Goal: Transaction & Acquisition: Purchase product/service

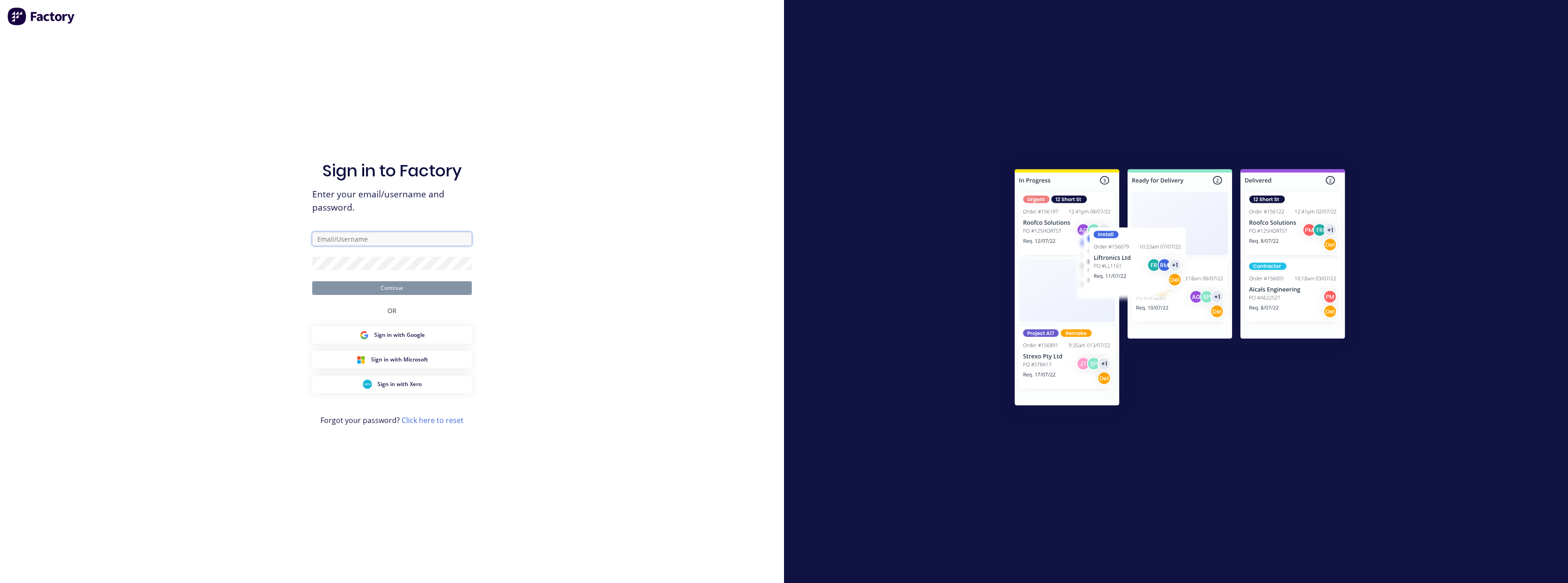
type input "[PERSON_NAME][EMAIL_ADDRESS][DOMAIN_NAME]"
click at [400, 285] on button "Continue" at bounding box center [392, 288] width 159 height 13
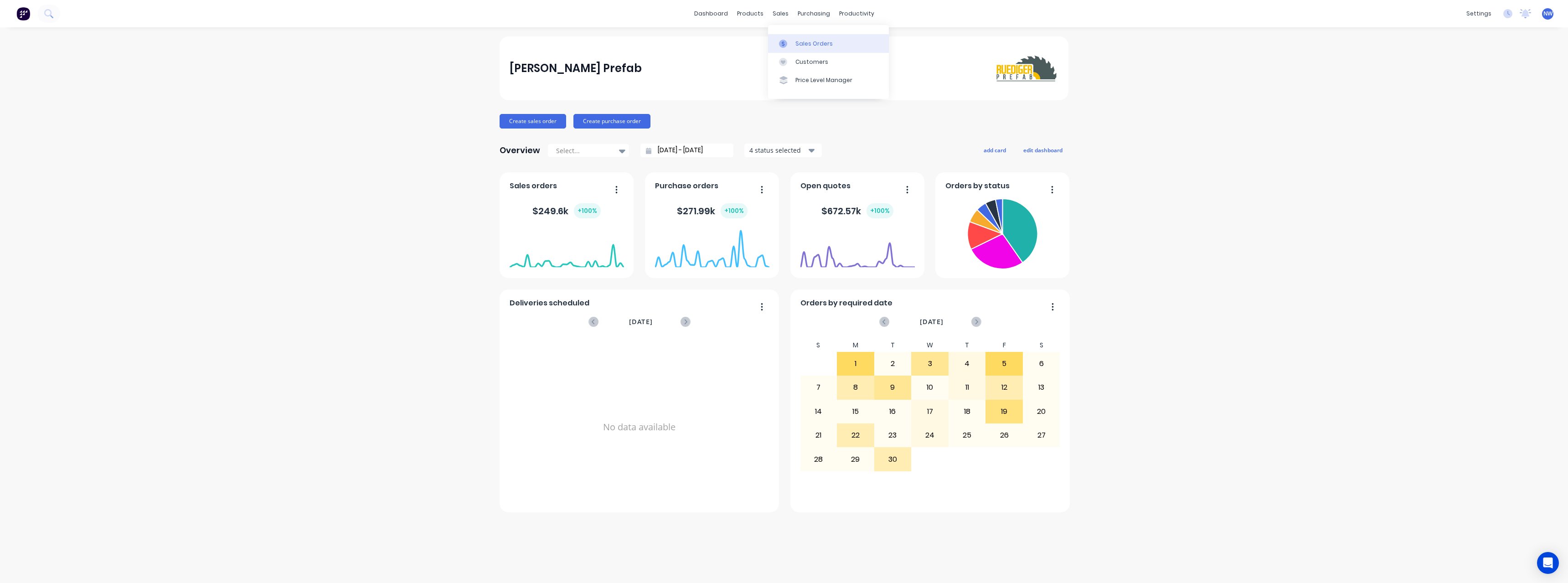
click at [810, 40] on div "Sales Orders" at bounding box center [814, 43] width 37 height 8
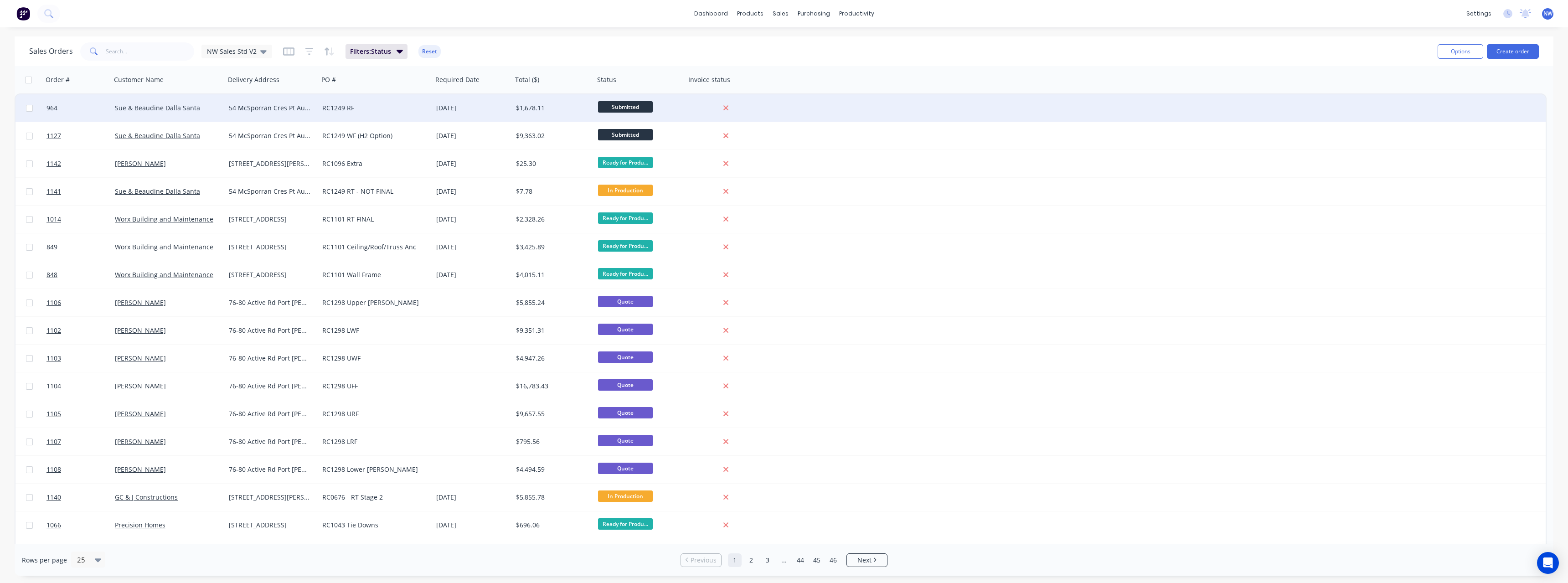
click at [314, 107] on div "54 McSporran Cres Pt Augusta" at bounding box center [272, 108] width 86 height 9
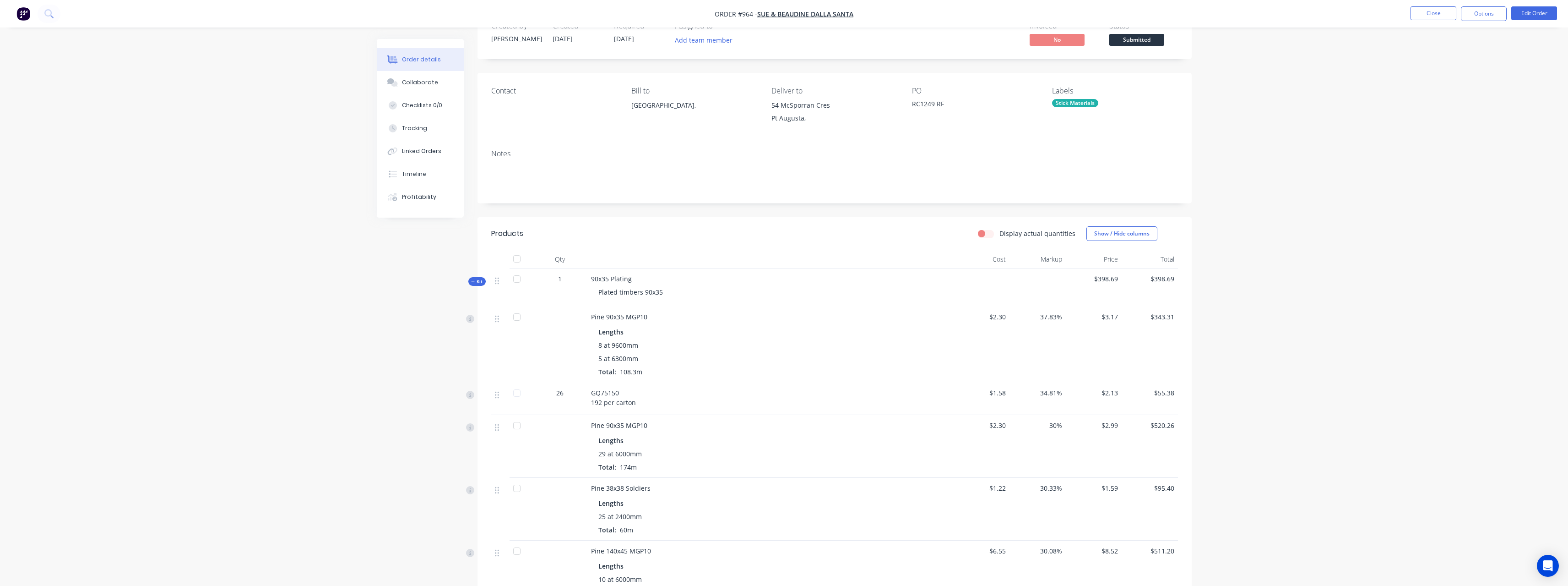
scroll to position [184, 0]
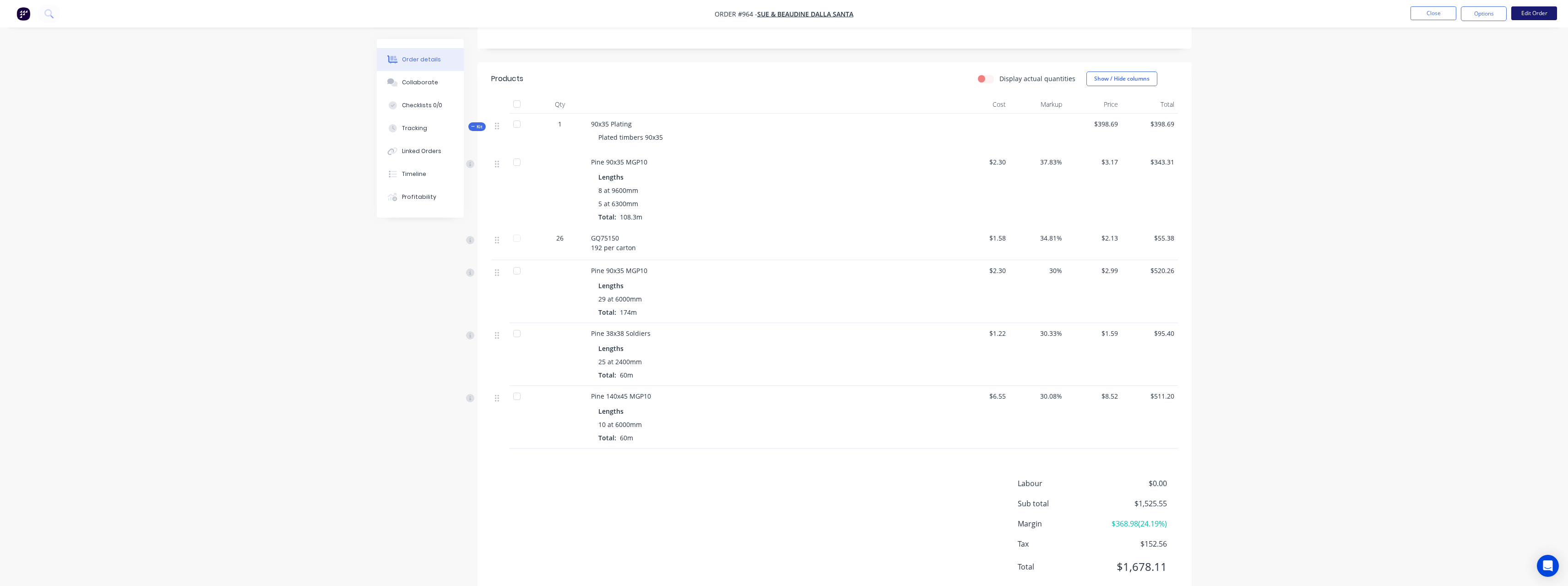
click at [1533, 16] on button "Edit Order" at bounding box center [1534, 13] width 46 height 13
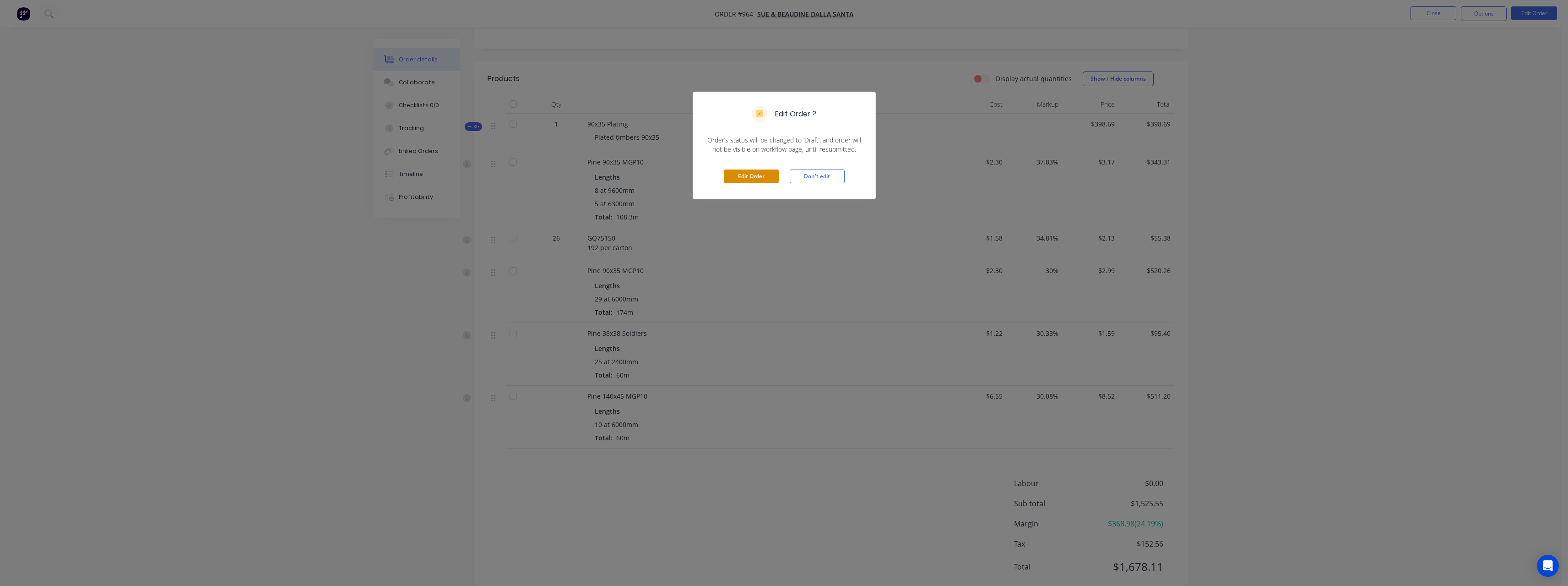
click at [765, 176] on button "Edit Order" at bounding box center [751, 176] width 55 height 13
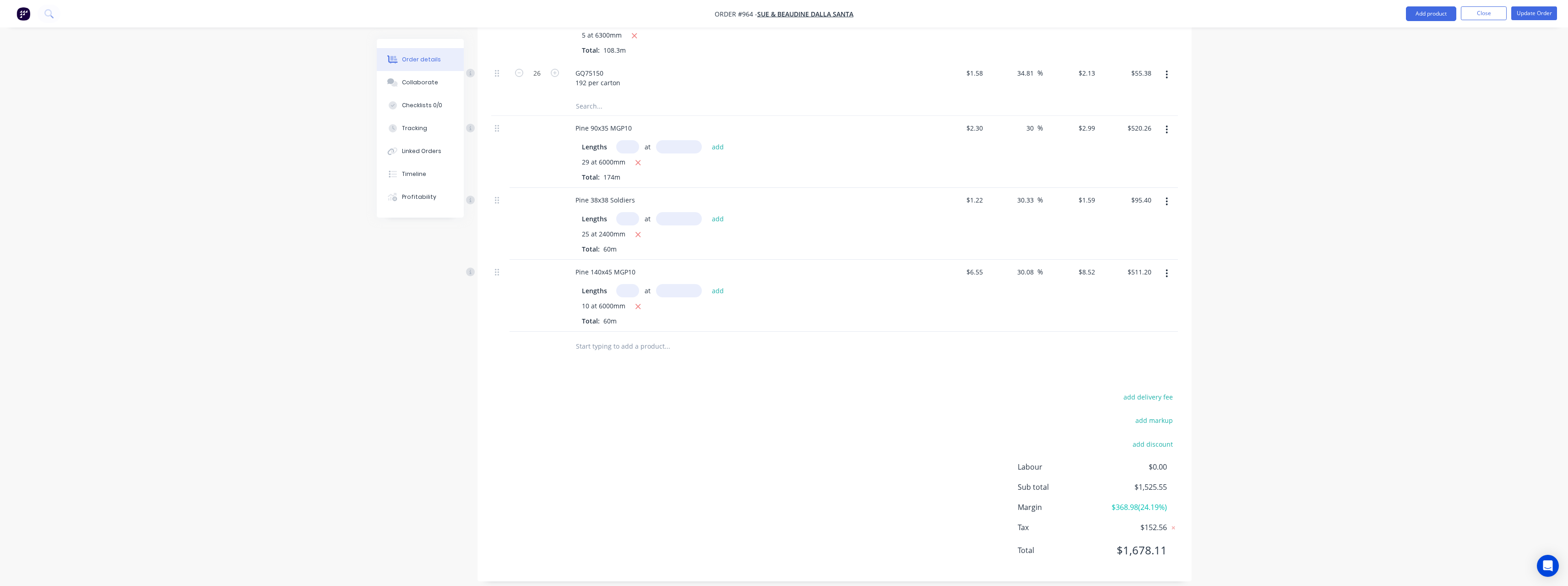
scroll to position [366, 0]
click at [615, 344] on input "text" at bounding box center [667, 344] width 183 height 18
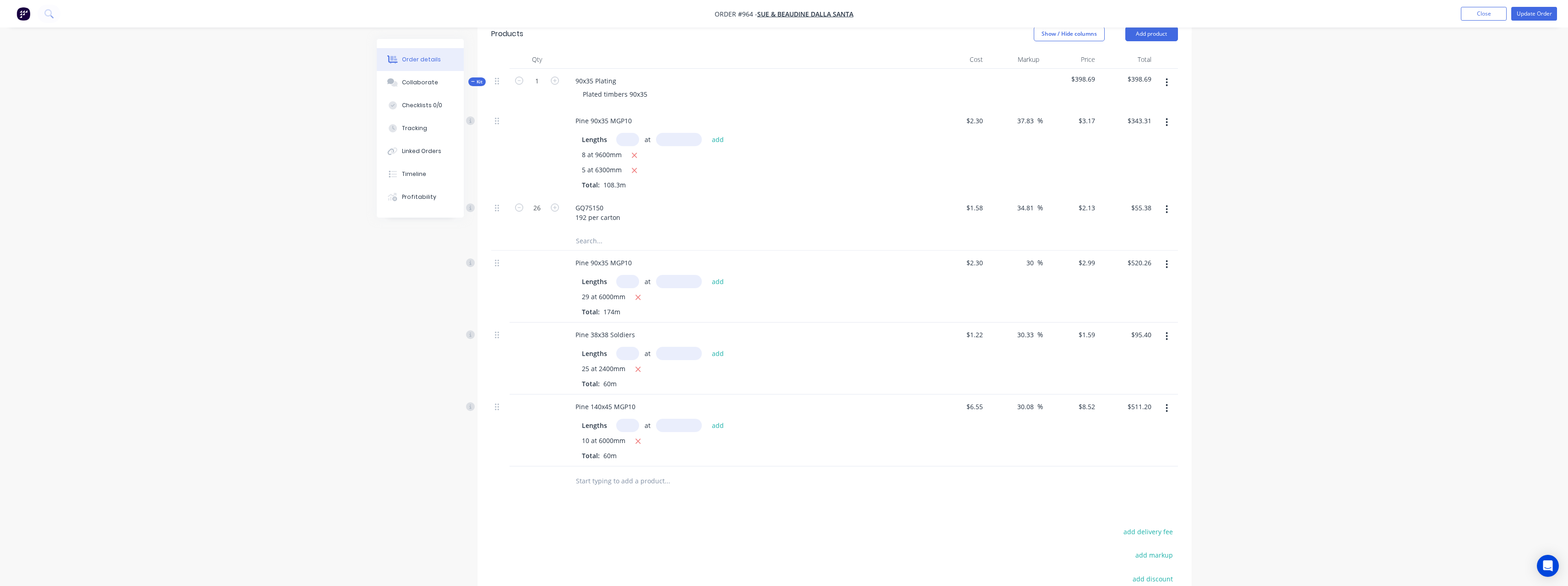
scroll to position [275, 0]
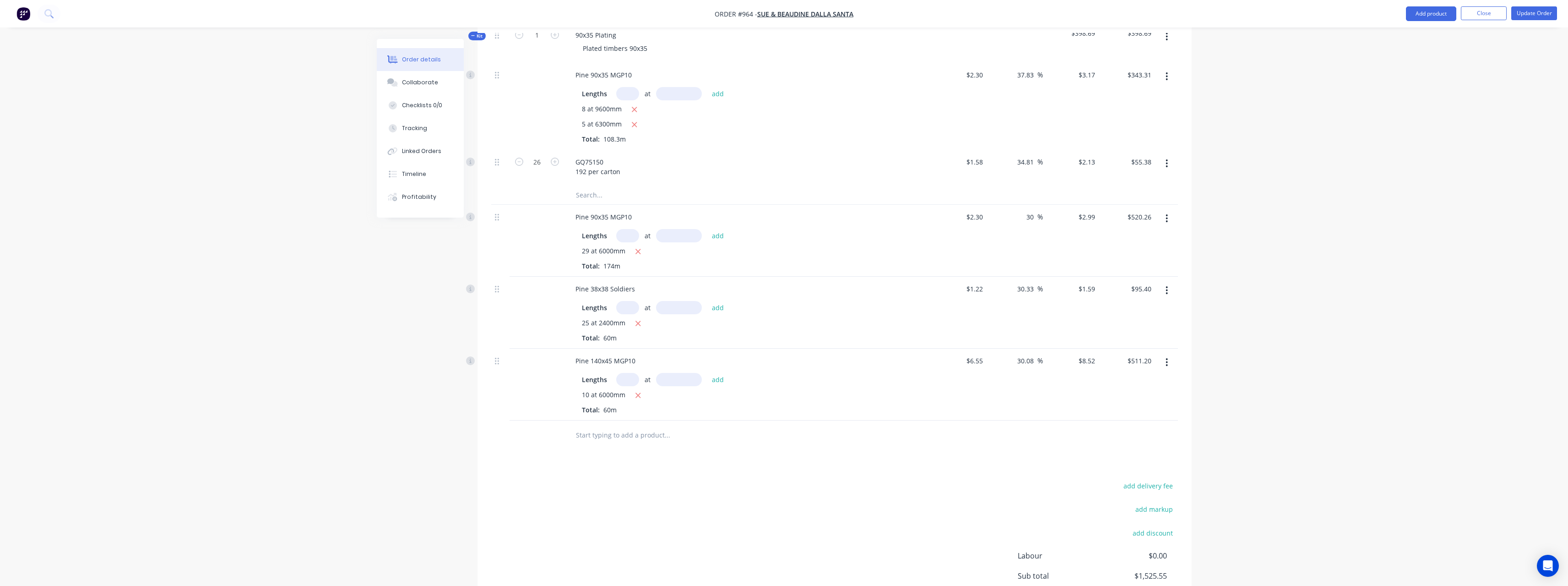
click at [594, 434] on input "text" at bounding box center [667, 435] width 183 height 18
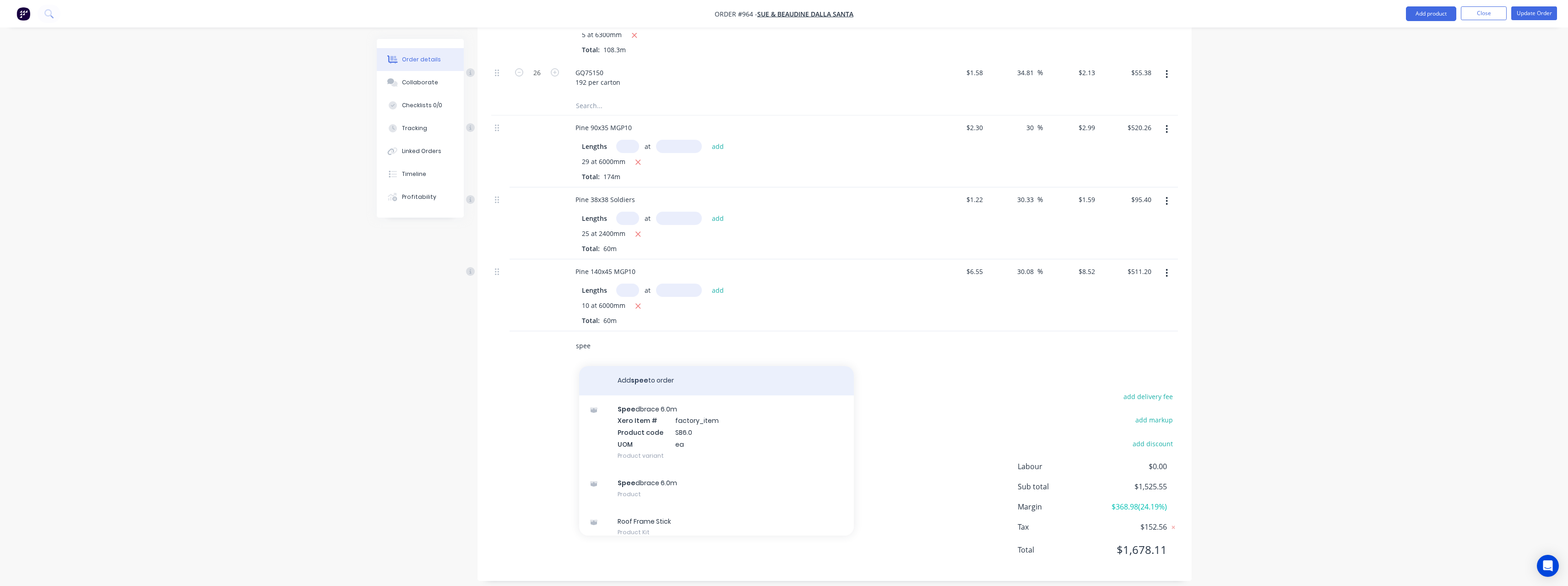
scroll to position [373, 0]
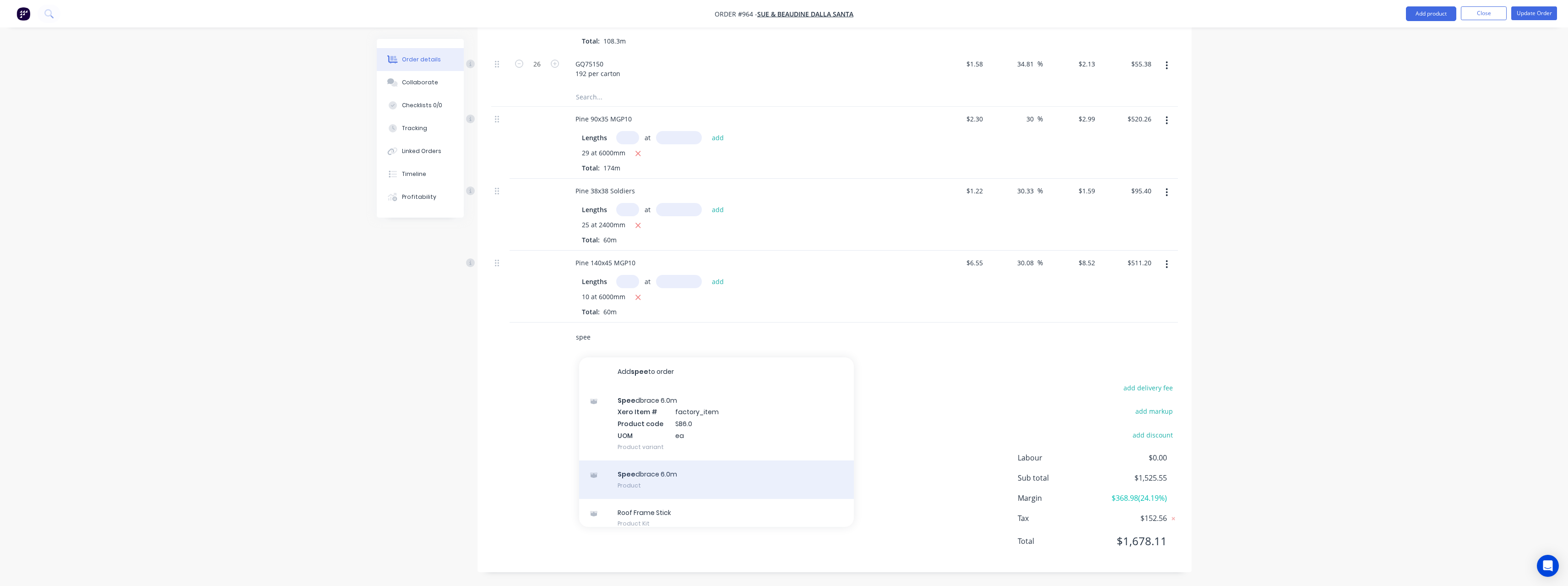
type input "spee"
click at [696, 472] on div "Spee dbrace 6.0m Product" at bounding box center [716, 480] width 274 height 39
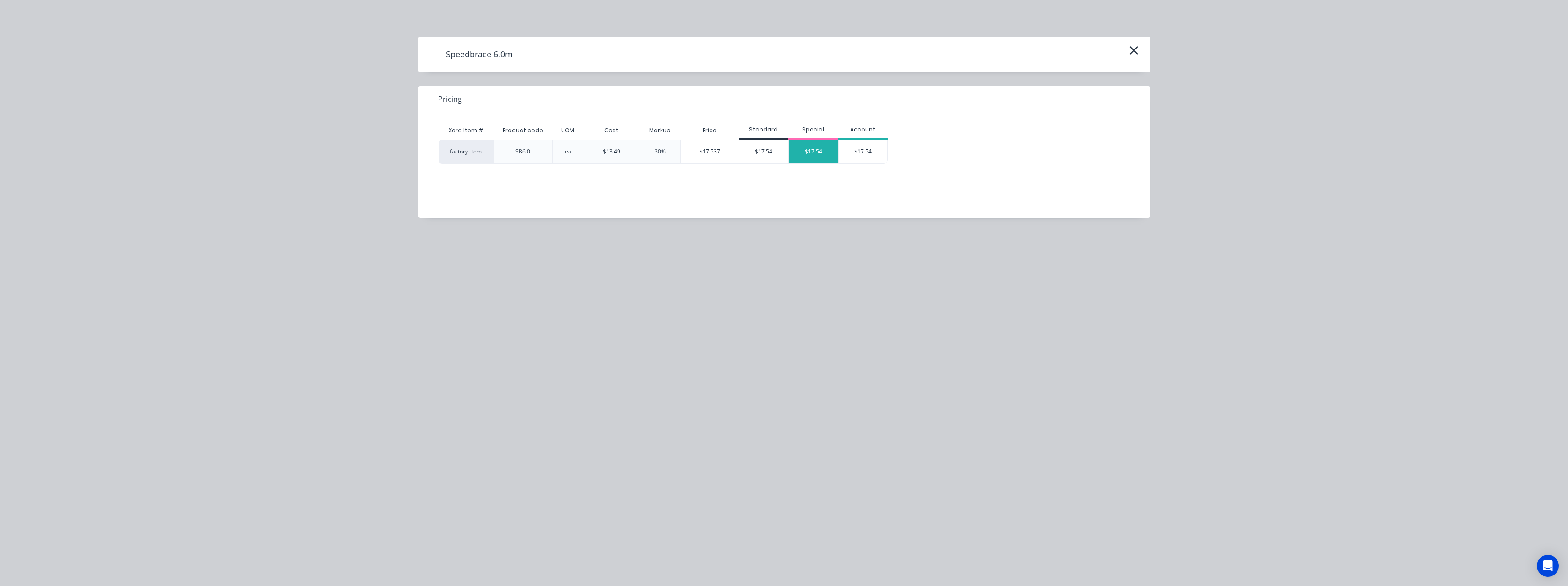
click at [808, 149] on div "$17.54" at bounding box center [813, 151] width 50 height 23
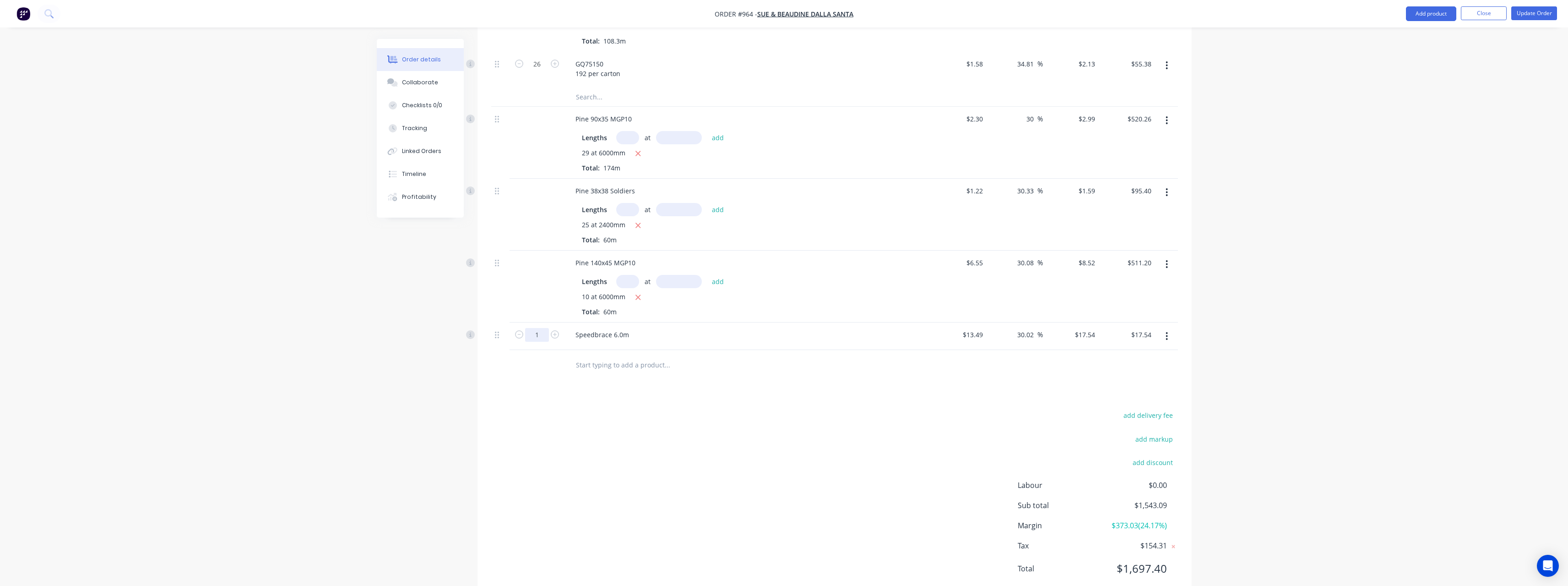
type input "21"
type input "$368.34"
click at [611, 362] on input "text" at bounding box center [667, 365] width 183 height 18
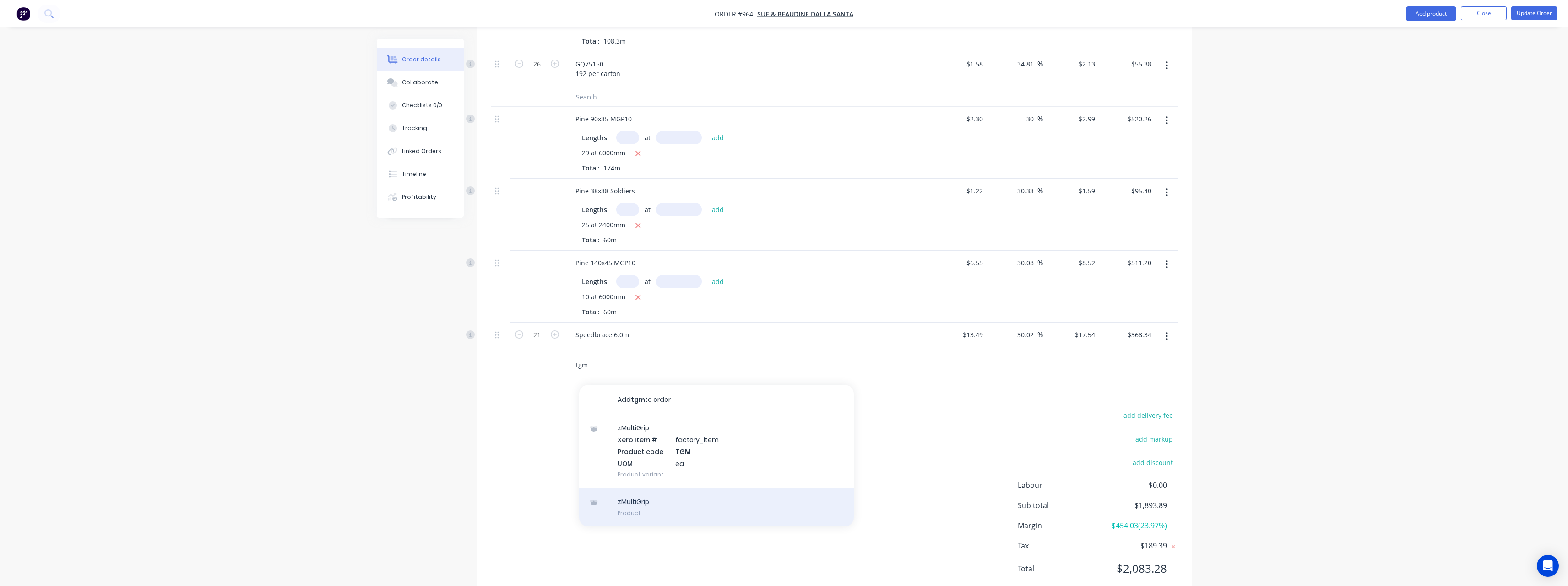
type input "tgm"
click at [644, 501] on div "zMultiGrip Product" at bounding box center [716, 507] width 274 height 39
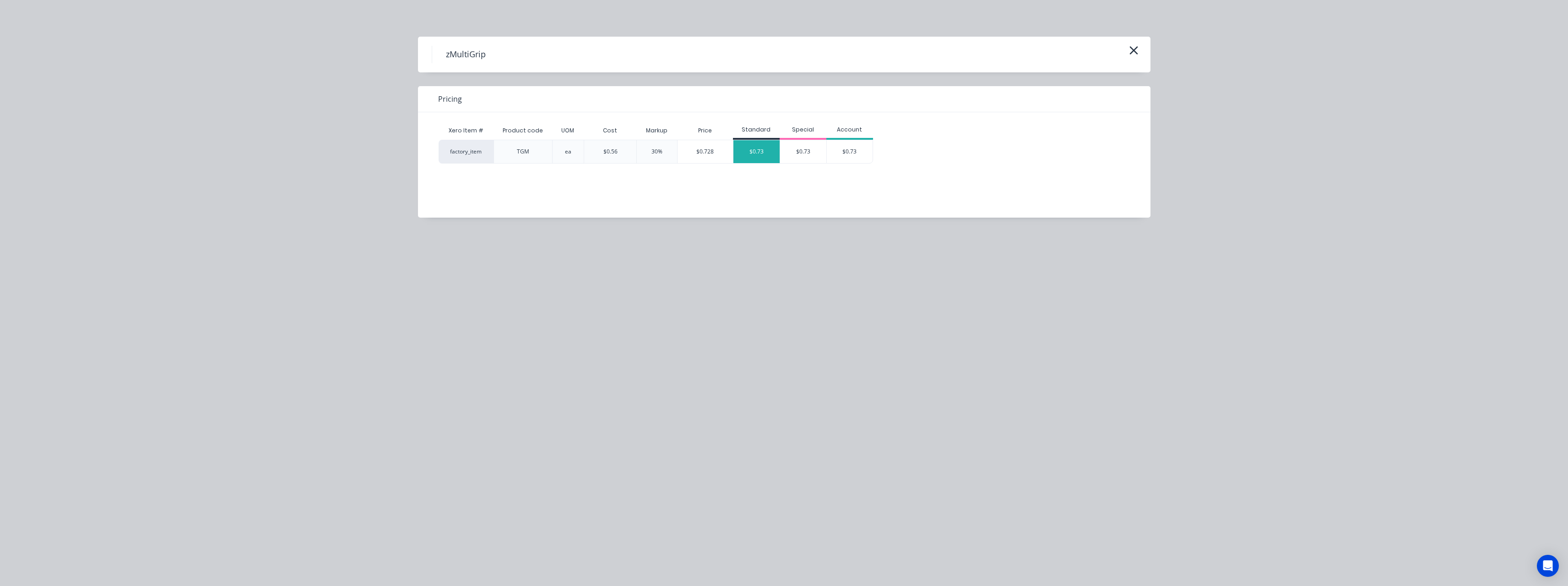
click at [754, 149] on div "$0.73" at bounding box center [757, 151] width 46 height 23
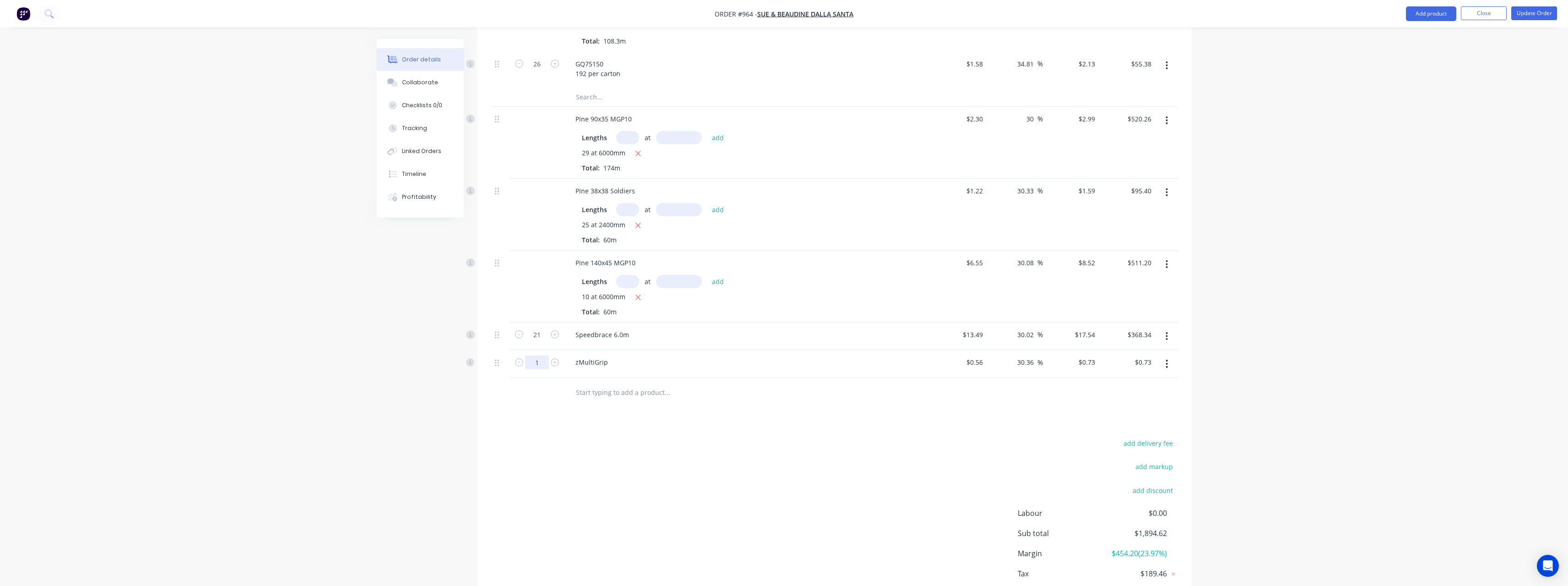
type input "37"
type input "$27.01"
click at [615, 391] on input "text" at bounding box center [667, 393] width 183 height 18
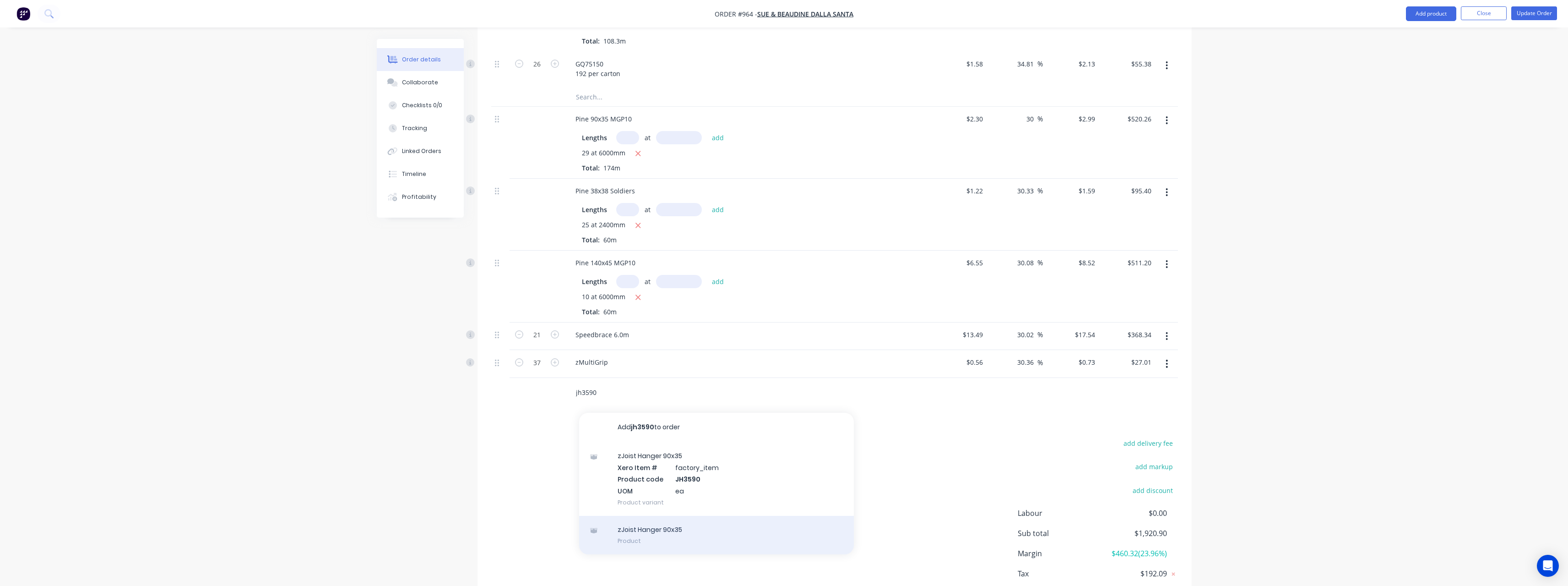
type input "jh3590"
click at [639, 527] on div "zJoist Hanger 90x35 Product" at bounding box center [716, 535] width 274 height 39
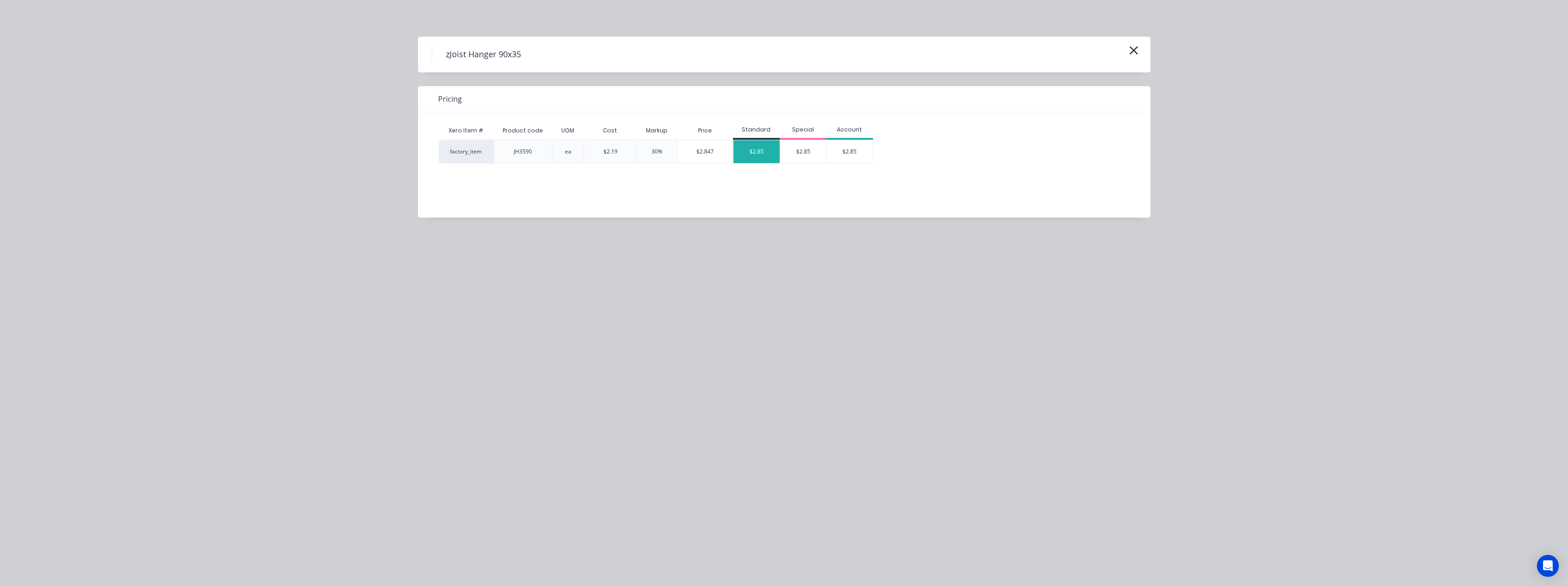
click at [756, 157] on div "$2.85" at bounding box center [757, 151] width 46 height 23
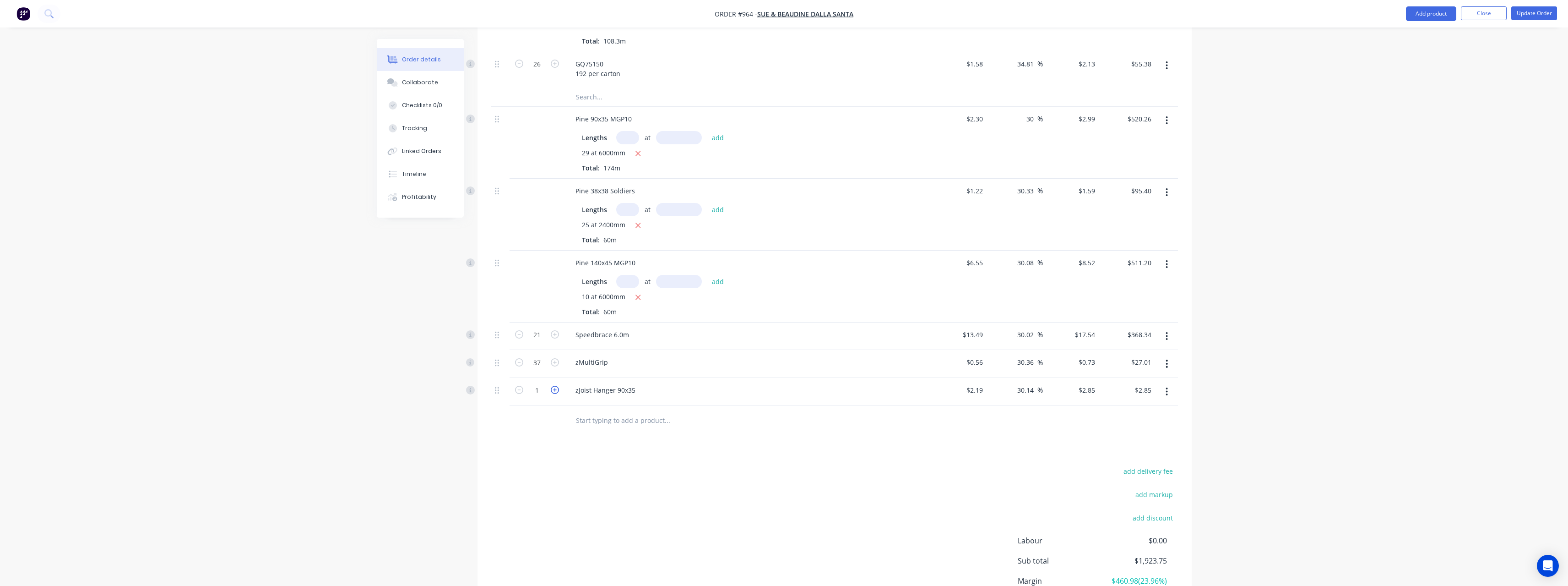
click at [558, 390] on icon "button" at bounding box center [554, 390] width 8 height 8
type input "2"
type input "$5.70"
click at [588, 420] on input "text" at bounding box center [667, 420] width 183 height 18
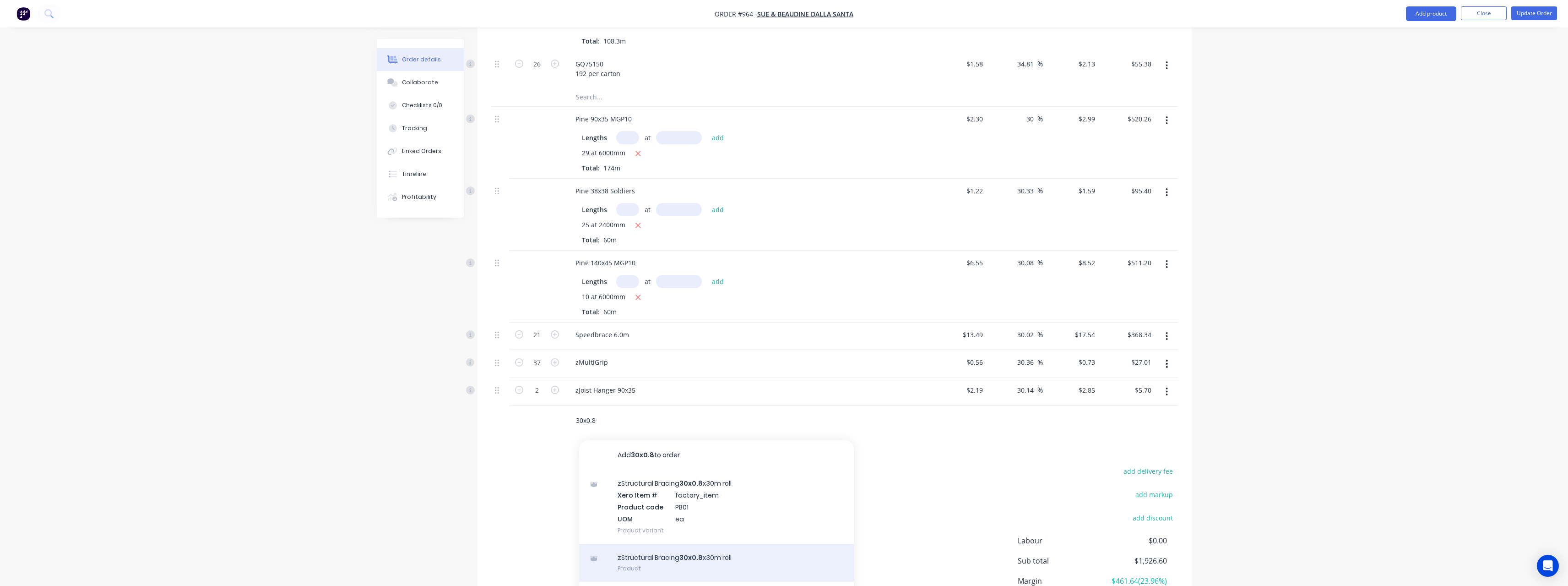
type input "30x0.8"
click at [670, 551] on div "zStructural Bracing 30x0.8 x30m roll Product" at bounding box center [716, 563] width 274 height 39
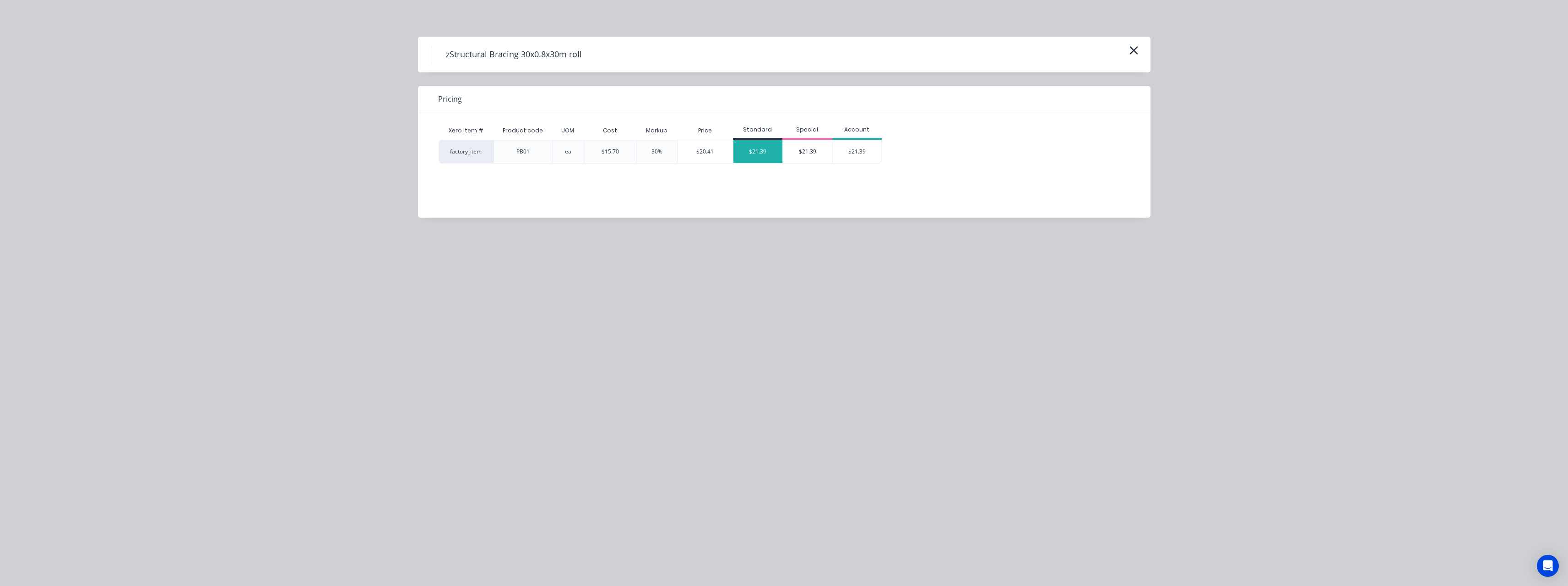
click at [750, 156] on div "$21.39" at bounding box center [758, 151] width 50 height 23
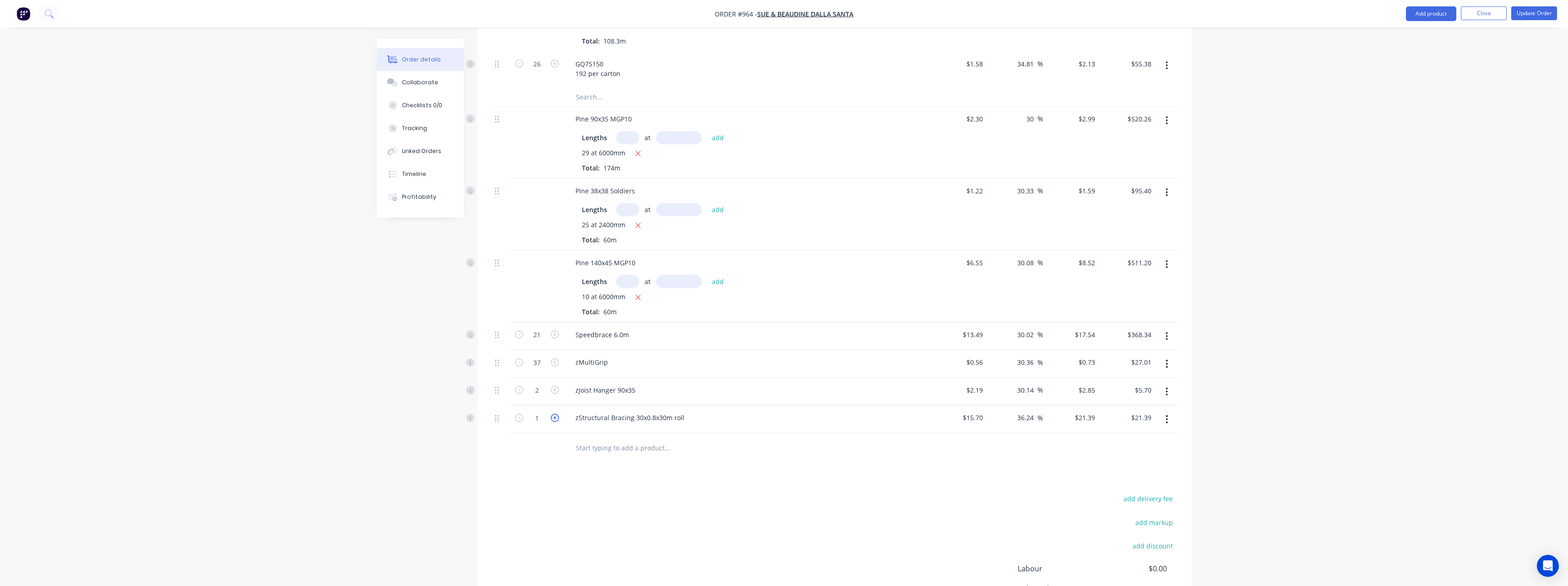
click at [556, 417] on icon "button" at bounding box center [554, 417] width 8 height 8
type input "2"
type input "$42.78"
click at [556, 417] on icon "button" at bounding box center [554, 417] width 8 height 8
type input "3"
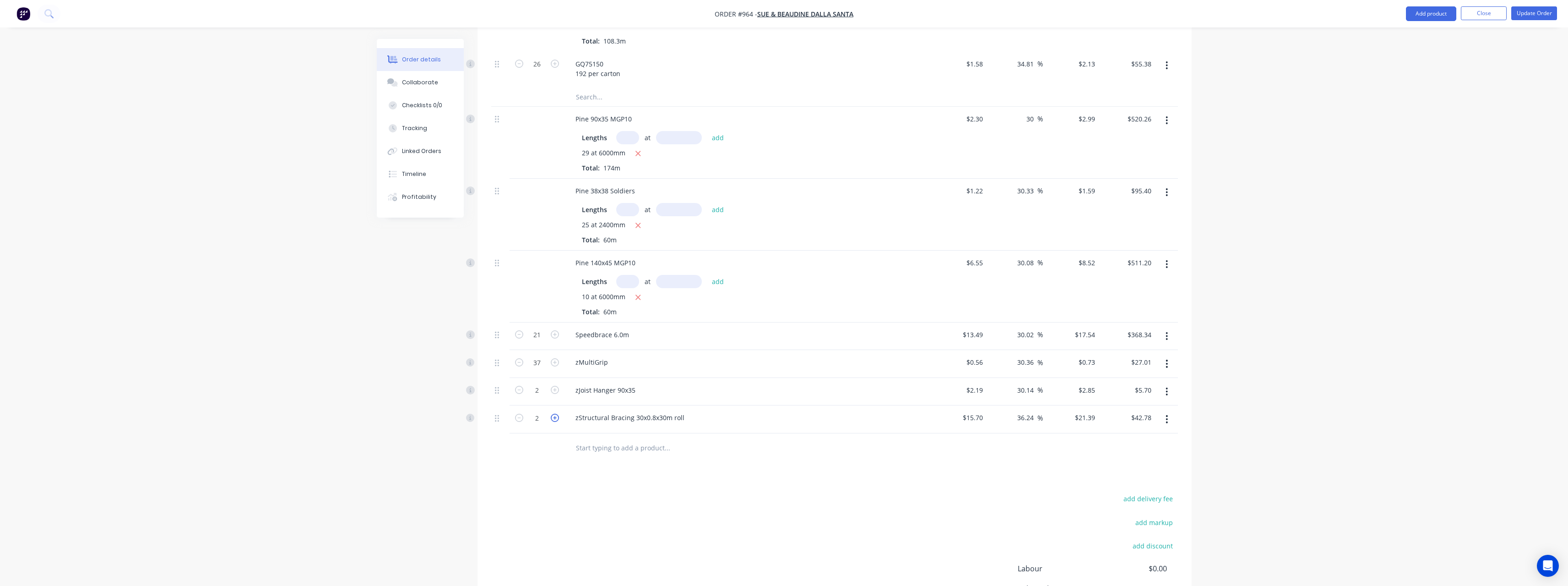
type input "$64.17"
click at [605, 448] on input "text" at bounding box center [667, 448] width 183 height 18
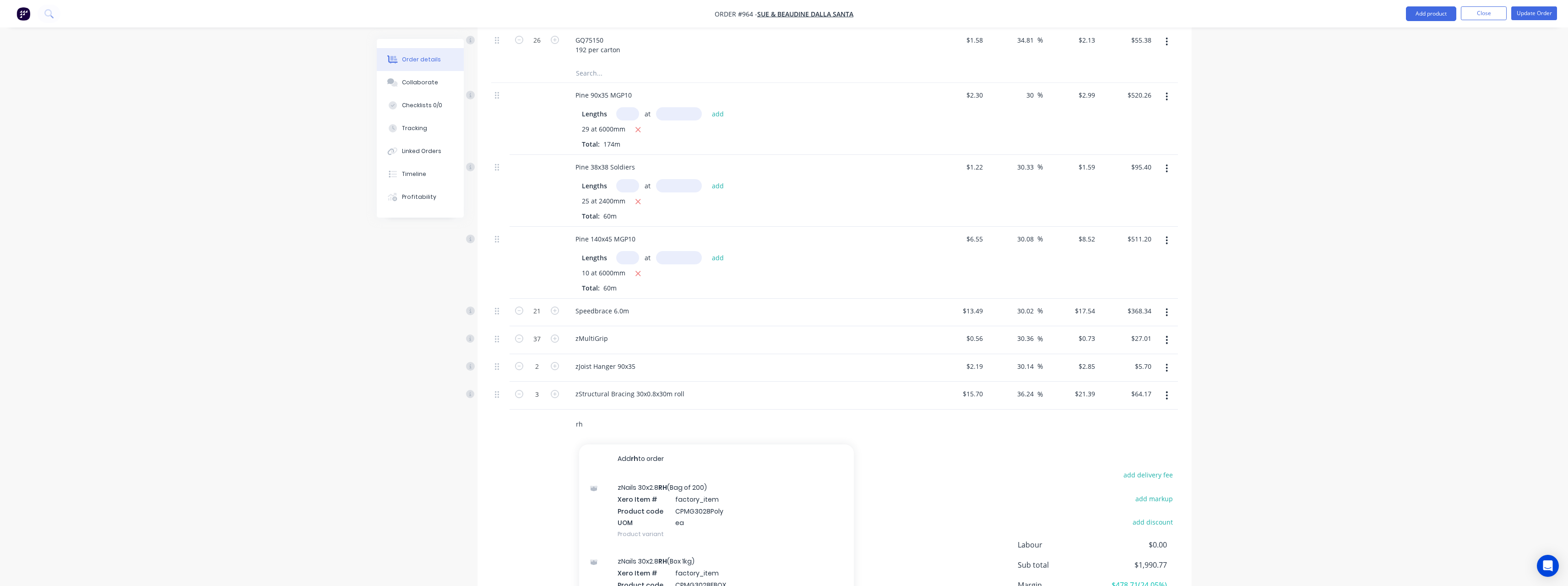
scroll to position [464, 0]
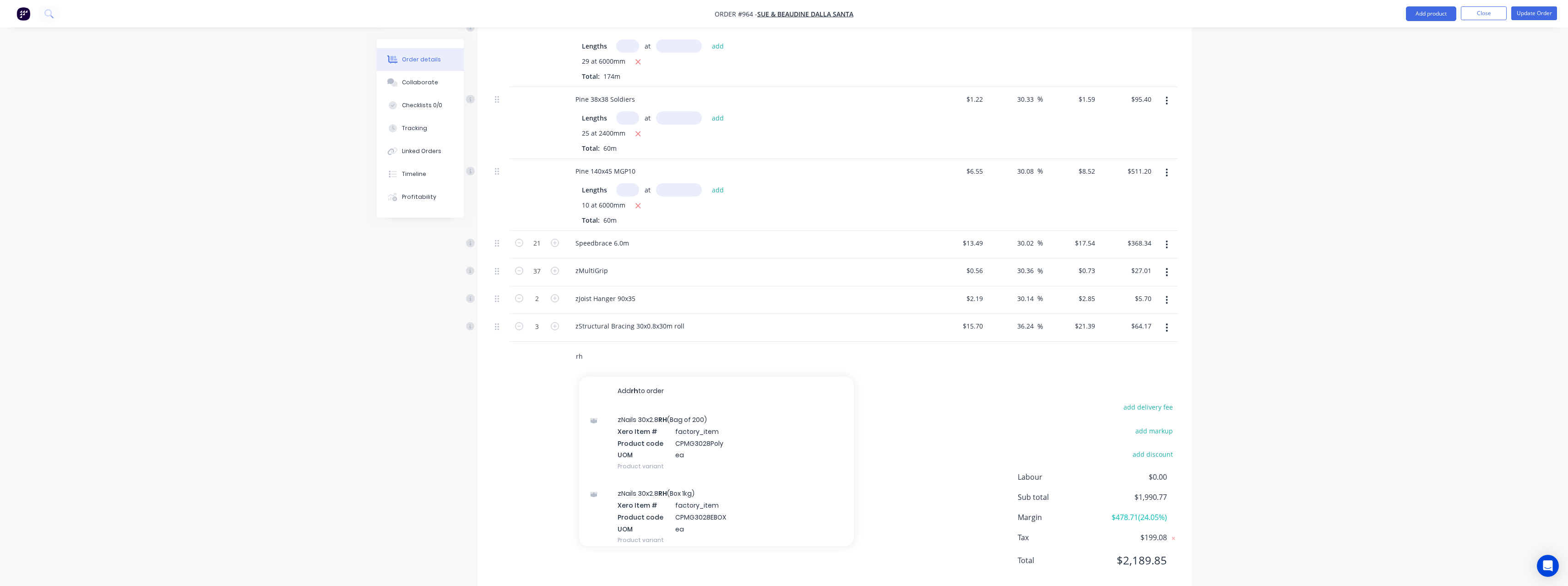
type input "rh"
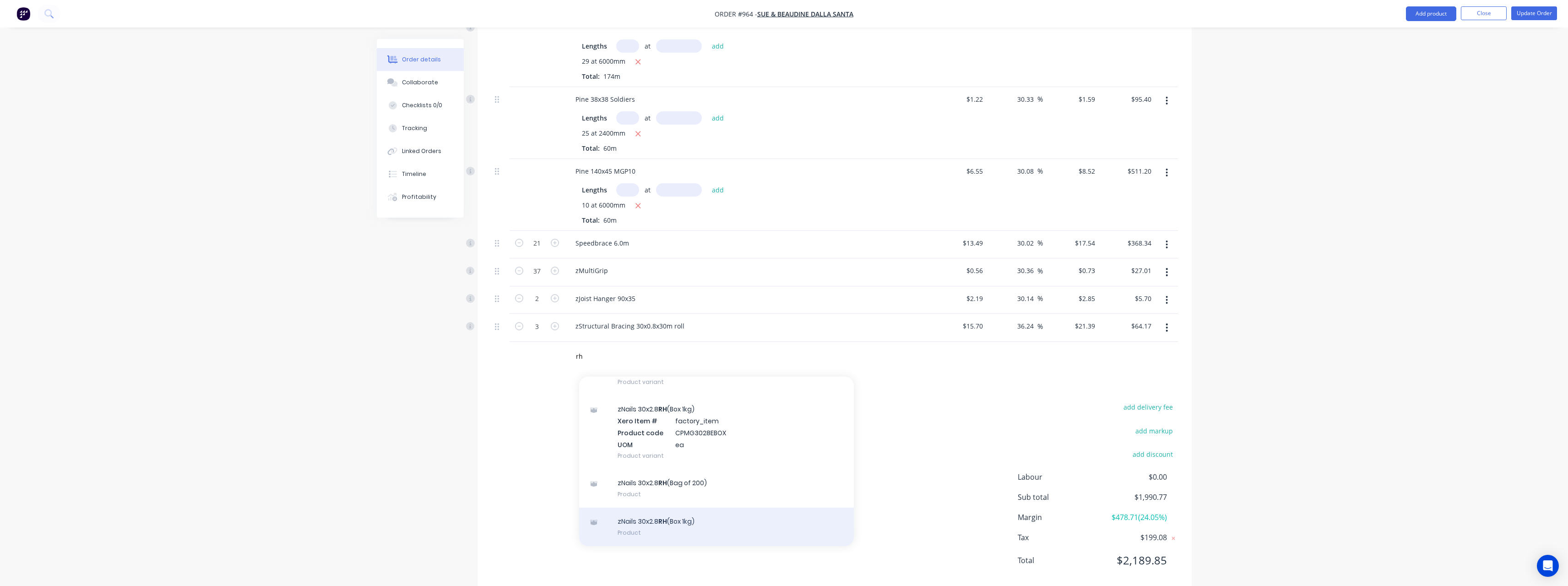
click at [686, 523] on div "zNails 30x2.8 RH (Box 1kg) Product" at bounding box center [716, 527] width 274 height 39
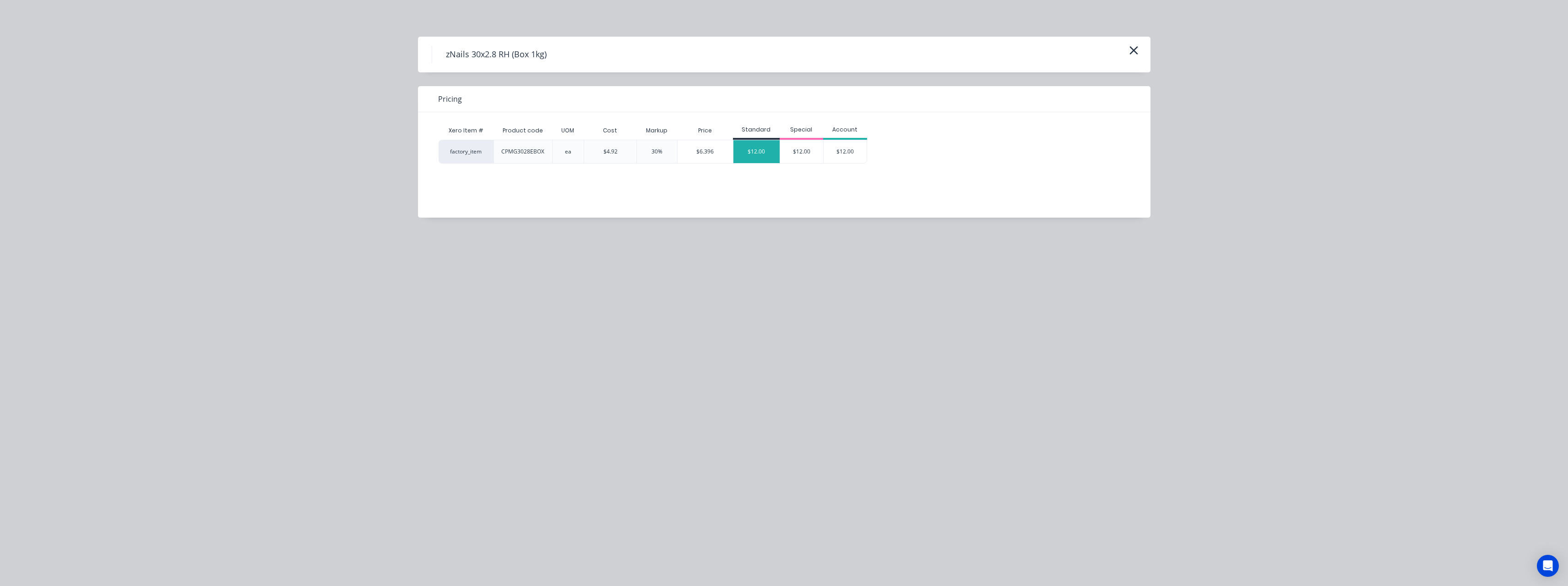
click at [761, 152] on div "$12.00" at bounding box center [757, 151] width 46 height 23
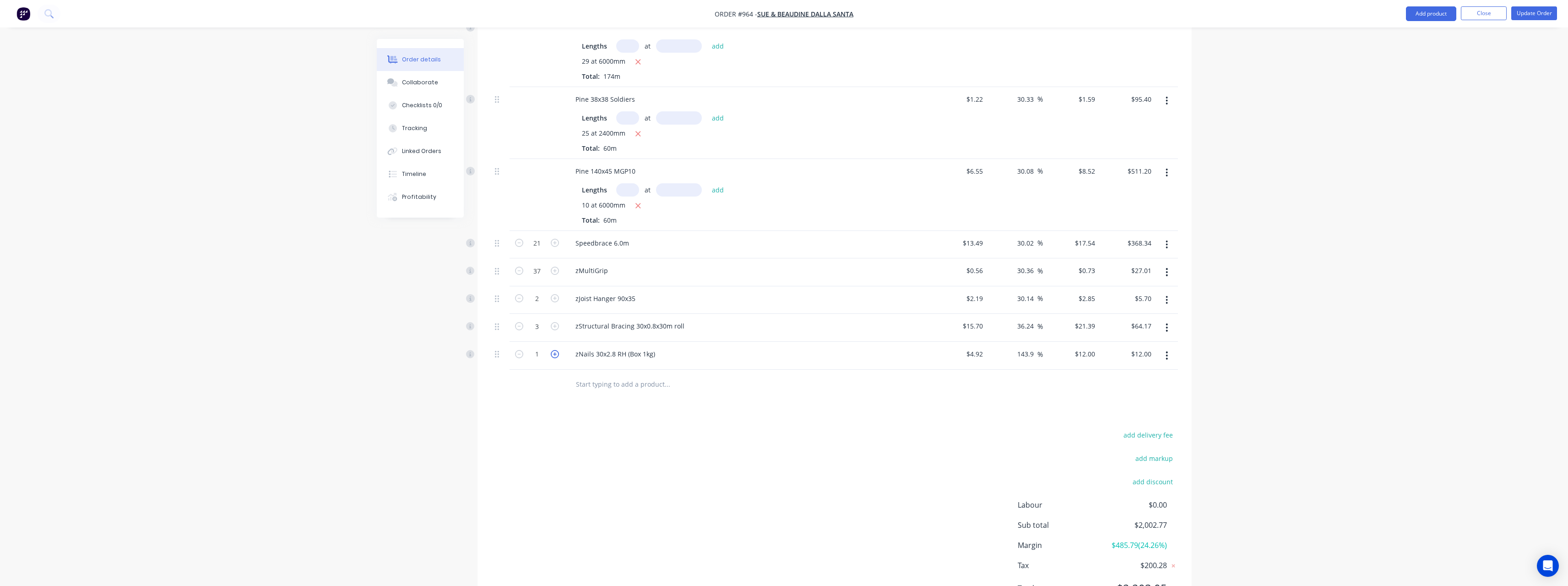
click at [556, 355] on icon "button" at bounding box center [554, 354] width 8 height 8
type input "2"
type input "$24.00"
click at [600, 383] on input "text" at bounding box center [667, 384] width 183 height 18
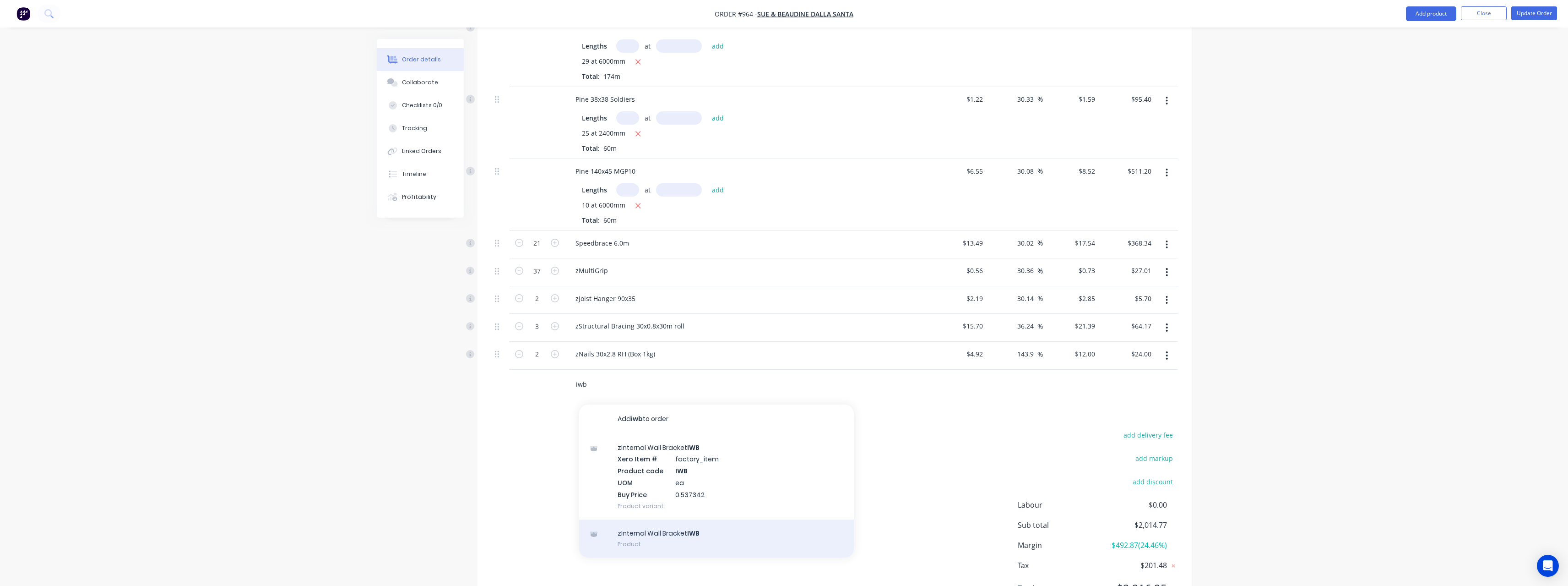
type input "iwb"
click at [669, 531] on div "zInternal Wall Bracket IWB Product" at bounding box center [716, 538] width 274 height 39
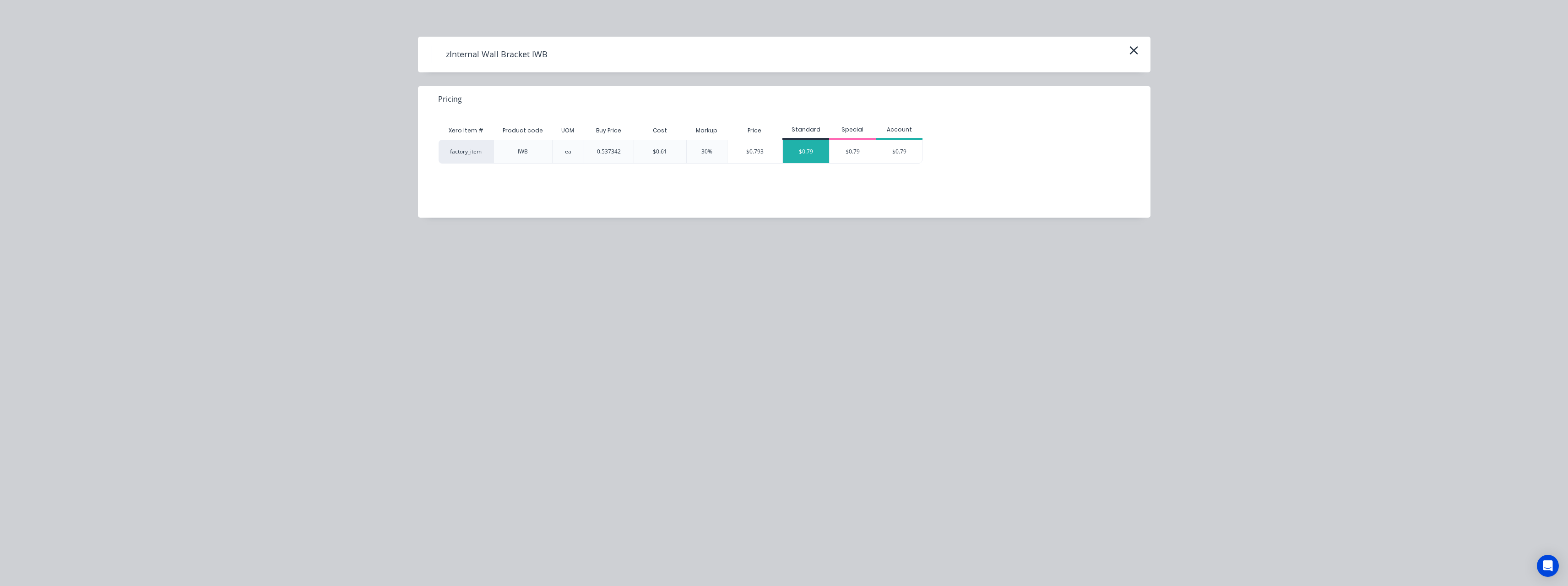
click at [802, 154] on div "$0.79" at bounding box center [806, 151] width 46 height 23
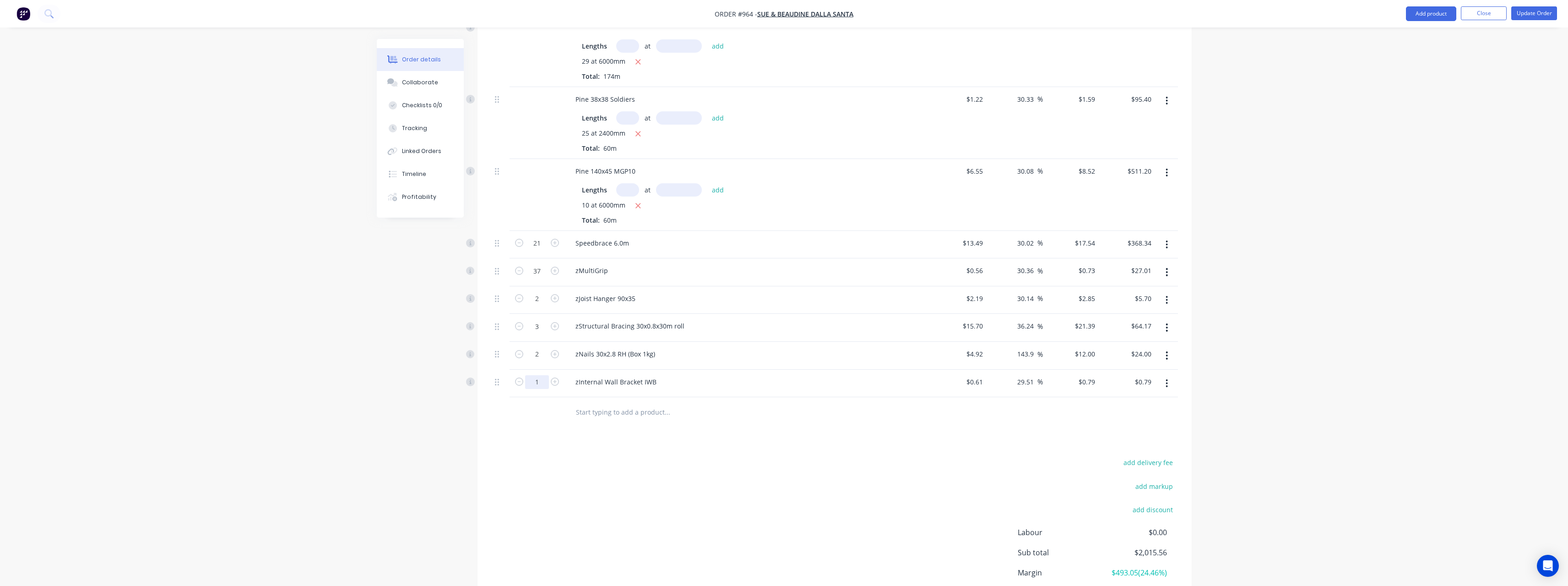
type input "28"
type input "$22.12"
click at [611, 413] on input "text" at bounding box center [667, 412] width 183 height 18
click at [1530, 15] on button "Update Order" at bounding box center [1534, 13] width 46 height 13
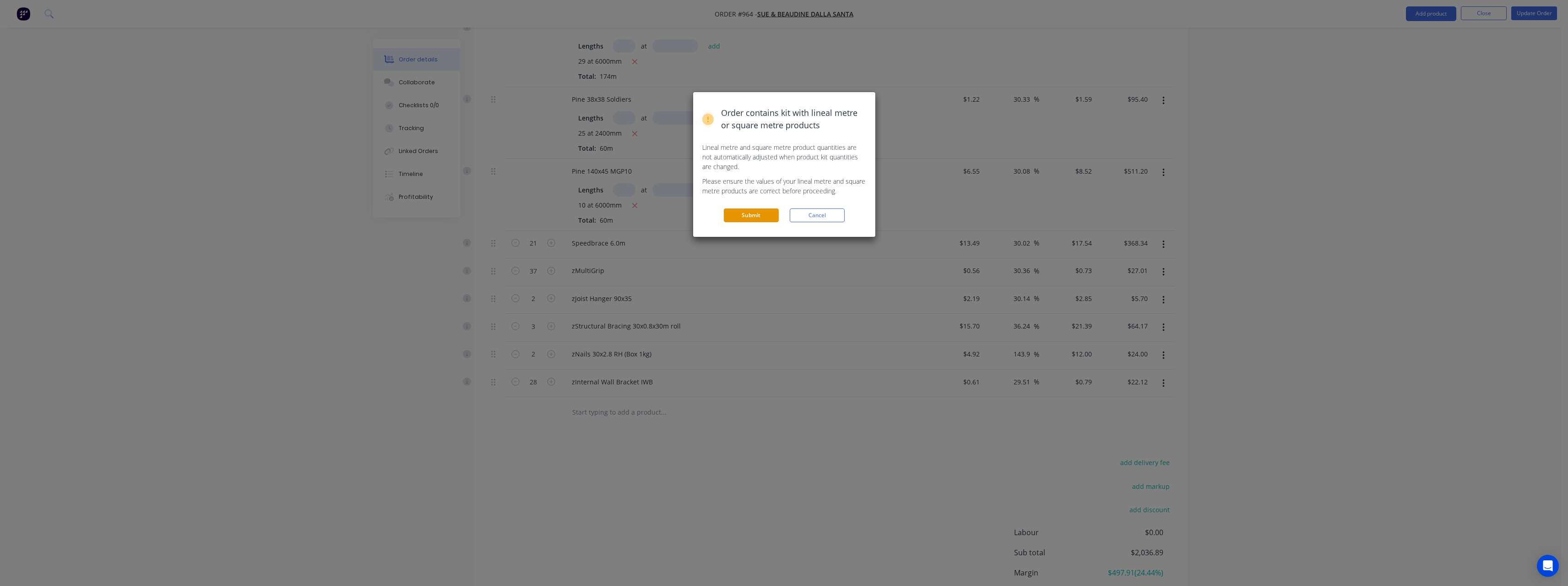
click at [737, 218] on button "Submit" at bounding box center [751, 215] width 55 height 13
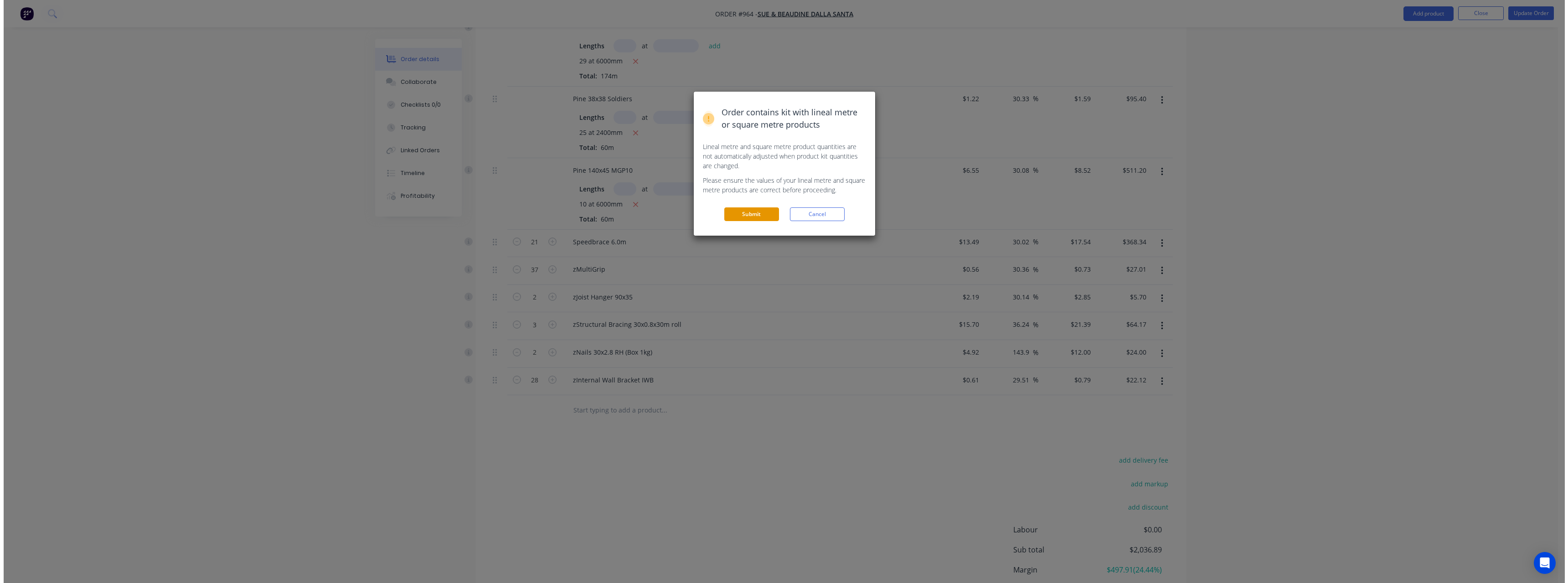
scroll to position [0, 0]
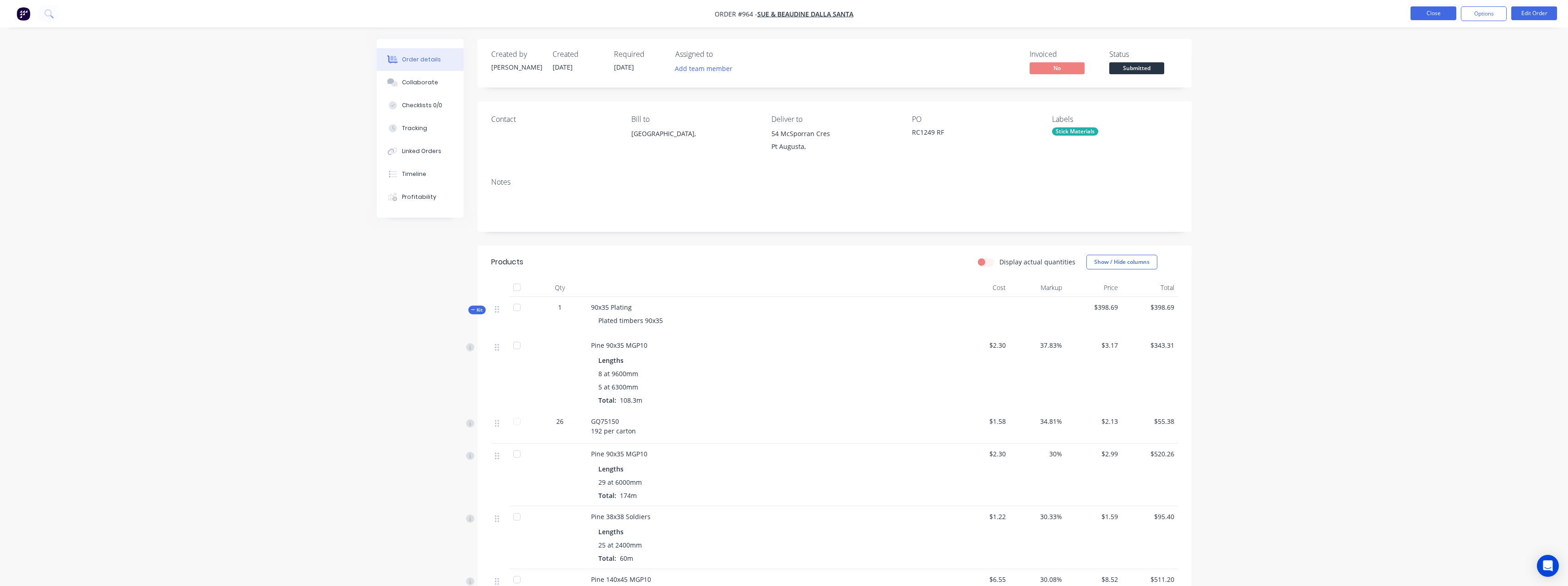
click at [1415, 16] on button "Close" at bounding box center [1433, 13] width 46 height 13
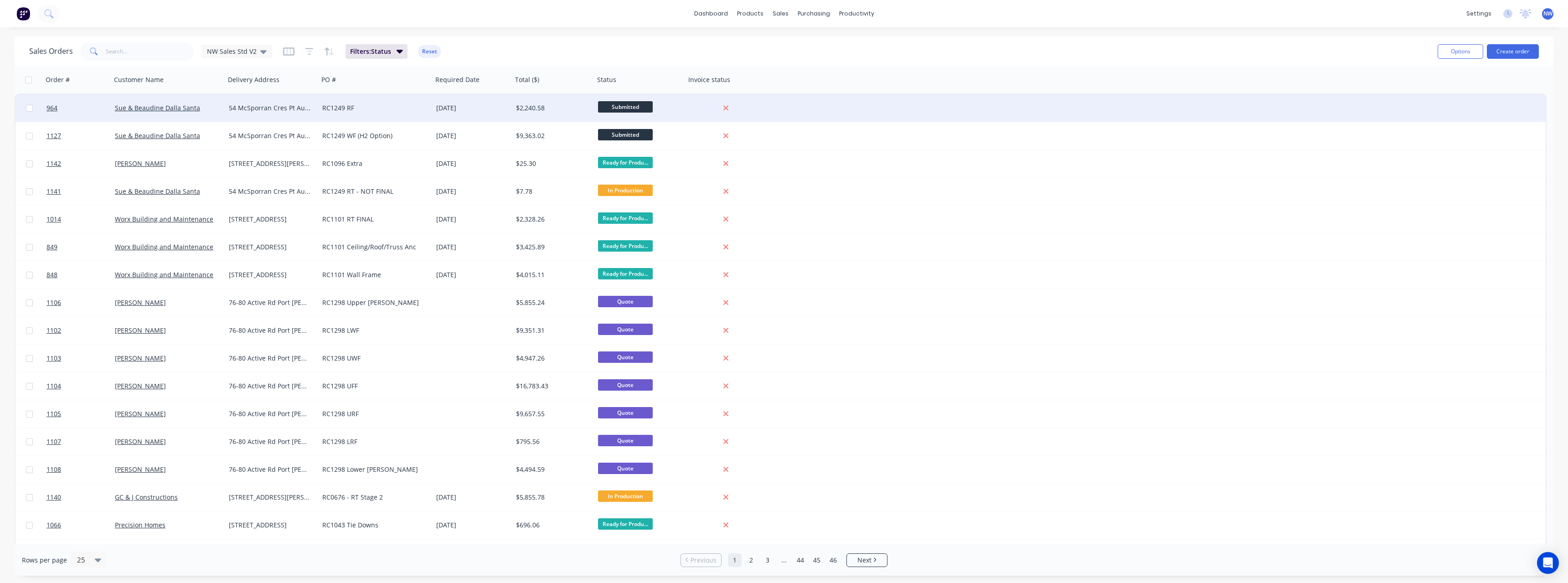
click at [646, 103] on span "Submitted" at bounding box center [625, 106] width 55 height 12
click at [655, 187] on span "Ready for Production" at bounding box center [634, 187] width 65 height 9
click at [1452, 52] on button "Options" at bounding box center [1460, 52] width 46 height 15
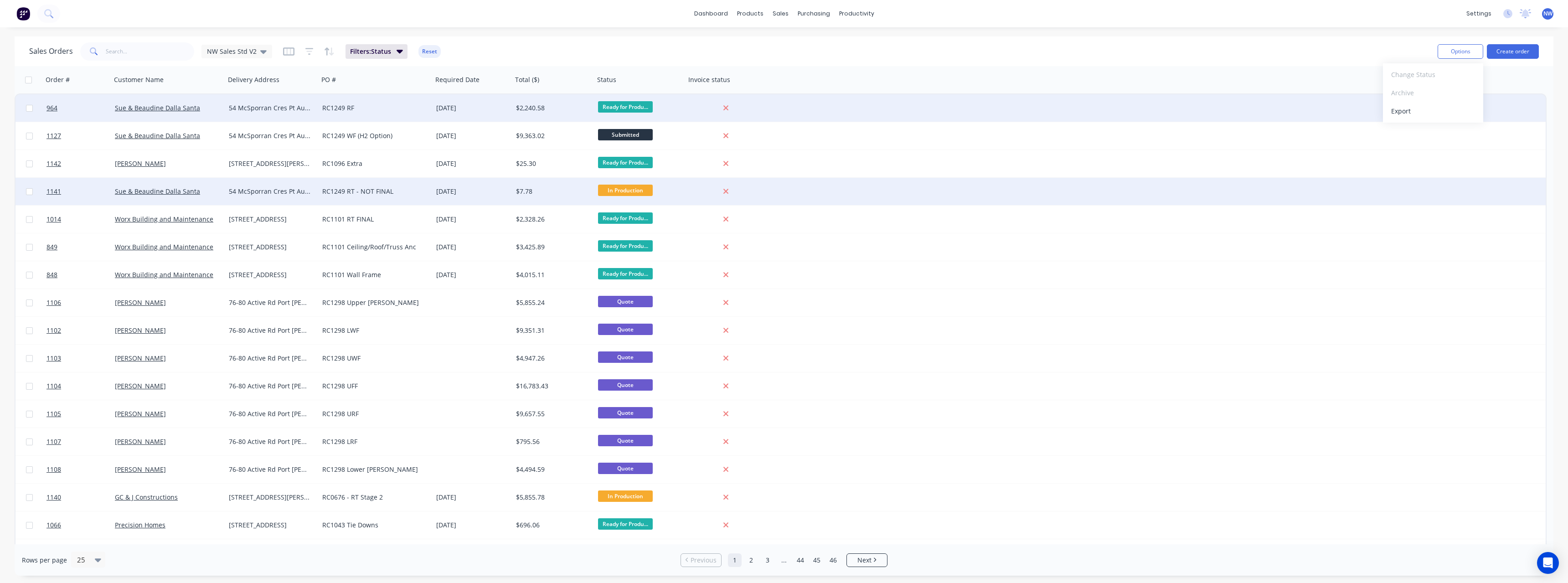
click at [1099, 197] on div "1141 Sue & [PERSON_NAME] Santa 54 McSporran Cres Pt Augusta RC1249 RT - NOT FIN…" at bounding box center [780, 192] width 1530 height 28
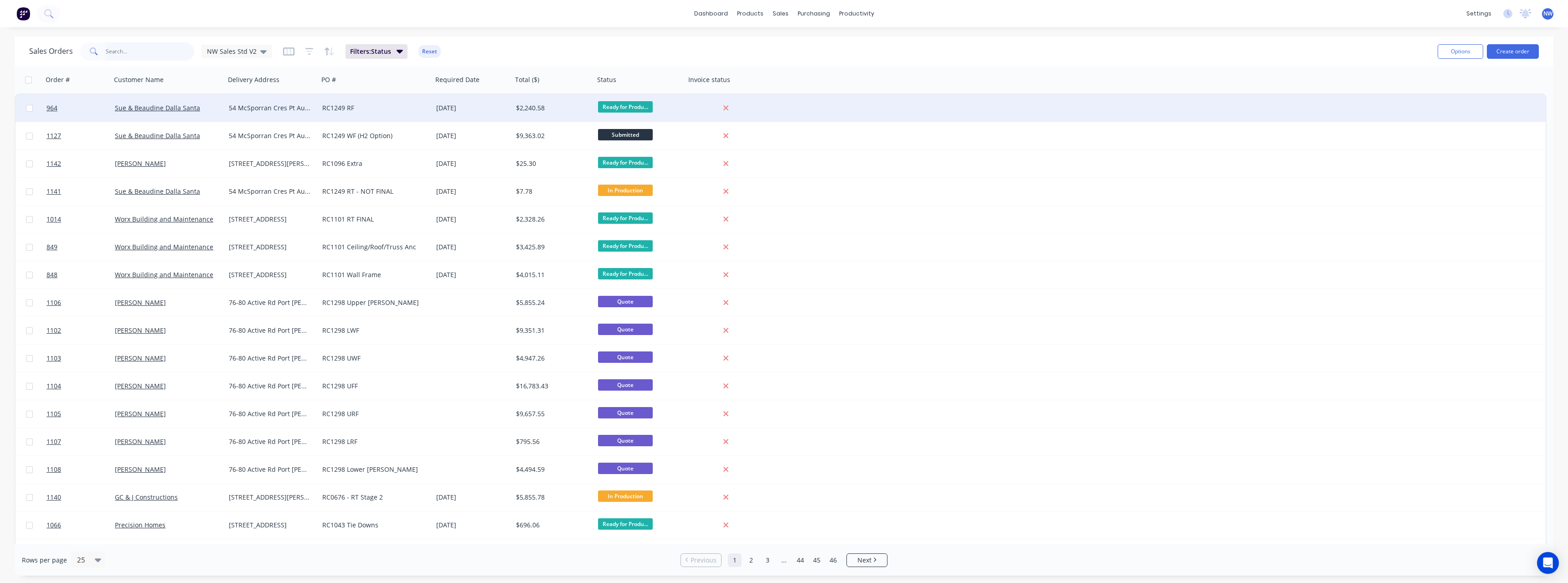
click at [125, 55] on input "text" at bounding box center [150, 52] width 89 height 18
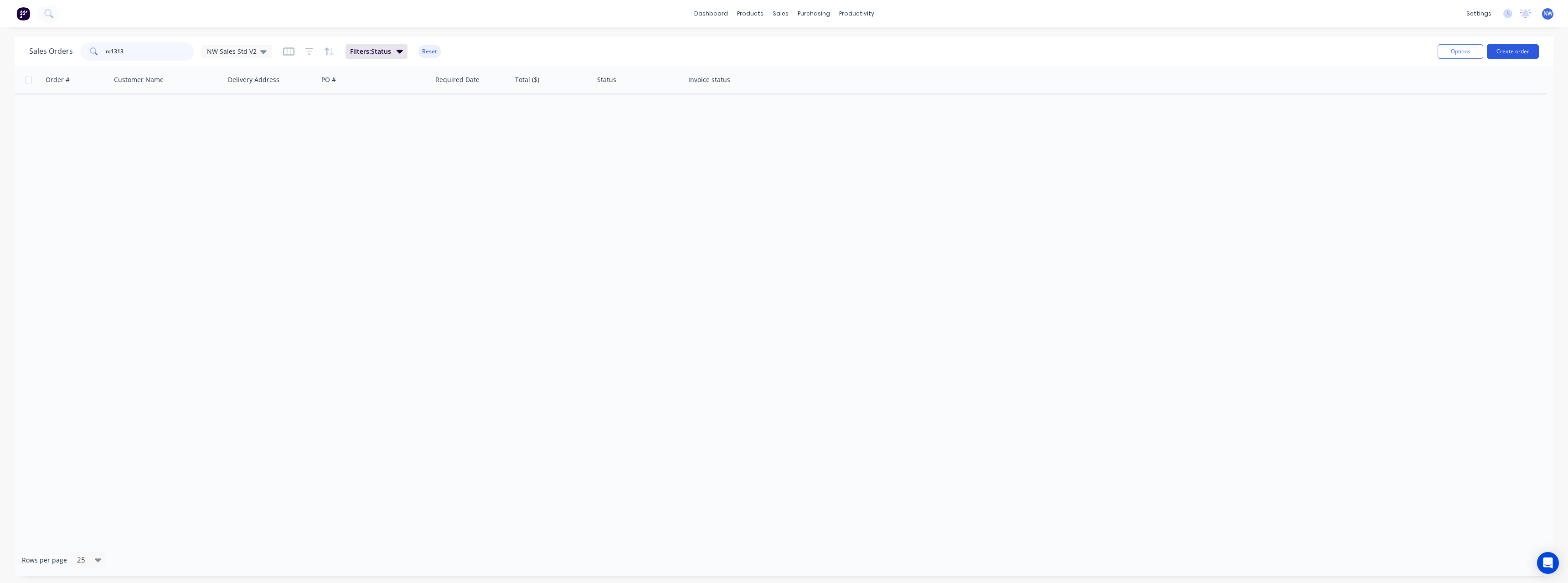
type input "rc1313"
click at [1507, 55] on button "Create order" at bounding box center [1513, 52] width 52 height 15
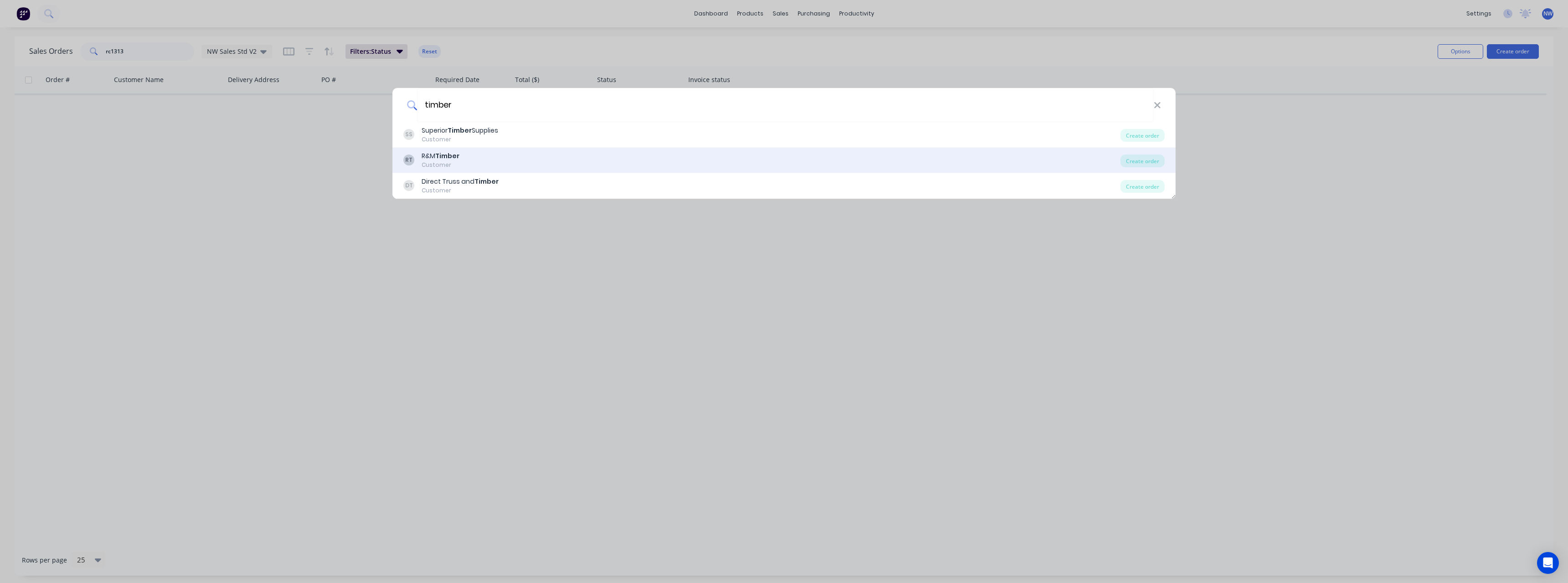
type input "timber"
click at [584, 159] on div "RT R&M Timber Customer" at bounding box center [762, 160] width 717 height 18
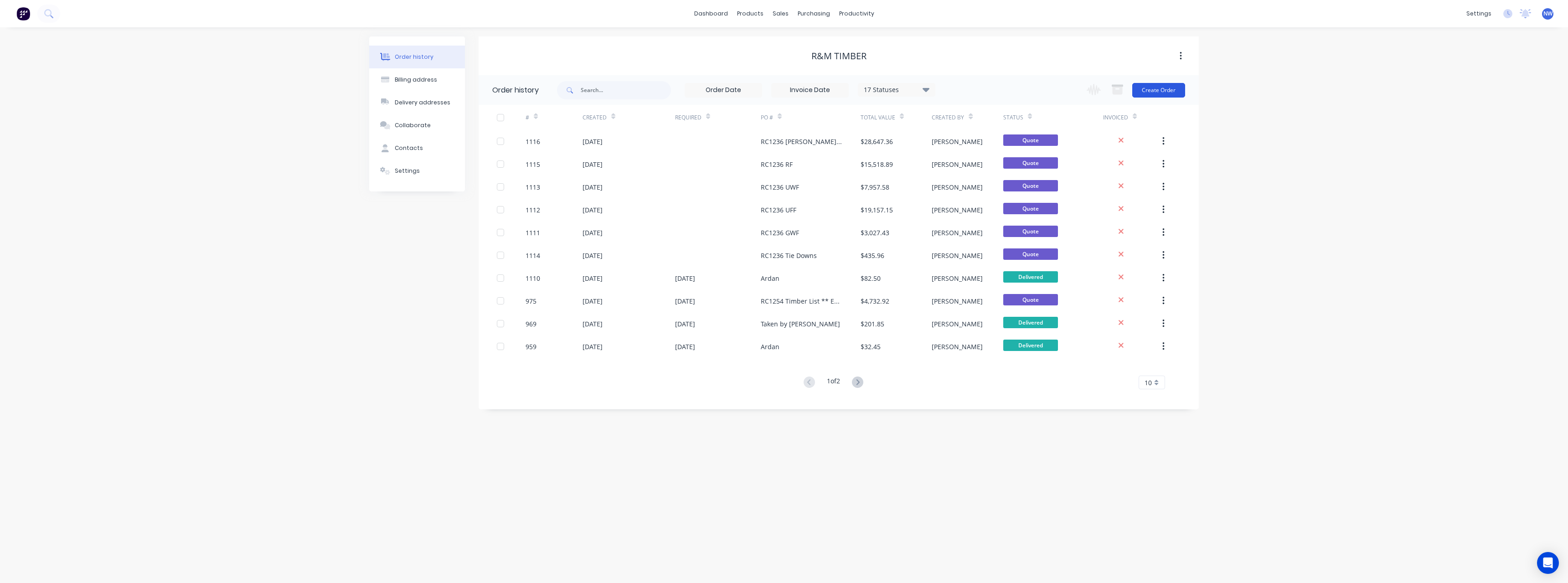
click at [1150, 89] on button "Create Order" at bounding box center [1158, 90] width 53 height 15
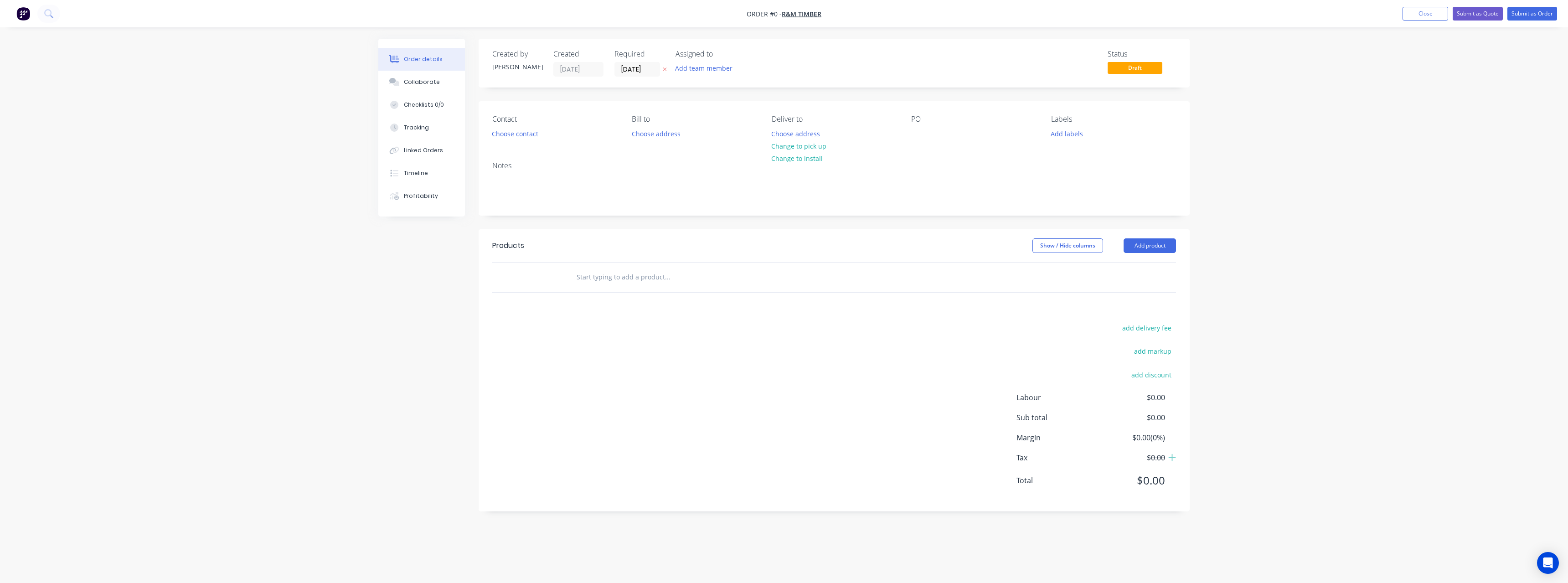
click at [663, 70] on icon at bounding box center [665, 69] width 4 height 5
click at [799, 135] on button "Choose address" at bounding box center [796, 133] width 58 height 12
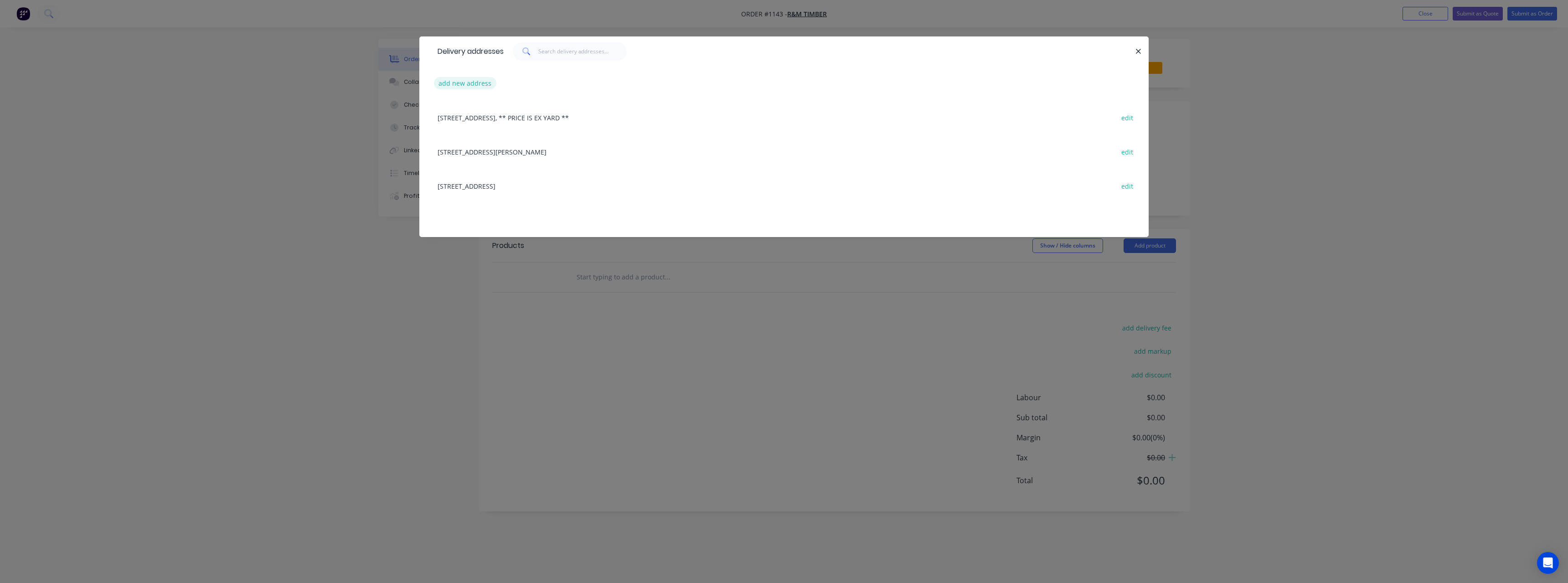
click at [480, 82] on button "add new address" at bounding box center [465, 83] width 63 height 12
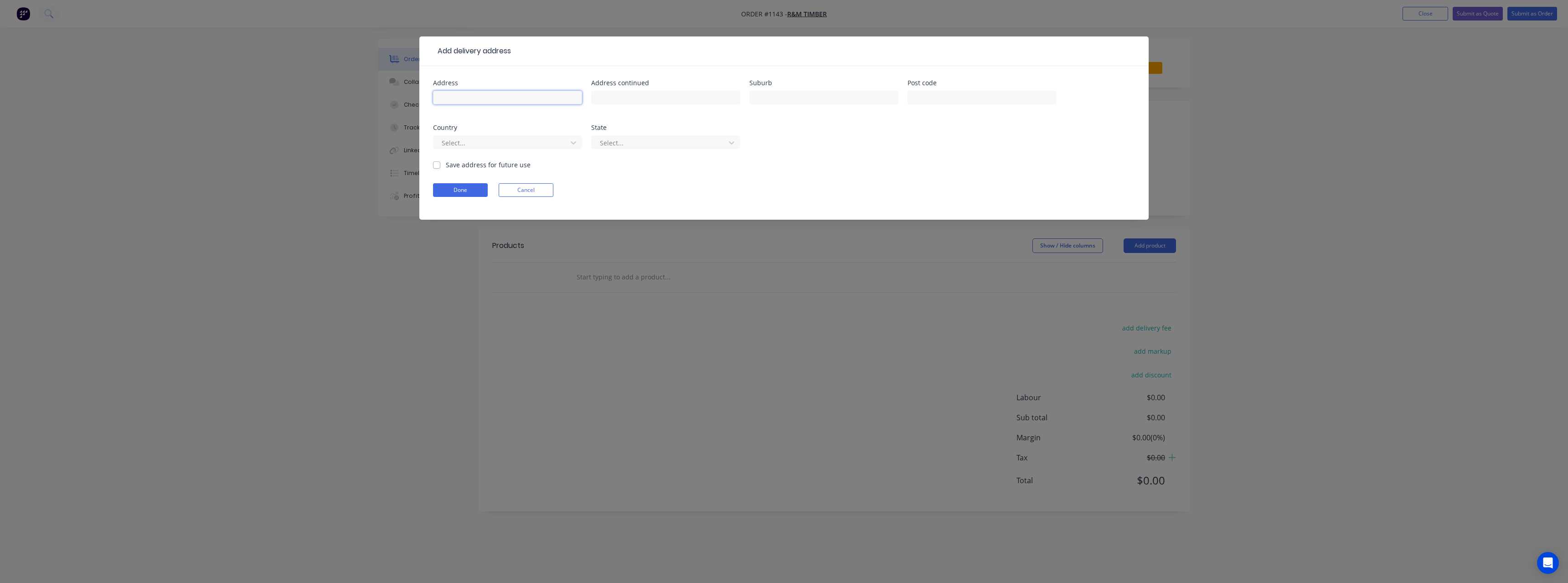
click at [486, 94] on input "text" at bounding box center [507, 97] width 149 height 13
type input "[STREET_ADDRESS][PERSON_NAME]"
click at [774, 102] on input "text" at bounding box center [824, 97] width 149 height 13
type input "[PERSON_NAME] Farm"
click at [446, 162] on label "Save address for future use" at bounding box center [488, 165] width 85 height 10
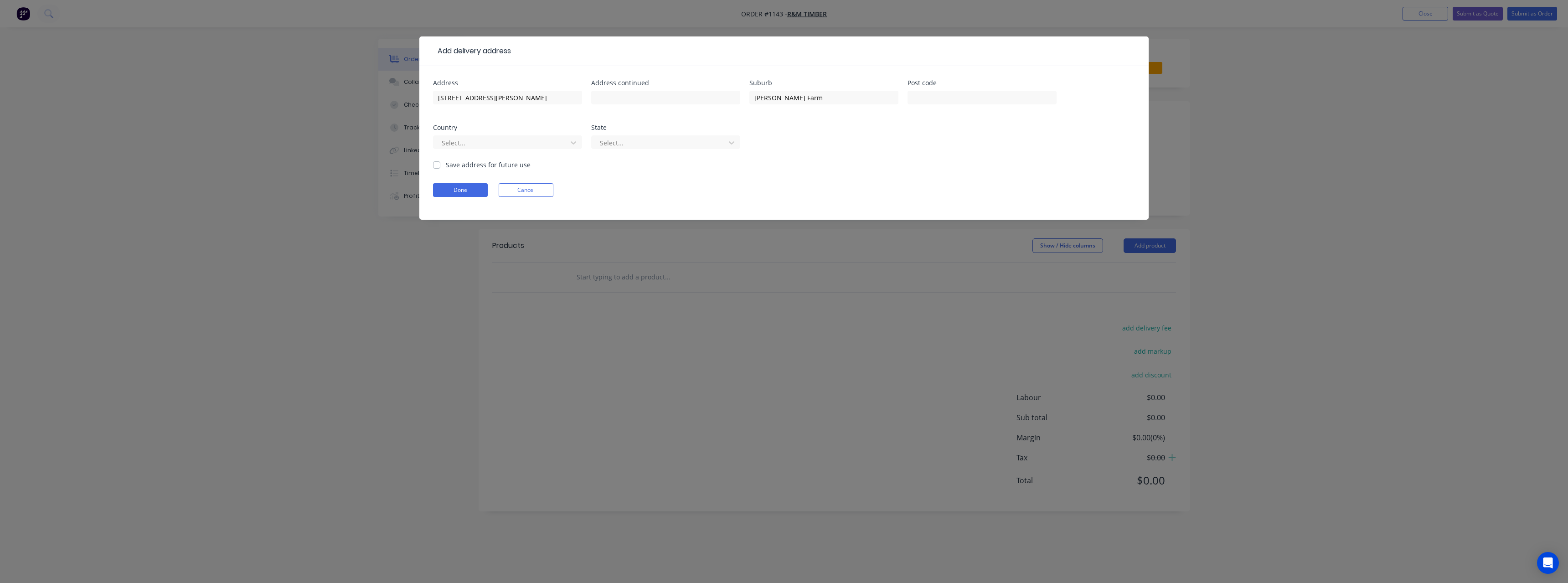
click at [438, 162] on input "Save address for future use" at bounding box center [436, 164] width 7 height 9
checkbox input "true"
click at [466, 189] on button "Done" at bounding box center [460, 190] width 55 height 13
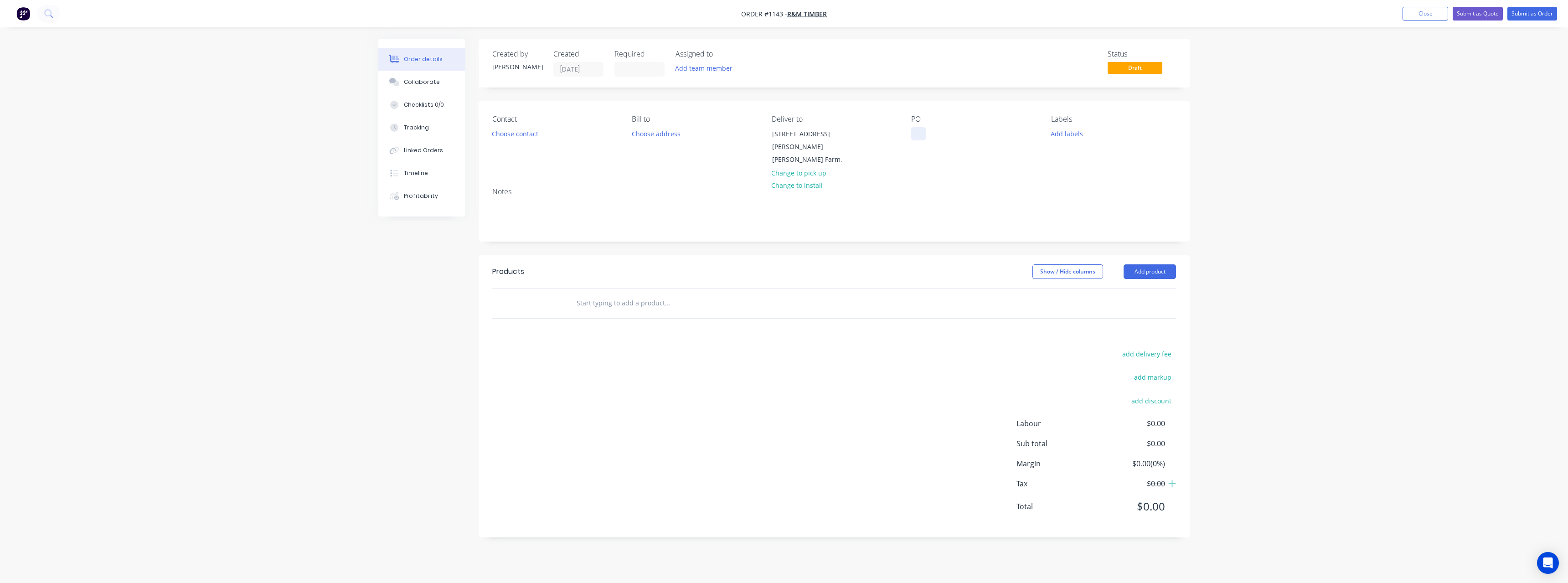
click at [925, 132] on div at bounding box center [919, 134] width 15 height 13
click at [659, 294] on input "text" at bounding box center [668, 303] width 183 height 18
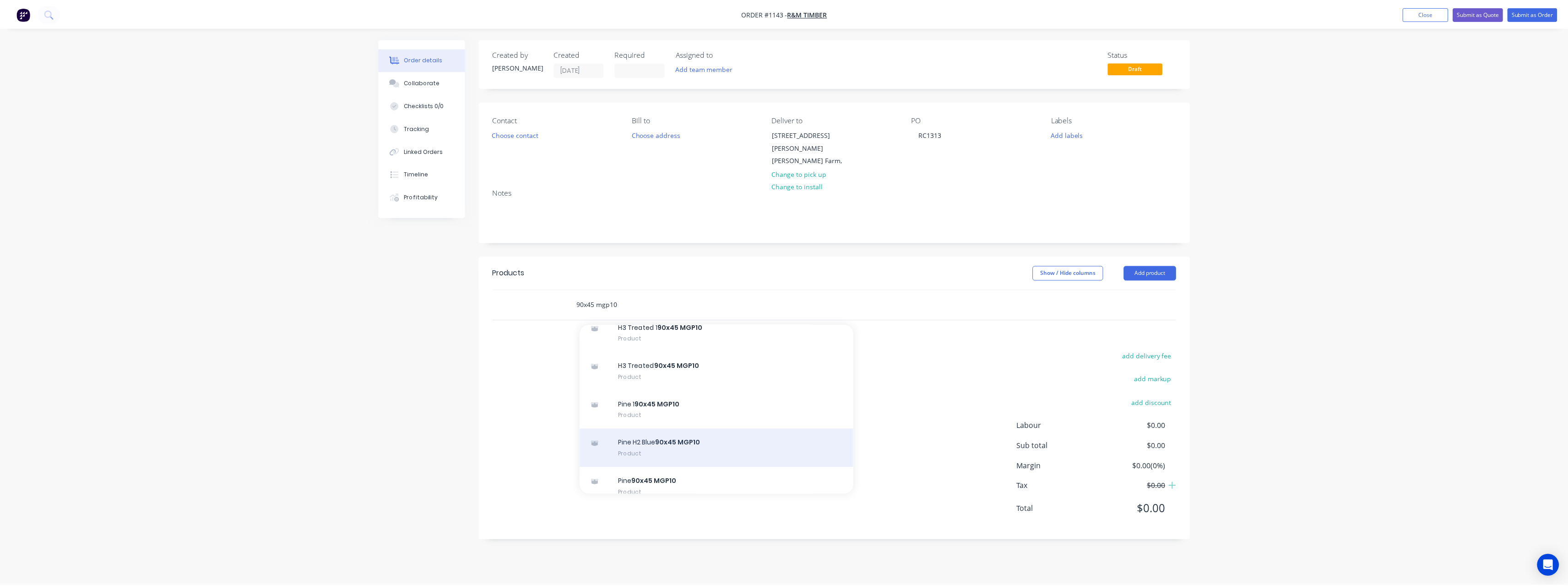
scroll to position [641, 0]
type input "90x45 mgp10"
click at [706, 425] on div "Pine 90x45 MGP10 Product" at bounding box center [720, 440] width 274 height 39
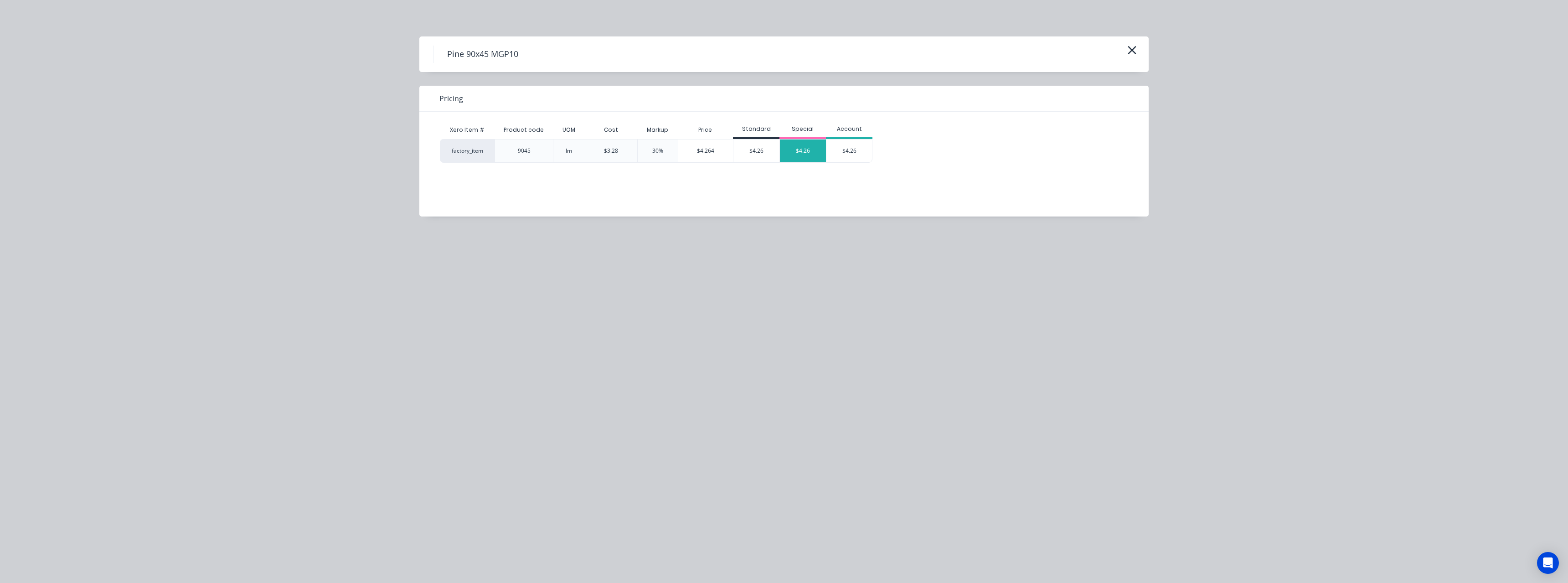
click at [799, 150] on div "$4.26" at bounding box center [803, 150] width 46 height 23
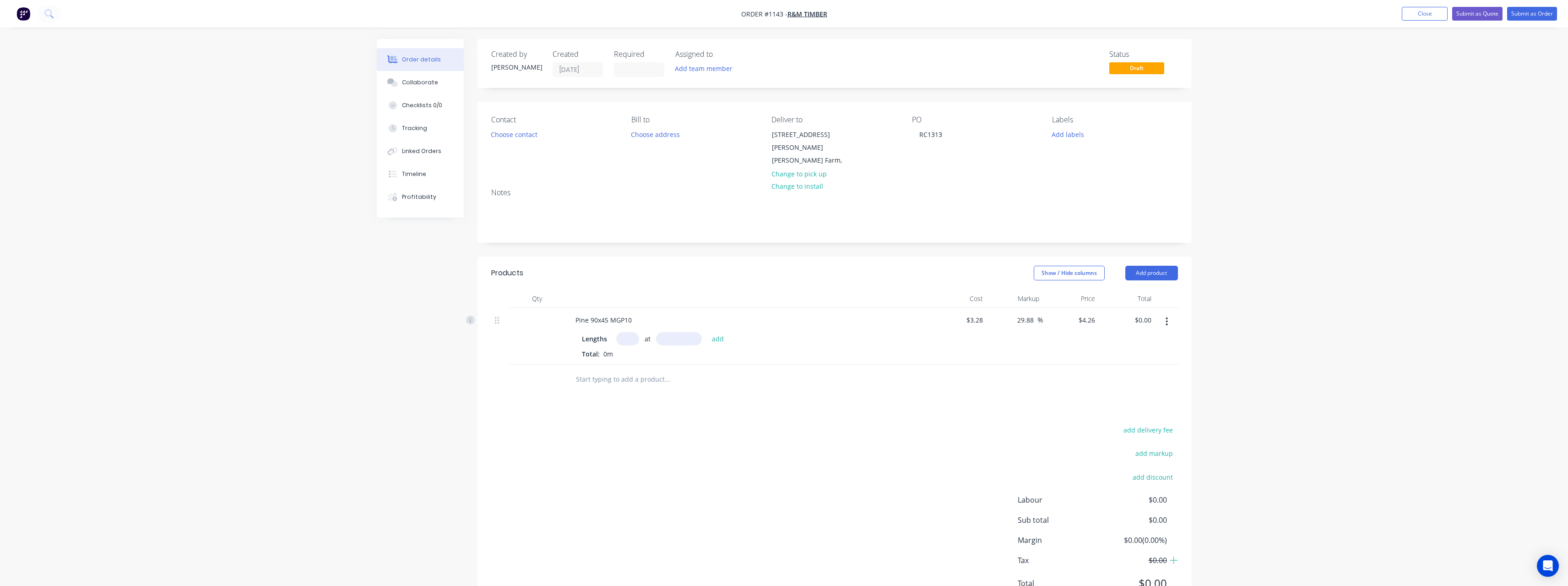
click at [631, 332] on input "text" at bounding box center [627, 339] width 23 height 13
type input "90"
type input "6000"
click at [707, 332] on button "add" at bounding box center [718, 338] width 21 height 12
type input "$2,300.40"
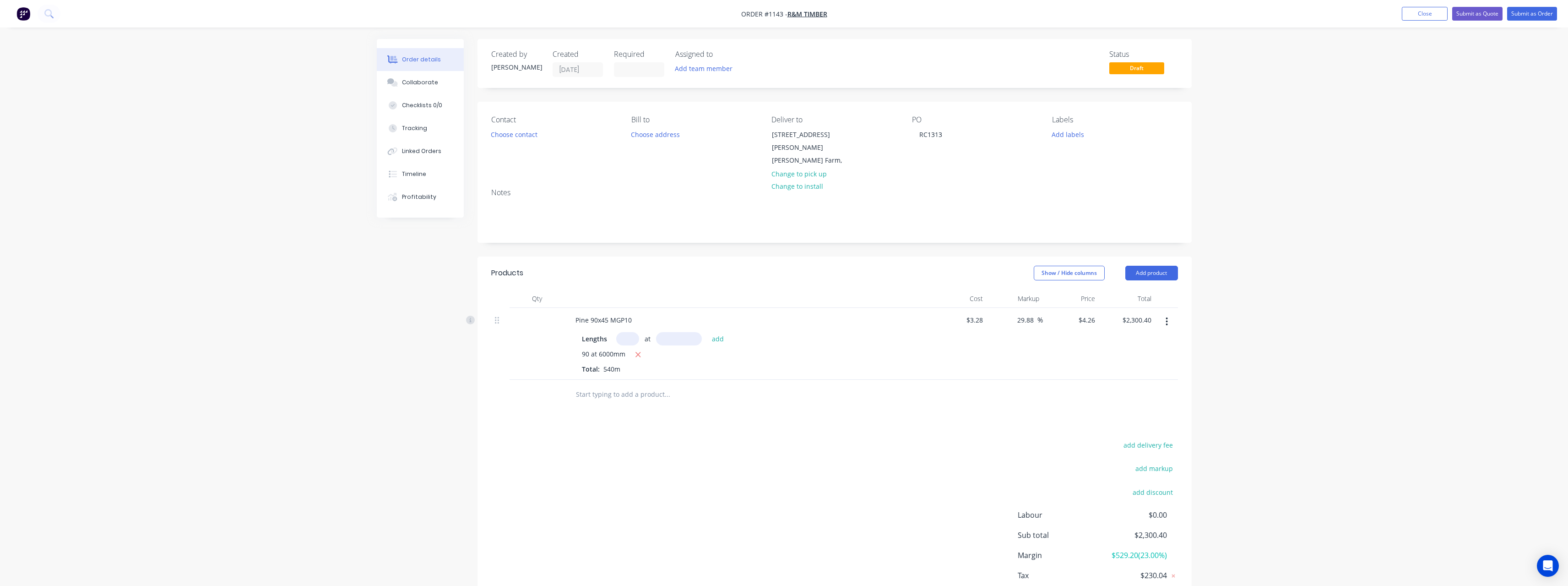
click at [597, 385] on input "text" at bounding box center [667, 395] width 183 height 18
type input "h"
click at [620, 385] on input "text" at bounding box center [667, 395] width 183 height 18
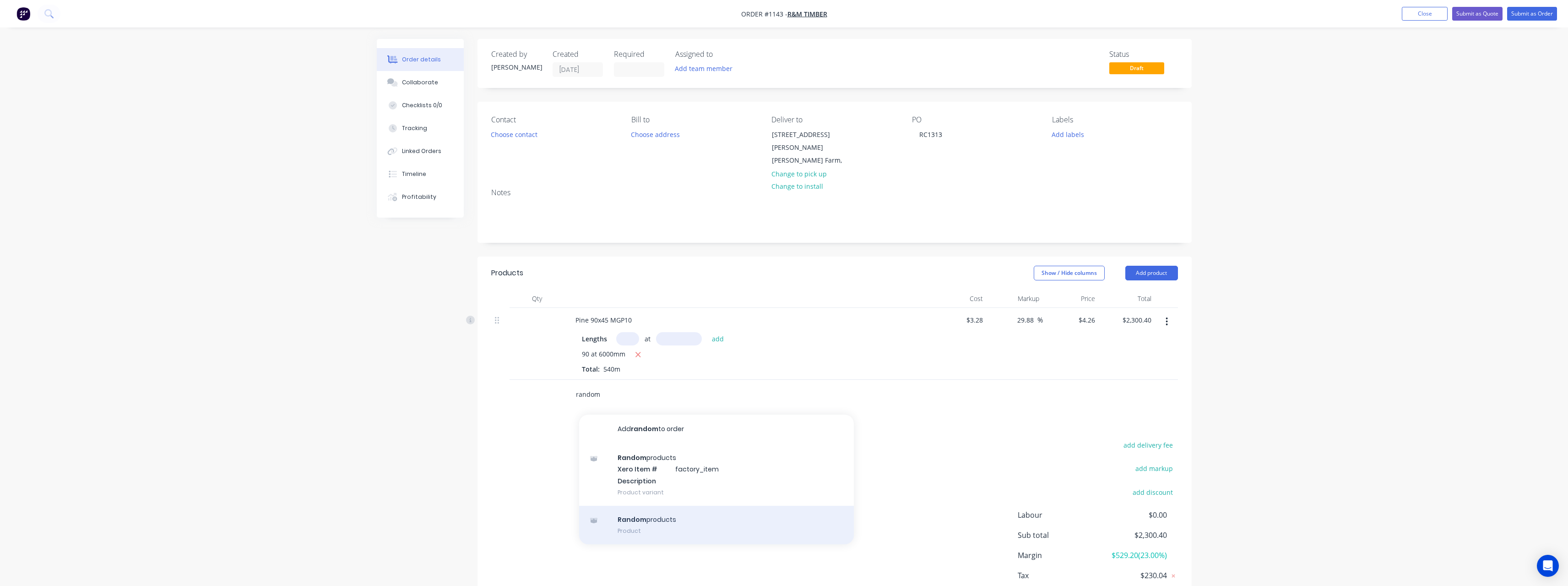
type input "random"
click at [641, 510] on div "Random products Product" at bounding box center [716, 525] width 274 height 39
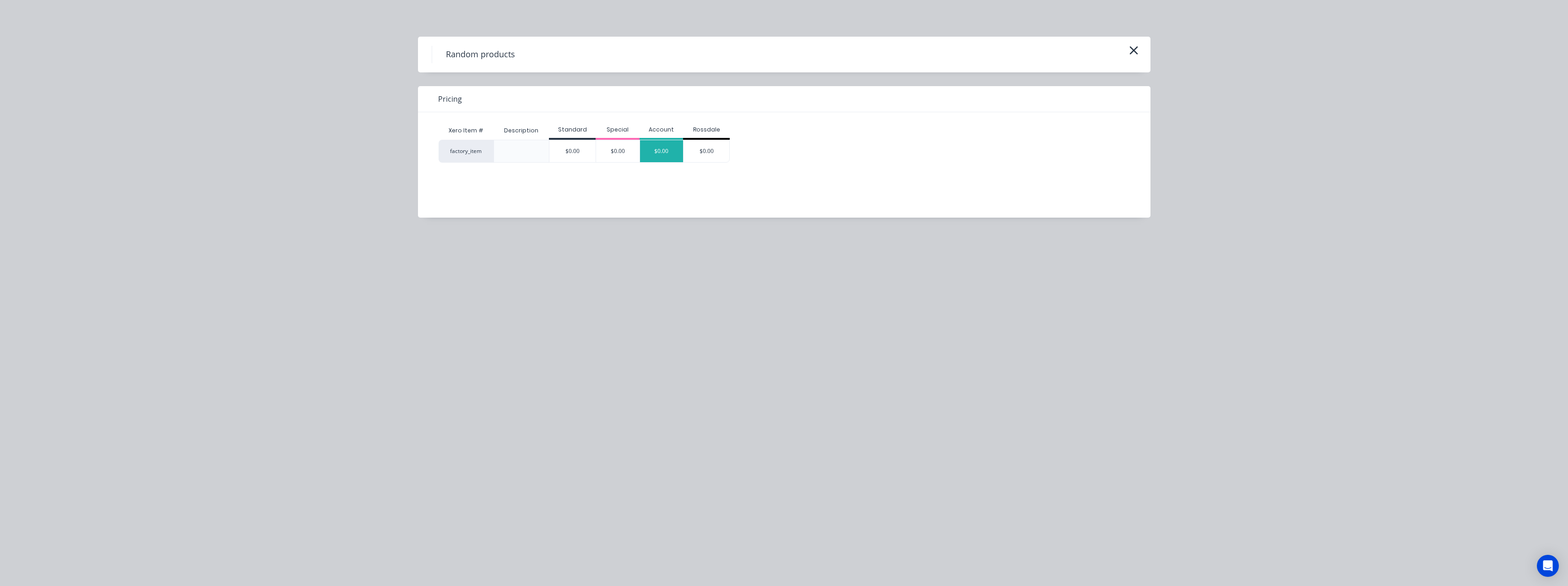
click at [675, 155] on div "$0.00" at bounding box center [661, 151] width 43 height 22
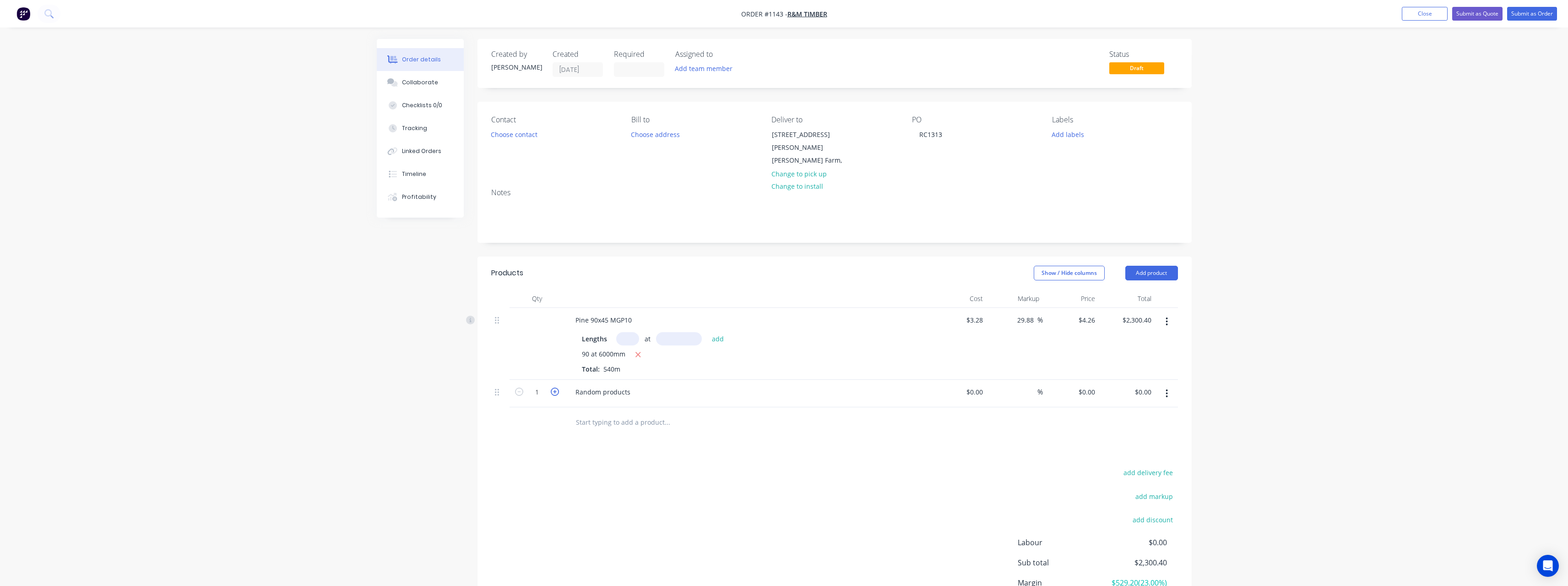
click at [554, 388] on icon "button" at bounding box center [554, 391] width 8 height 8
type input "2"
drag, startPoint x: 631, startPoint y: 384, endPoint x: 573, endPoint y: 384, distance: 58.0
click at [573, 385] on div "Random products" at bounding box center [603, 392] width 70 height 13
click at [982, 385] on input at bounding box center [981, 392] width 10 height 13
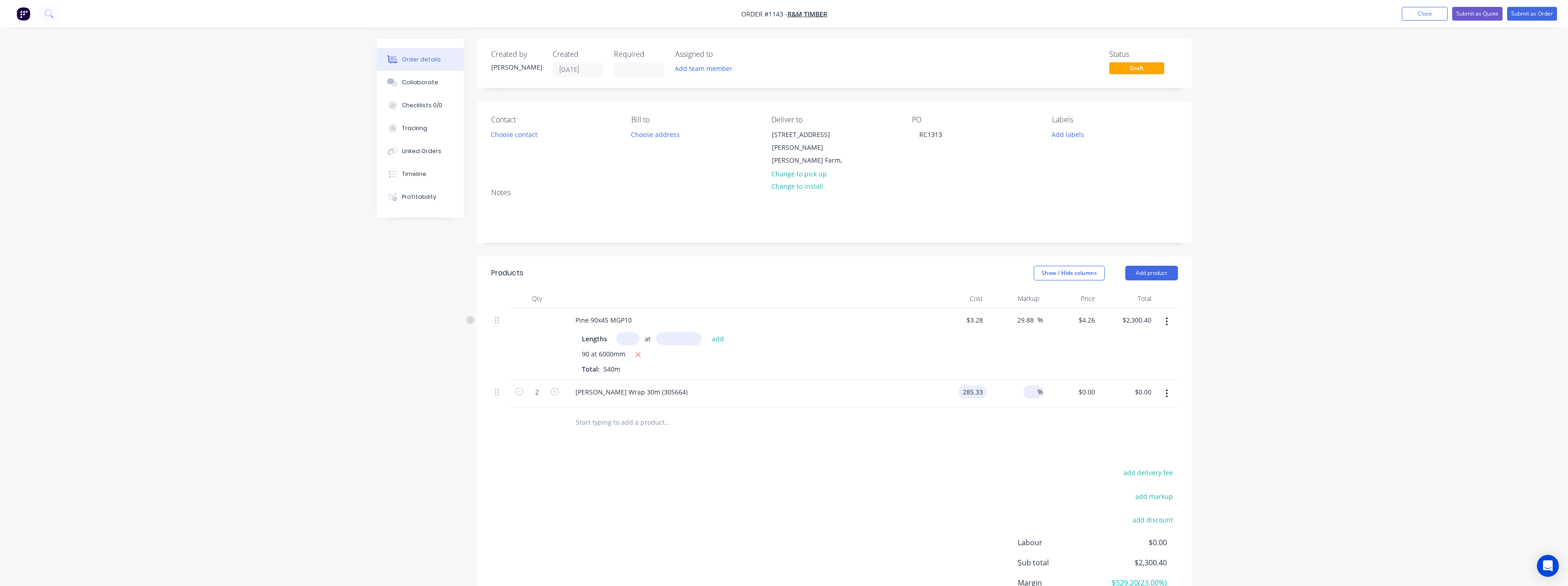
type input "$285.33"
type input "$570.66"
drag, startPoint x: 1029, startPoint y: 381, endPoint x: 1026, endPoint y: 389, distance: 8.5
click at [1029, 385] on input at bounding box center [1032, 392] width 10 height 13
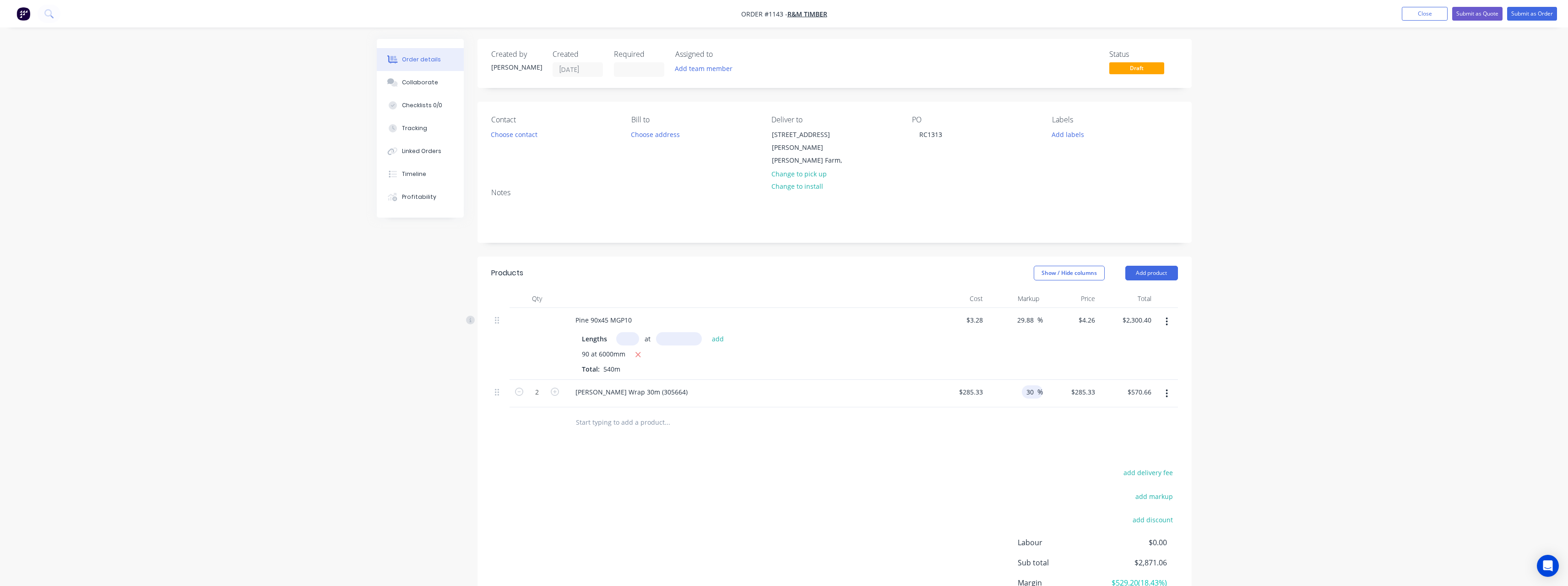
type input "30"
type input "$370.929"
type input "$741.86"
click at [640, 417] on input "text" at bounding box center [667, 422] width 183 height 18
click at [631, 413] on input "text" at bounding box center [667, 422] width 183 height 18
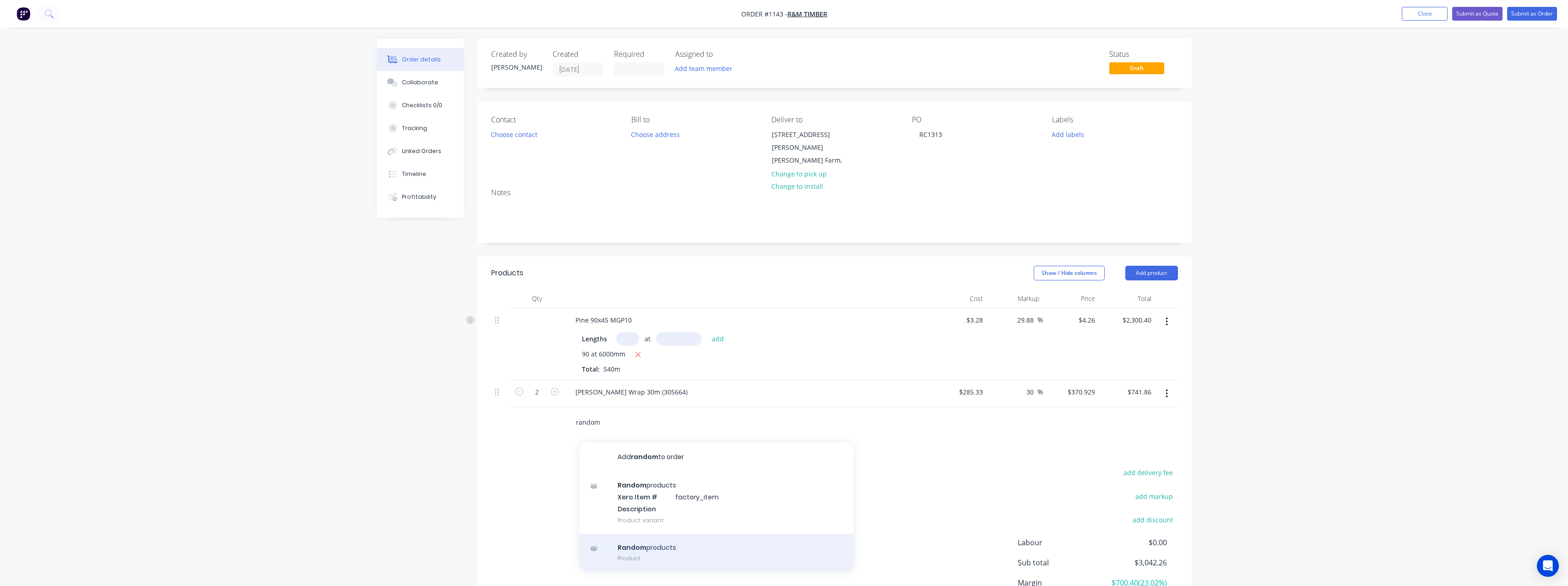
type input "random"
click at [648, 536] on div "Random products Product" at bounding box center [716, 552] width 274 height 39
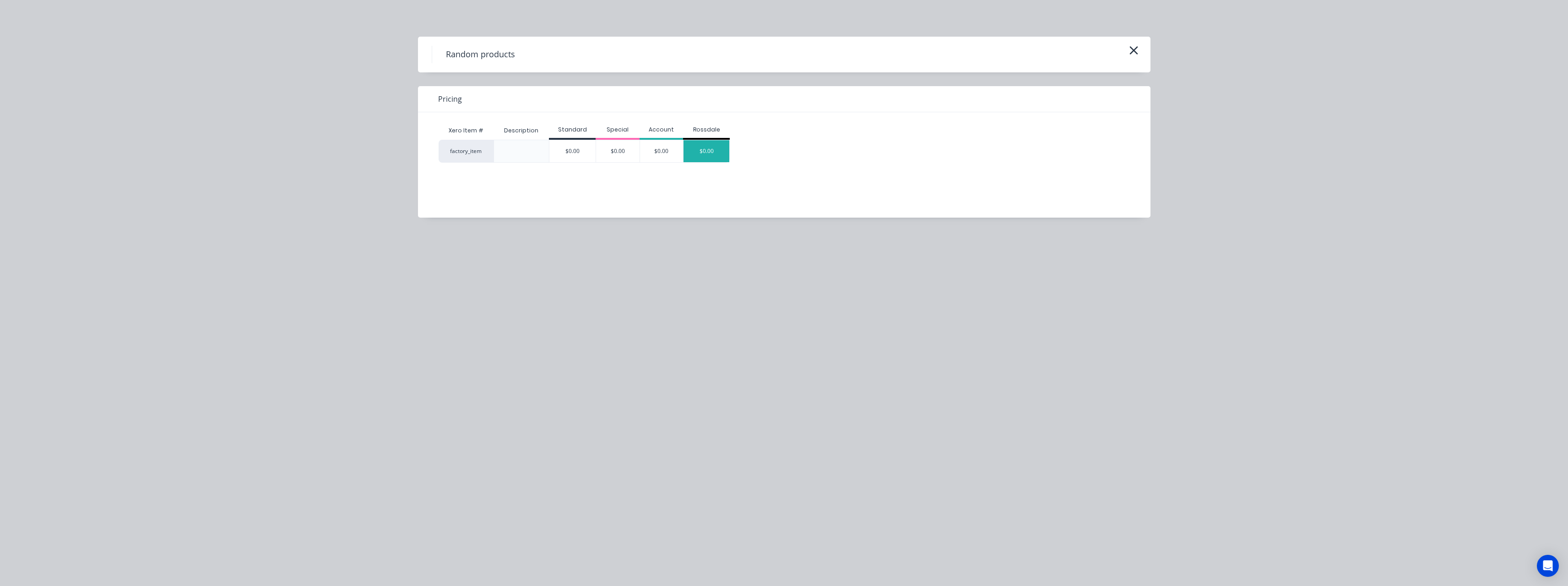
click at [707, 147] on div "$0.00" at bounding box center [706, 151] width 46 height 22
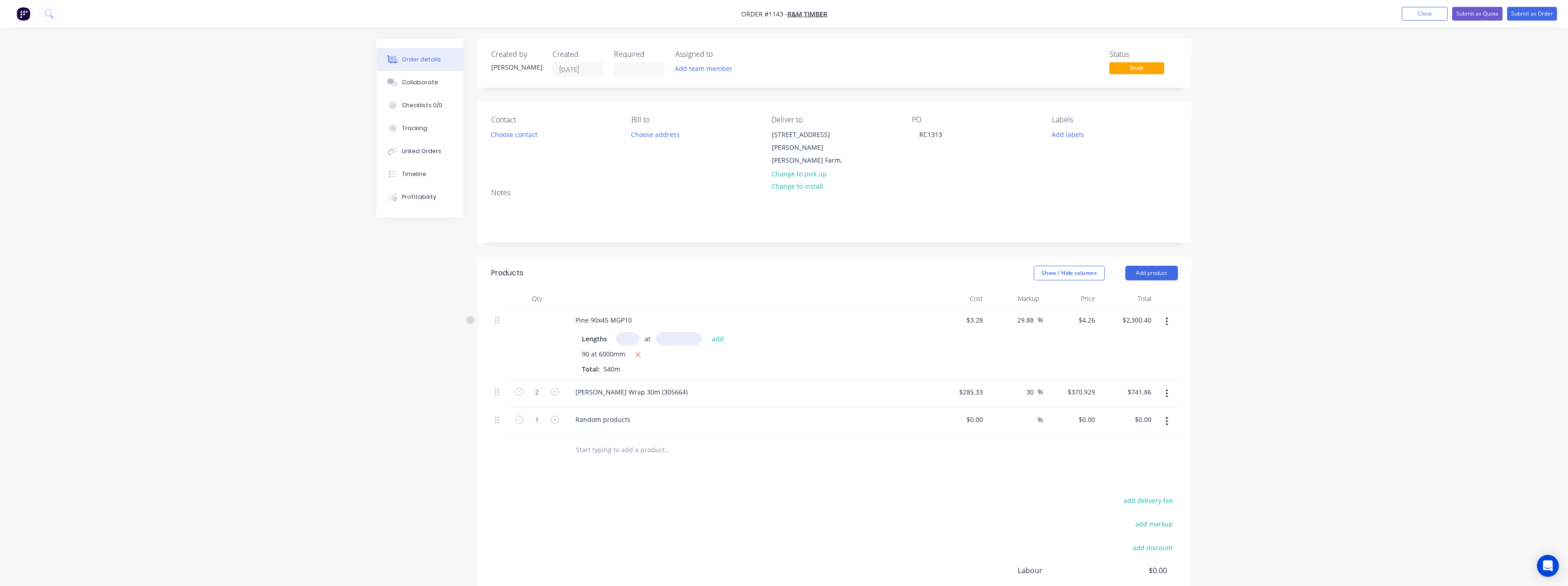
click at [626, 442] on input "text" at bounding box center [667, 450] width 183 height 18
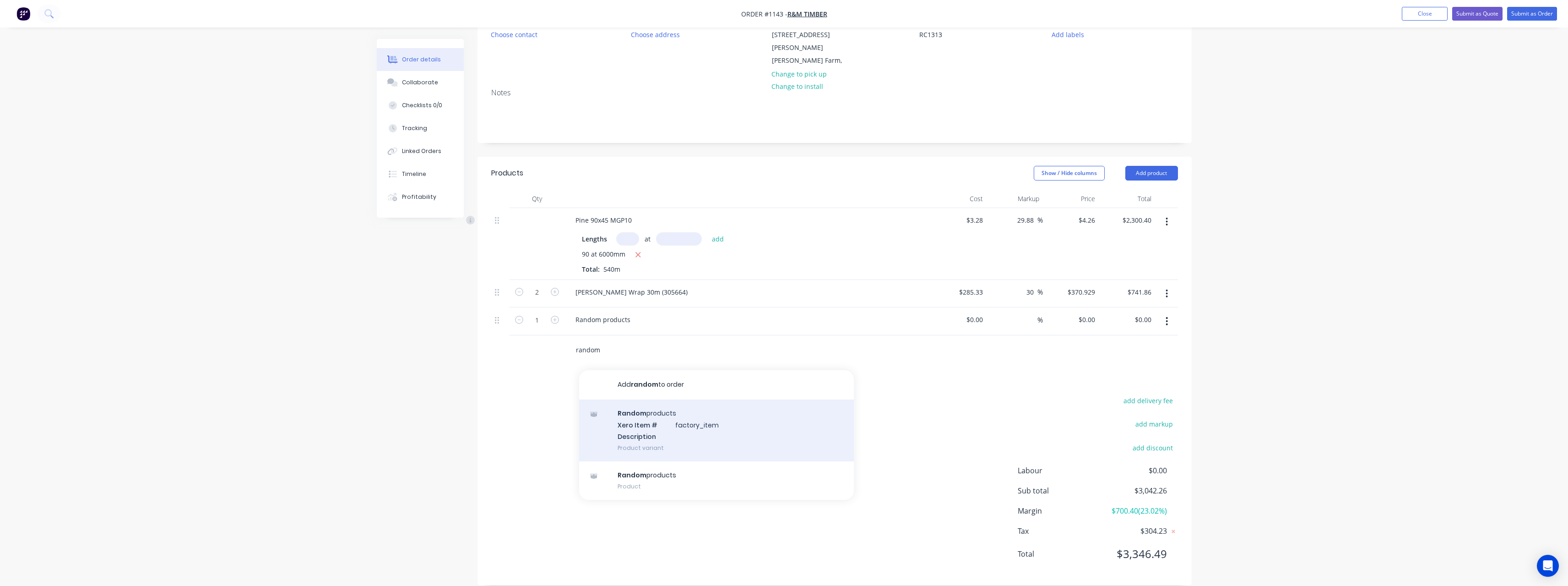
scroll to position [103, 0]
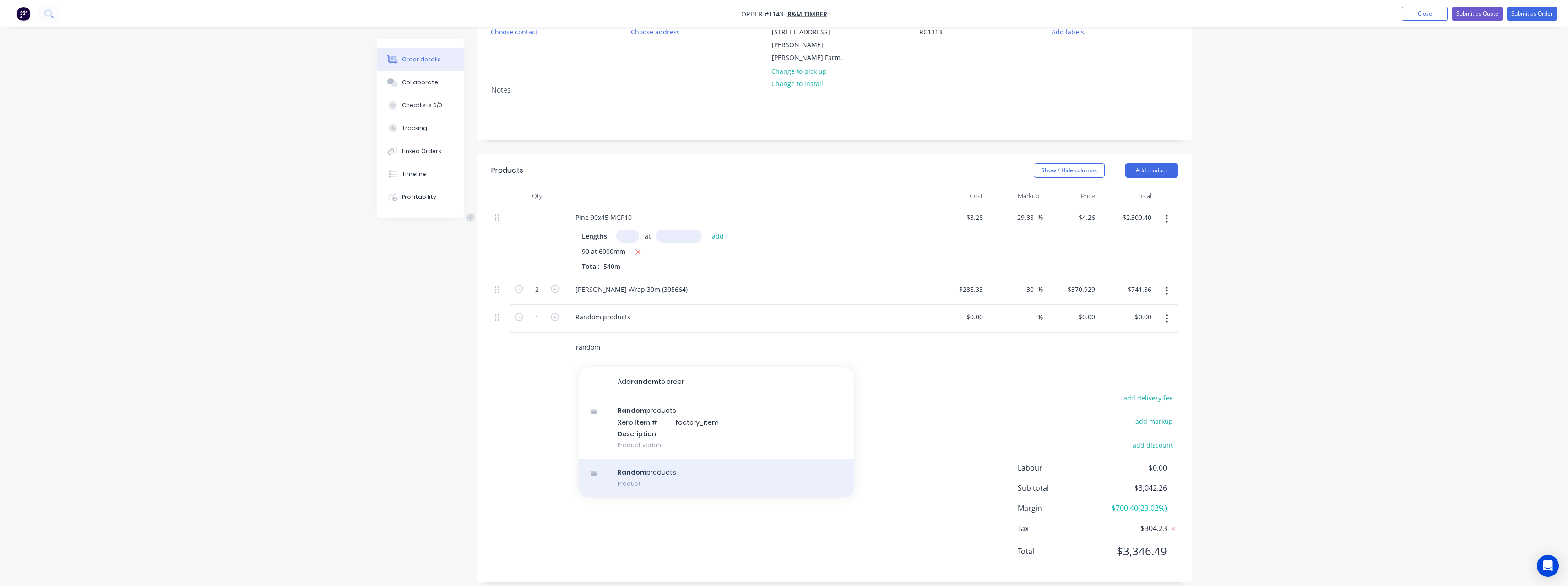
type input "random"
click at [670, 462] on div "Random products Product" at bounding box center [716, 478] width 274 height 39
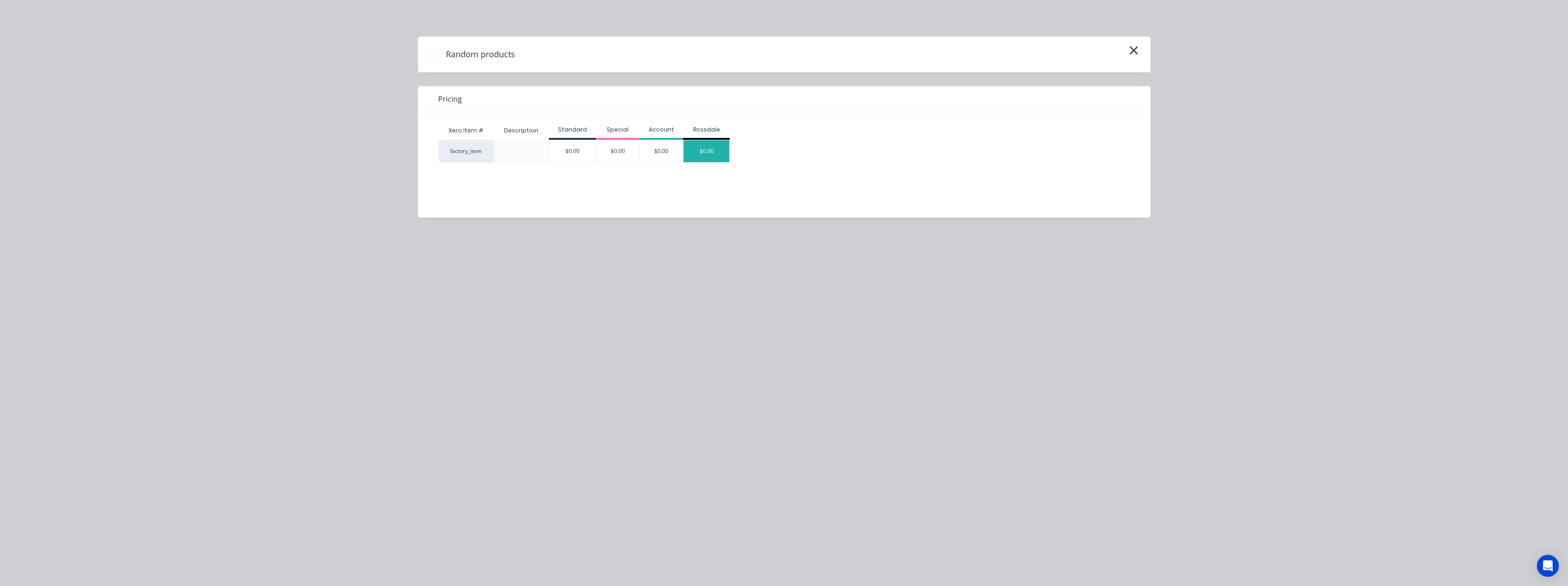
click at [704, 155] on div "$0.00" at bounding box center [706, 151] width 46 height 22
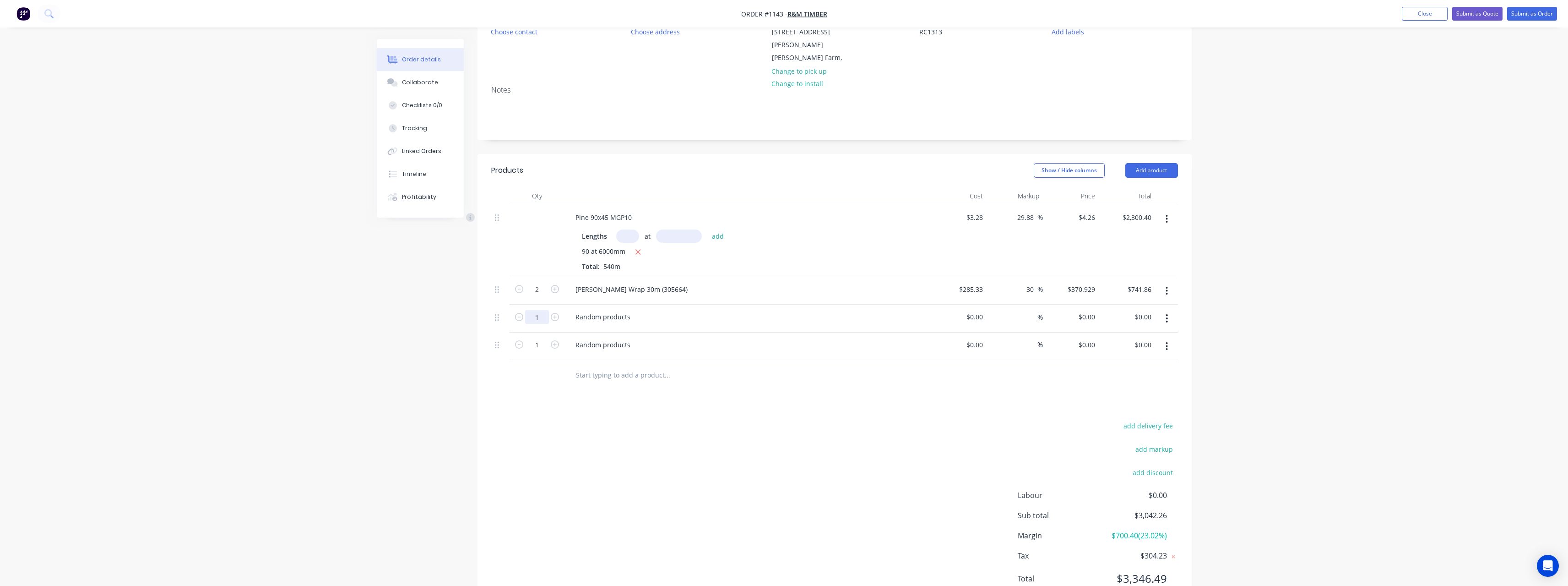
click at [538, 296] on input "1" at bounding box center [537, 289] width 24 height 13
type input "19"
click at [540, 296] on input "1" at bounding box center [537, 289] width 24 height 13
type input "9"
click at [637, 366] on input "text" at bounding box center [667, 375] width 183 height 18
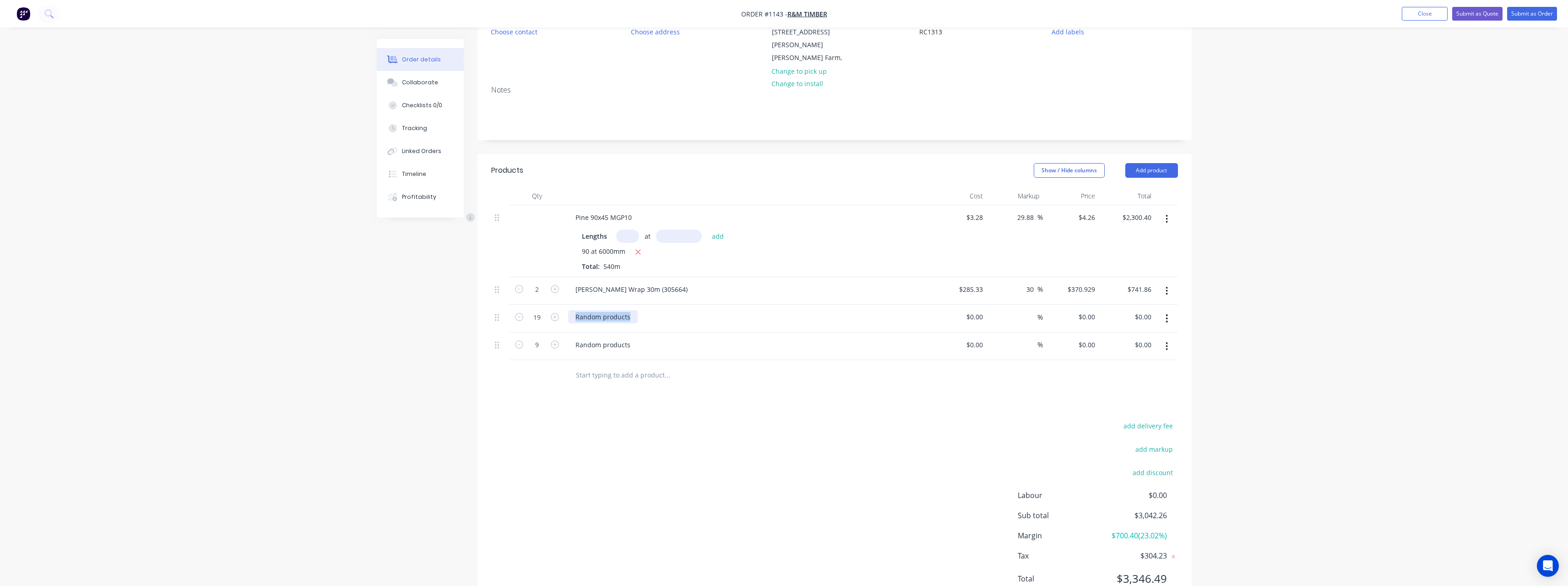
drag, startPoint x: 632, startPoint y: 304, endPoint x: 572, endPoint y: 306, distance: 60.0
click at [572, 310] on div "Random products" at bounding box center [603, 317] width 70 height 13
click at [985, 310] on input at bounding box center [976, 317] width 21 height 13
type input "$153.19"
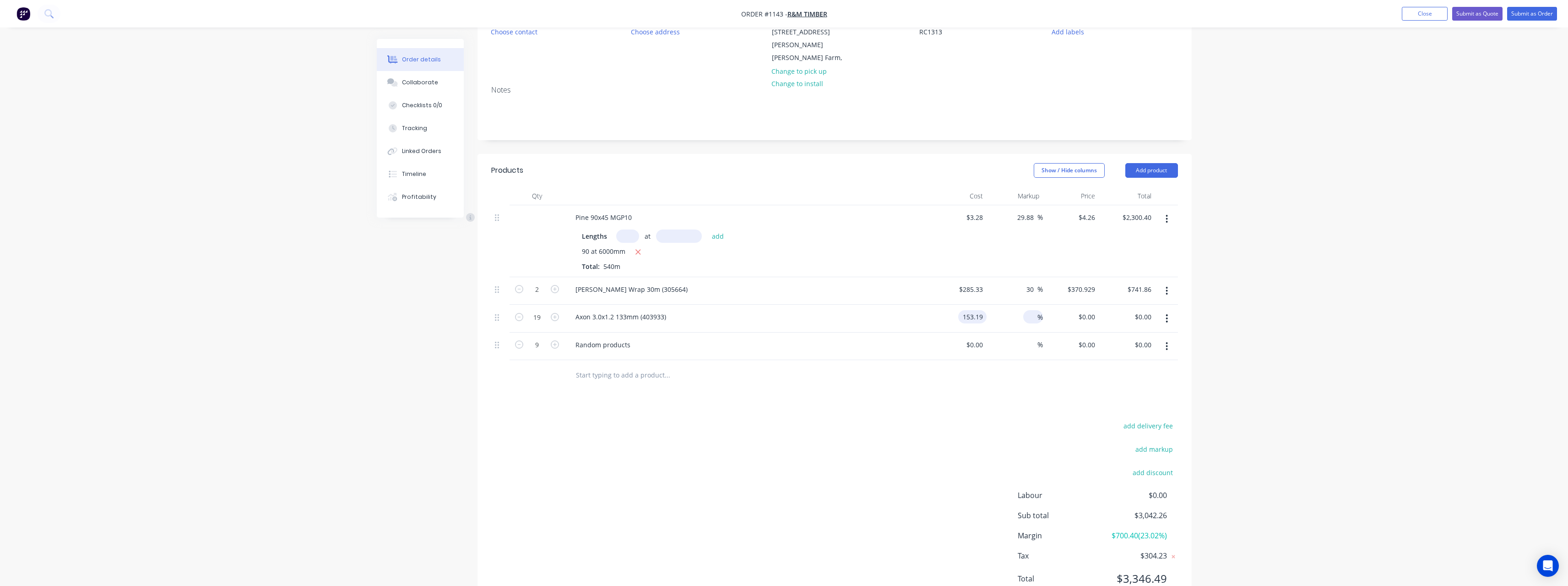
type input "$2,910.61"
click at [1029, 310] on input at bounding box center [1032, 317] width 10 height 13
type input "30"
type input "$199.147"
type input "$3,783.79"
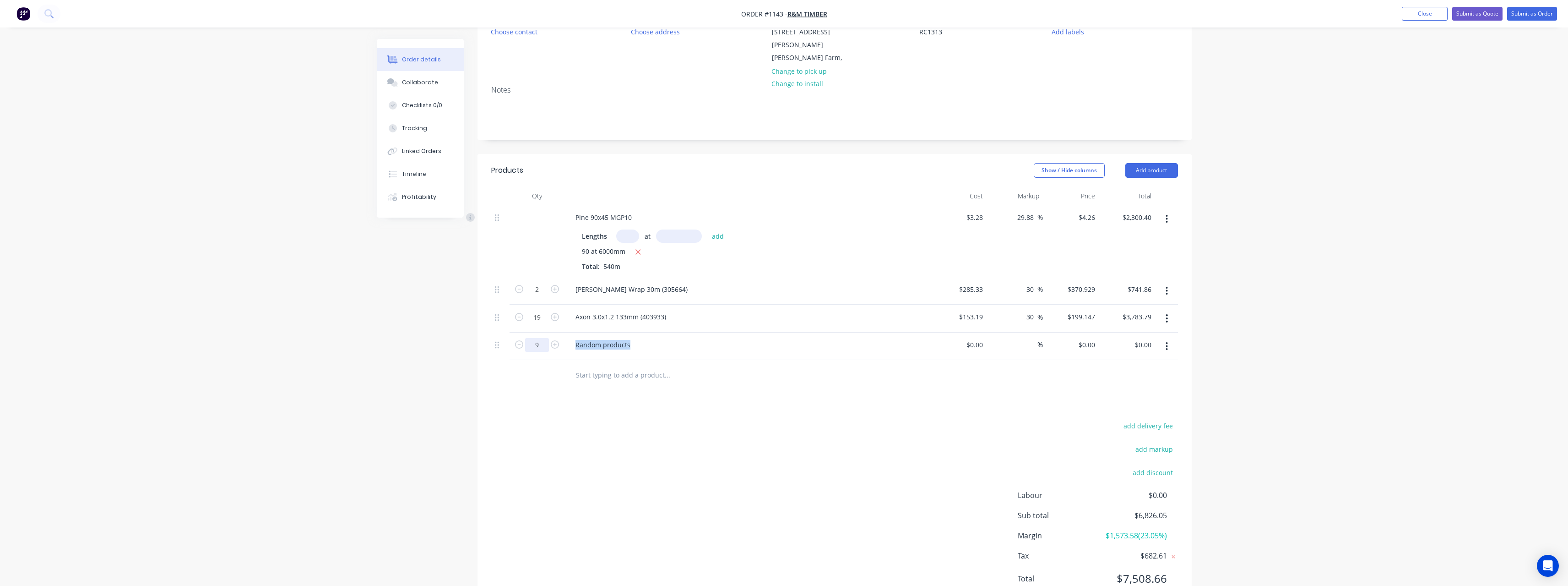
drag, startPoint x: 631, startPoint y: 335, endPoint x: 540, endPoint y: 335, distance: 91.0
click at [540, 335] on div "9 Random products $0.00 $0.00 % $0.00 $0.00 $0.00 $0.00" at bounding box center [834, 347] width 686 height 28
click at [635, 338] on div "Random products" at bounding box center [603, 345] width 70 height 13
click at [984, 338] on input at bounding box center [976, 345] width 21 height 13
type input "$183.78"
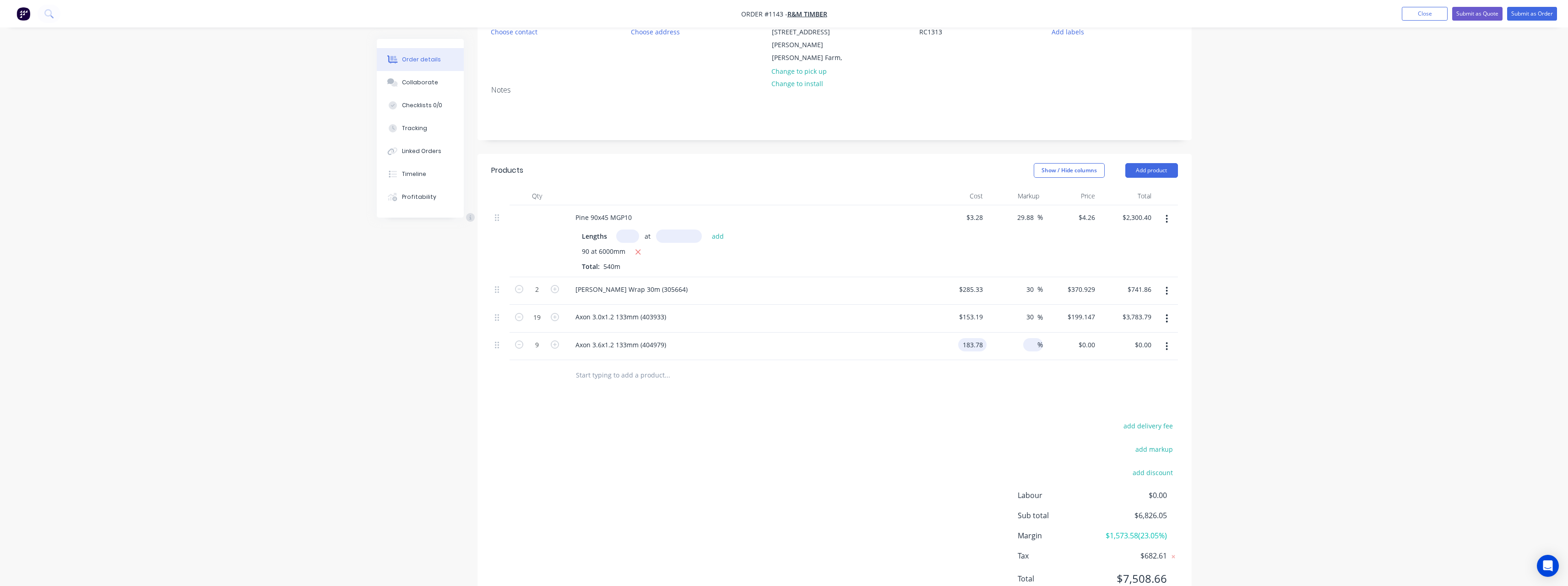
type input "$183.78"
type input "$1,654.02"
click at [1029, 338] on input at bounding box center [1032, 345] width 10 height 13
type input "30"
type input "$238.914"
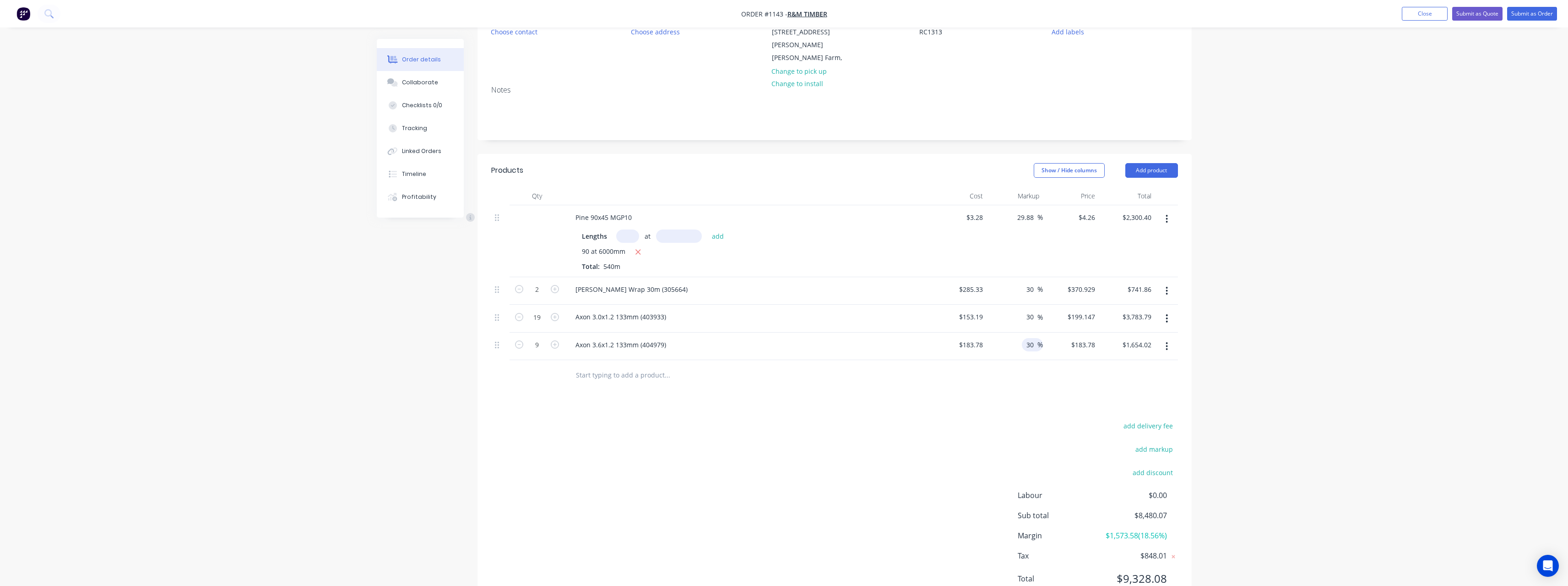
type input "$2,150.23"
click at [621, 366] on input "text" at bounding box center [667, 375] width 183 height 18
click at [1039, 212] on span "%" at bounding box center [1040, 217] width 6 height 10
type input "$4.2601"
type input "$2,300.45"
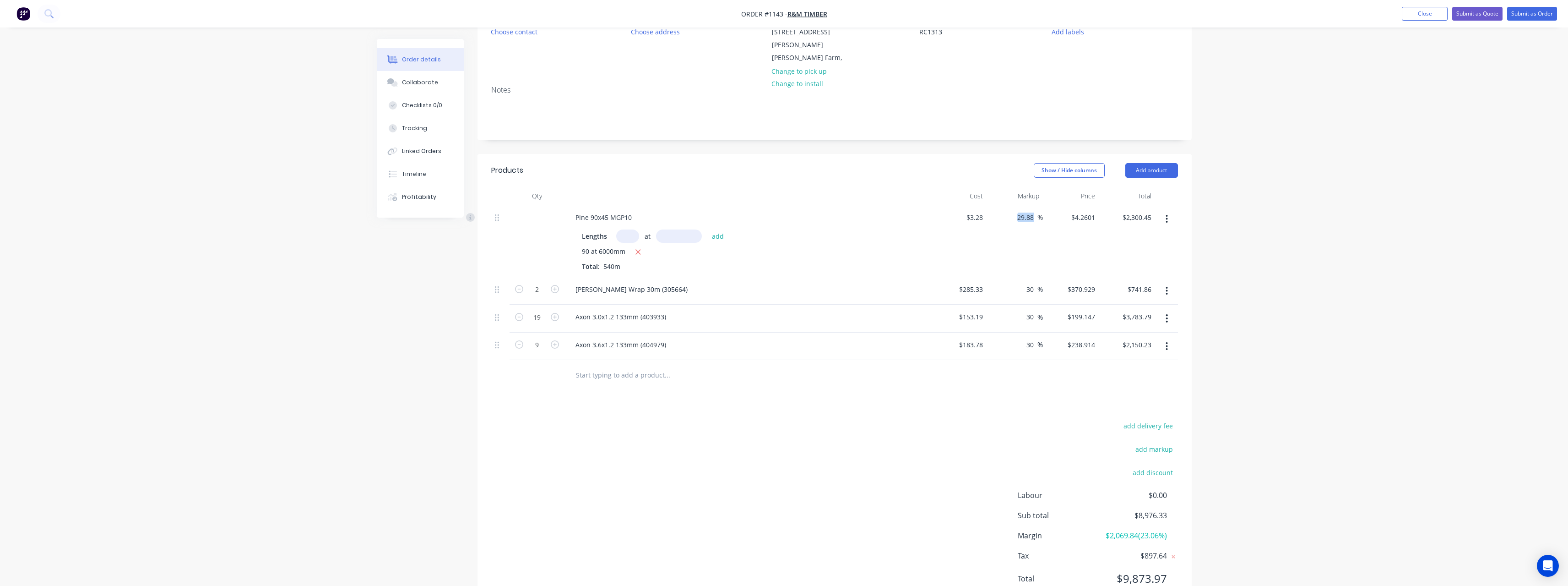
drag, startPoint x: 1039, startPoint y: 209, endPoint x: 1008, endPoint y: 210, distance: 31.0
click at [1008, 210] on div "29.88 29.88 %" at bounding box center [1015, 241] width 56 height 72
click at [1034, 283] on input "30" at bounding box center [1031, 289] width 12 height 13
drag, startPoint x: 1034, startPoint y: 278, endPoint x: 1027, endPoint y: 286, distance: 10.6
click at [1023, 283] on div "30 30 %" at bounding box center [1032, 289] width 21 height 13
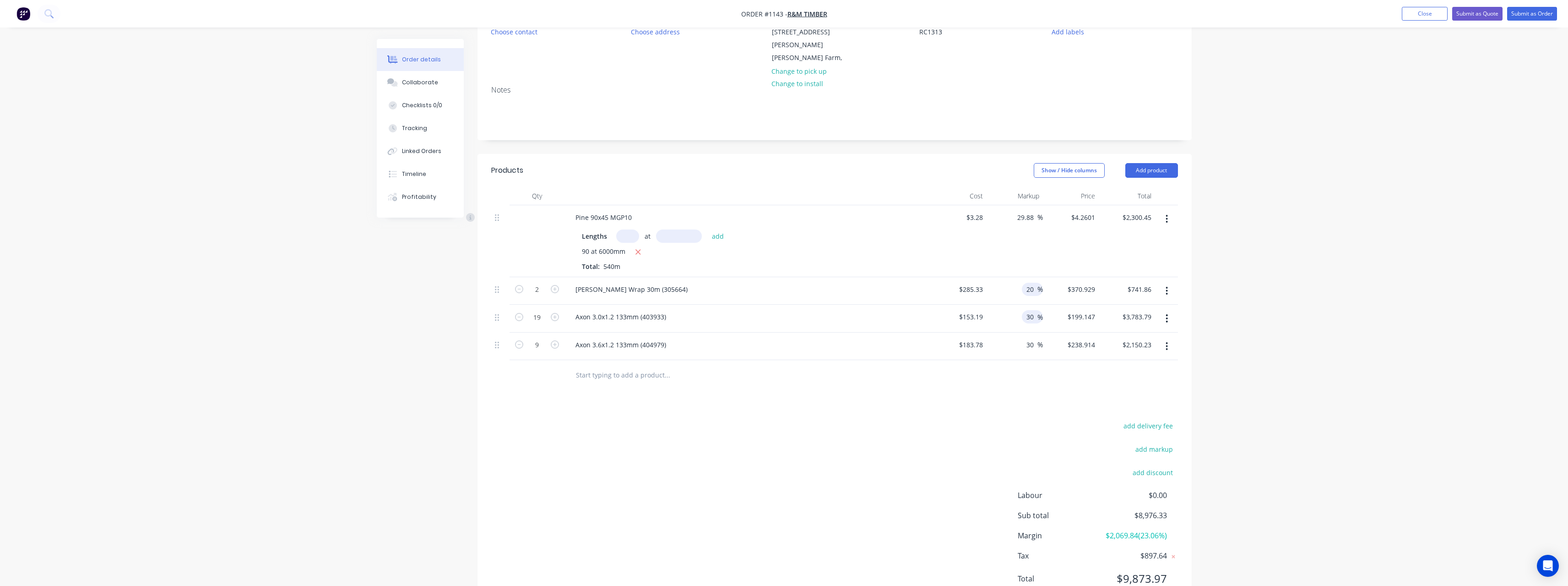
type input "20"
type input "$342.396"
type input "$684.79"
drag, startPoint x: 1036, startPoint y: 307, endPoint x: 1020, endPoint y: 307, distance: 16.0
click at [1020, 307] on div "30 30 %" at bounding box center [1015, 319] width 56 height 28
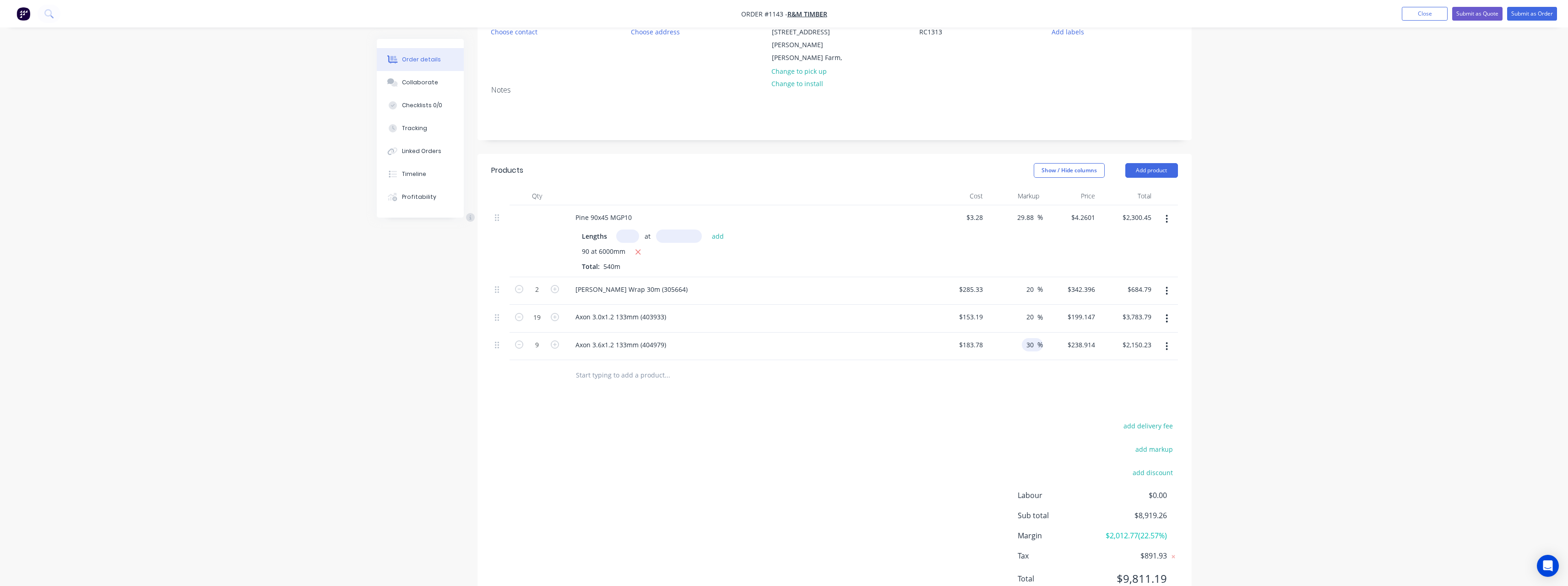
type input "20"
type input "$183.828"
type input "$3,492.73"
drag, startPoint x: 1040, startPoint y: 338, endPoint x: 1035, endPoint y: 338, distance: 5.0
click at [1035, 338] on div "30 30 %" at bounding box center [1032, 345] width 21 height 13
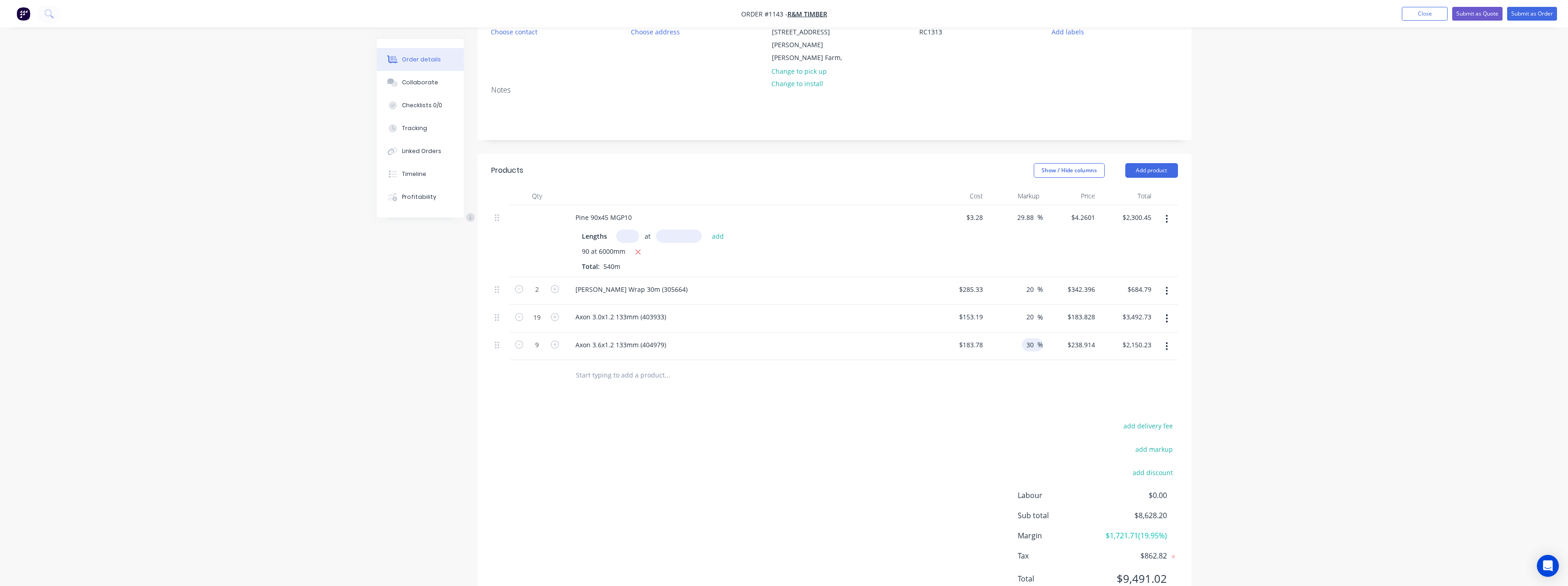
drag, startPoint x: 1033, startPoint y: 338, endPoint x: 1027, endPoint y: 338, distance: 6.0
click at [1027, 338] on input "30" at bounding box center [1031, 345] width 12 height 13
type input "20"
type input "$220.536"
type input "$1,984.82"
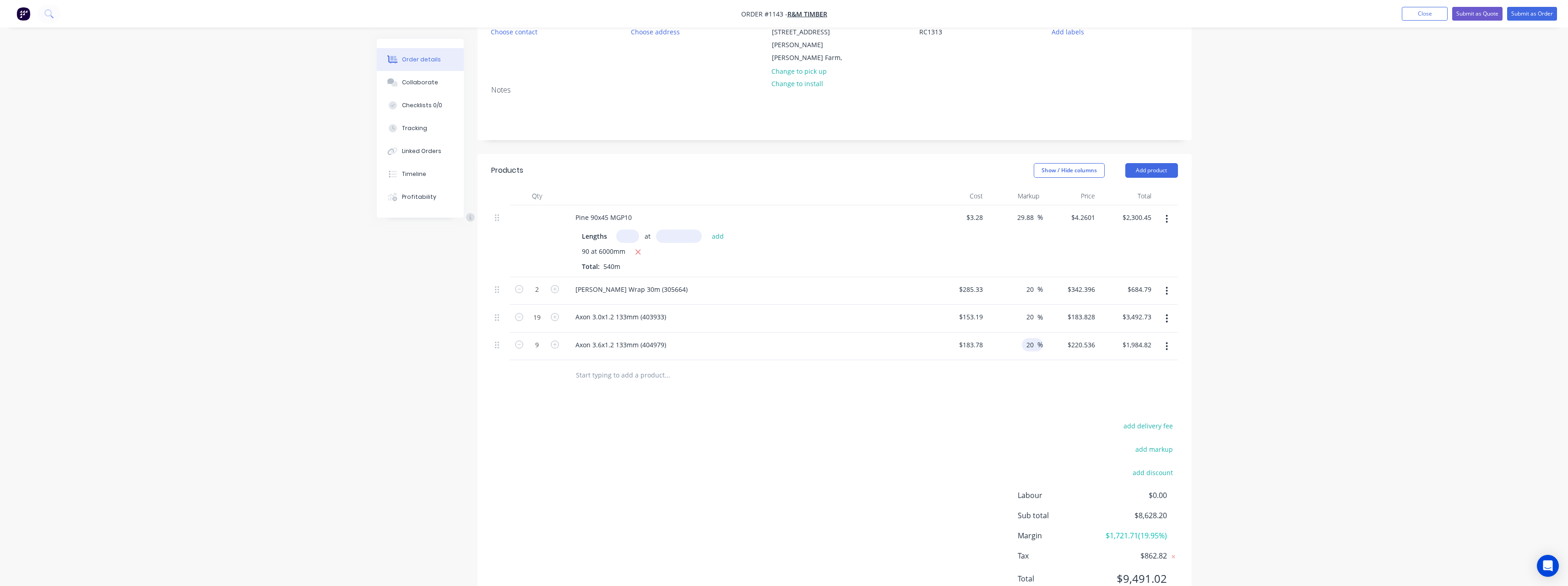
click at [921, 366] on div at bounding box center [834, 375] width 686 height 30
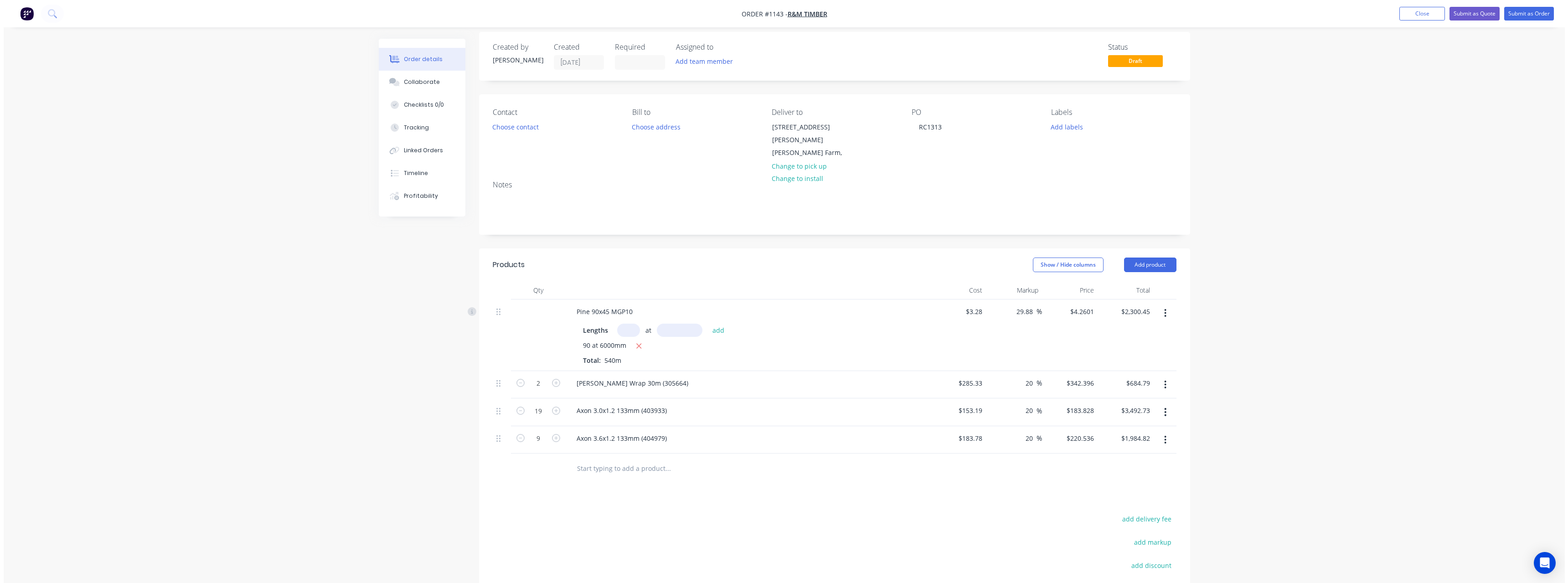
scroll to position [0, 0]
click at [1489, 16] on button "Submit as Quote" at bounding box center [1471, 13] width 50 height 13
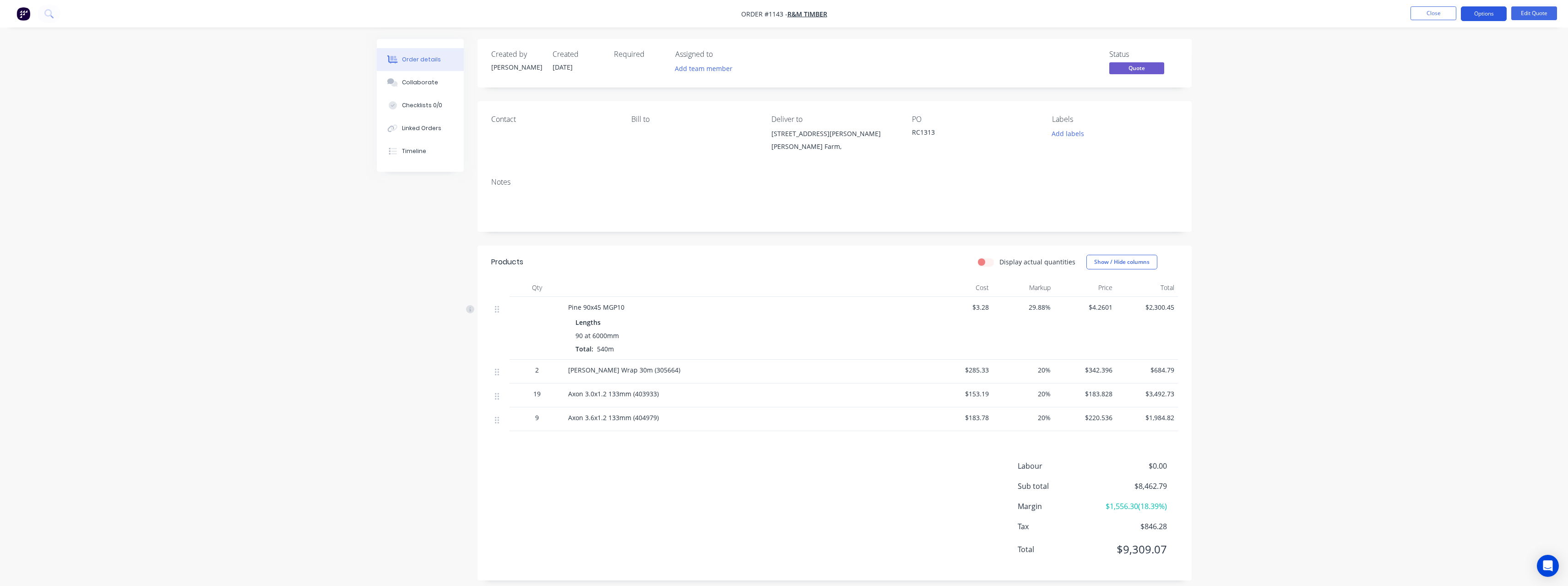
click at [1480, 17] on button "Options" at bounding box center [1484, 13] width 46 height 15
click at [1465, 57] on div "Quote" at bounding box center [1456, 56] width 84 height 13
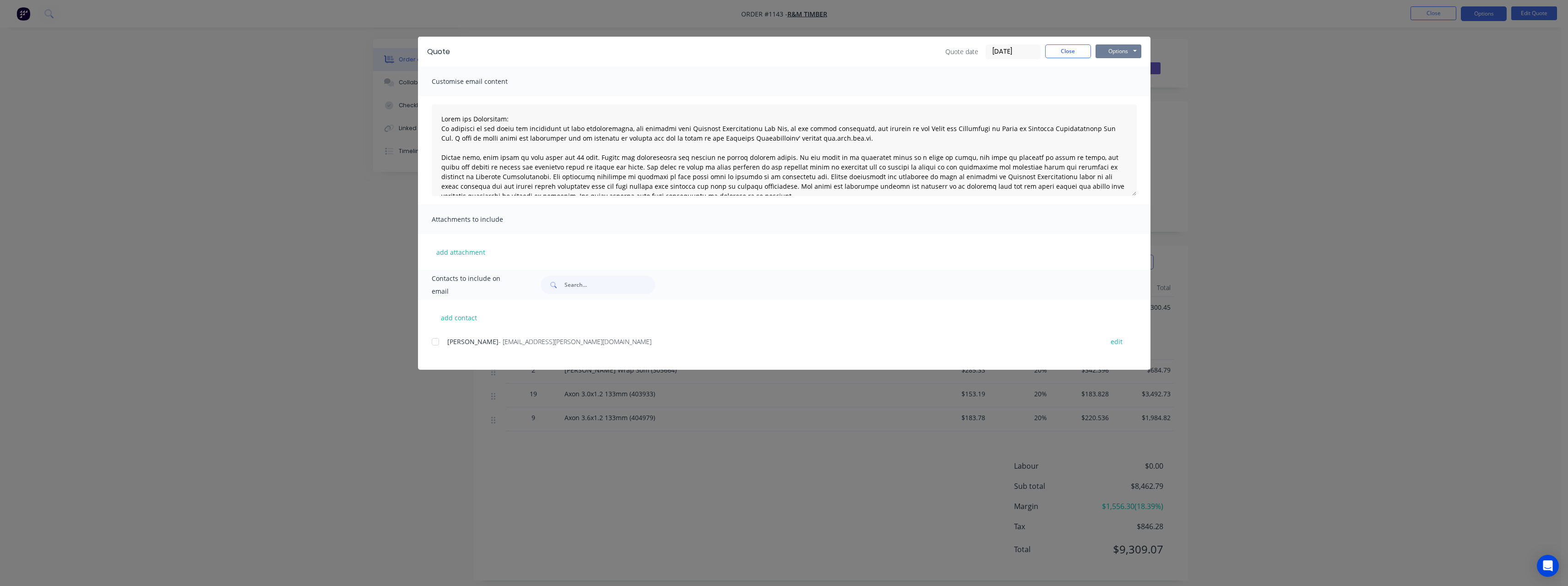
click at [1121, 51] on button "Options" at bounding box center [1118, 51] width 46 height 13
click at [1122, 81] on button "Print" at bounding box center [1125, 83] width 59 height 15
click at [1112, 49] on button "Options" at bounding box center [1118, 51] width 46 height 13
click at [1120, 97] on button "Email" at bounding box center [1125, 98] width 59 height 15
click at [471, 316] on button "add contact" at bounding box center [459, 317] width 55 height 13
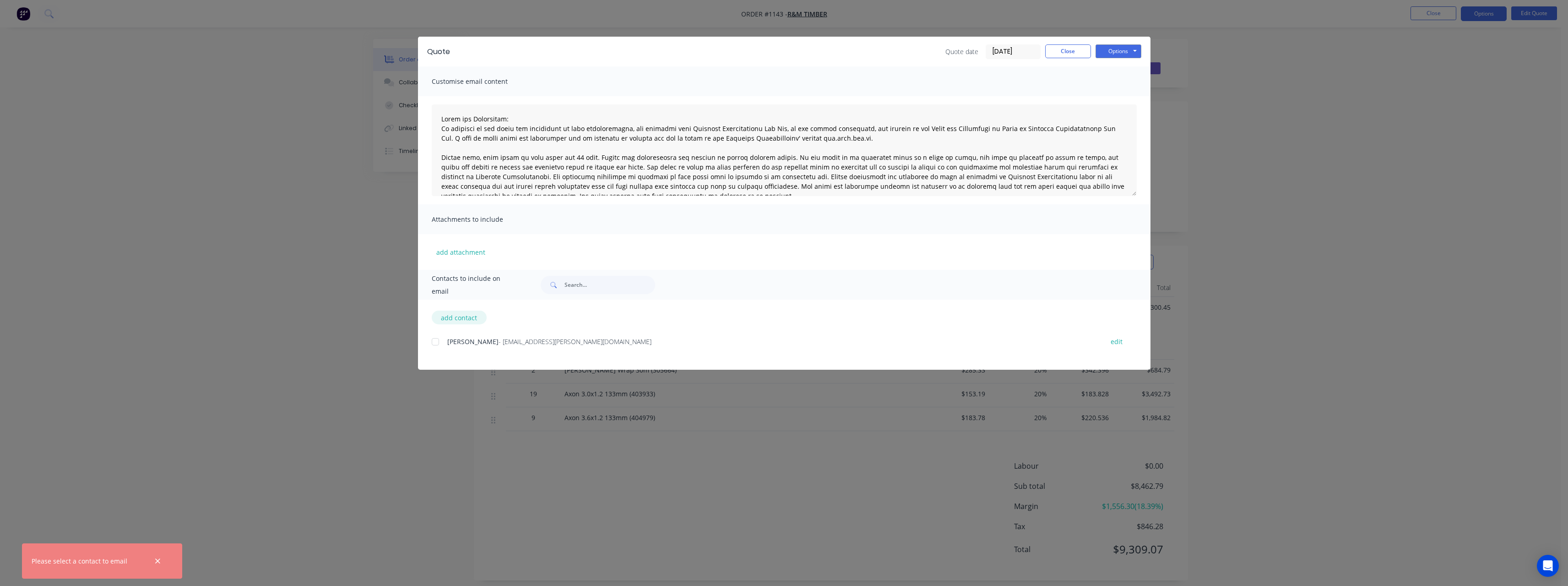
type textarea "Terms and Conditions: In addition to any terms and conditions in this communica…"
select select "AU"
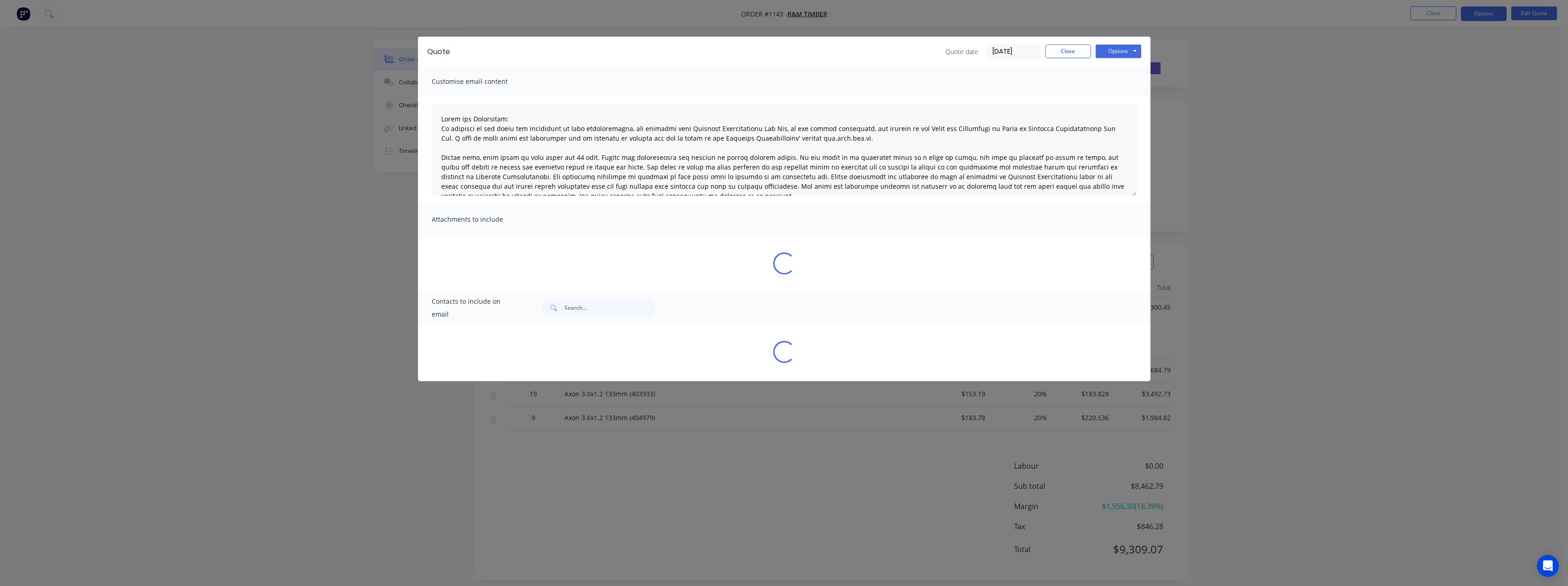
type textarea "Terms and Conditions: In addition to any terms and conditions in this communica…"
select select "AU"
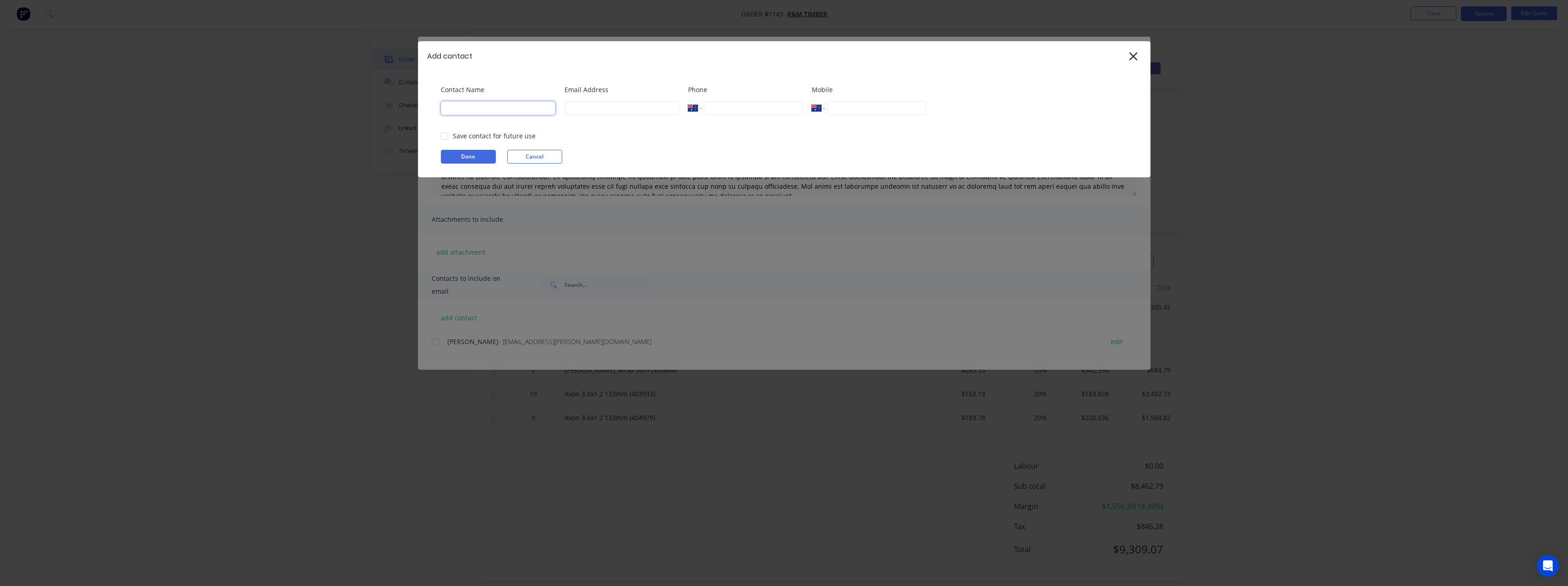
click at [484, 110] on input at bounding box center [498, 108] width 114 height 13
type input "[PERSON_NAME]"
click at [588, 112] on input at bounding box center [621, 108] width 114 height 13
type input "[PERSON_NAME][EMAIL_ADDRESS][DOMAIN_NAME]"
click at [447, 136] on div at bounding box center [444, 136] width 18 height 18
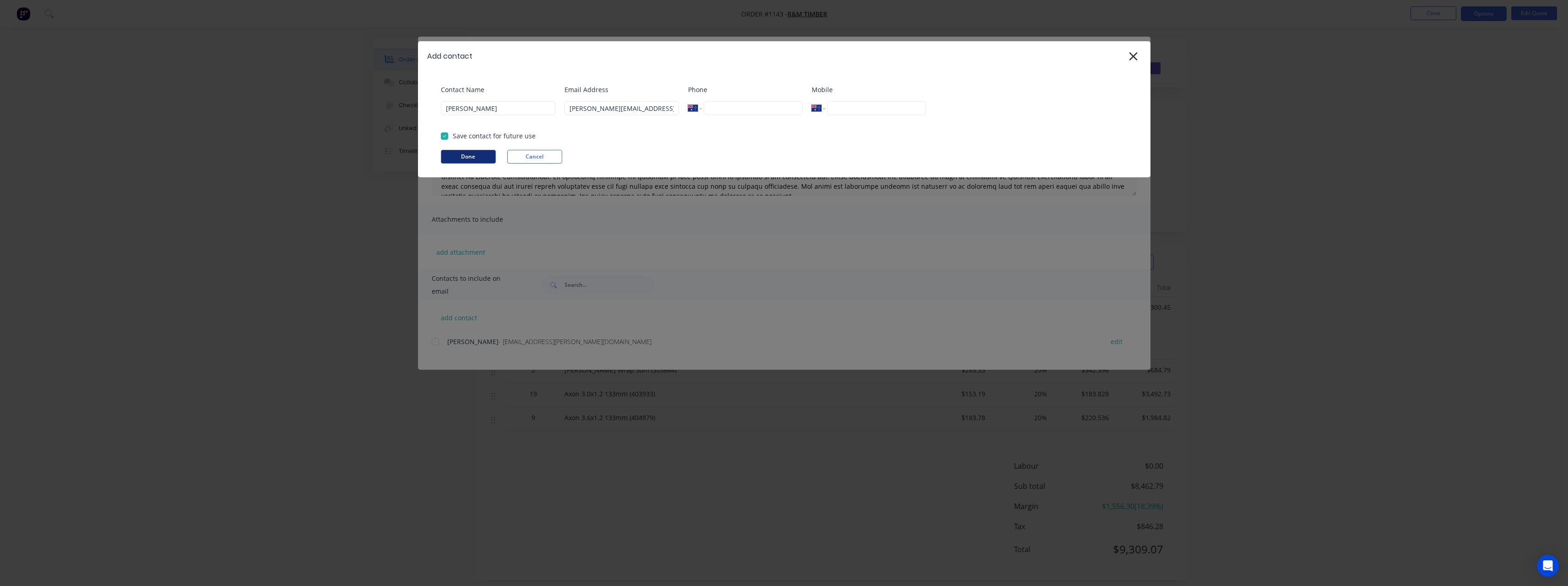
click at [477, 156] on button "Done" at bounding box center [468, 157] width 55 height 13
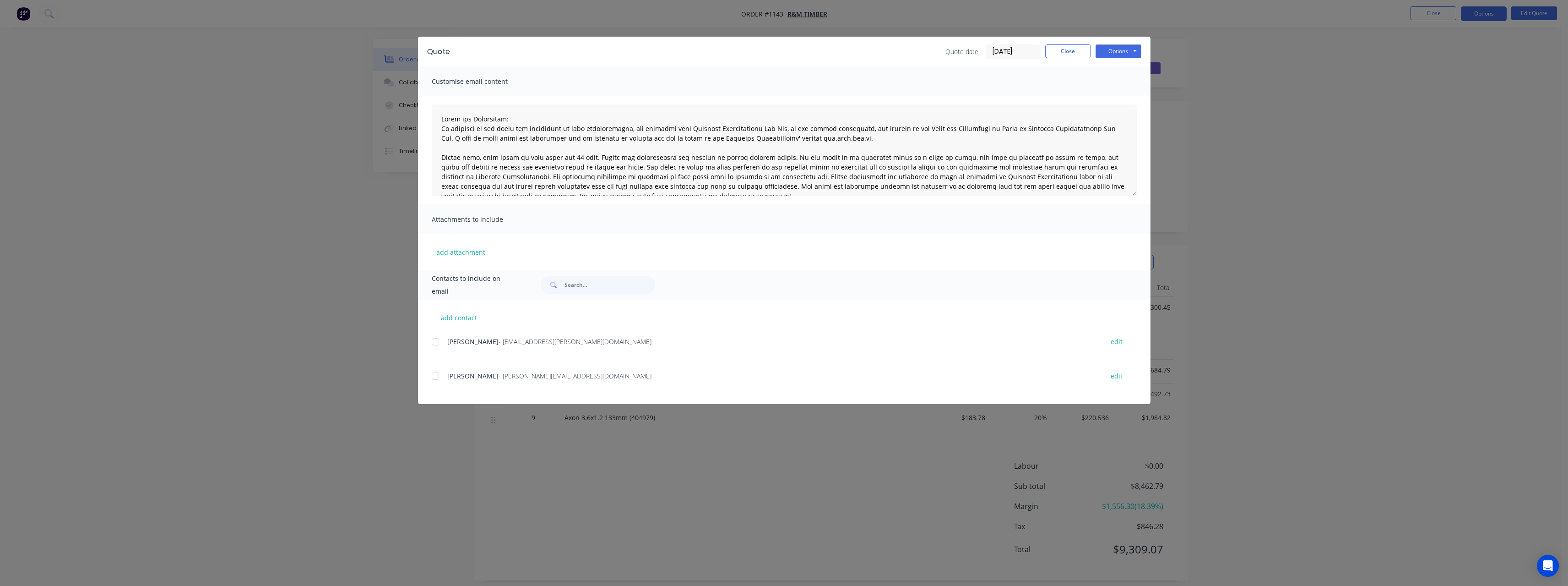
click at [544, 373] on span "- [PERSON_NAME][EMAIL_ADDRESS][DOMAIN_NAME]" at bounding box center [575, 376] width 153 height 9
click at [508, 375] on span "- [PERSON_NAME][EMAIL_ADDRESS][DOMAIN_NAME]" at bounding box center [575, 376] width 153 height 9
click at [438, 377] on div at bounding box center [435, 376] width 18 height 18
click at [1113, 48] on button "Options" at bounding box center [1118, 51] width 46 height 13
click at [1117, 98] on button "Email" at bounding box center [1125, 98] width 59 height 15
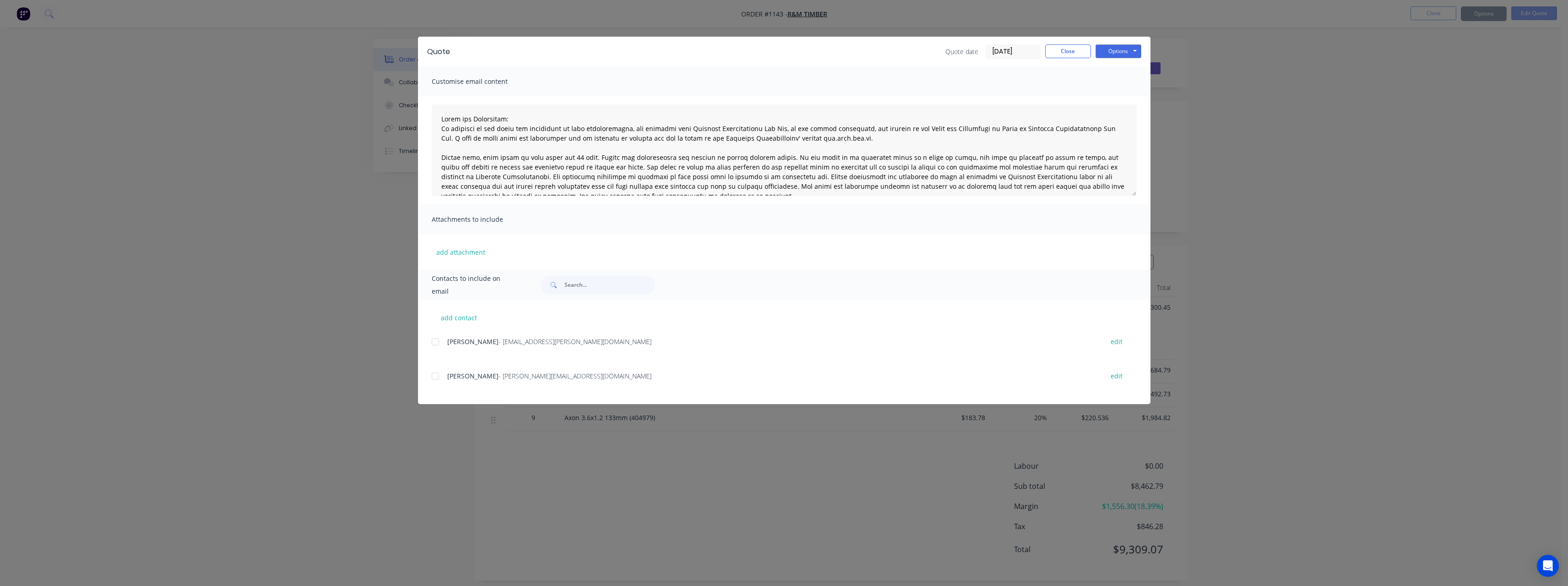
type textarea "Terms and Conditions: In addition to any terms and conditions in this communica…"
click at [1070, 50] on button "Close" at bounding box center [1068, 51] width 46 height 13
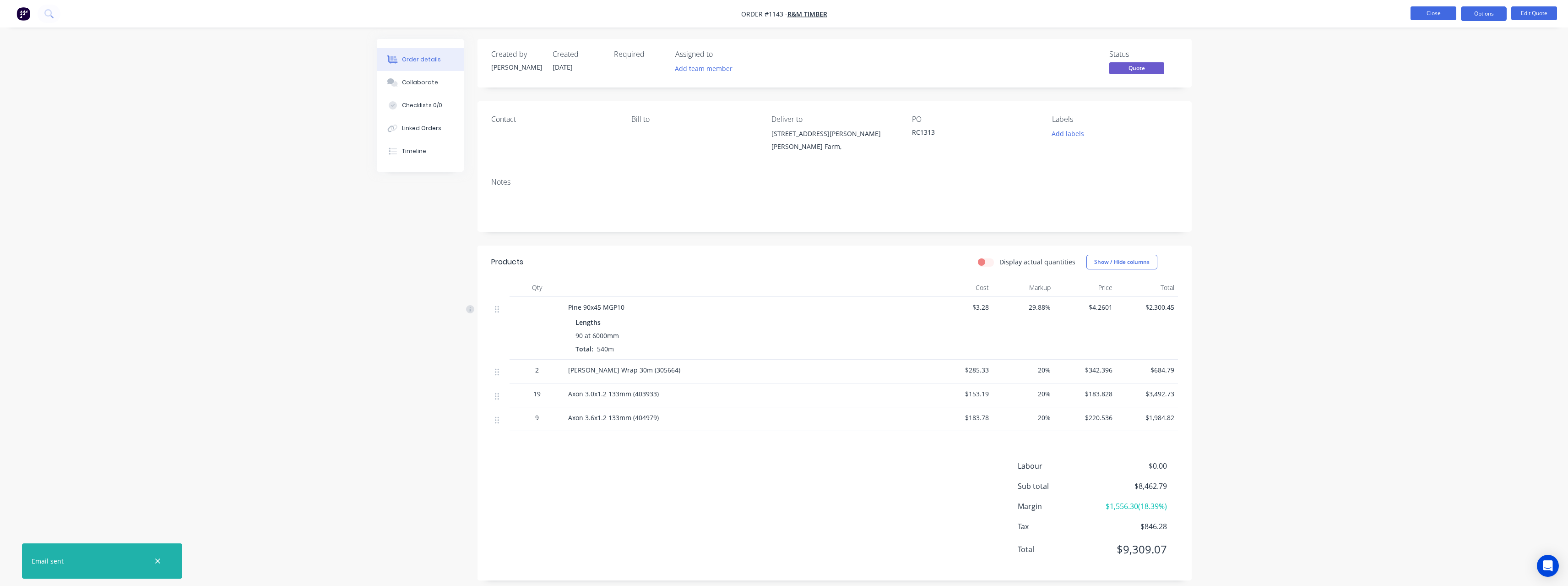
click at [1423, 15] on button "Close" at bounding box center [1433, 13] width 46 height 13
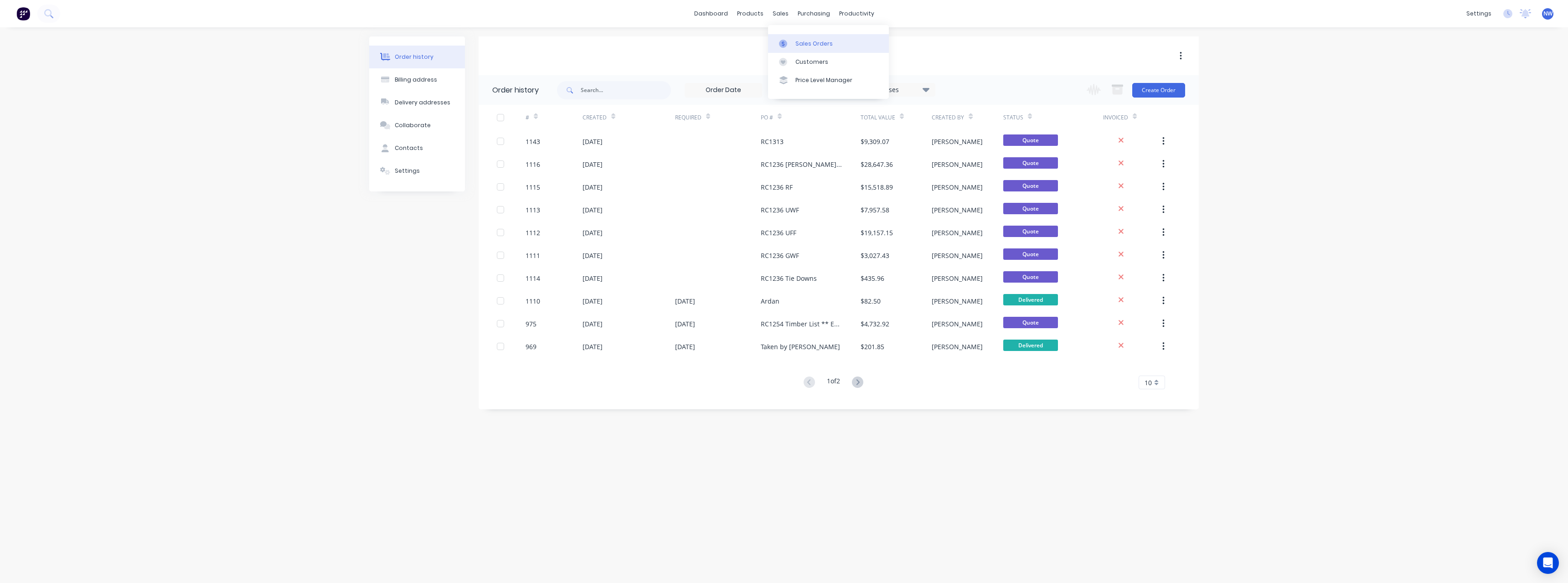
click at [803, 45] on div "Sales Orders" at bounding box center [814, 43] width 37 height 8
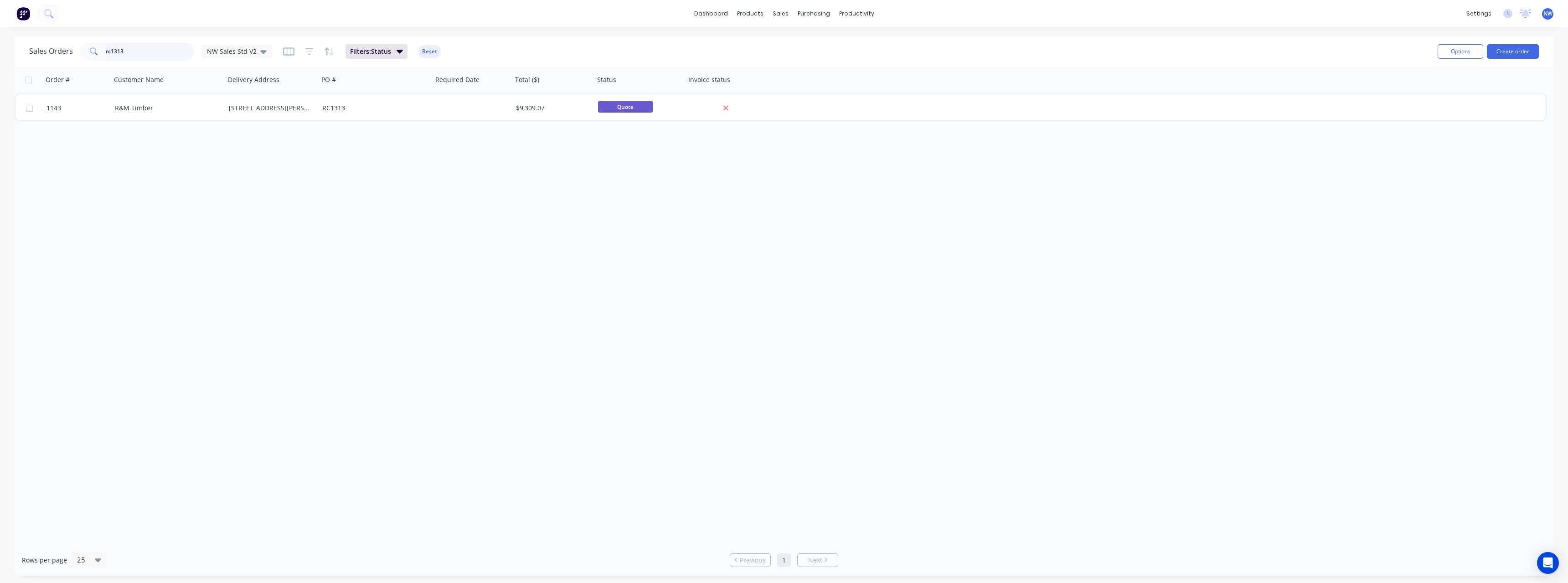
click at [144, 56] on input "rc1313" at bounding box center [150, 52] width 89 height 18
type input "rc1311"
click at [1505, 52] on button "Create order" at bounding box center [1513, 52] width 52 height 15
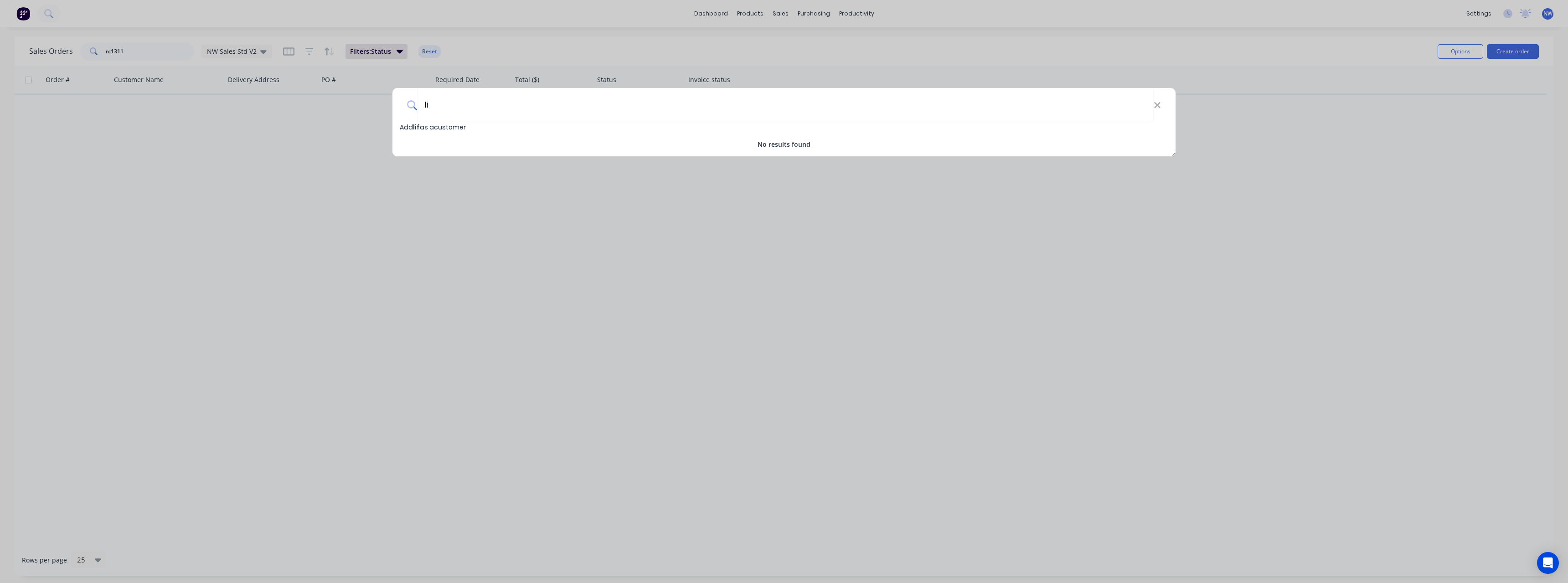
type input "l"
type input "Lifestyle Constructions"
click at [492, 127] on span "Add Lifestyle Constructions as a customer" at bounding box center [470, 127] width 141 height 9
select select "AU"
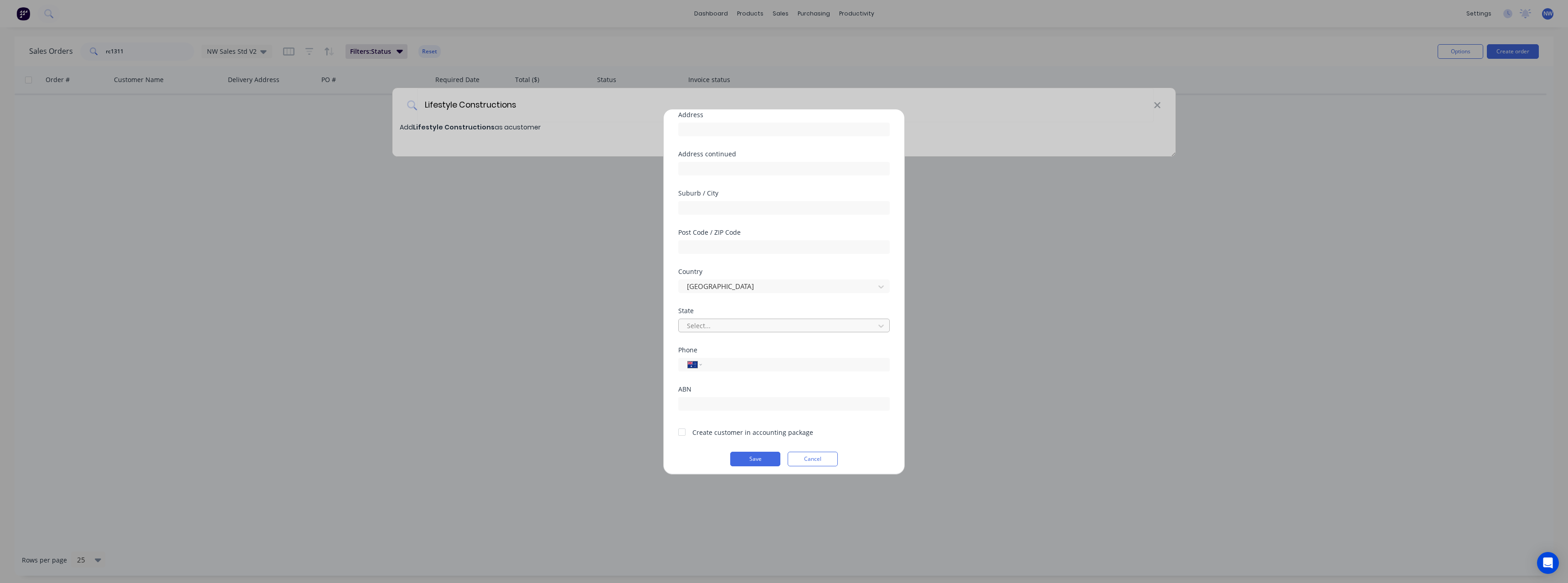
scroll to position [80, 0]
click at [737, 451] on button "Save" at bounding box center [755, 454] width 50 height 15
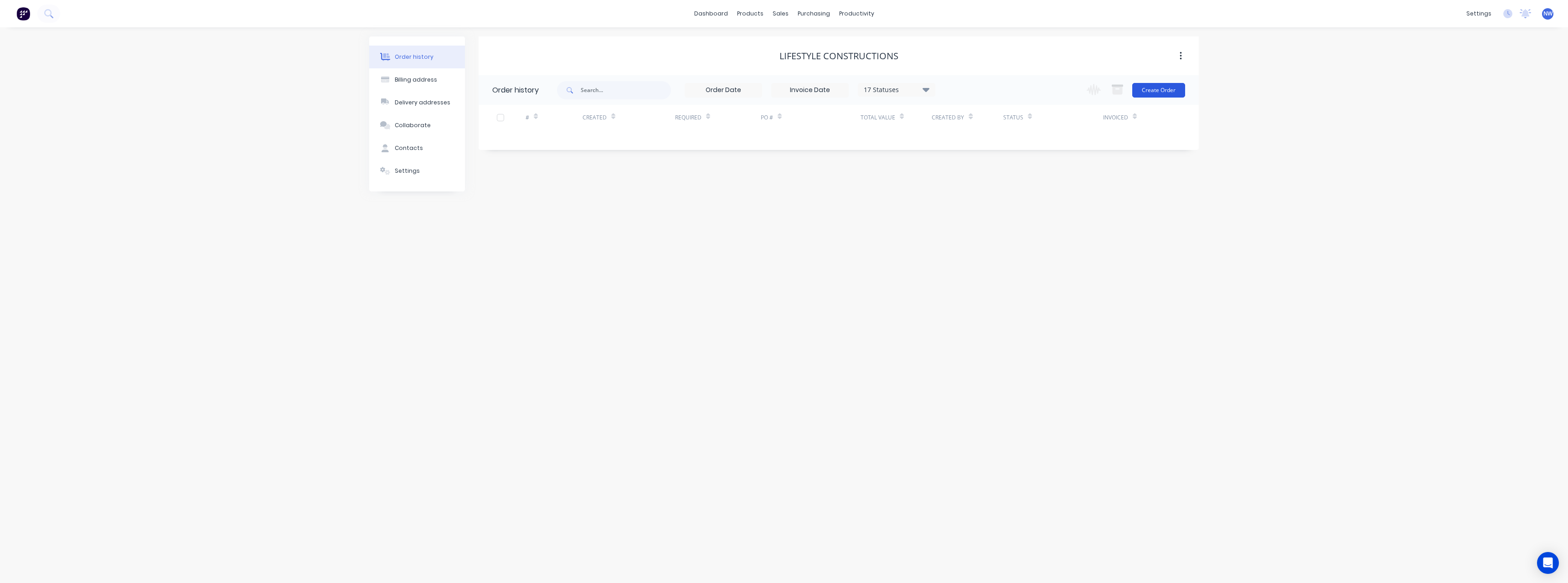
click at [1147, 89] on button "Create Order" at bounding box center [1158, 90] width 53 height 15
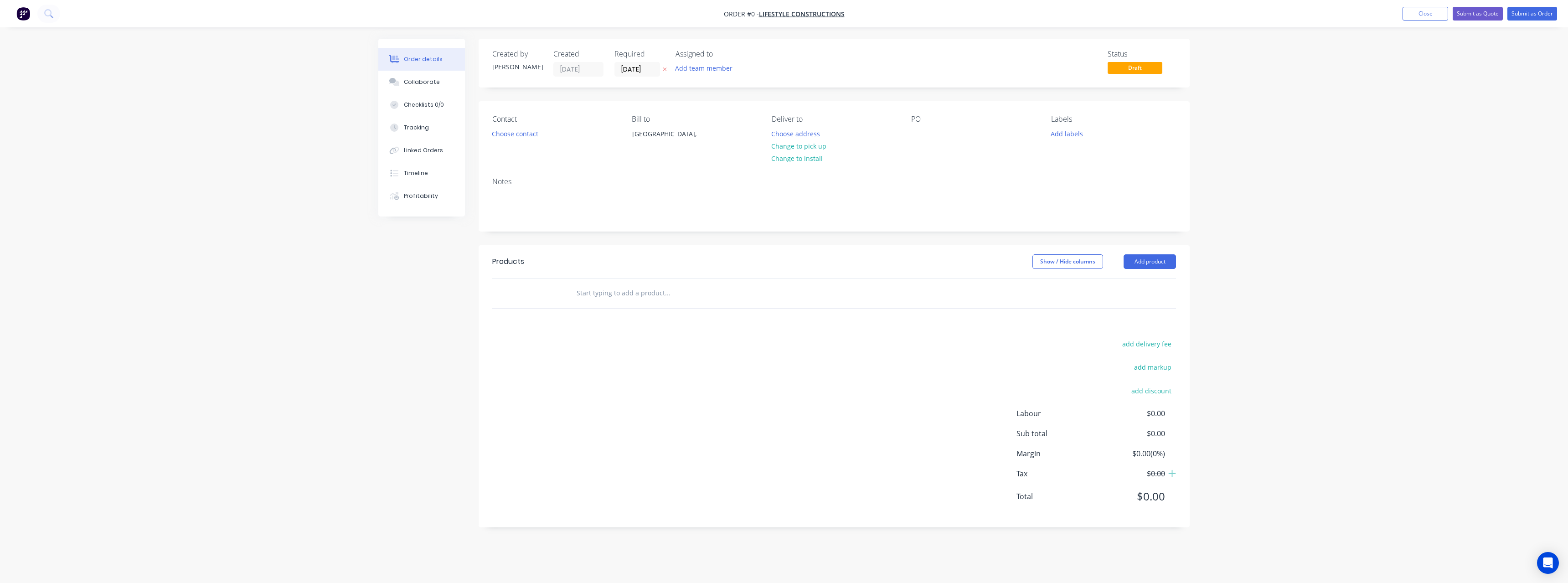
click at [667, 67] on icon at bounding box center [665, 69] width 4 height 5
click at [782, 130] on button "Choose address" at bounding box center [796, 133] width 58 height 12
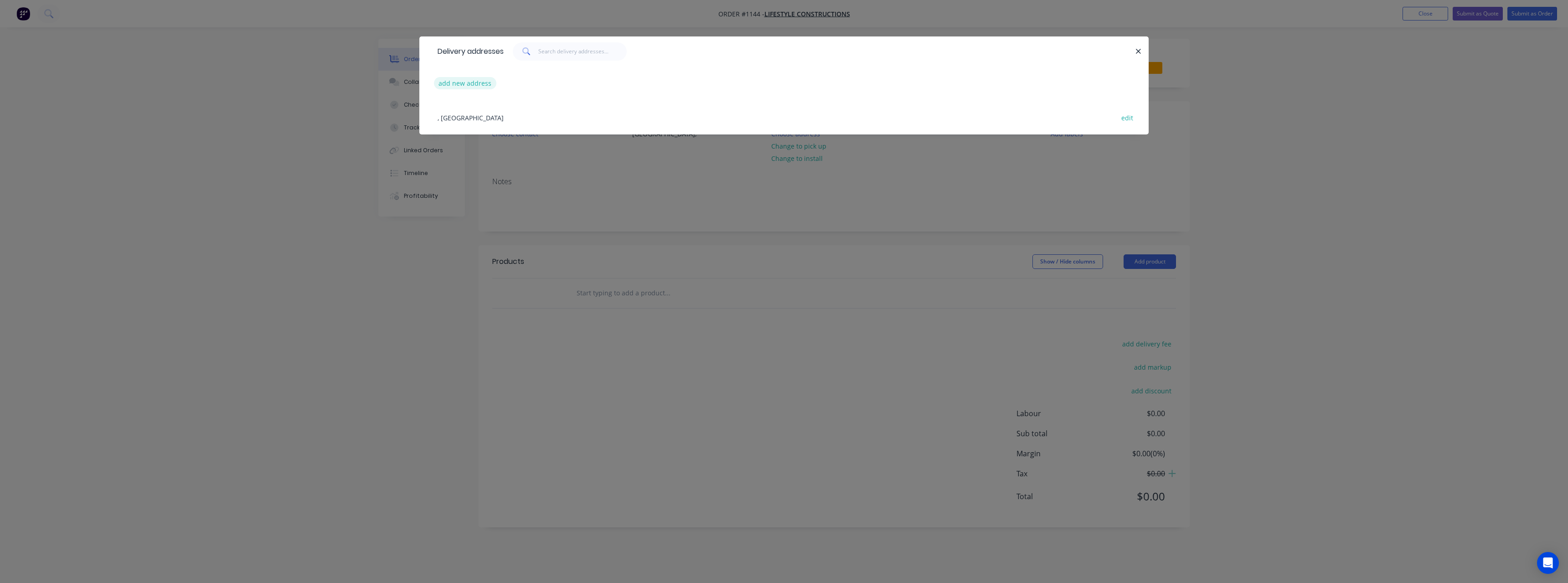
click at [484, 81] on button "add new address" at bounding box center [465, 83] width 63 height 12
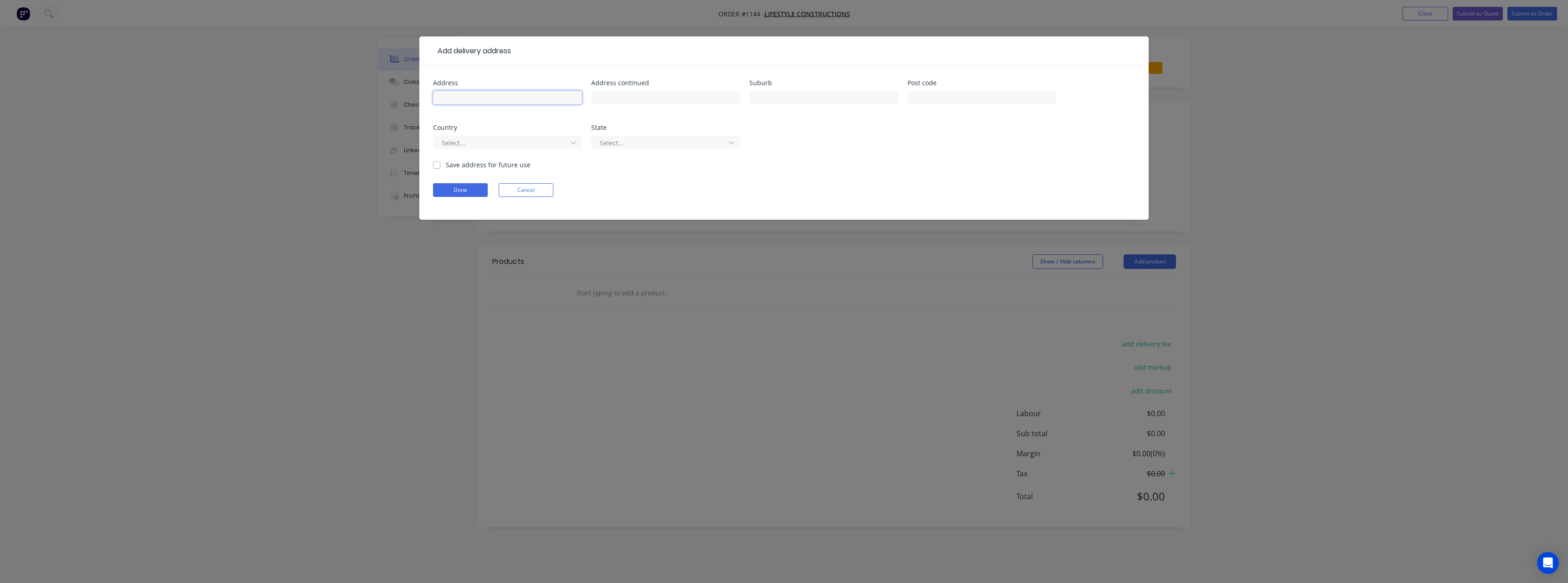
click at [495, 97] on input "text" at bounding box center [507, 97] width 149 height 13
type input "Site [STREET_ADDRESS][PERSON_NAME]"
click at [766, 96] on input "text" at bounding box center [824, 97] width 149 height 13
type input "Penfield"
click at [446, 163] on label "Save address for future use" at bounding box center [488, 165] width 85 height 10
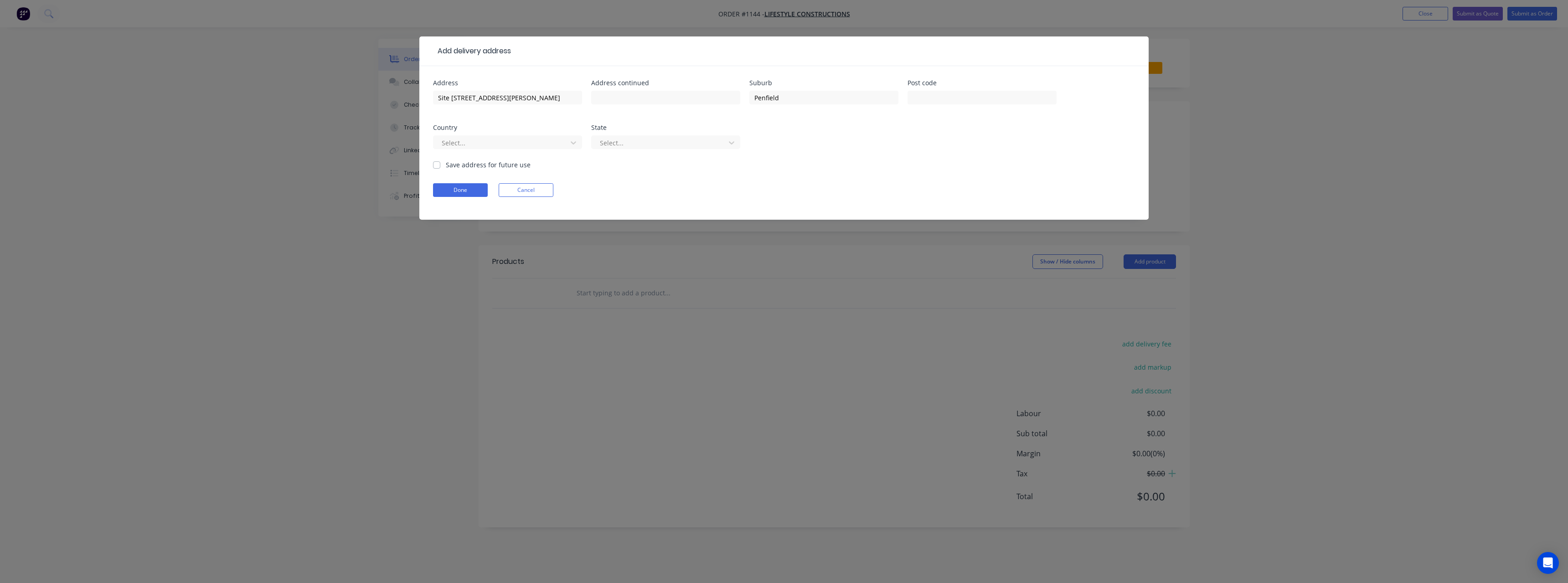
click at [439, 163] on input "Save address for future use" at bounding box center [436, 164] width 7 height 9
checkbox input "true"
click at [453, 194] on button "Done" at bounding box center [460, 190] width 55 height 13
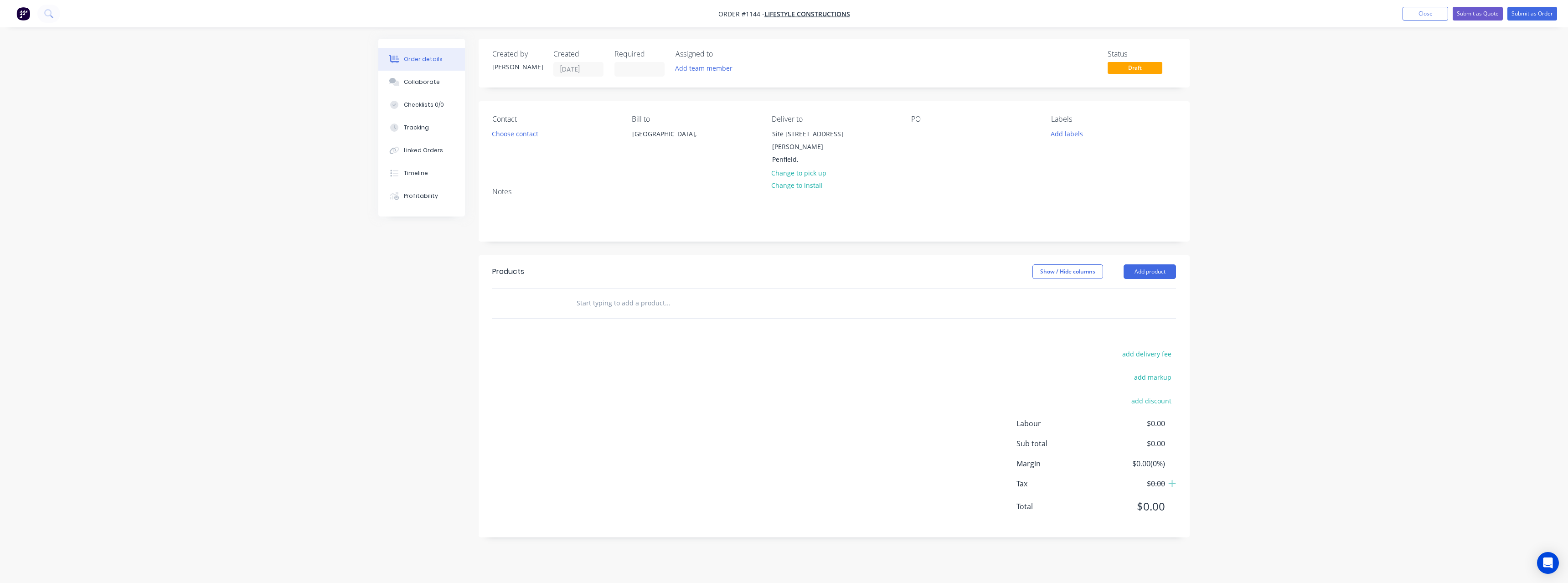
click at [592, 294] on input "text" at bounding box center [668, 303] width 183 height 18
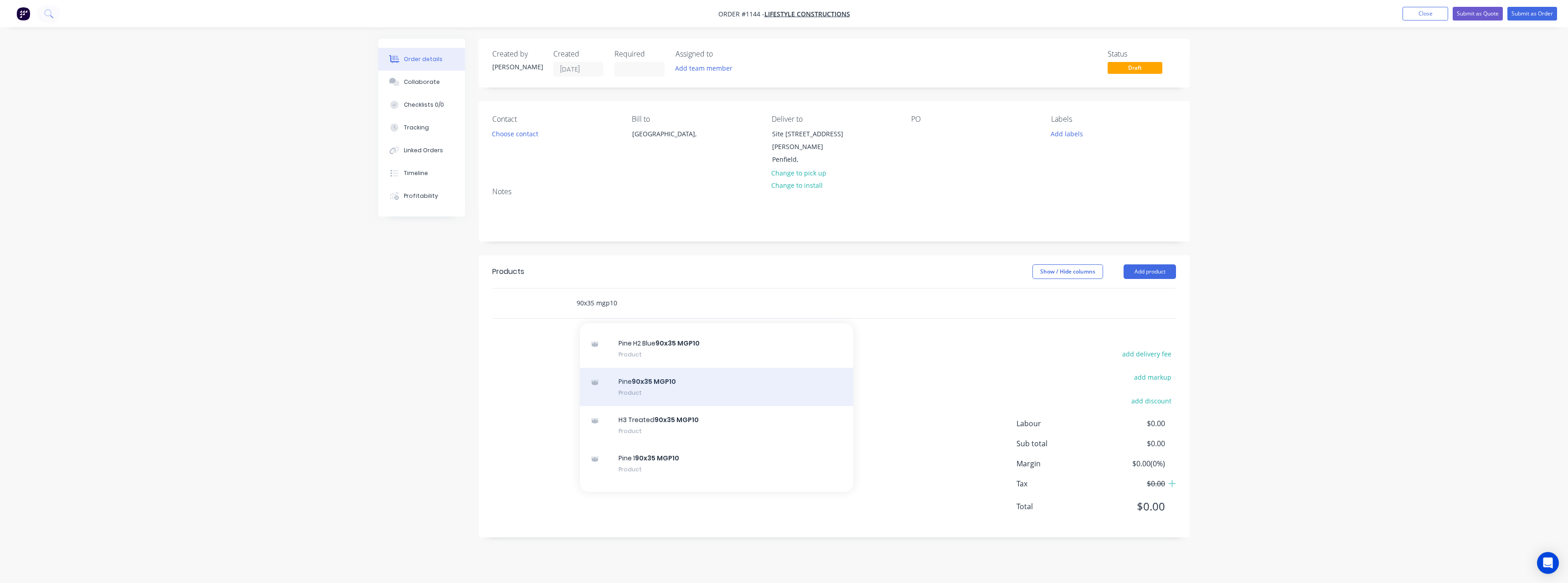
type input "90x35 mgp10"
click at [735, 373] on div "Pine 90x35 MGP10 Product" at bounding box center [716, 386] width 273 height 38
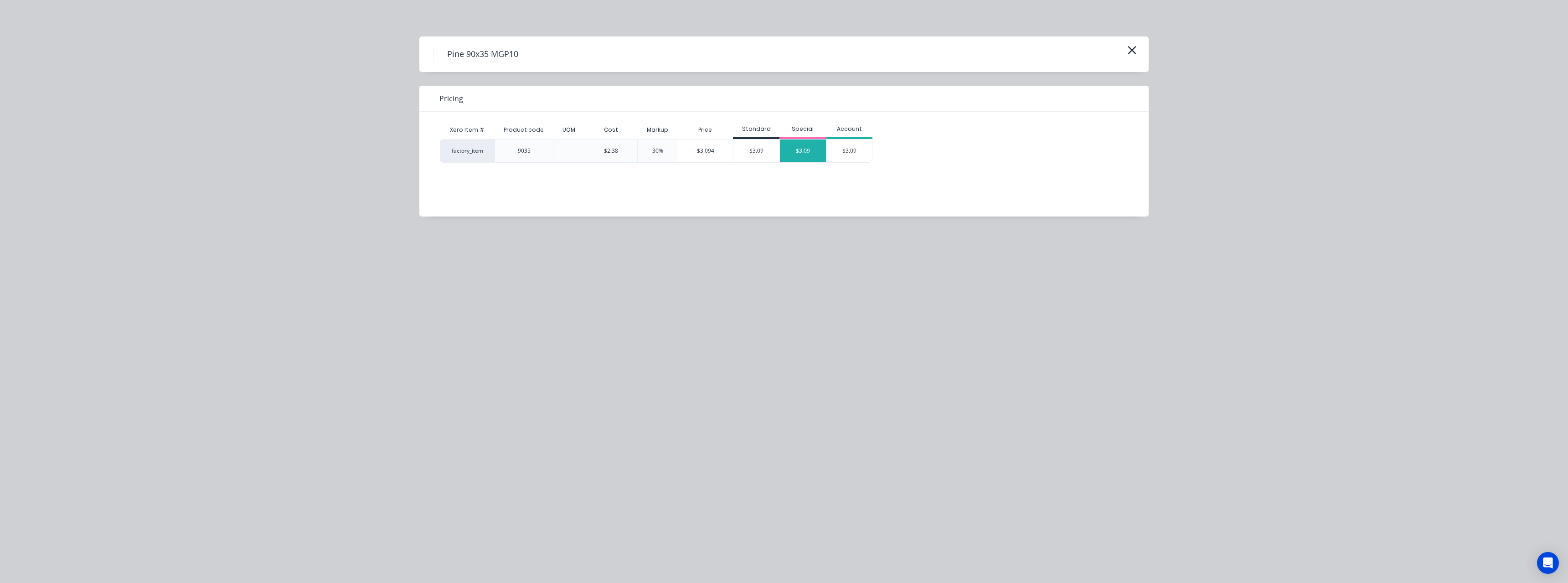
click at [802, 151] on div "$3.09" at bounding box center [803, 150] width 46 height 23
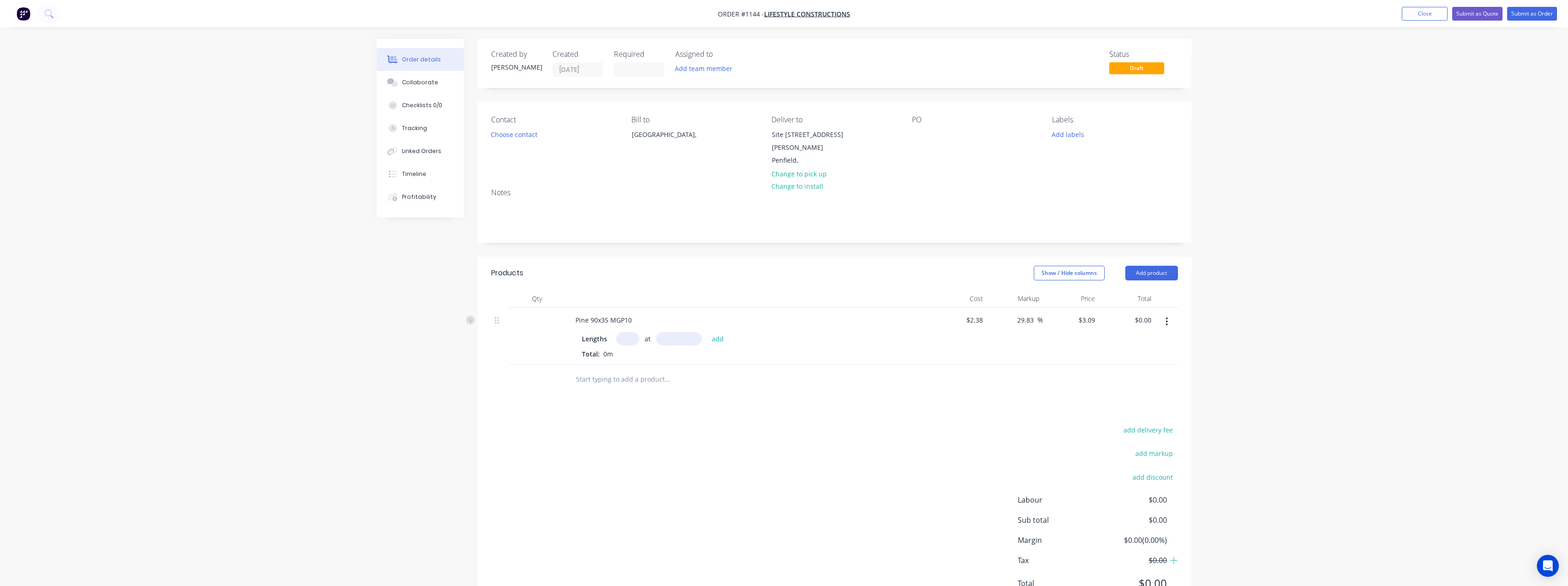
click at [624, 332] on input "text" at bounding box center [627, 339] width 23 height 13
type input "13"
type input "6000"
click at [707, 332] on button "add" at bounding box center [718, 338] width 21 height 12
type input "$241.02"
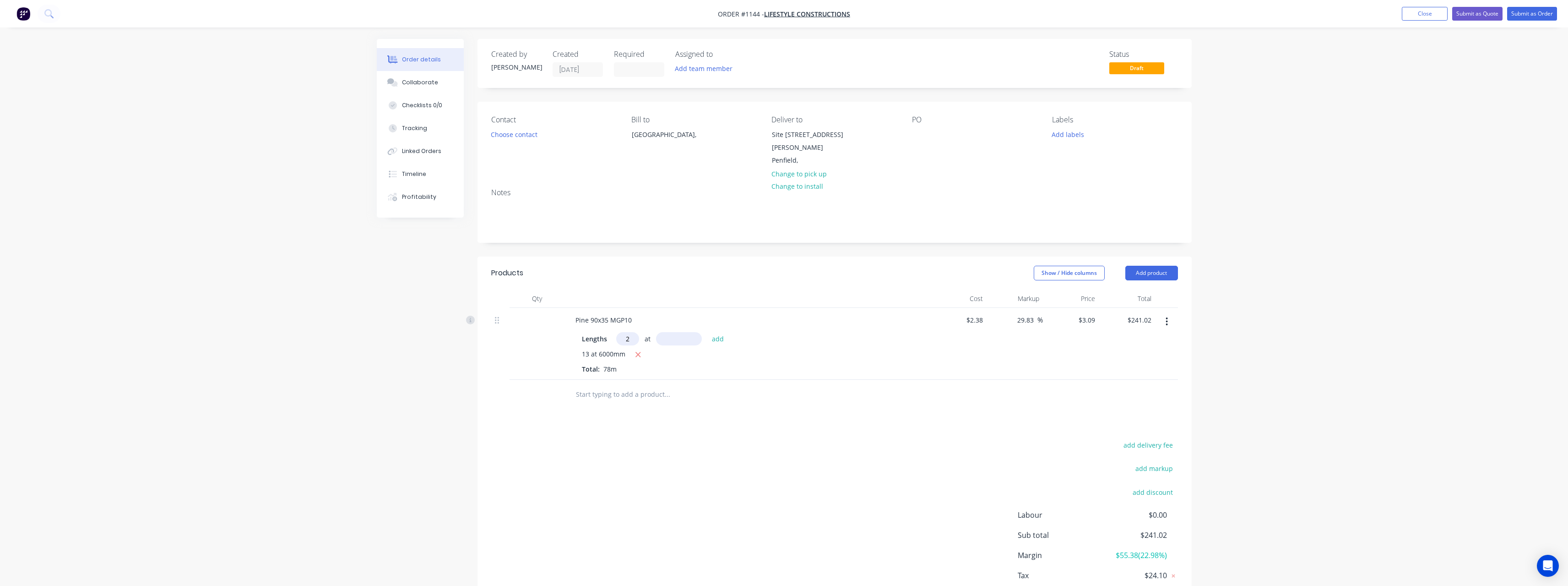
type input "2"
type input "5400"
click at [707, 332] on button "add" at bounding box center [718, 338] width 21 height 12
type input "$274.39"
type input "20"
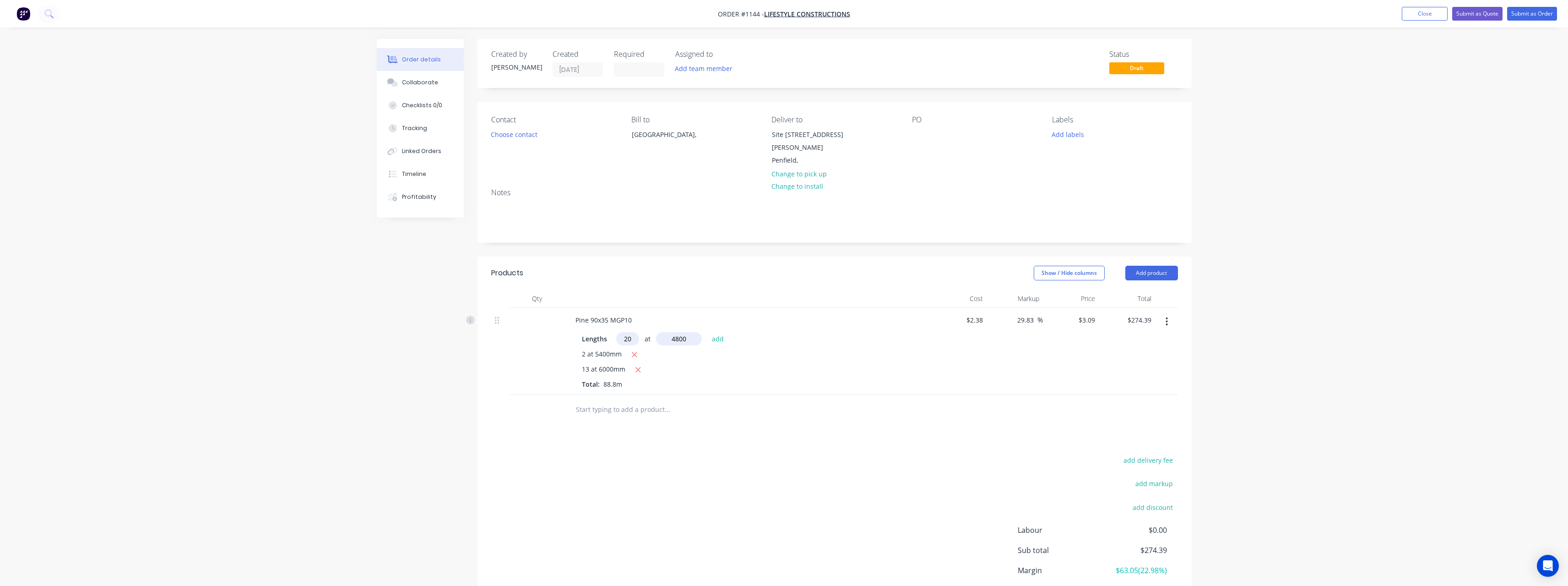
type input "4800"
click at [707, 332] on button "add" at bounding box center [718, 338] width 21 height 12
type input "$571.03"
type input "10"
type input "4200"
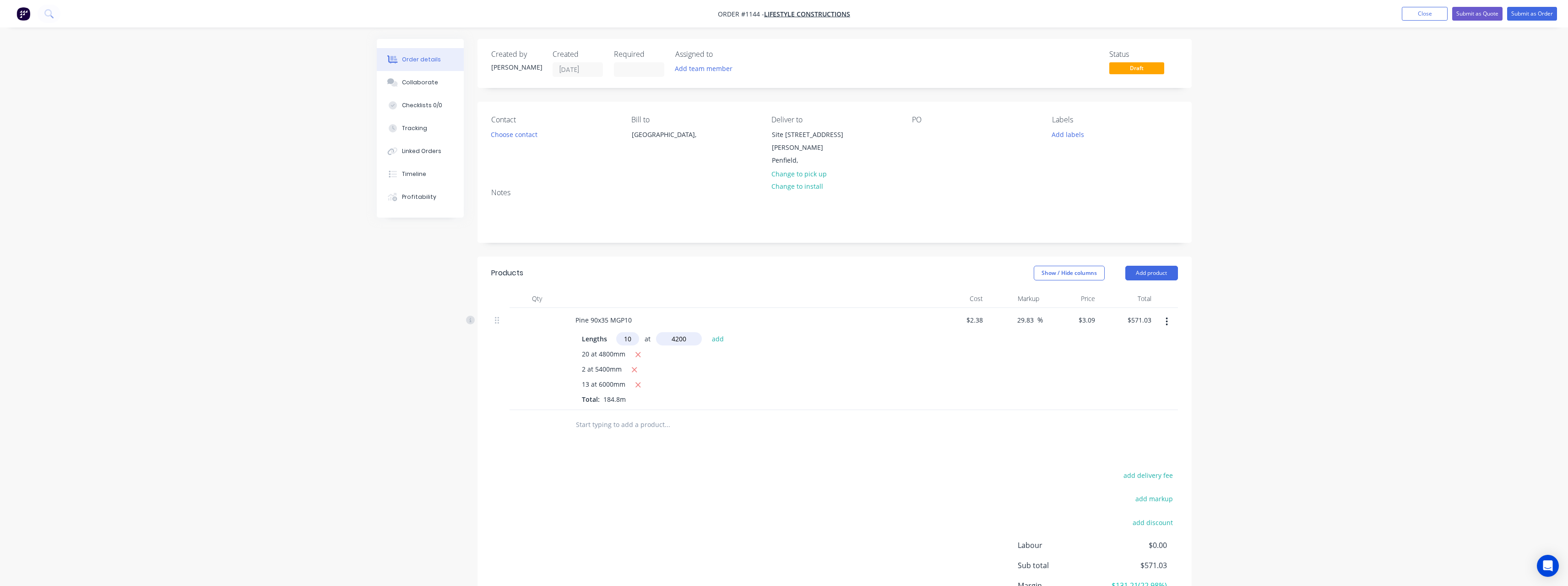
click at [707, 332] on button "add" at bounding box center [718, 338] width 21 height 12
type input "$700.81"
type input "14"
type input "3600"
click at [707, 332] on button "add" at bounding box center [718, 338] width 21 height 12
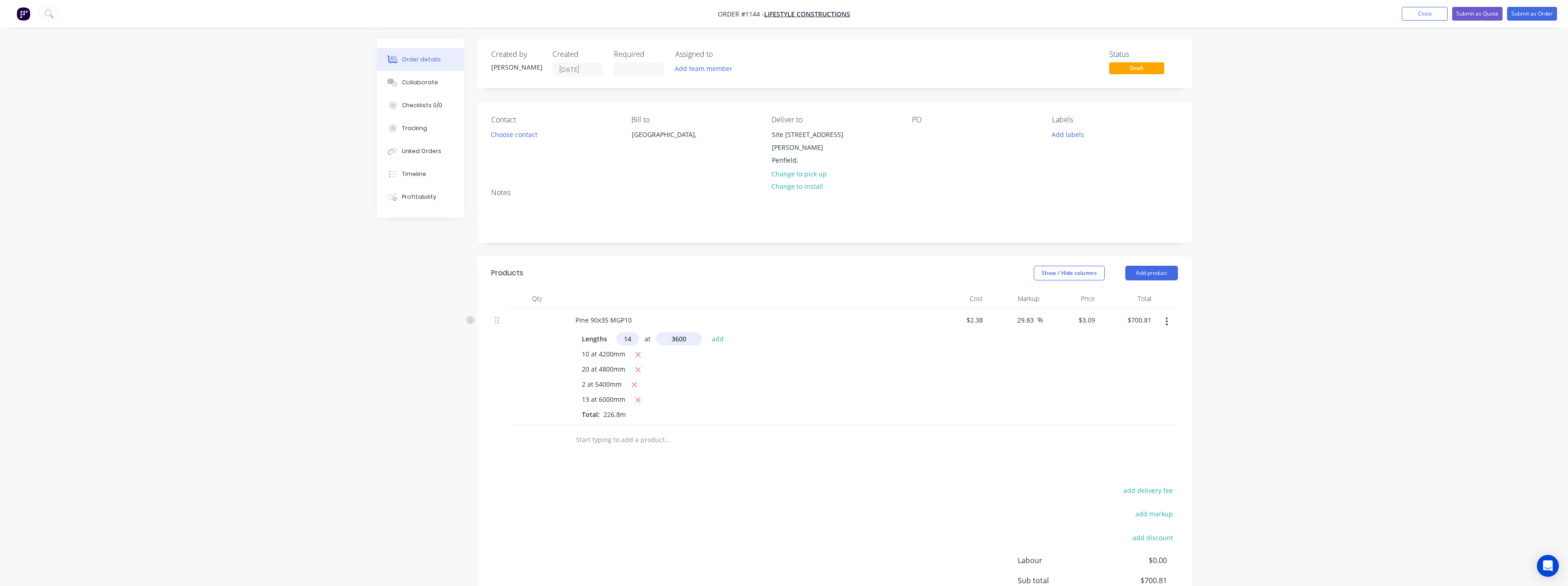
type input "$856.55"
type input "12"
type input "3000"
click at [707, 332] on button "add" at bounding box center [718, 338] width 21 height 12
type input "$967.79"
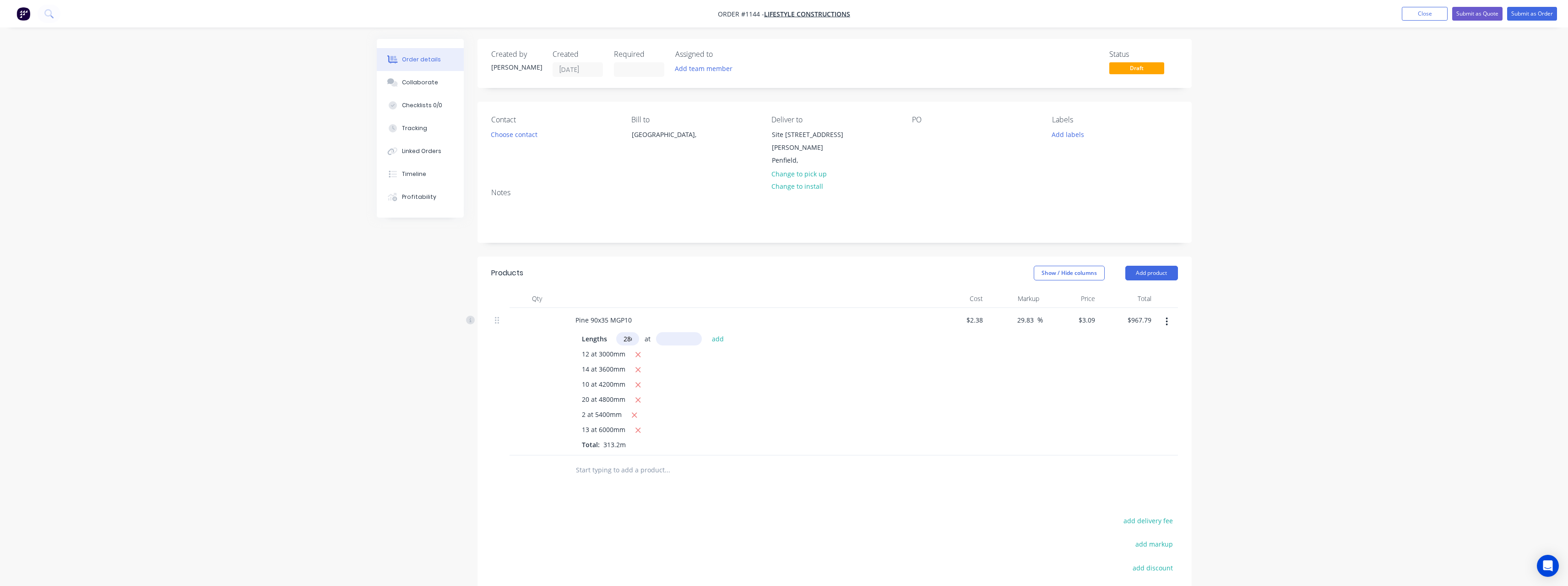
scroll to position [0, 2]
type input "286"
type input "2700"
click at [707, 332] on button "add" at bounding box center [718, 338] width 21 height 12
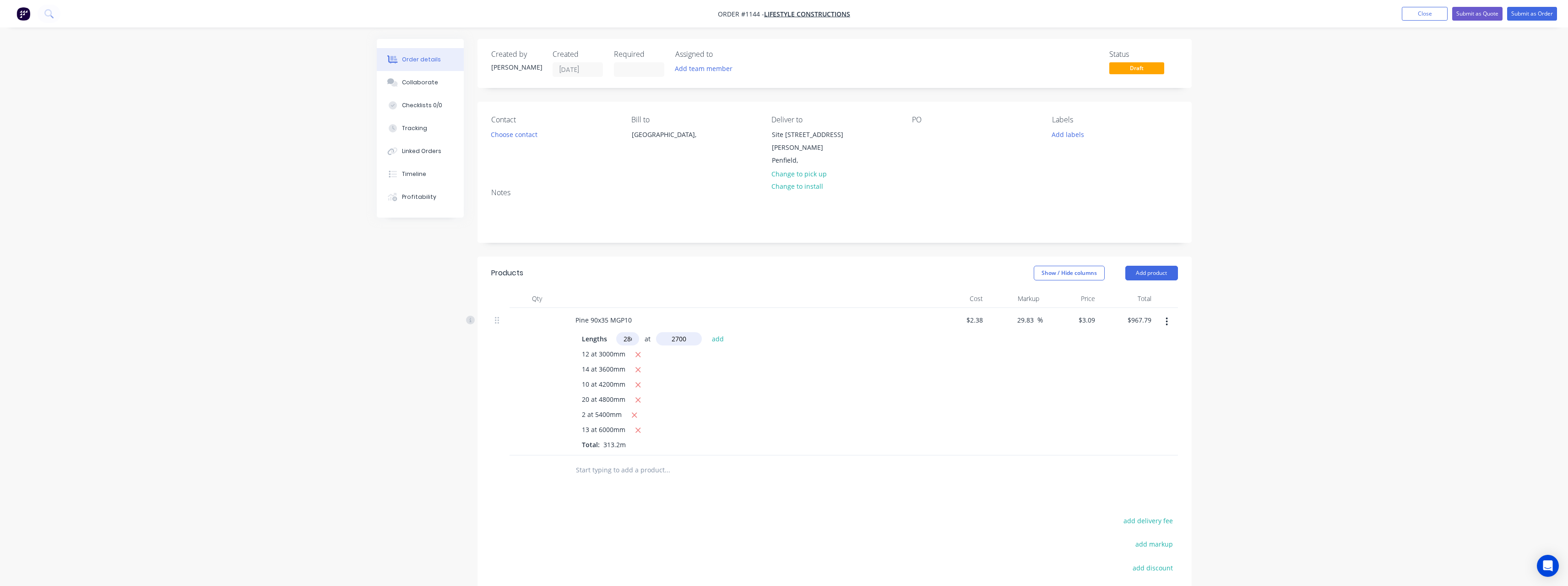
type input "$3,353.89"
click at [605, 477] on input "text" at bounding box center [667, 485] width 183 height 18
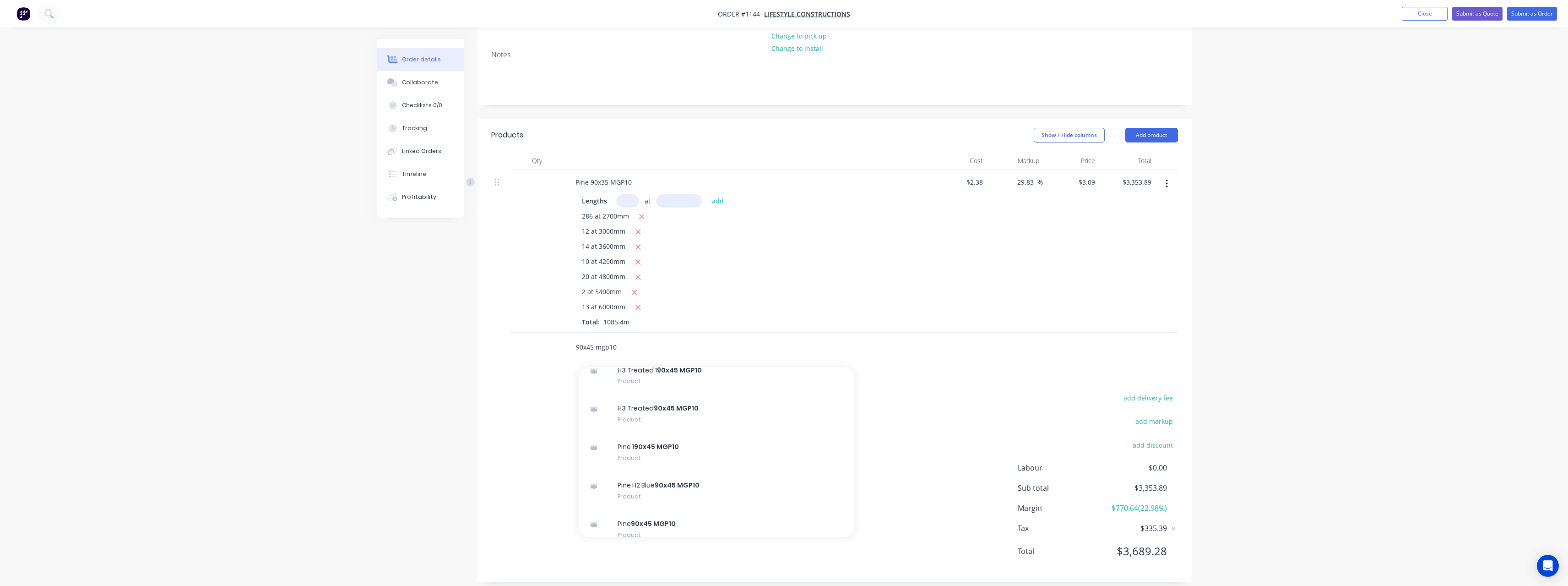
scroll to position [641, 0]
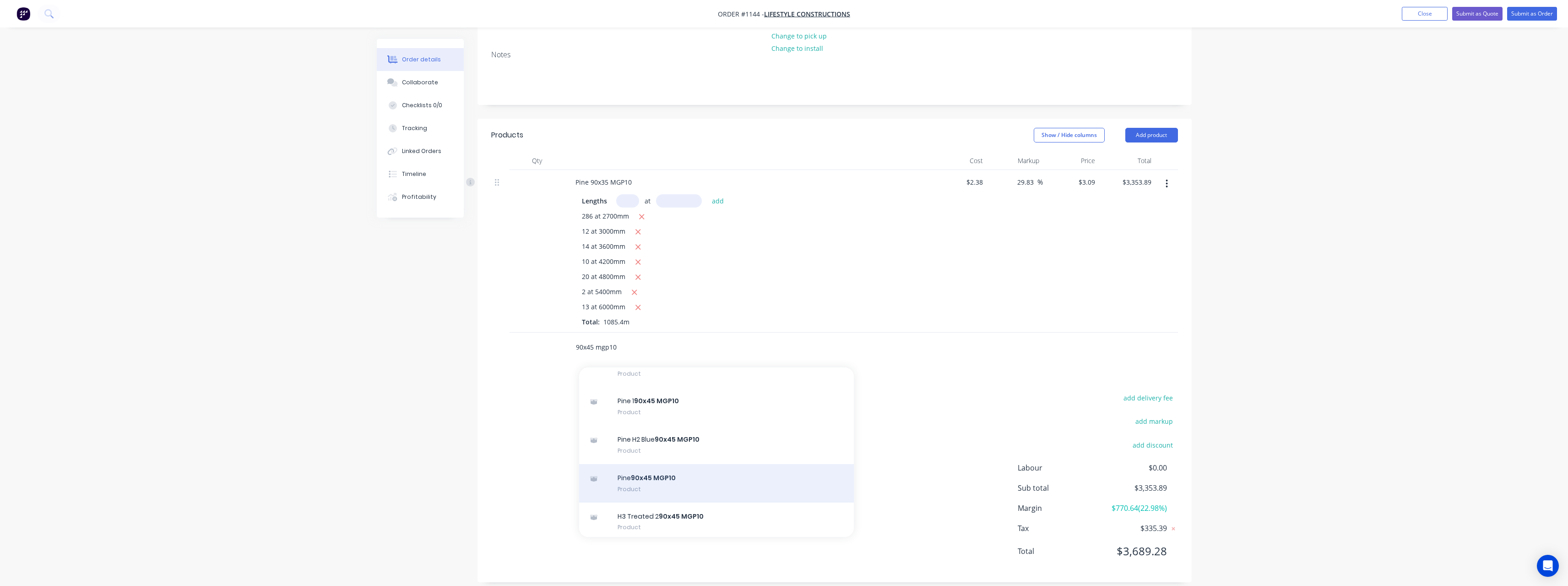
type input "90x45 mgp10"
click at [666, 464] on div "Pine 90x45 MGP10 Product" at bounding box center [716, 483] width 274 height 39
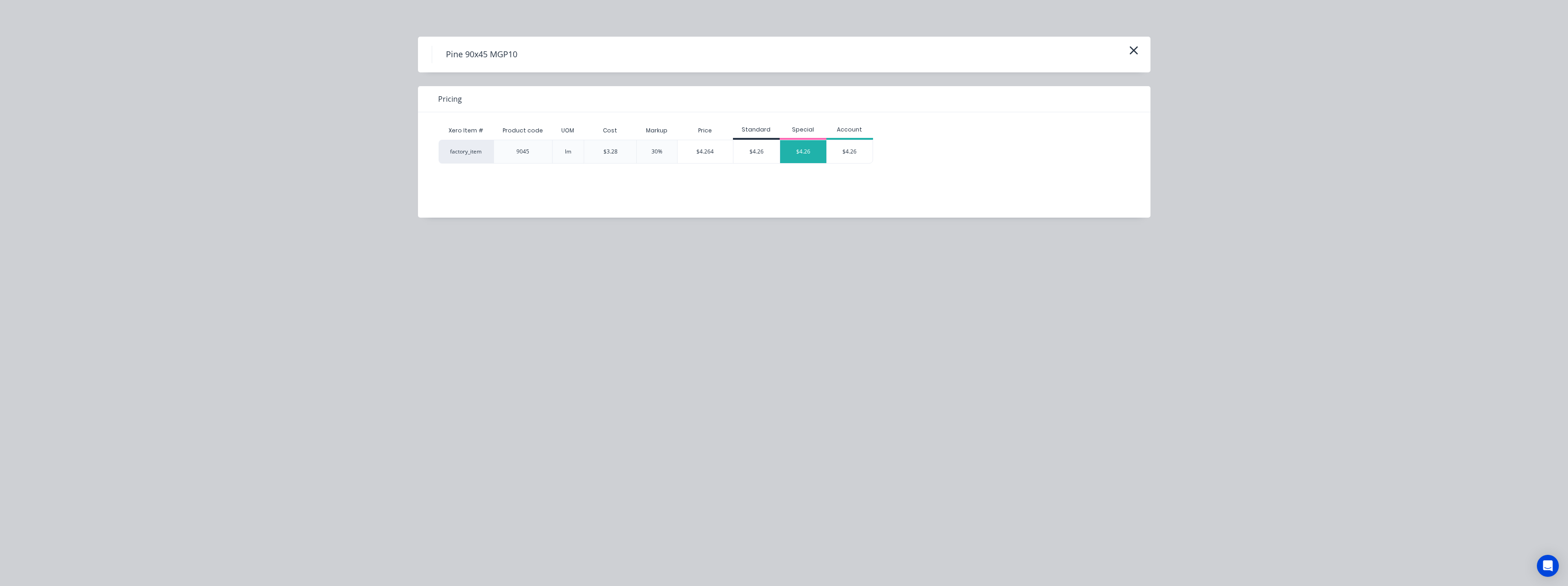
click at [799, 152] on div "$4.26" at bounding box center [803, 151] width 46 height 23
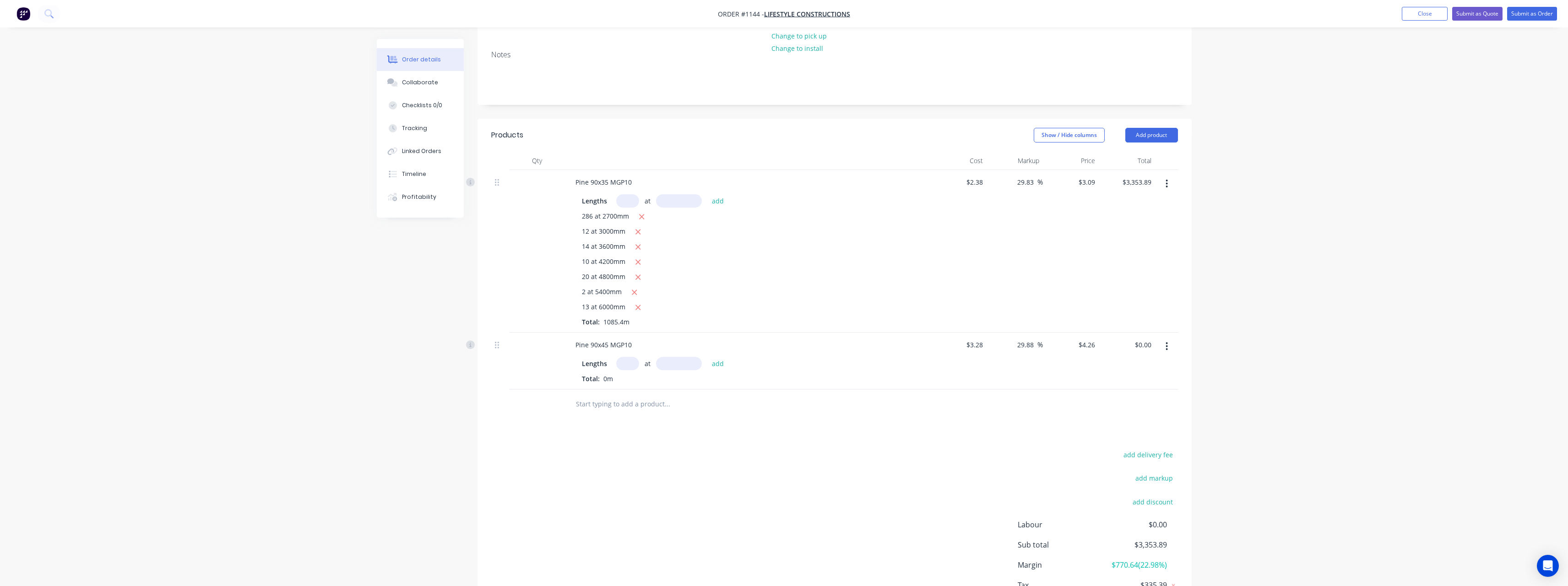
click at [635, 357] on input "text" at bounding box center [627, 363] width 23 height 13
click at [629, 357] on input "text" at bounding box center [627, 363] width 23 height 13
type input "6"
type input "2700"
click at [707, 357] on button "add" at bounding box center [718, 363] width 21 height 12
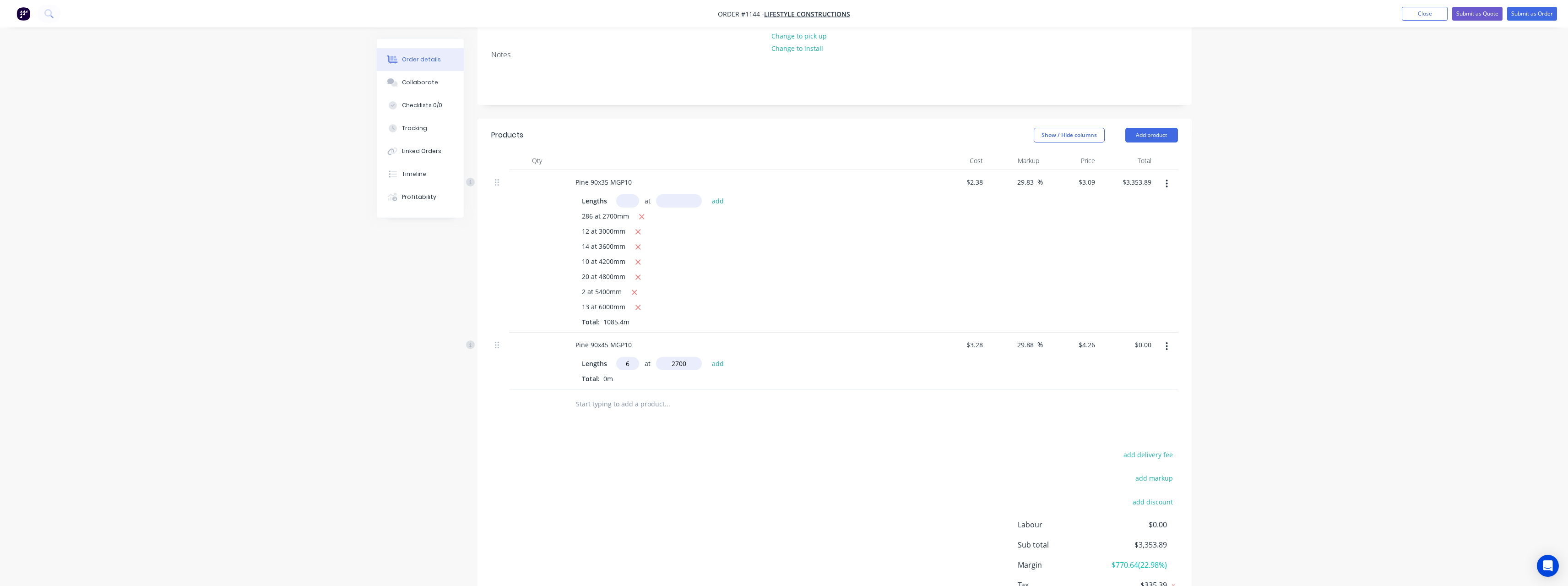
type input "$69.01"
click at [625, 410] on input "text" at bounding box center [667, 419] width 183 height 18
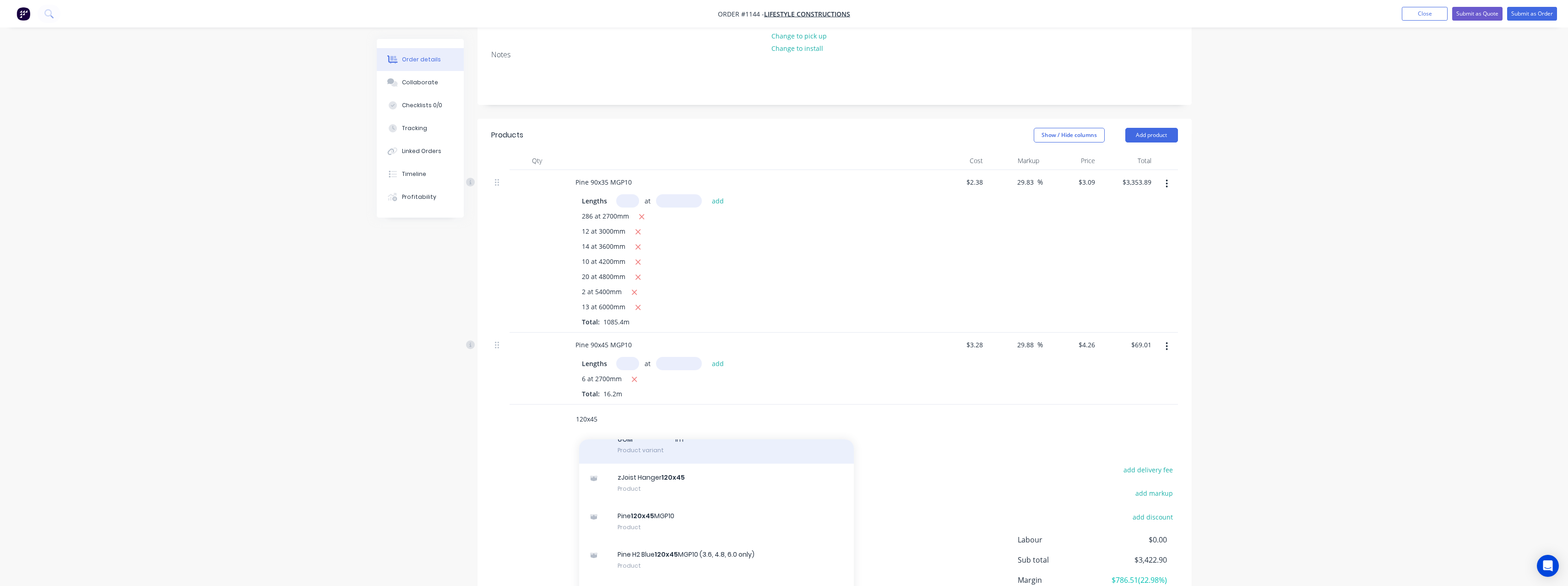
scroll to position [321, 0]
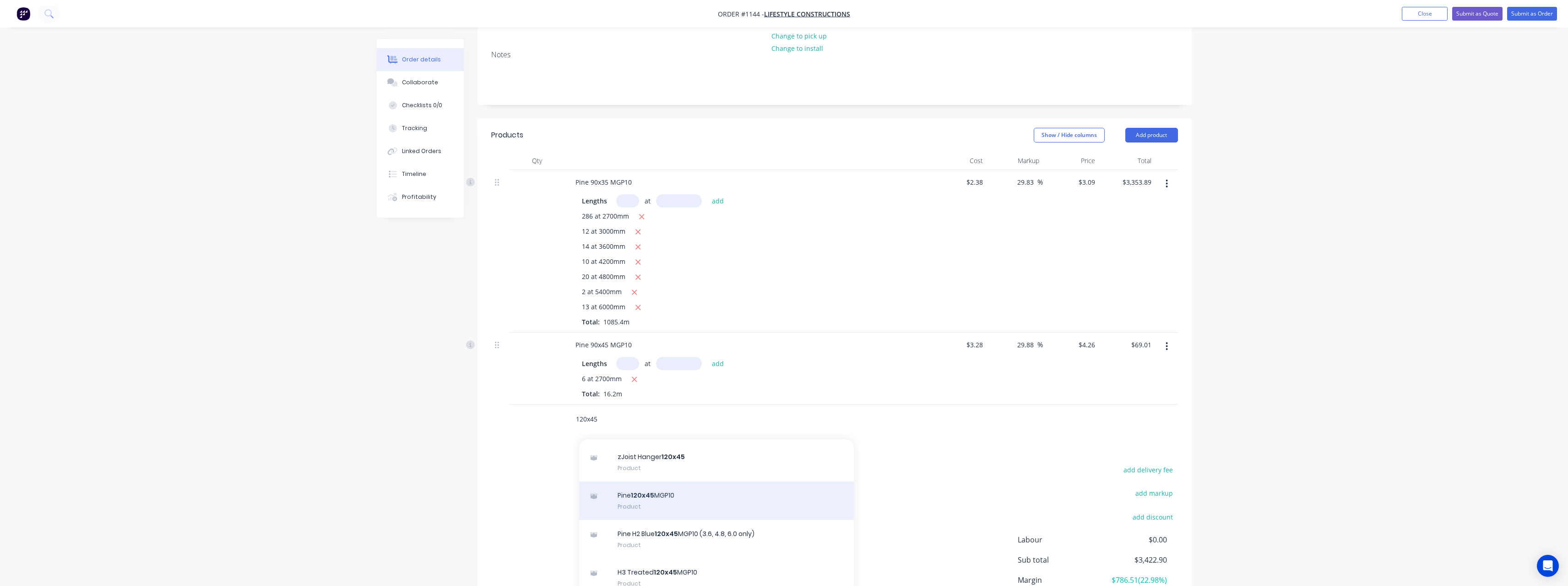
type input "120x45"
click at [671, 490] on div "Pine 120x45 MGP10 Product" at bounding box center [716, 500] width 274 height 39
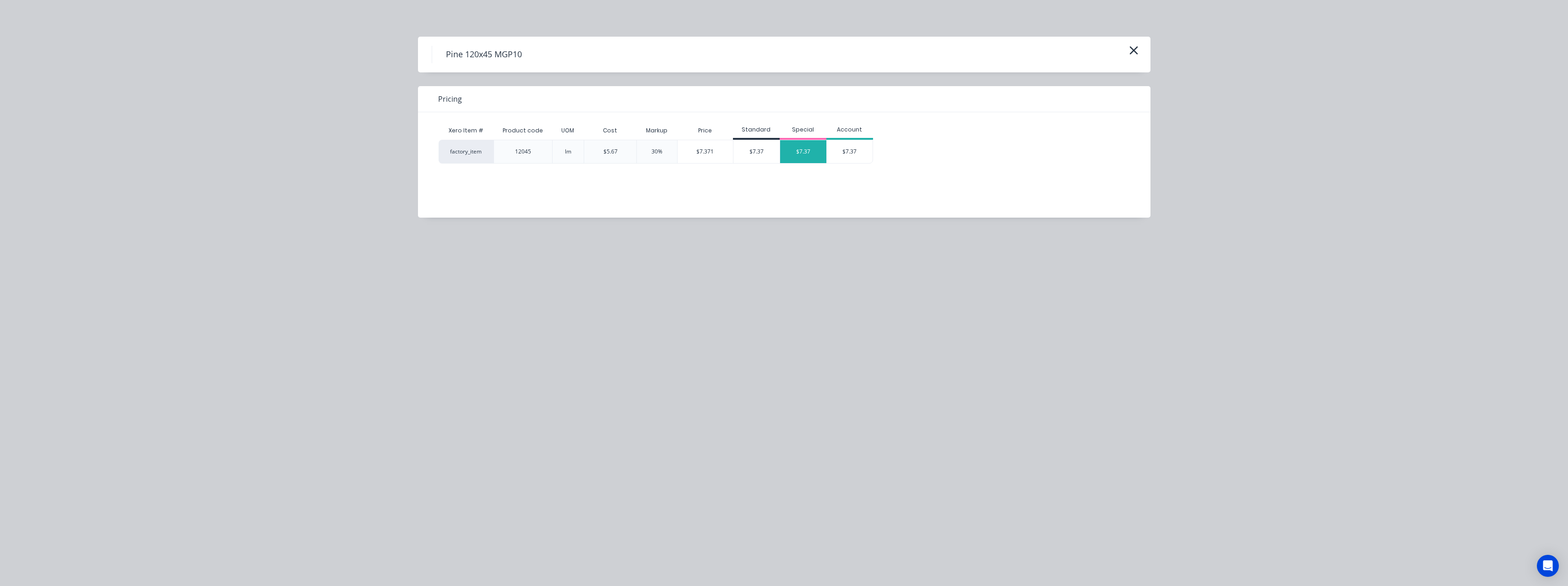
click at [797, 152] on div "$7.37" at bounding box center [803, 151] width 46 height 23
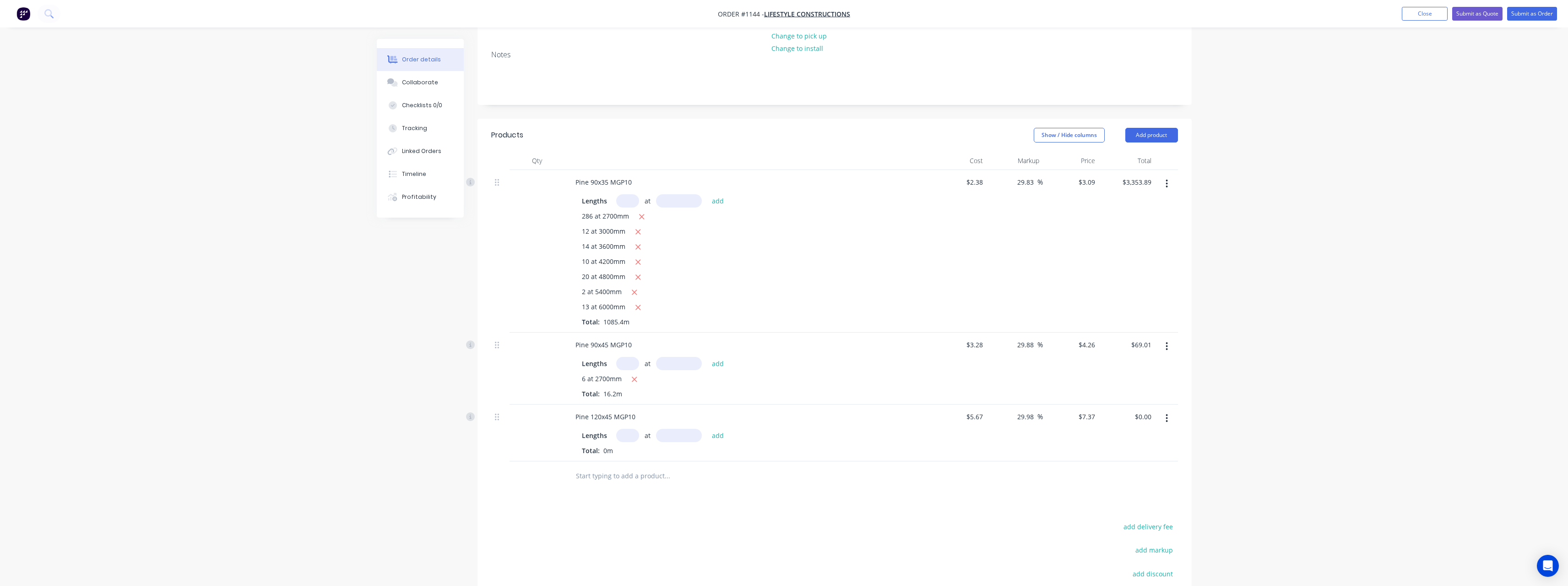
click at [626, 429] on input "text" at bounding box center [627, 436] width 23 height 13
type input "1"
type input "2100"
click at [707, 429] on button "add" at bounding box center [718, 435] width 21 height 12
type input "$15.48"
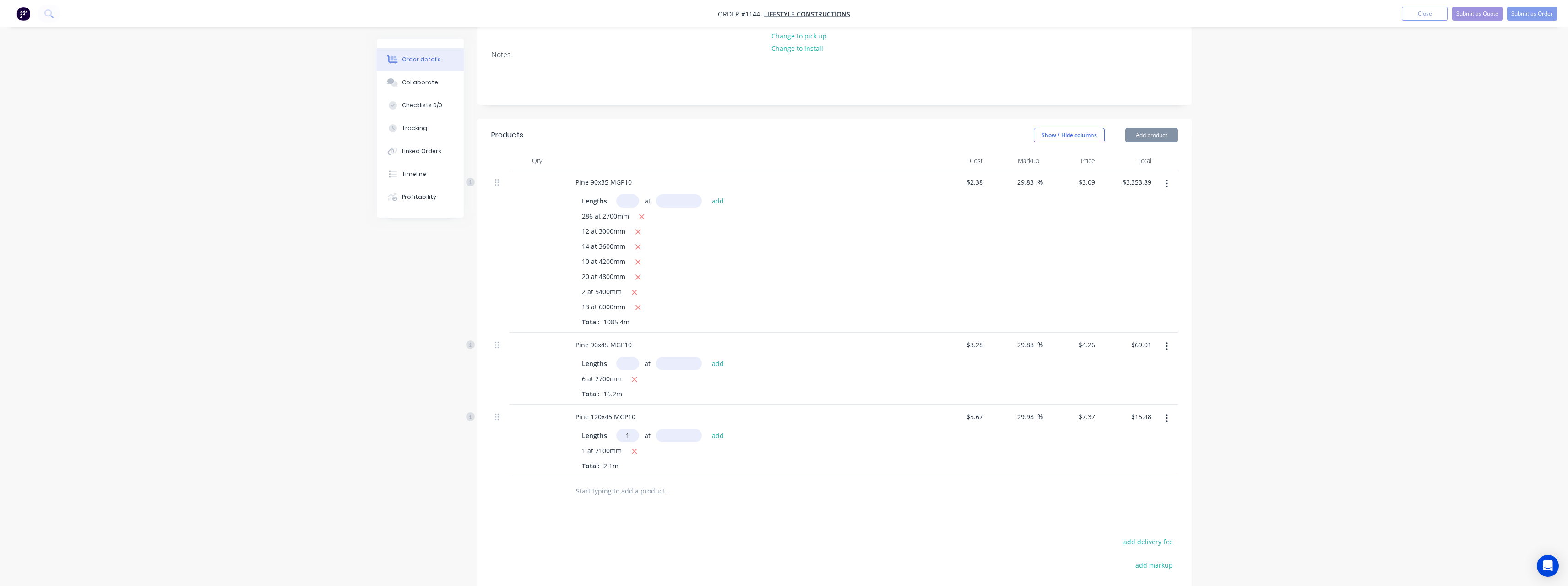
type input "1"
type input "1200"
click at [707, 429] on button "add" at bounding box center [718, 435] width 21 height 12
type input "$24.32"
click at [619, 497] on input "text" at bounding box center [667, 506] width 183 height 18
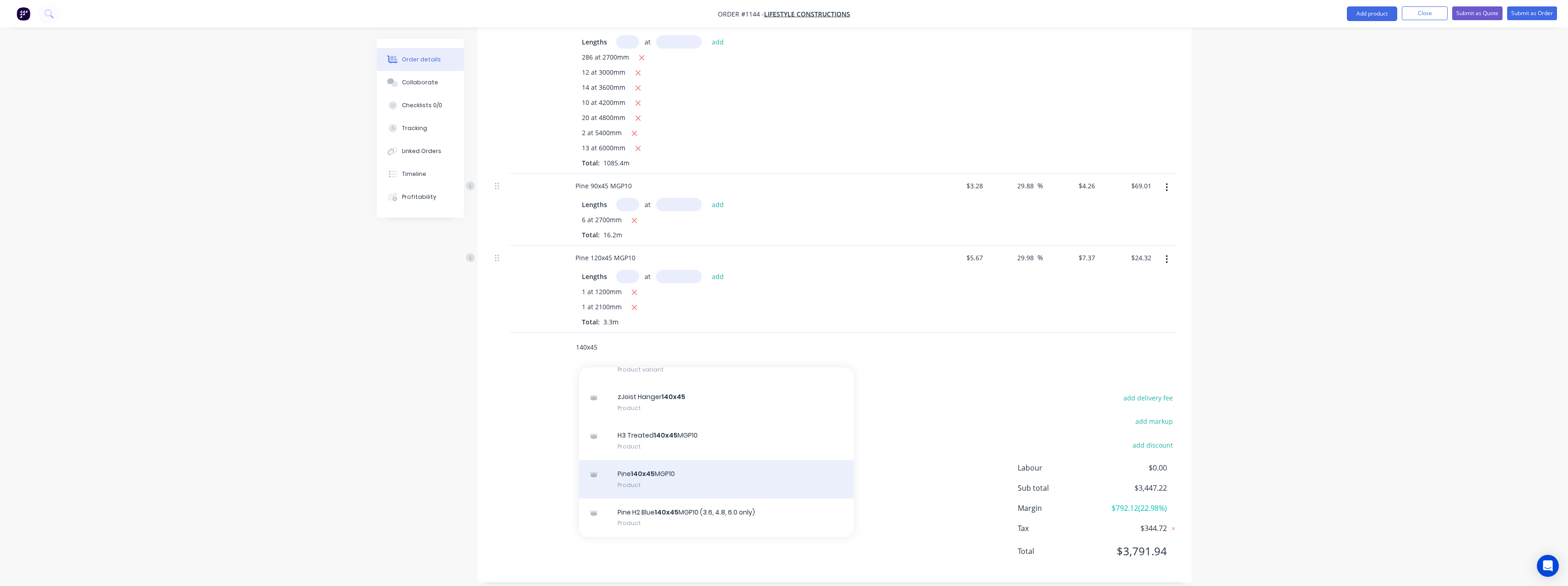
type input "140x45"
click at [686, 460] on div "Pine 140x45 MGP10 Product" at bounding box center [716, 479] width 274 height 39
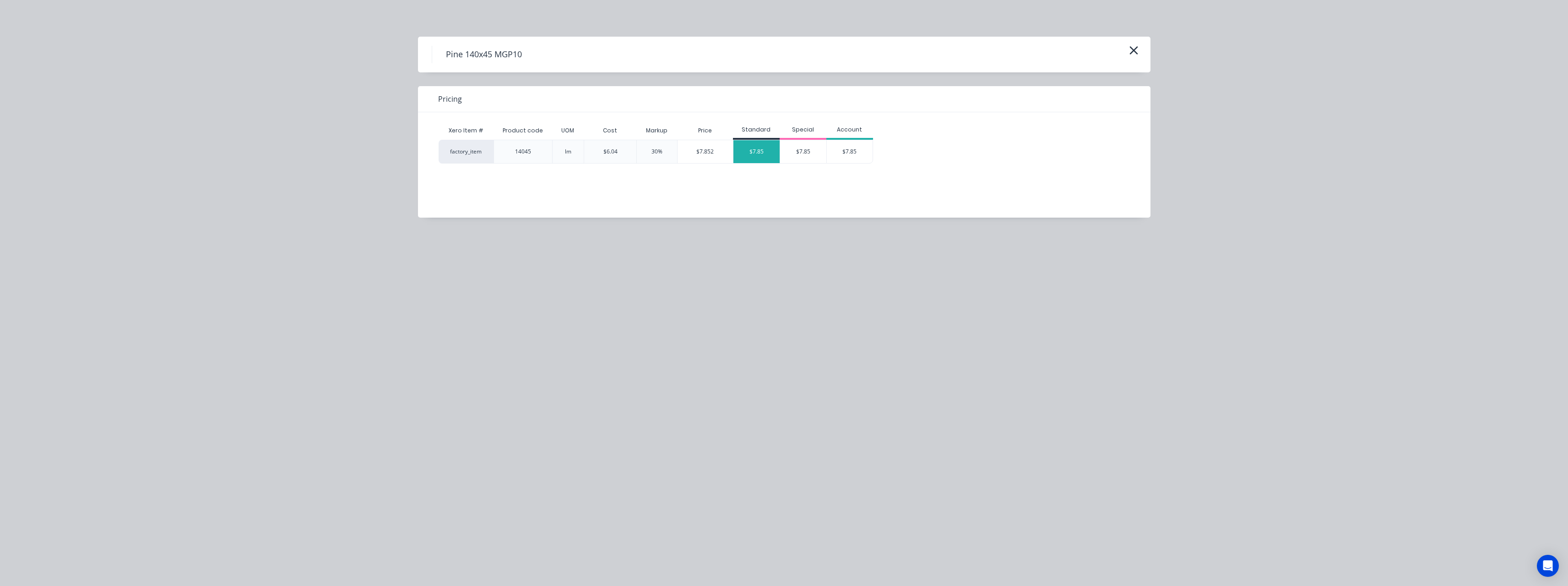
click at [746, 148] on div "$7.85" at bounding box center [757, 151] width 46 height 23
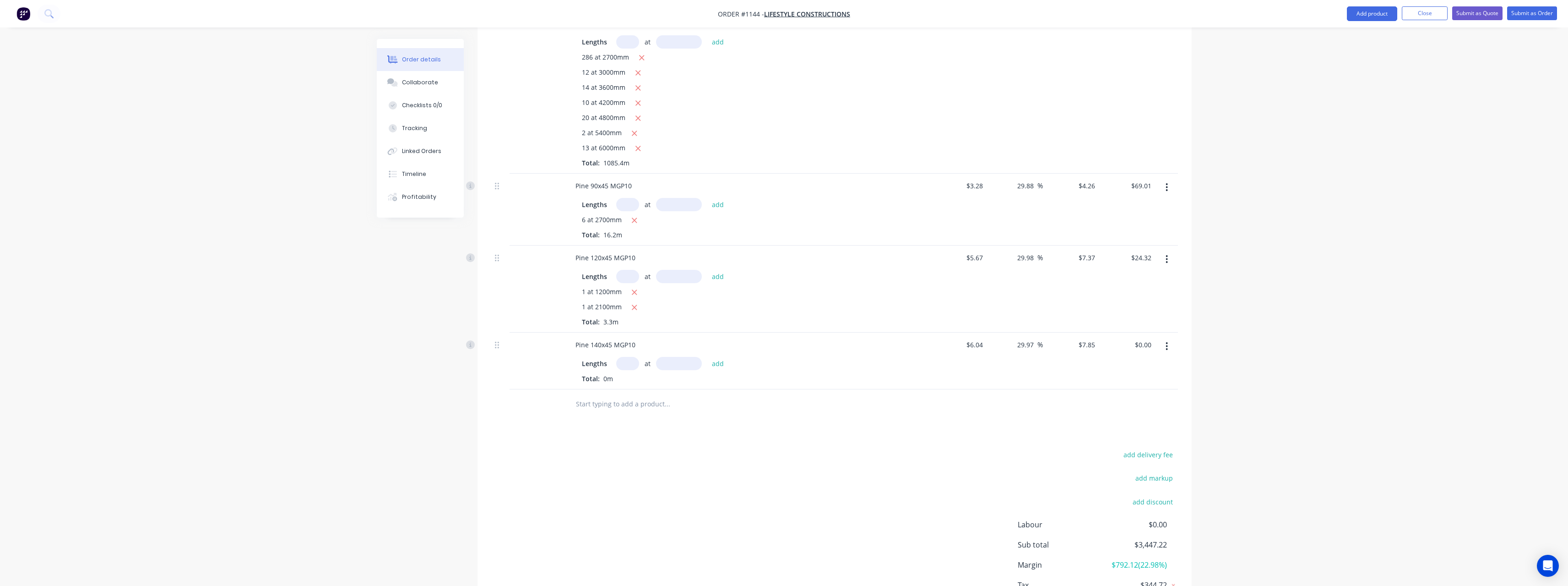
click at [632, 357] on input "text" at bounding box center [627, 363] width 23 height 13
type input "1"
type input "1800"
click at [707, 357] on button "add" at bounding box center [718, 363] width 21 height 12
type input "$14.13"
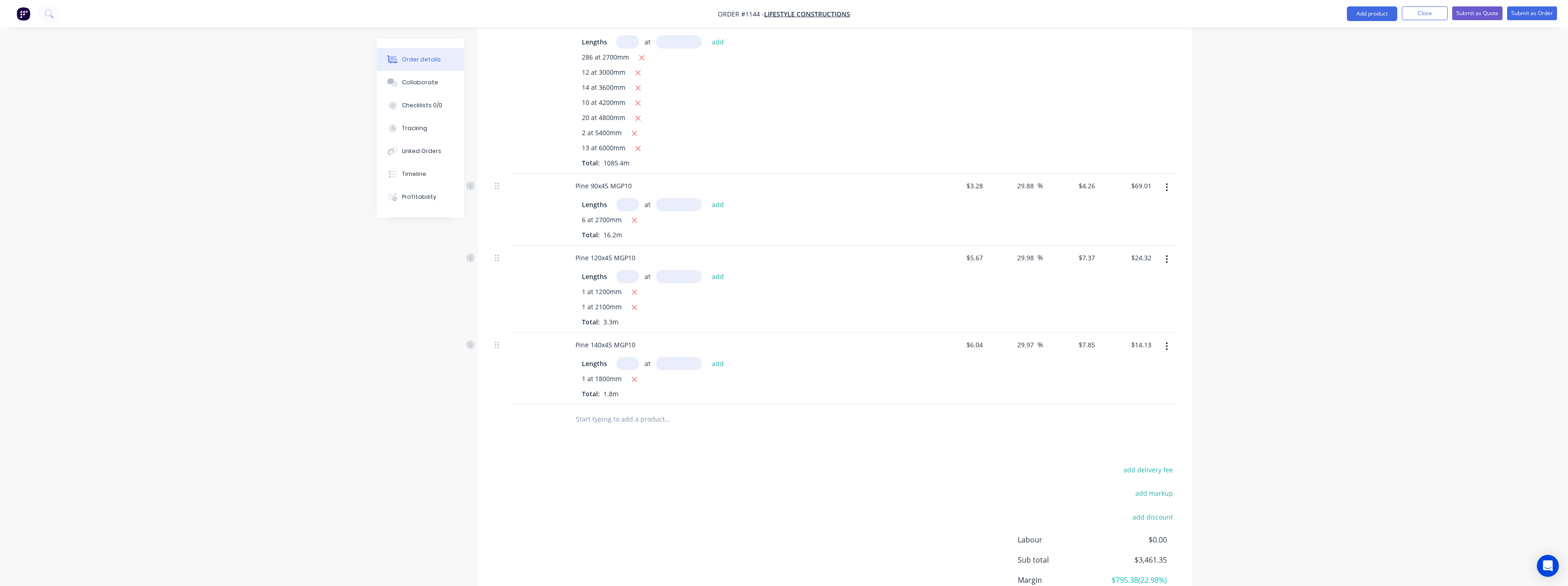
click at [611, 410] on input "text" at bounding box center [667, 419] width 183 height 18
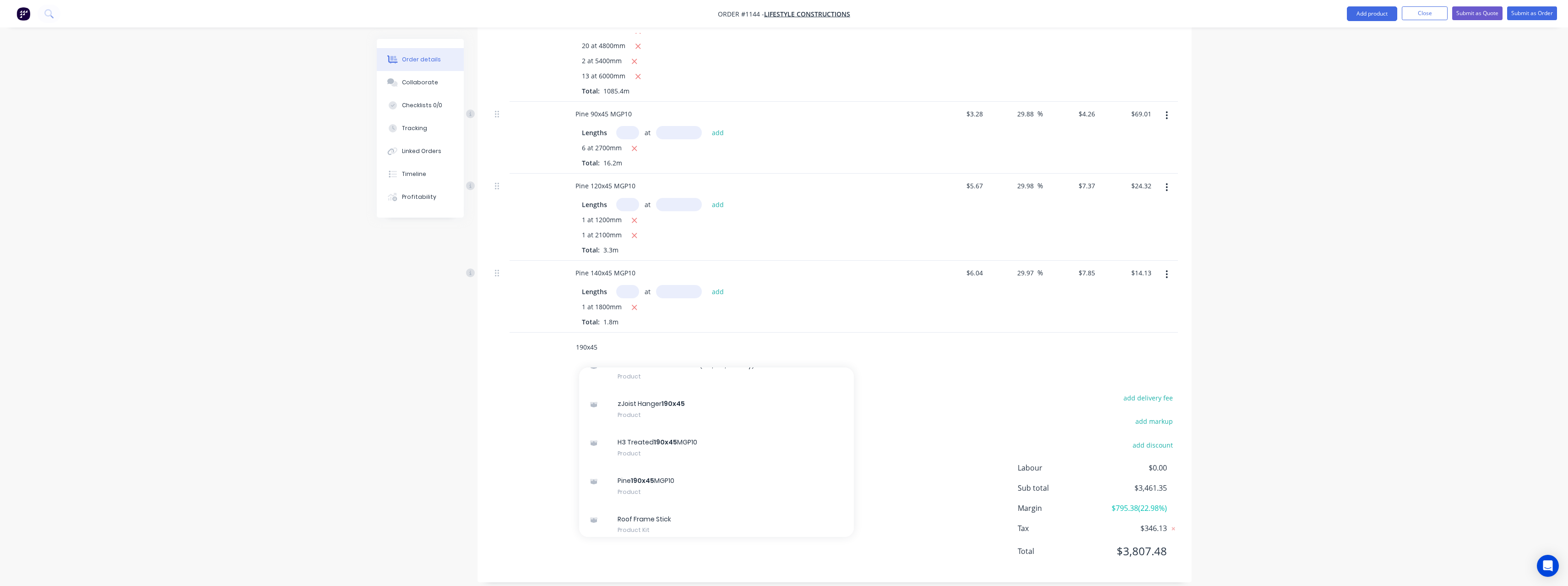
scroll to position [366, 0]
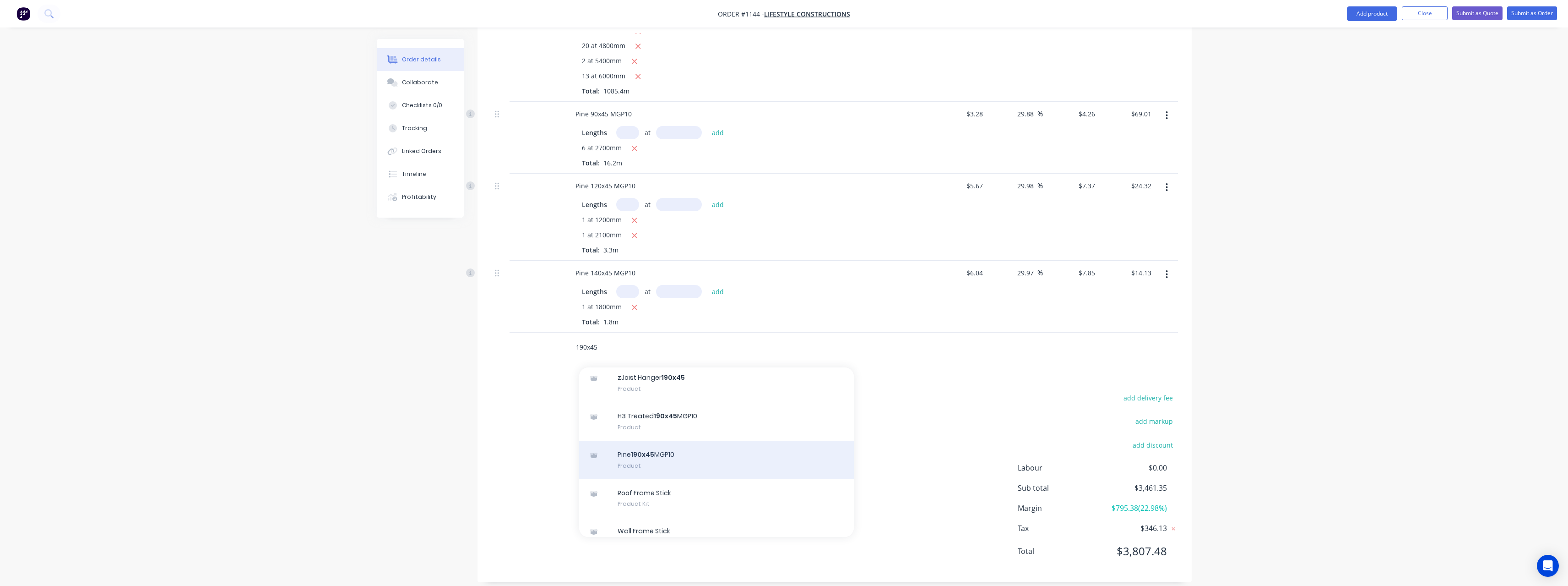
type input "190x45"
click at [694, 442] on div "Pine 190x45 MGP10 Product" at bounding box center [716, 459] width 274 height 39
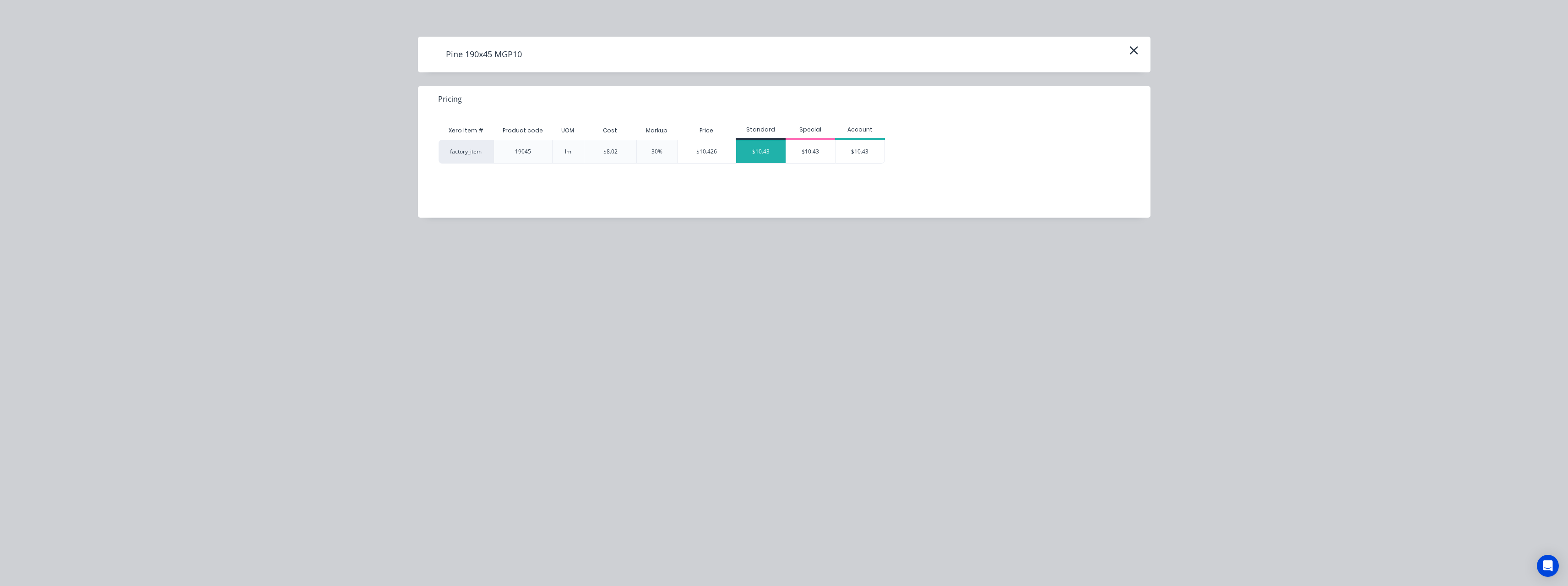
click at [783, 147] on div "$10.43" at bounding box center [760, 151] width 50 height 23
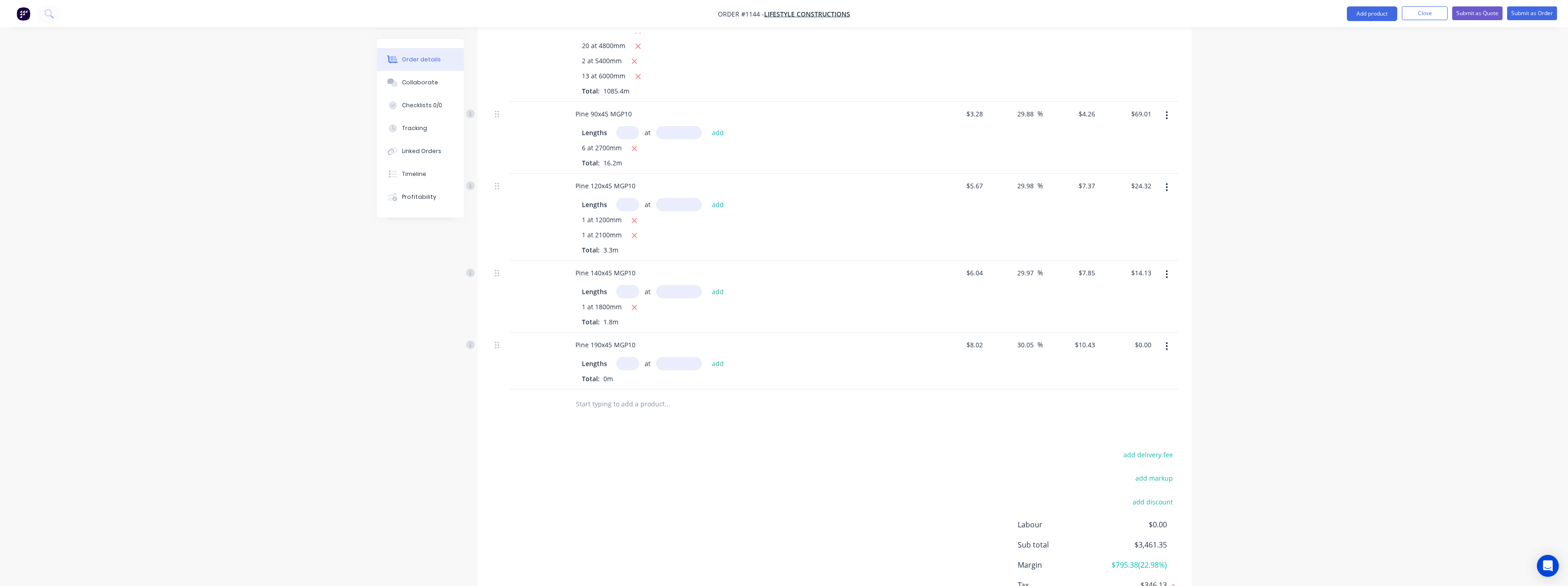
click at [630, 357] on input "text" at bounding box center [627, 363] width 23 height 13
type input "1"
type input "2700"
click at [707, 357] on button "add" at bounding box center [718, 363] width 21 height 12
type input "$28.16"
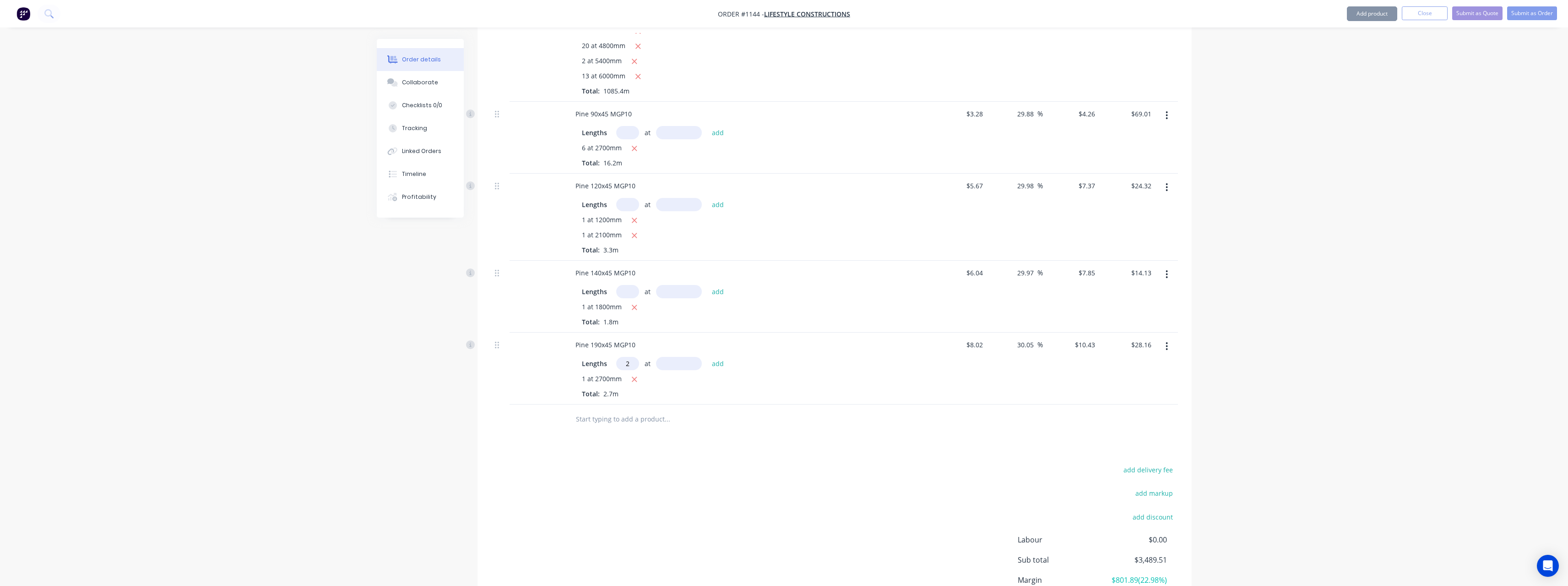
type input "2"
type input "900"
click at [707, 357] on button "add" at bounding box center [718, 363] width 21 height 12
type input "$46.94"
click at [616, 425] on input "text" at bounding box center [667, 434] width 183 height 18
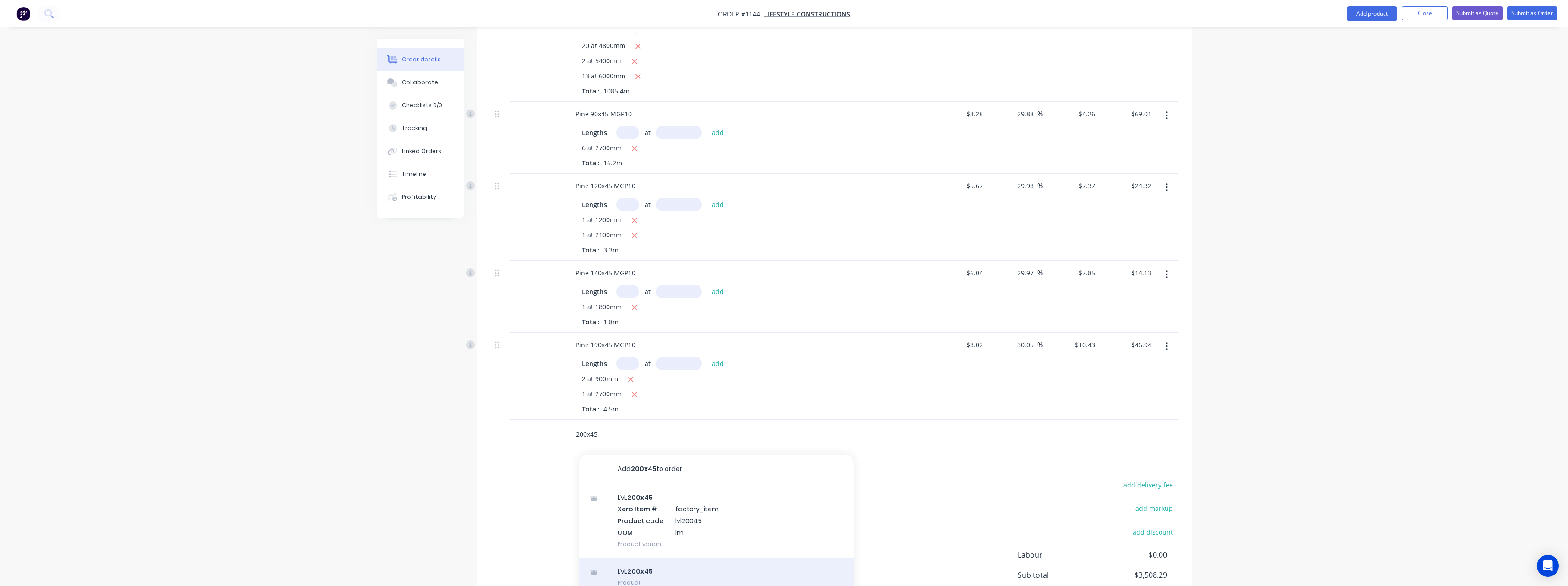
type input "200x45"
click at [671, 557] on div "LVL 200x45 Product" at bounding box center [716, 576] width 274 height 39
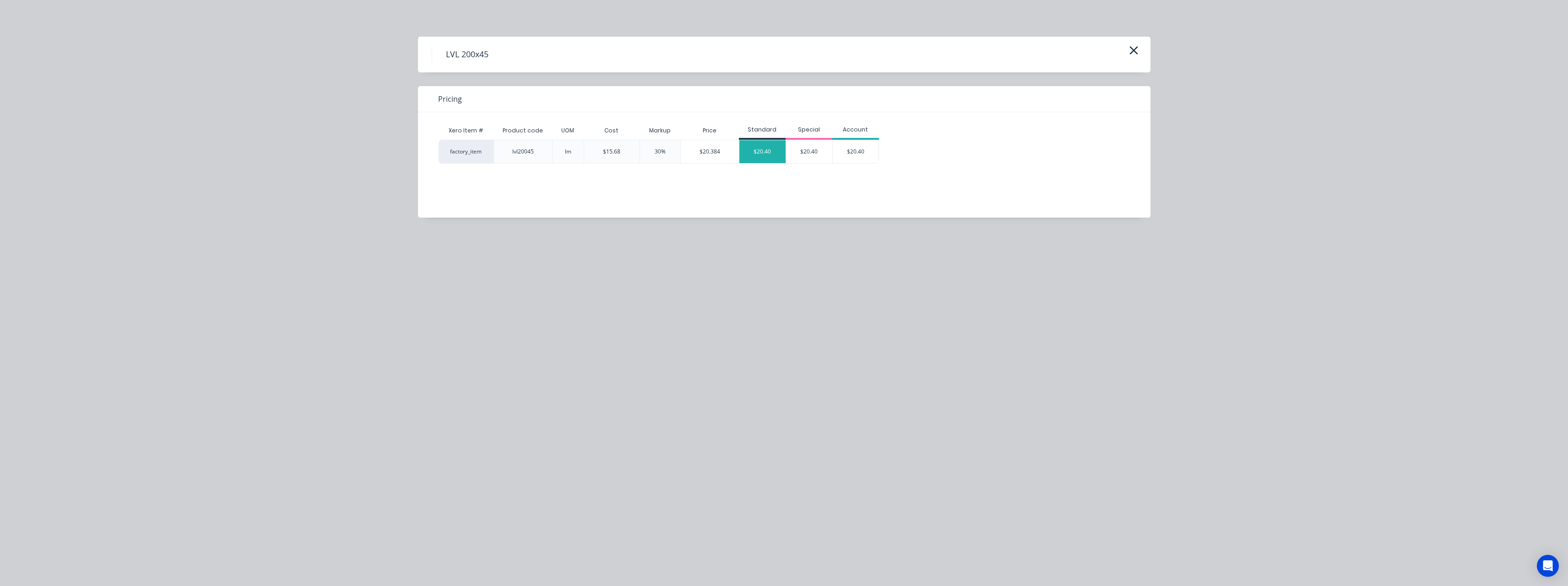
click at [761, 153] on div "$20.40" at bounding box center [762, 151] width 46 height 23
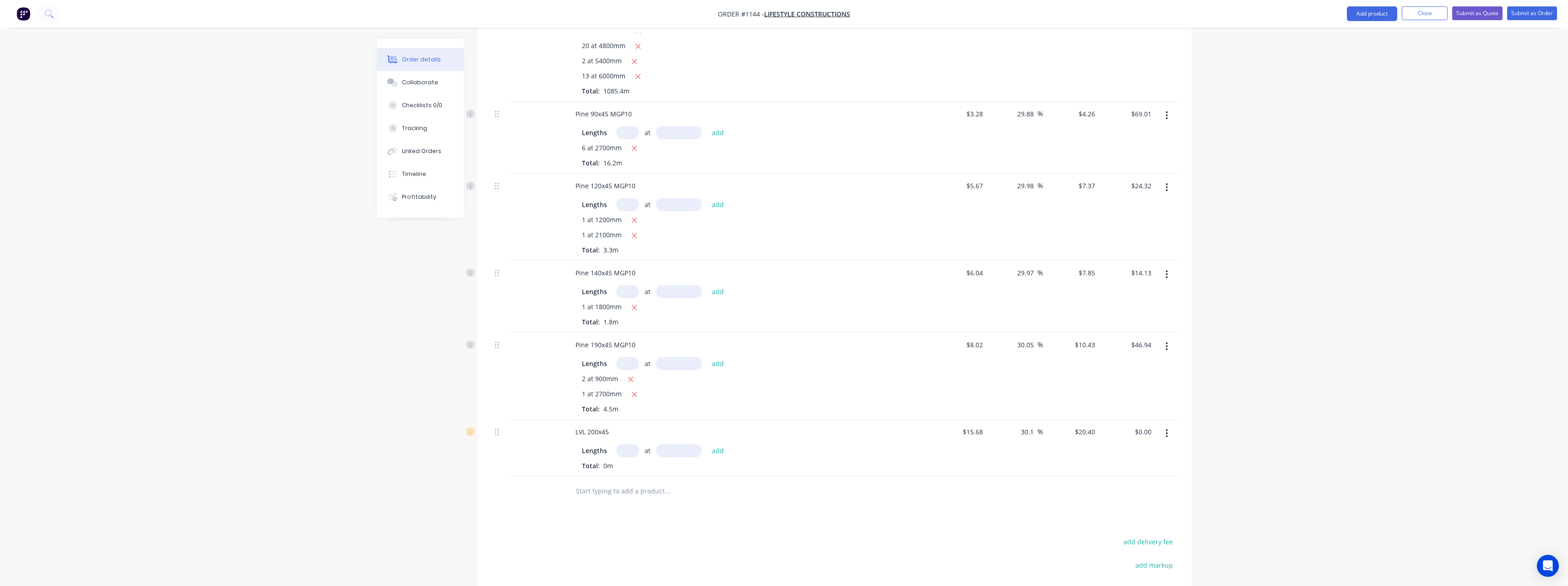
click at [628, 444] on input "text" at bounding box center [627, 451] width 23 height 13
type input "2"
type input "2100"
click at [707, 444] on button "add" at bounding box center [718, 450] width 21 height 12
type input "$85.68"
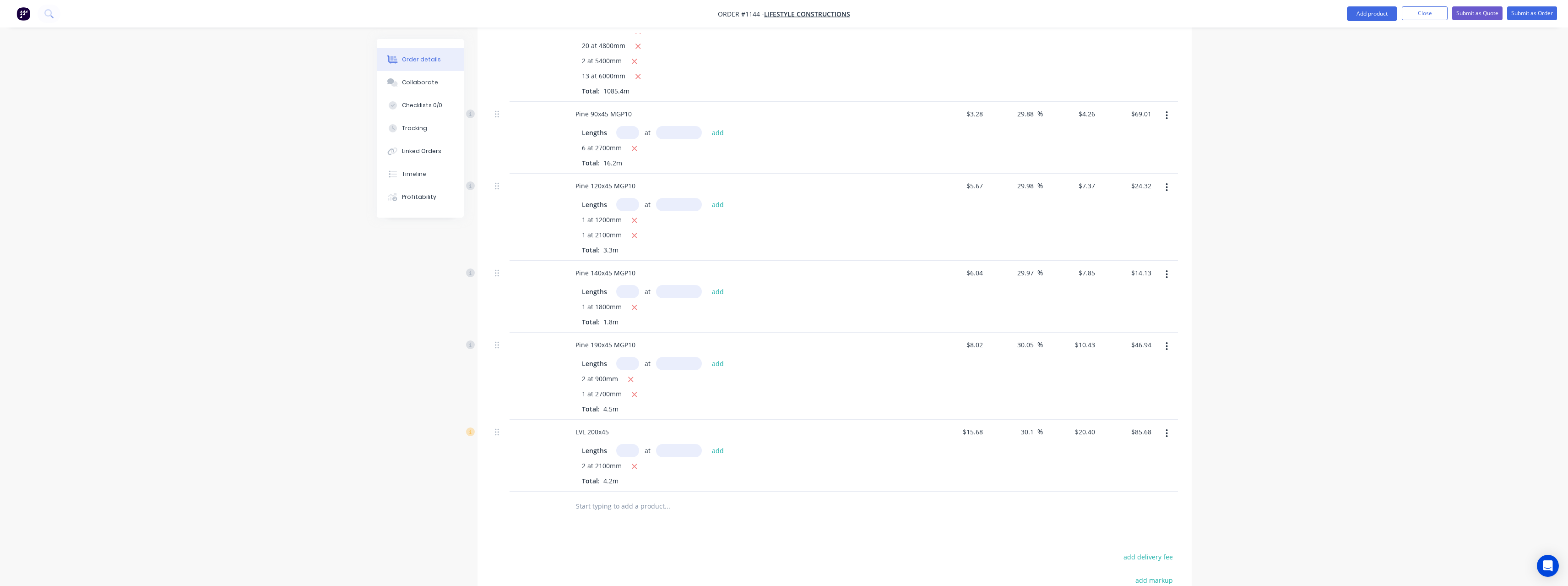
click at [611, 499] on input "text" at bounding box center [667, 506] width 183 height 18
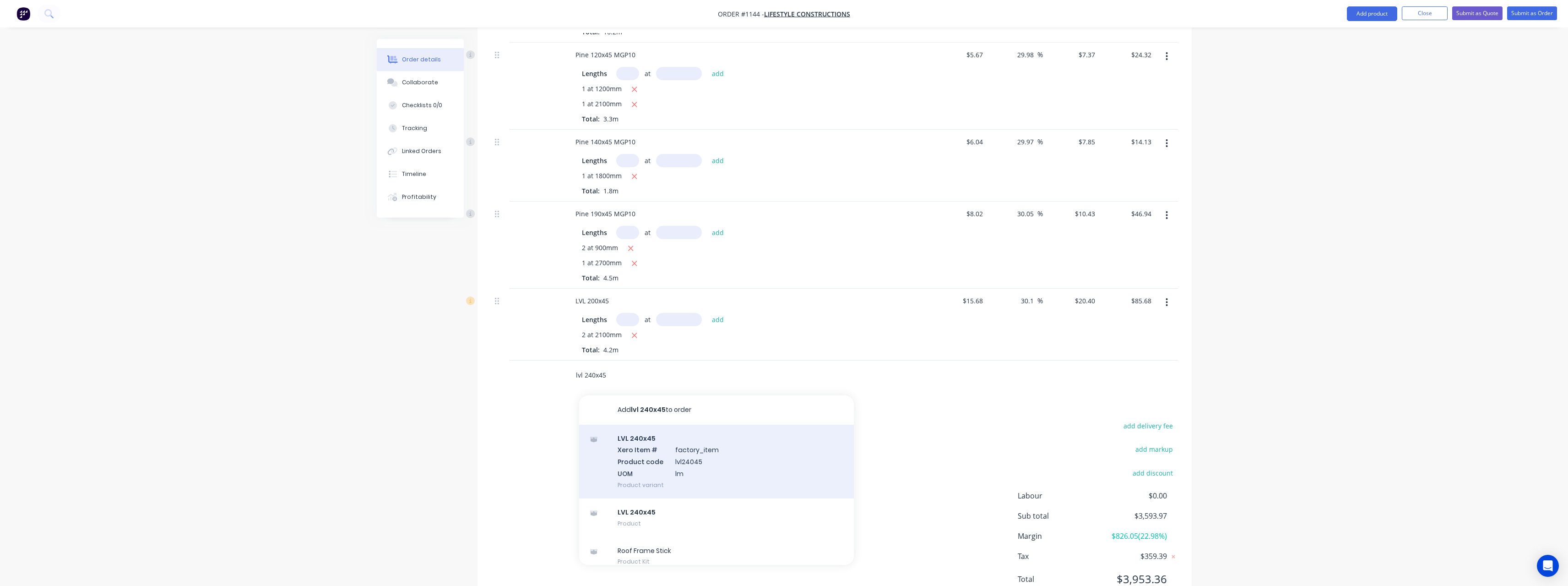
scroll to position [528, 0]
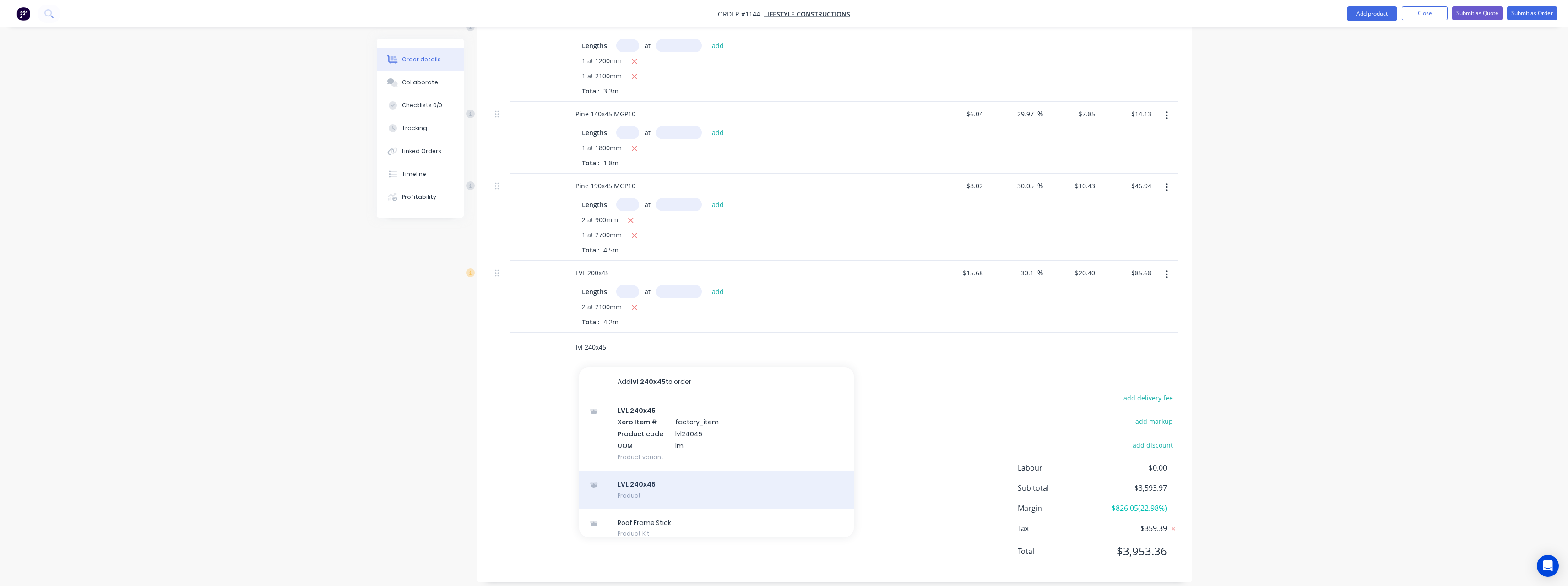
type input "lvl 240x45"
click at [664, 480] on div "LVL 240x45 Product" at bounding box center [716, 489] width 274 height 39
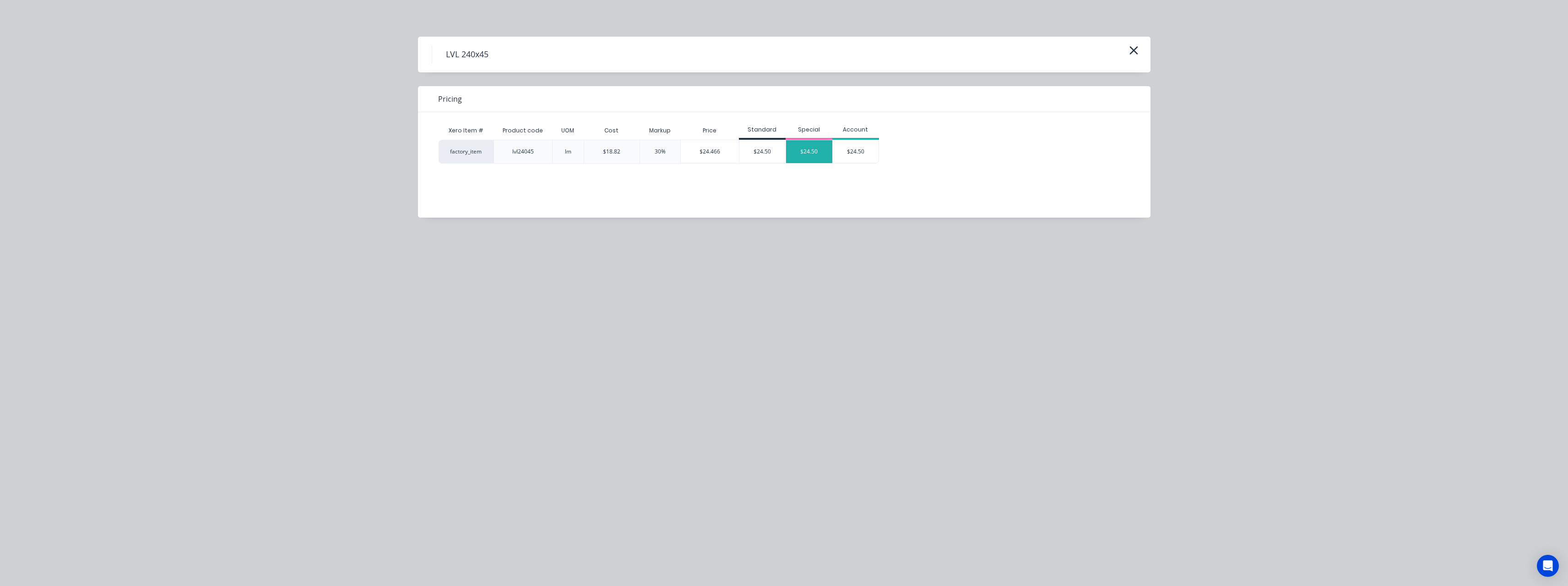
click at [793, 154] on div "$24.50" at bounding box center [809, 151] width 46 height 23
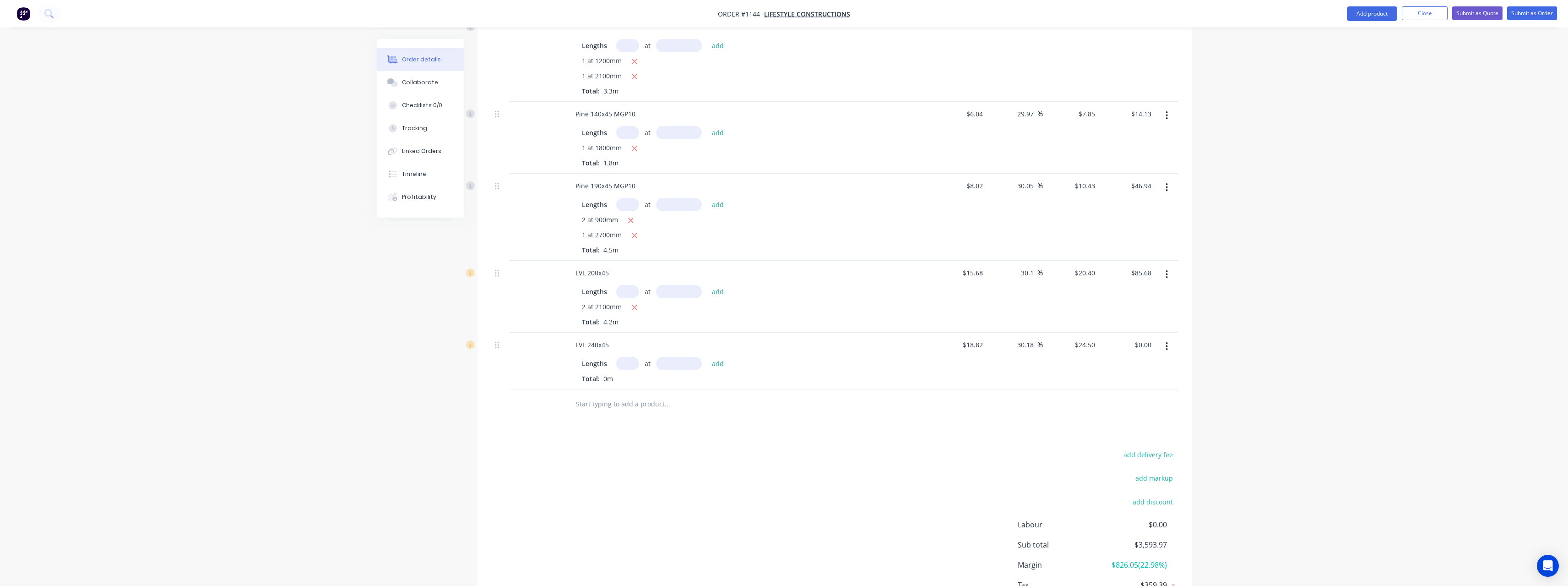
click at [628, 357] on input "text" at bounding box center [627, 363] width 23 height 13
type input "2"
type input "2700"
click at [707, 357] on button "add" at bounding box center [718, 363] width 21 height 12
type input "$132.30"
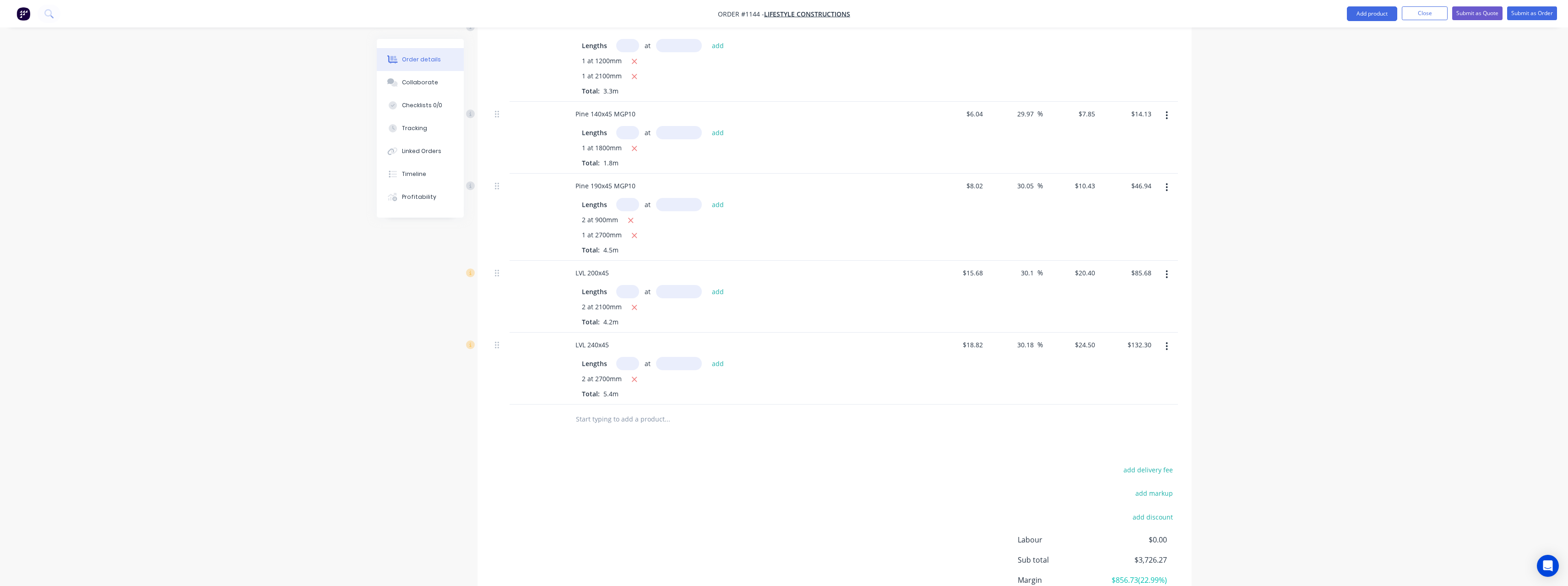
click at [599, 410] on input "text" at bounding box center [667, 419] width 183 height 18
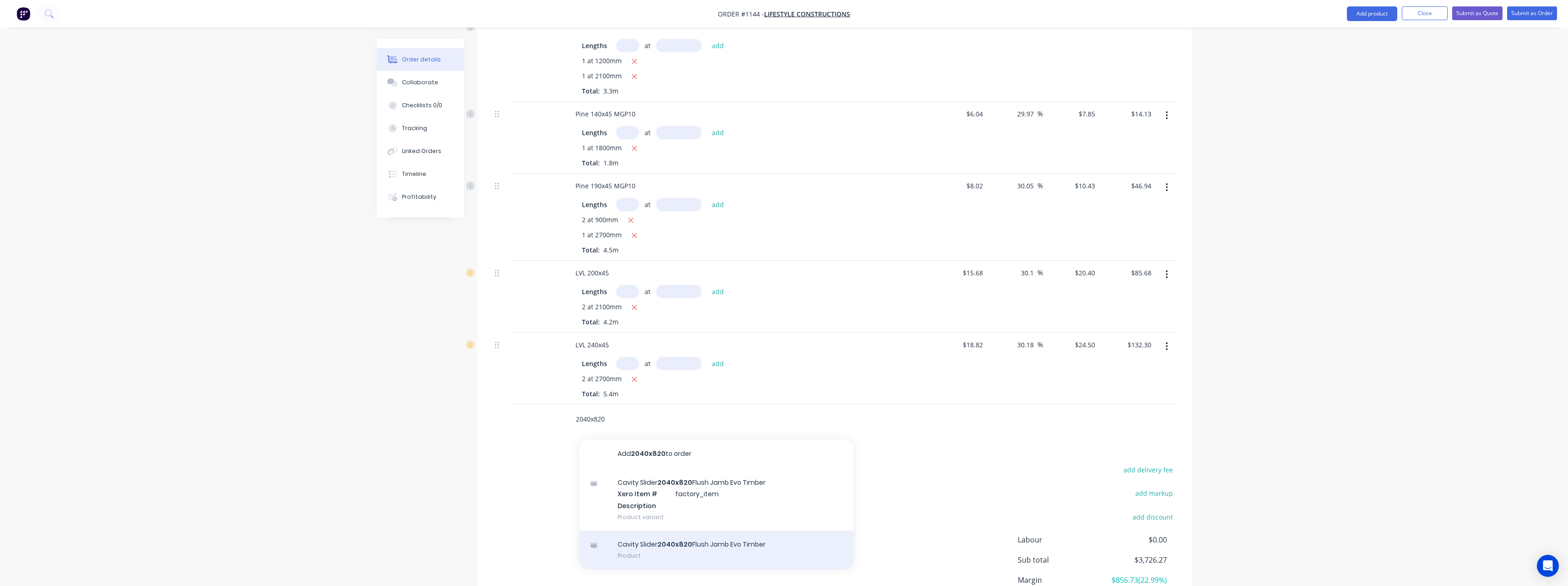
type input "2040x820"
click at [702, 533] on div "Cavity Slider 2040x820 Flush Jamb Evo Timber Product" at bounding box center [716, 549] width 274 height 39
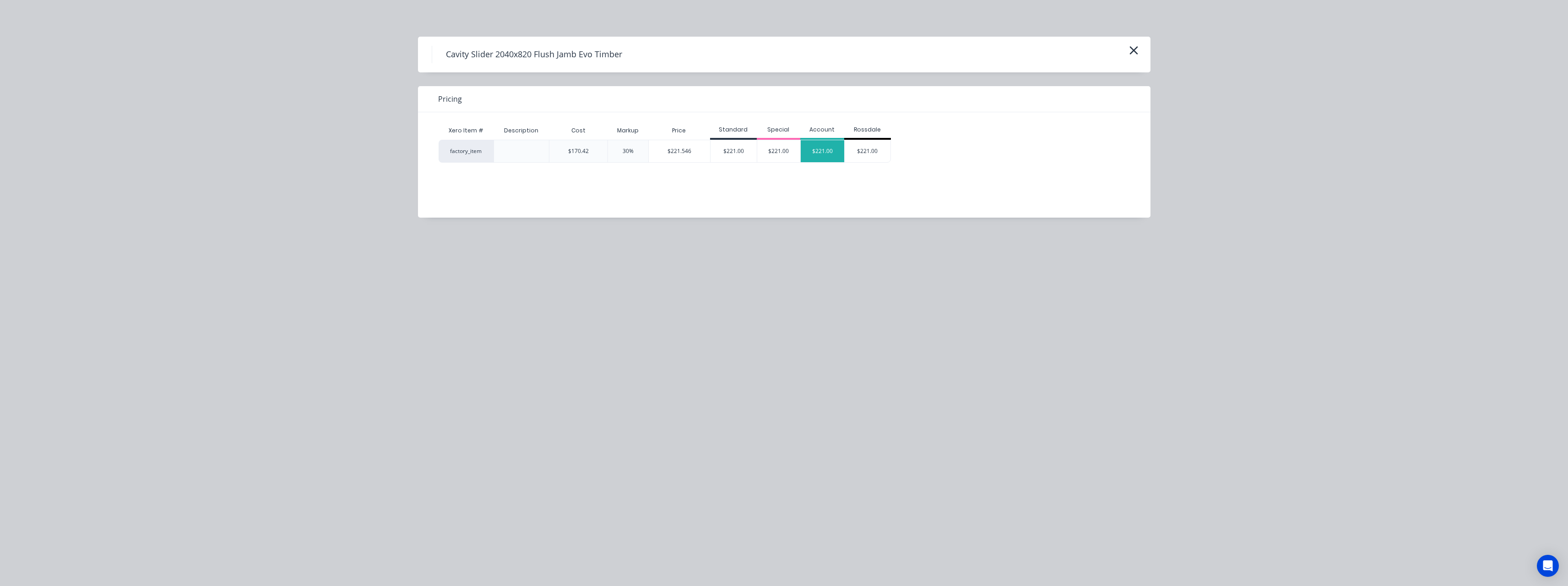
click at [818, 144] on div "$221.00" at bounding box center [822, 151] width 43 height 22
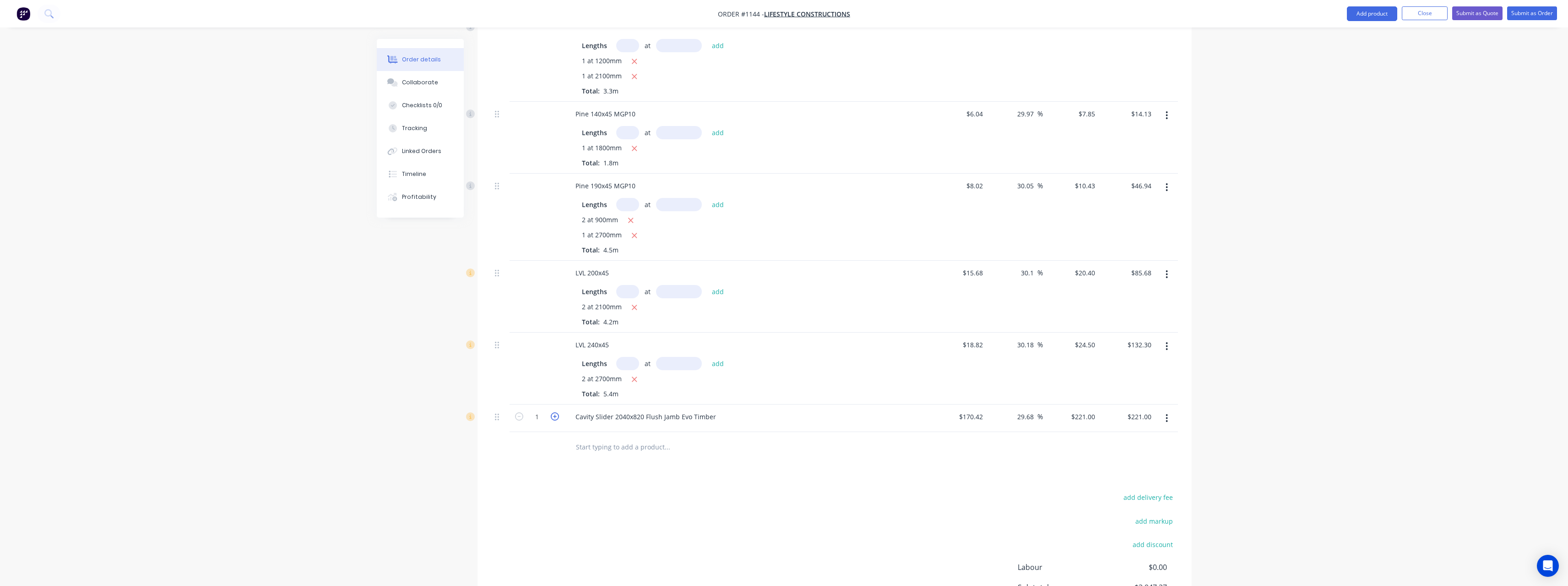
click at [556, 412] on icon "button" at bounding box center [554, 416] width 8 height 8
type input "2"
type input "$442.00"
click at [556, 412] on icon "button" at bounding box center [554, 416] width 8 height 8
type input "3"
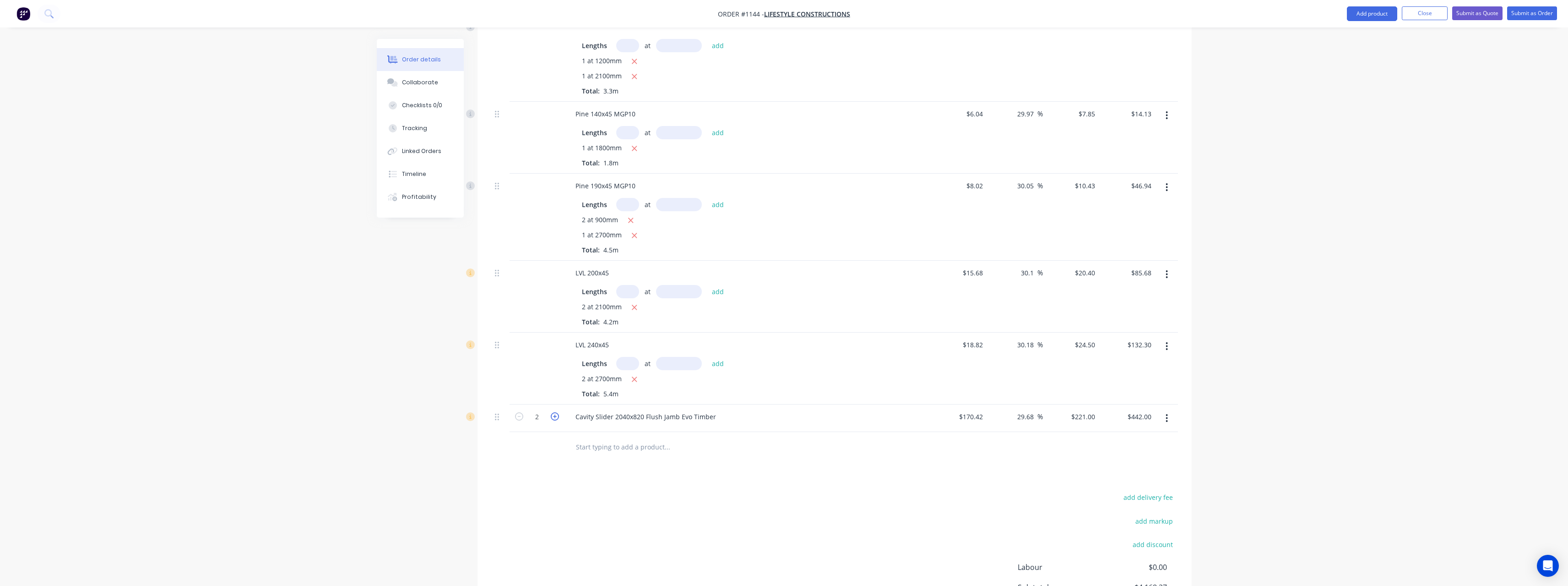
type input "$663.00"
click at [592, 439] on input "text" at bounding box center [667, 447] width 183 height 18
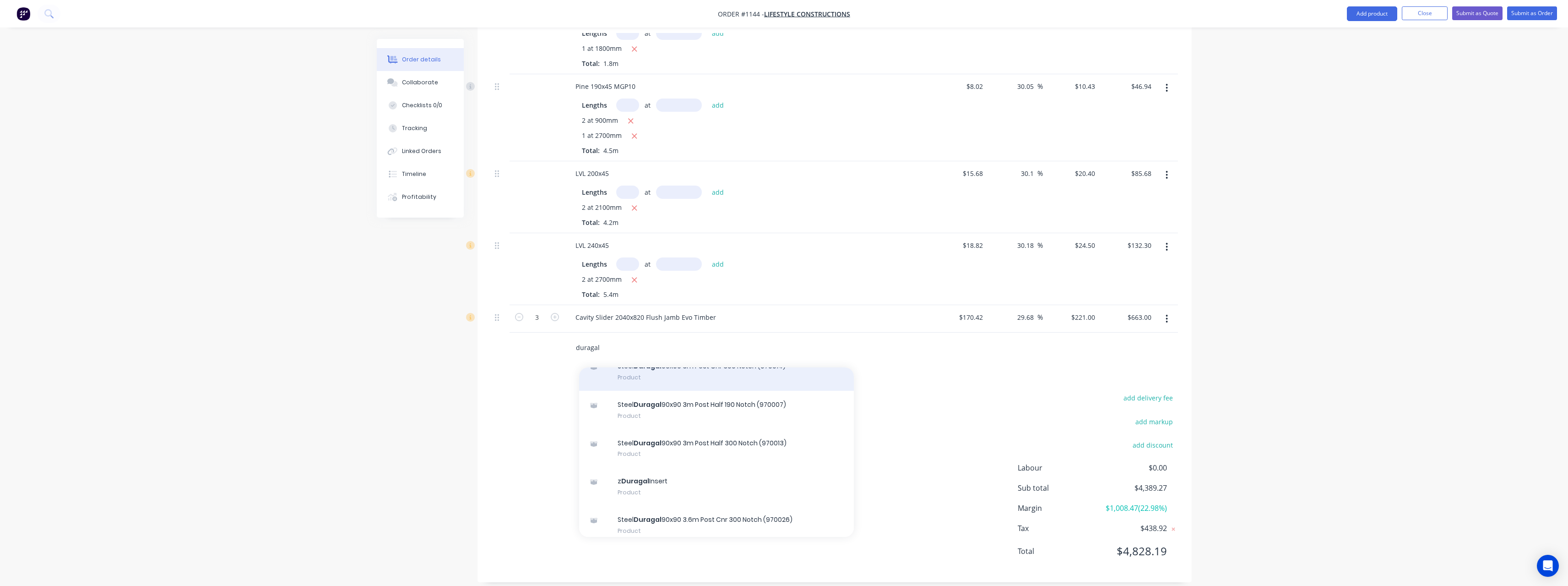
scroll to position [533, 0]
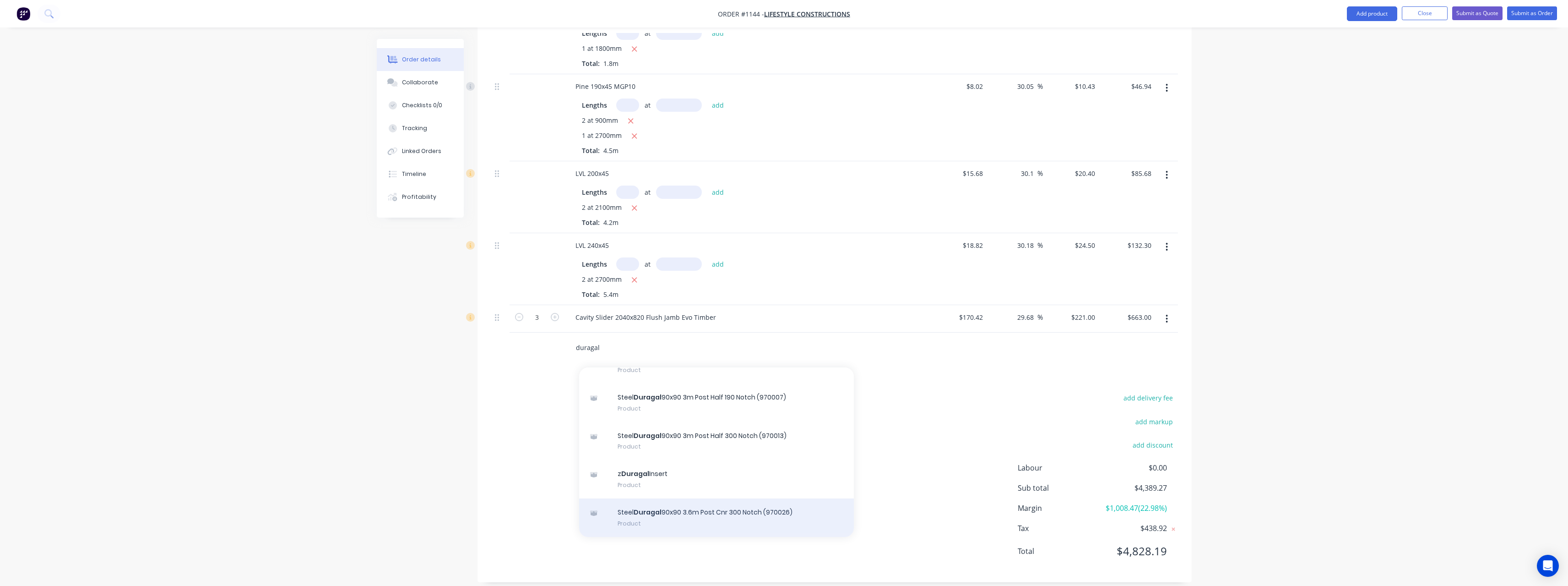
type input "duragal"
click at [750, 500] on div "Steel Duragal 90x90 3.6m Post Cnr 300 Notch (970026) Product" at bounding box center [716, 517] width 274 height 39
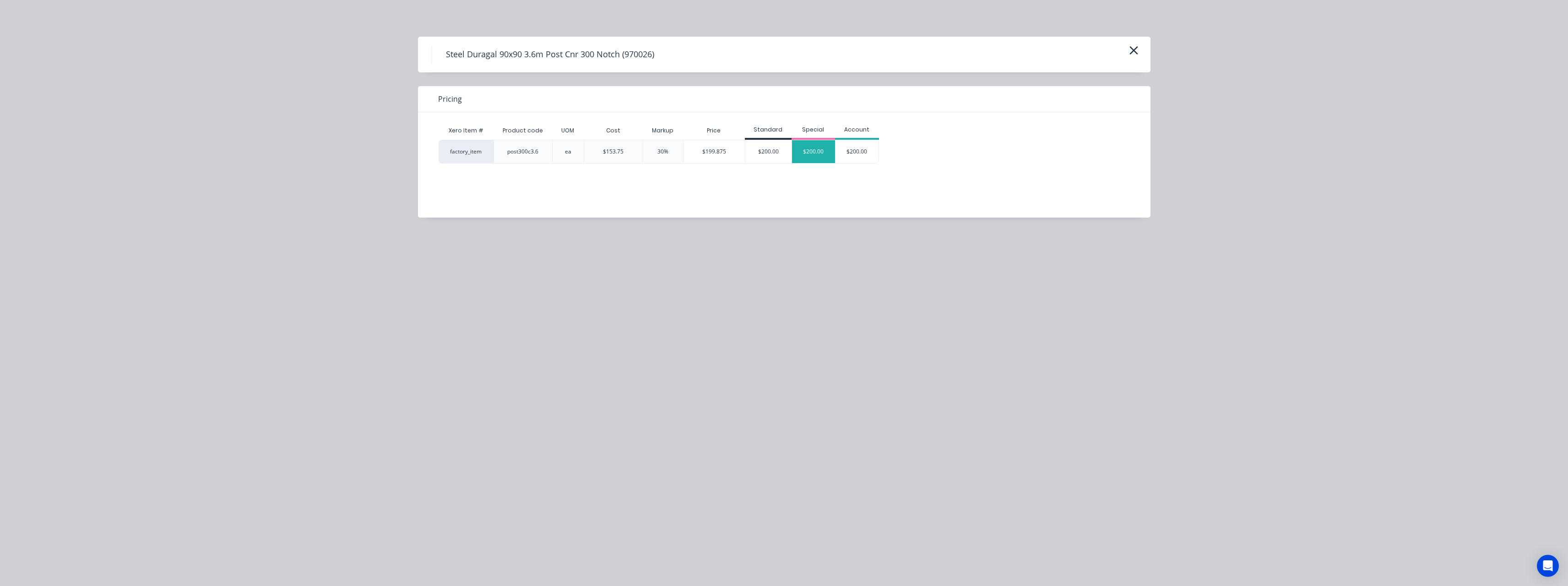
click at [807, 160] on div "$200.00" at bounding box center [813, 151] width 43 height 23
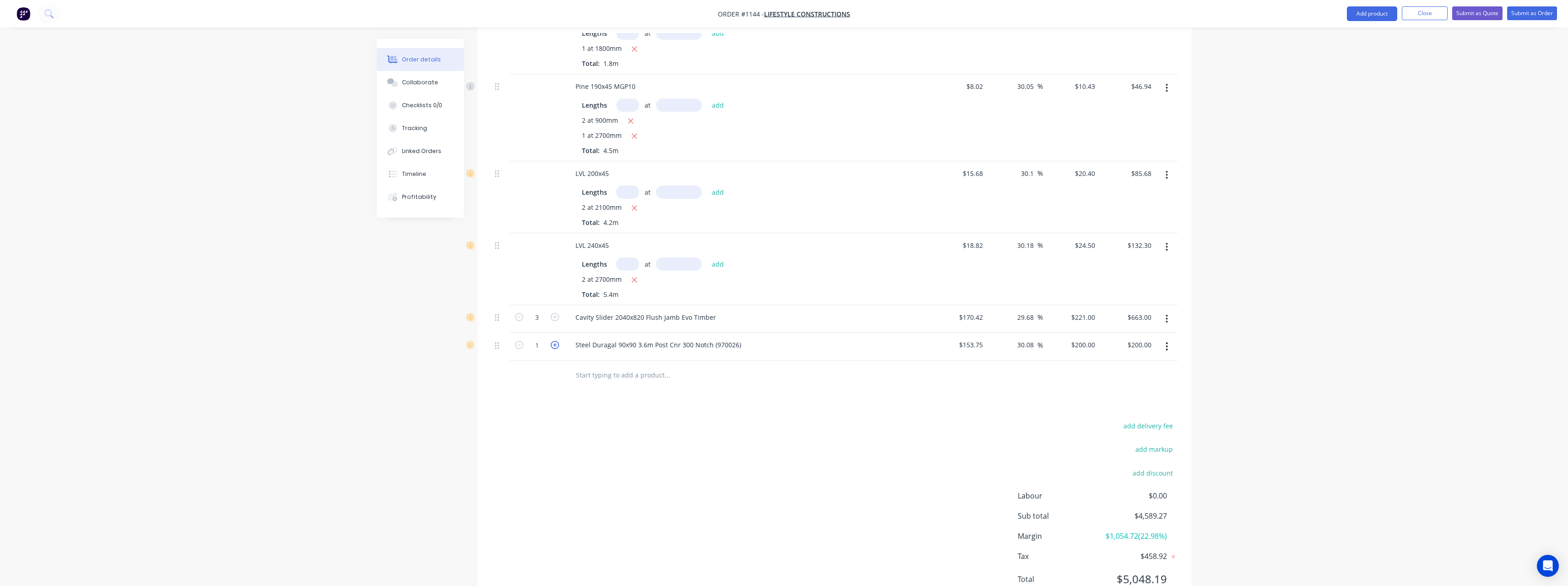
click at [558, 341] on icon "button" at bounding box center [554, 344] width 8 height 8
type input "2"
type input "$400.00"
click at [609, 368] on input "text" at bounding box center [667, 375] width 183 height 18
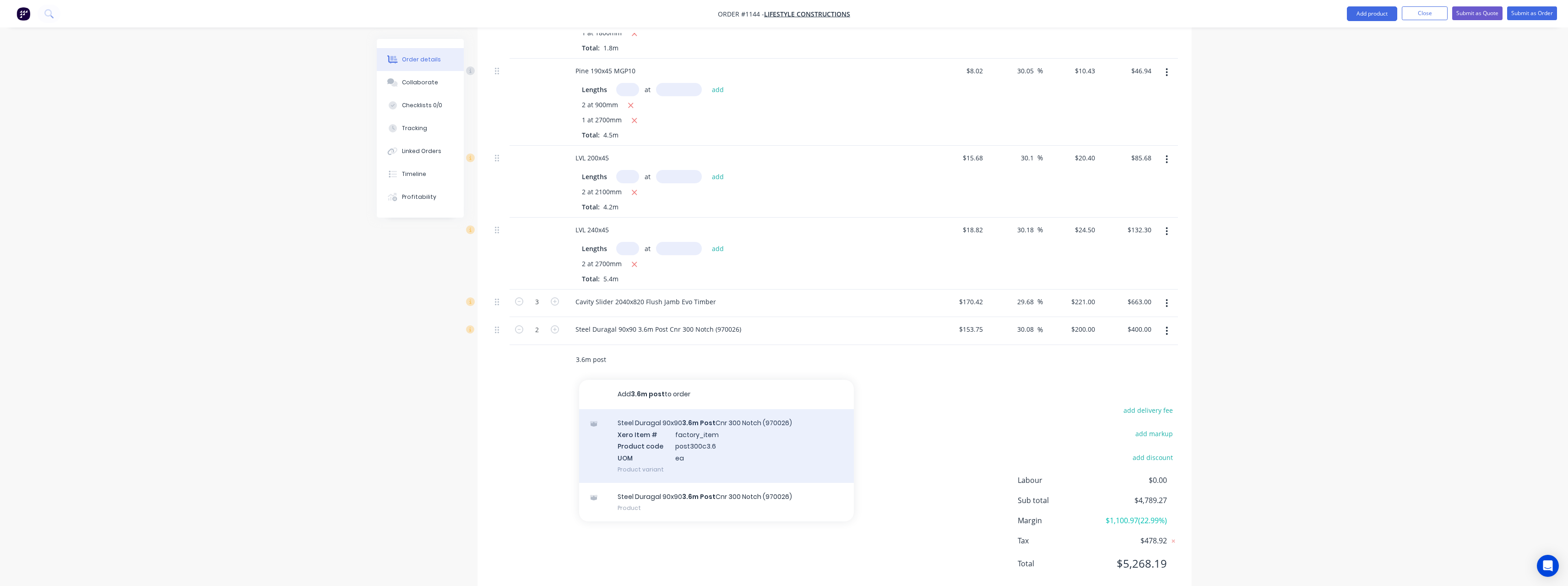
scroll to position [655, 0]
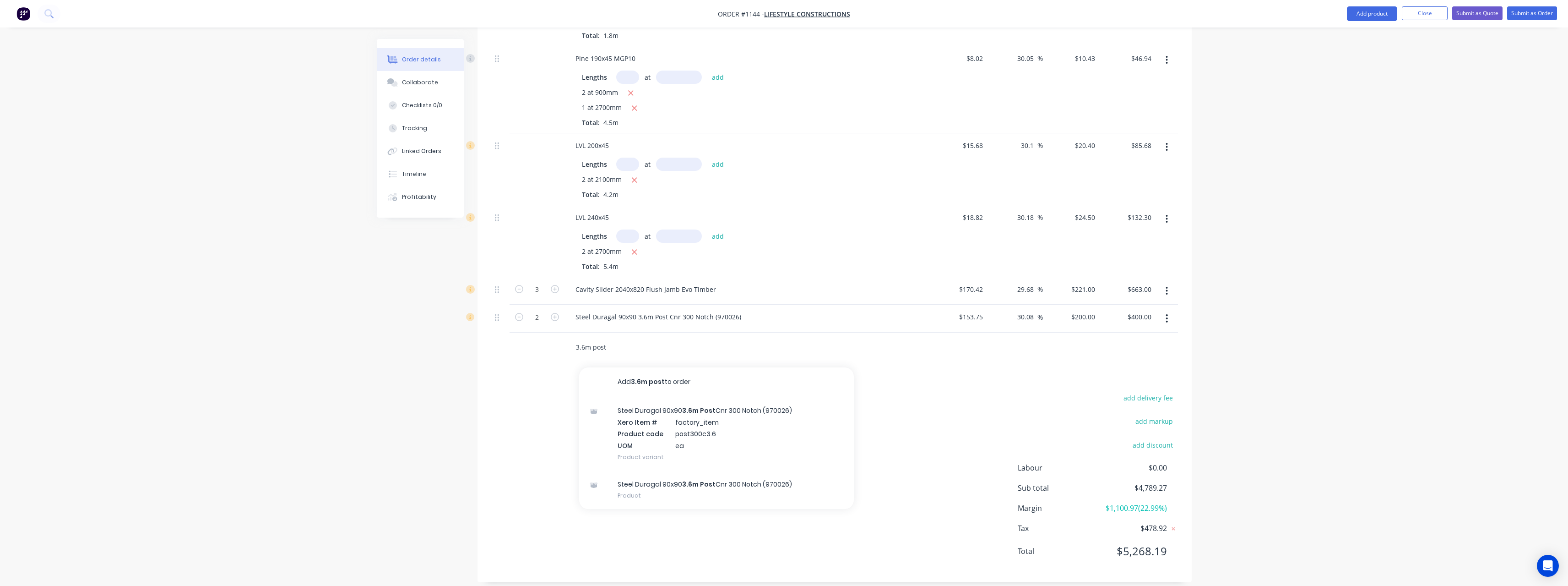
type input "3.6m post"
click at [664, 477] on div "Steel Duragal 90x90 3.6m Post Cnr 300 Notch (970026) Product" at bounding box center [716, 489] width 274 height 39
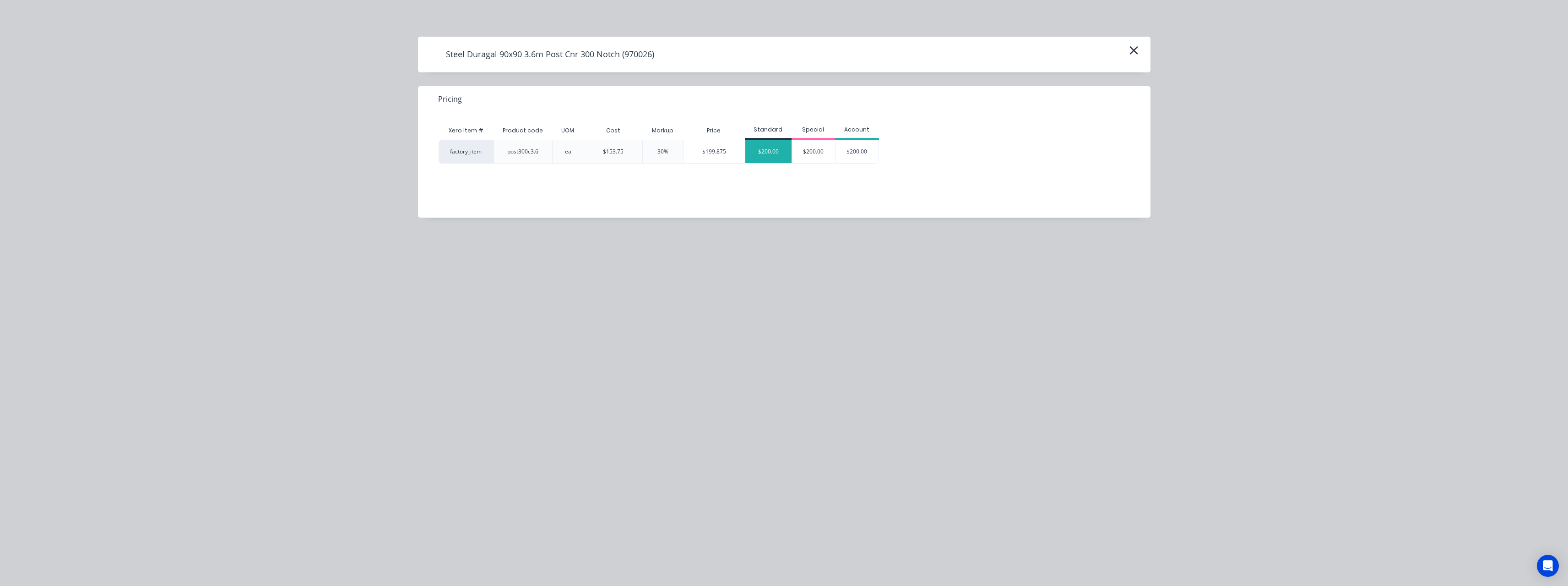
click at [758, 150] on div "$200.00" at bounding box center [768, 151] width 46 height 23
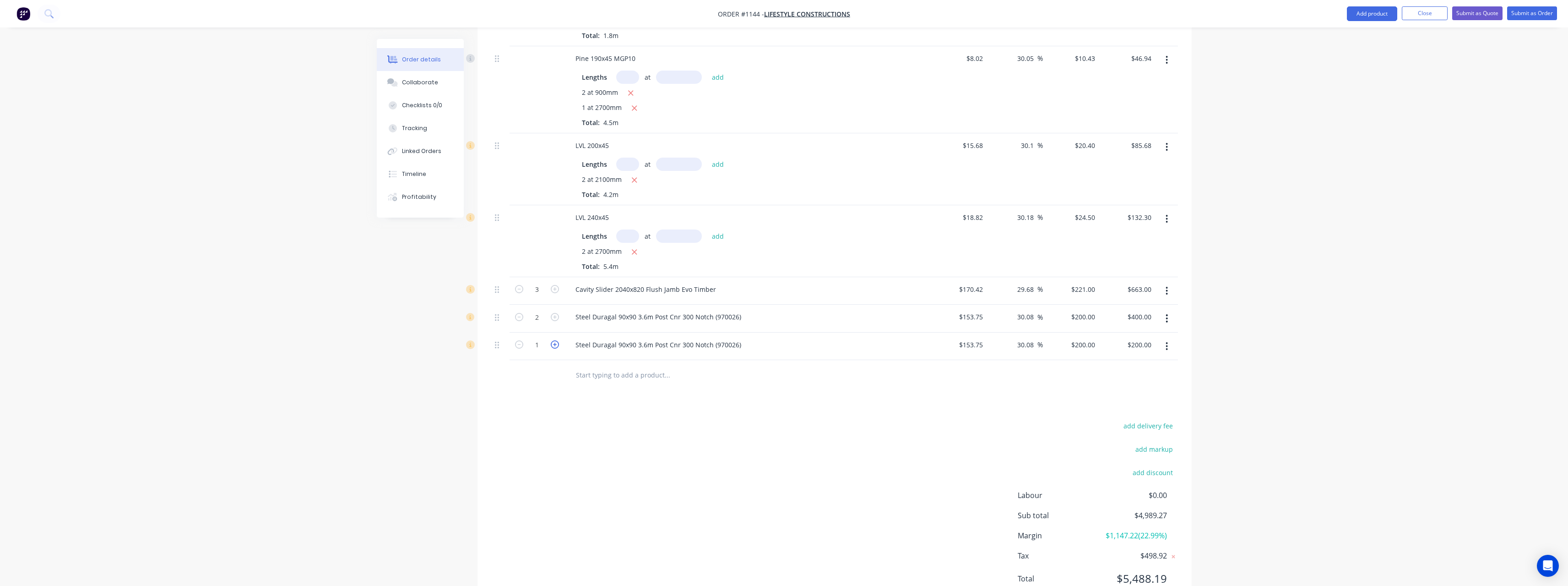
click at [557, 340] on icon "button" at bounding box center [554, 344] width 8 height 8
click at [691, 338] on div "Steel Duragal 90x90 3.6m Post Cnr 300 Notch (970026)" at bounding box center [658, 345] width 180 height 13
click at [739, 338] on div "Steel Duragal 90x90 3.6m Post Half 300 Notch (970026)" at bounding box center [658, 345] width 182 height 13
click at [602, 369] on input "text" at bounding box center [667, 375] width 183 height 18
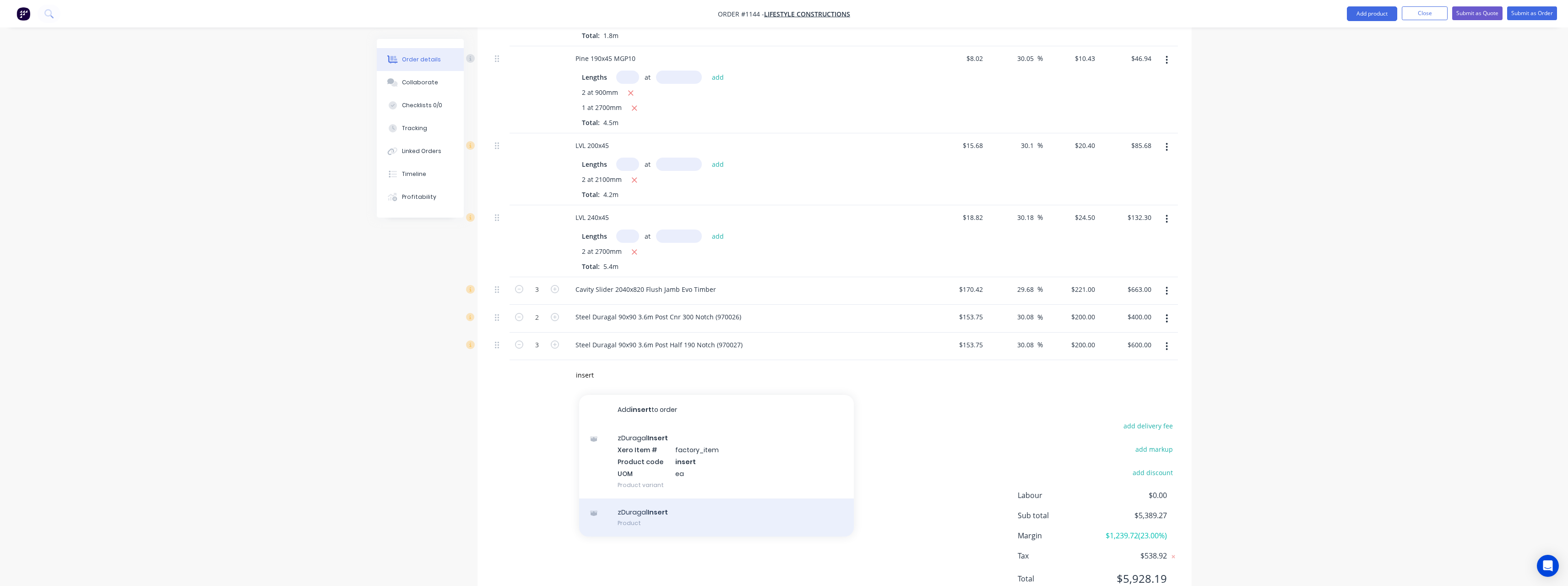
click at [657, 506] on div "zDuragal Insert Product" at bounding box center [716, 517] width 274 height 39
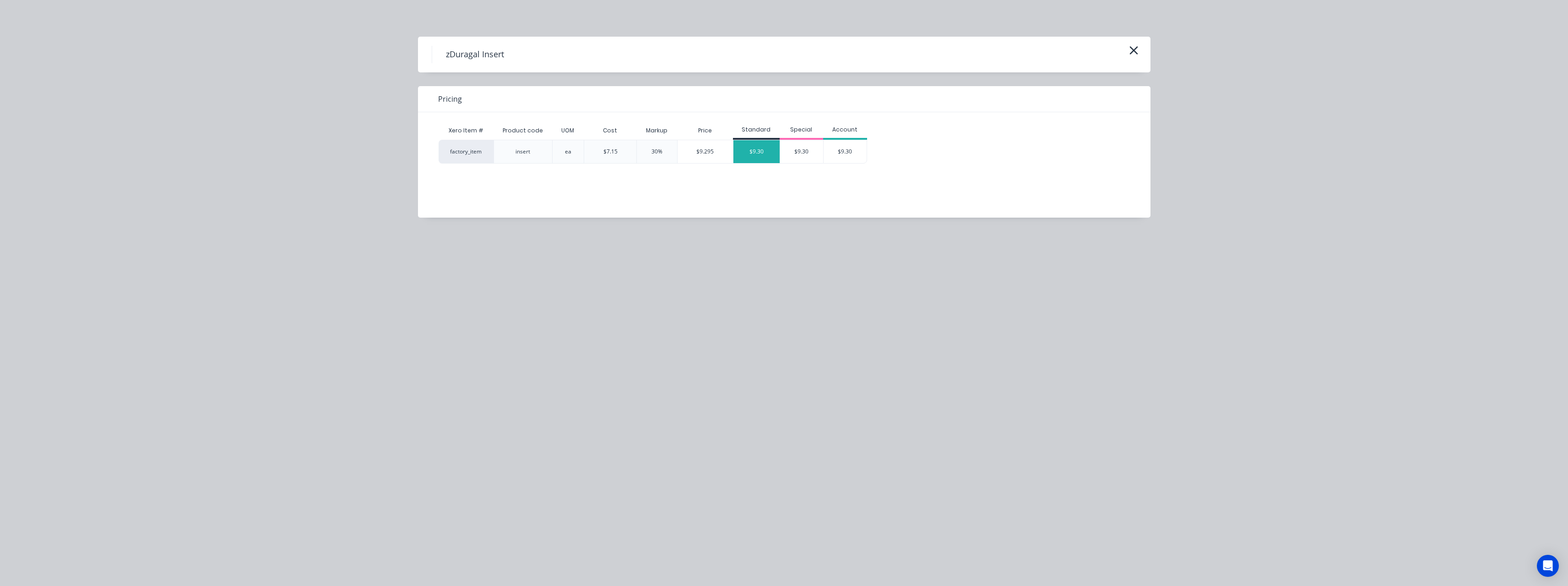
click at [748, 153] on div "$9.30" at bounding box center [757, 151] width 46 height 23
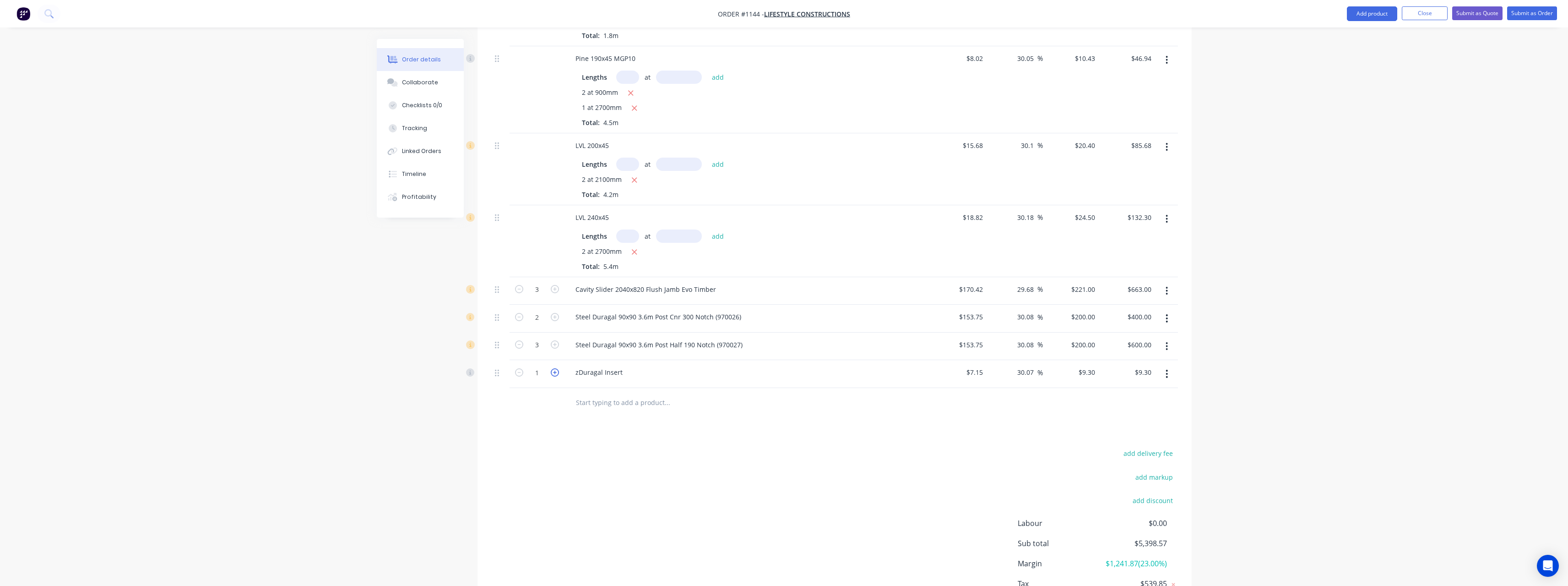
click at [556, 368] on icon "button" at bounding box center [554, 372] width 8 height 8
click at [589, 393] on input "text" at bounding box center [667, 402] width 183 height 18
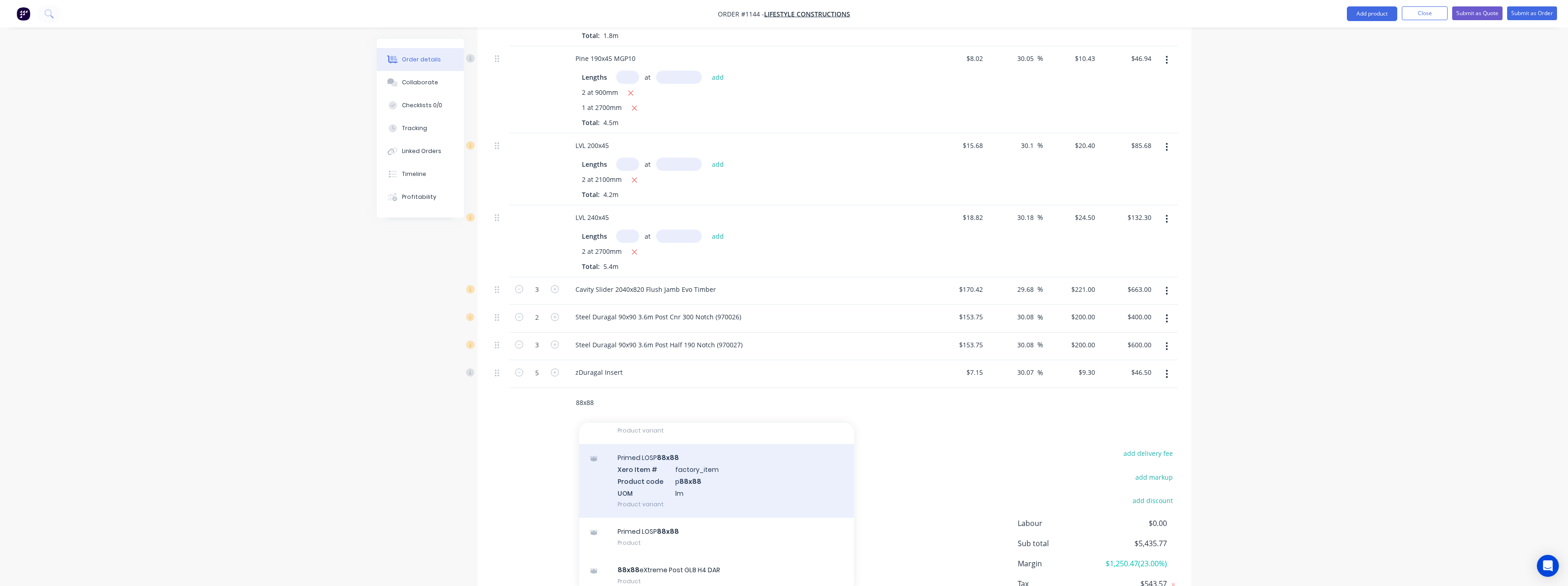
scroll to position [84, 0]
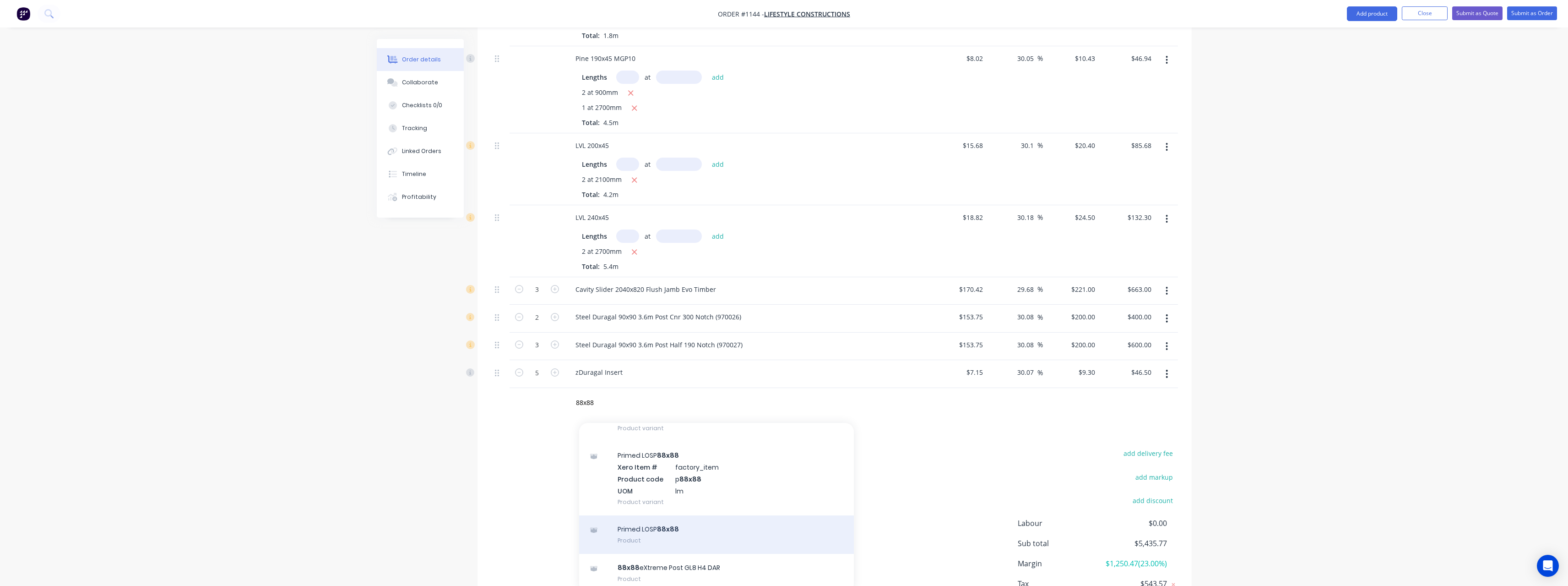
click at [659, 515] on div "Primed LOSP 88x88 Product" at bounding box center [716, 534] width 274 height 39
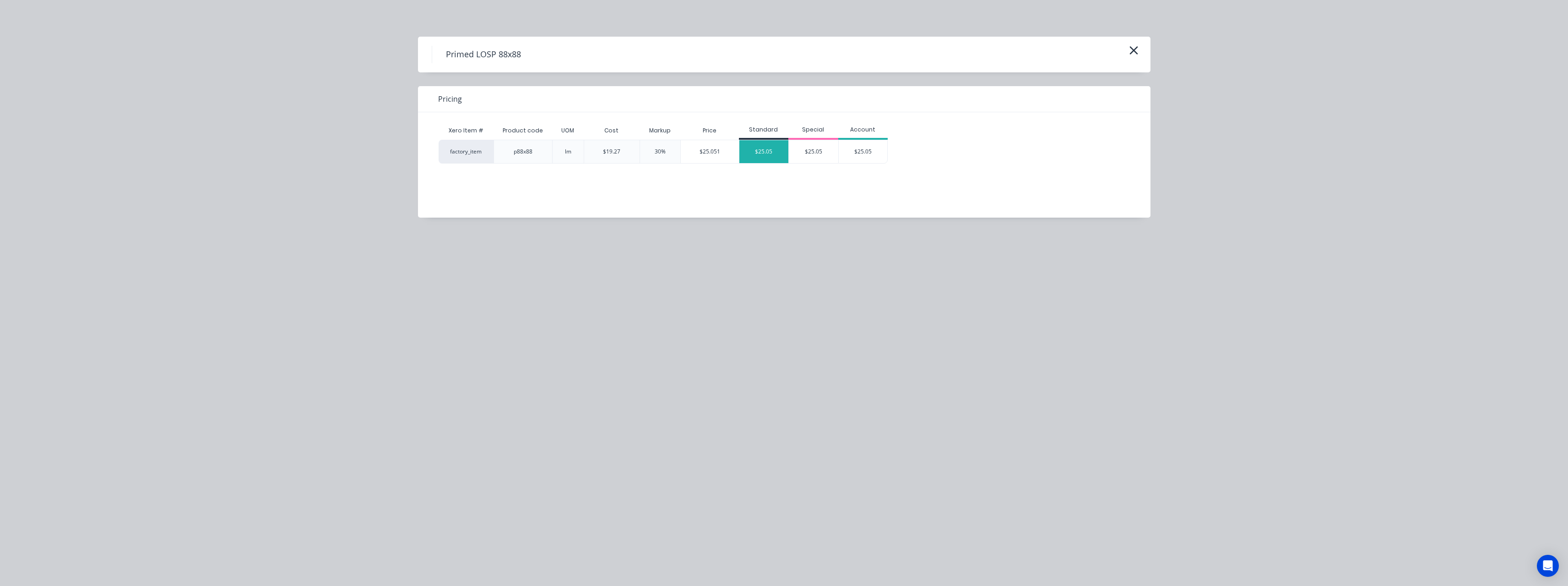
click at [767, 152] on div "$25.05" at bounding box center [764, 151] width 50 height 23
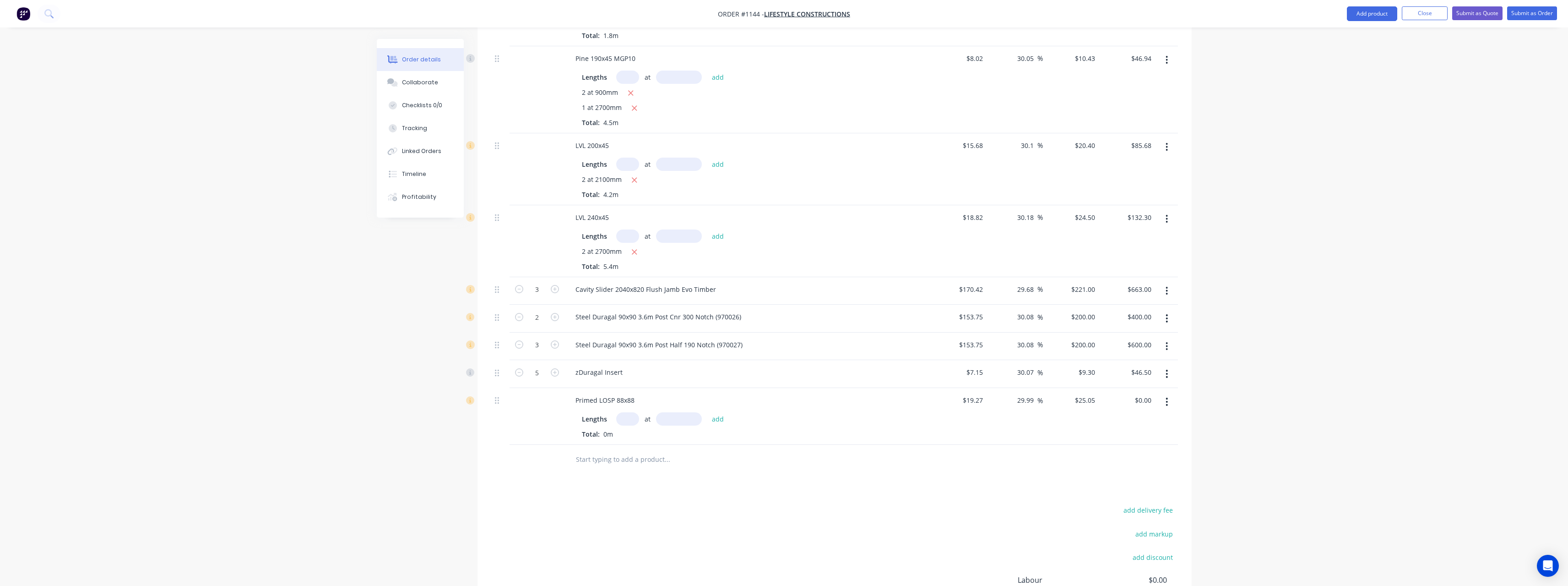
click at [628, 412] on input "text" at bounding box center [627, 419] width 23 height 13
click at [707, 413] on button "add" at bounding box center [718, 419] width 21 height 12
click at [613, 465] on input "text" at bounding box center [667, 475] width 183 height 18
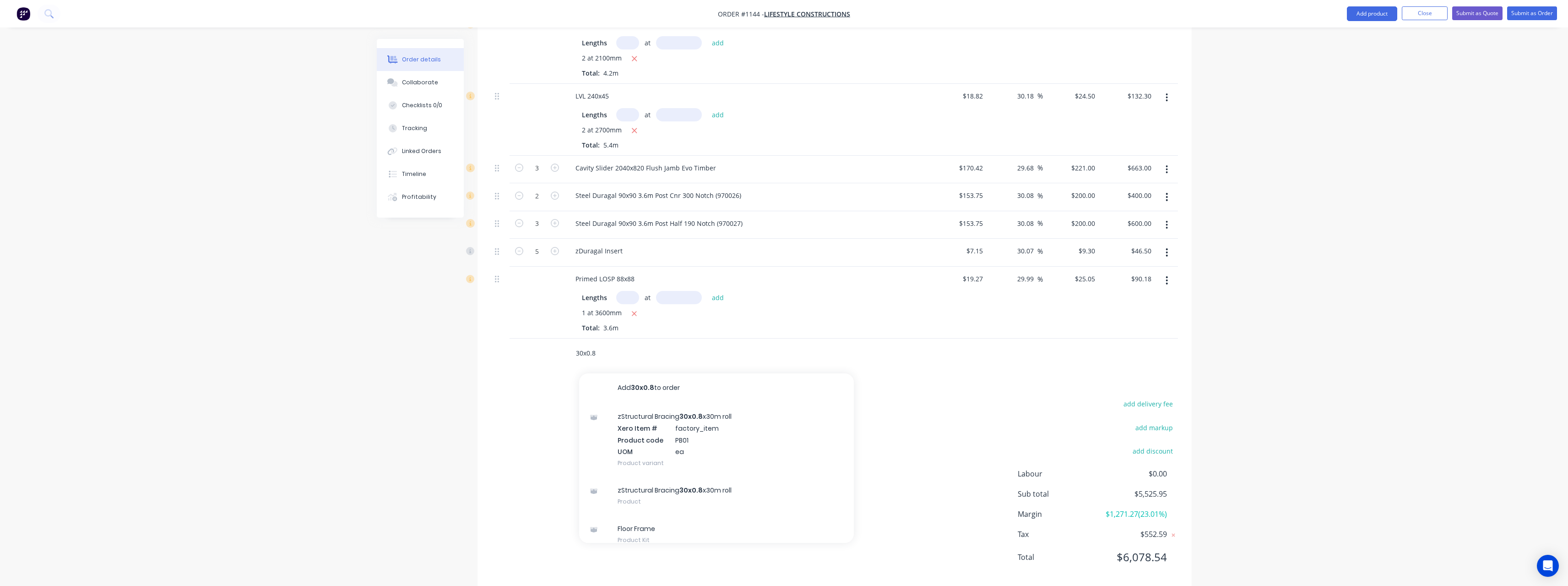
scroll to position [782, 0]
click at [698, 473] on div "zStructural Bracing 30x0.8 x30m roll Product" at bounding box center [716, 489] width 274 height 39
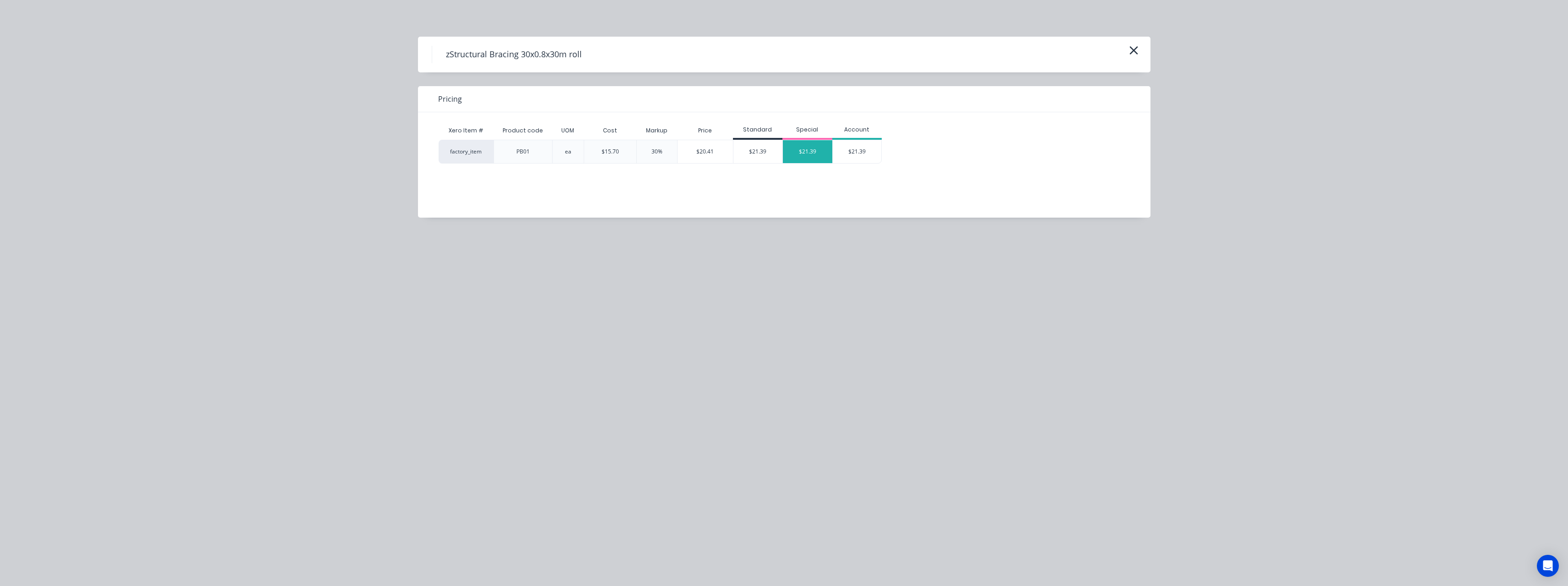
click at [800, 157] on div "$21.39" at bounding box center [808, 151] width 50 height 23
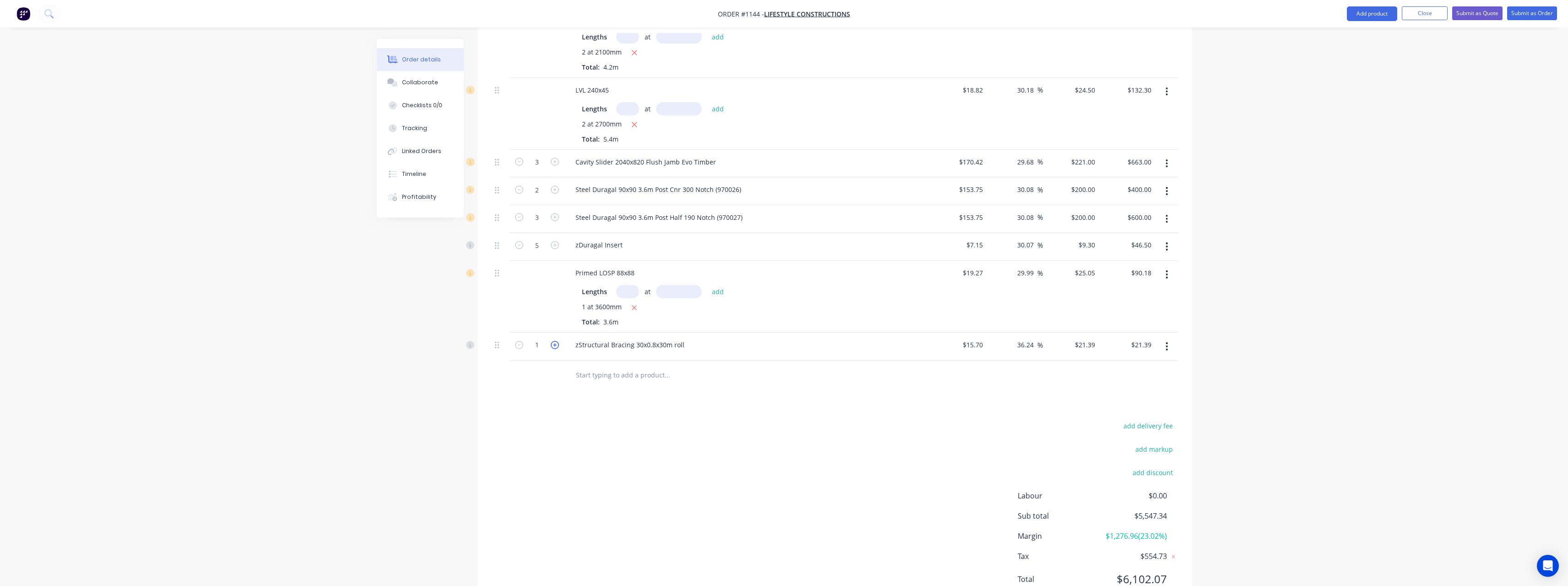
click at [555, 341] on icon "button" at bounding box center [554, 344] width 8 height 8
click at [597, 366] on input "text" at bounding box center [667, 375] width 183 height 18
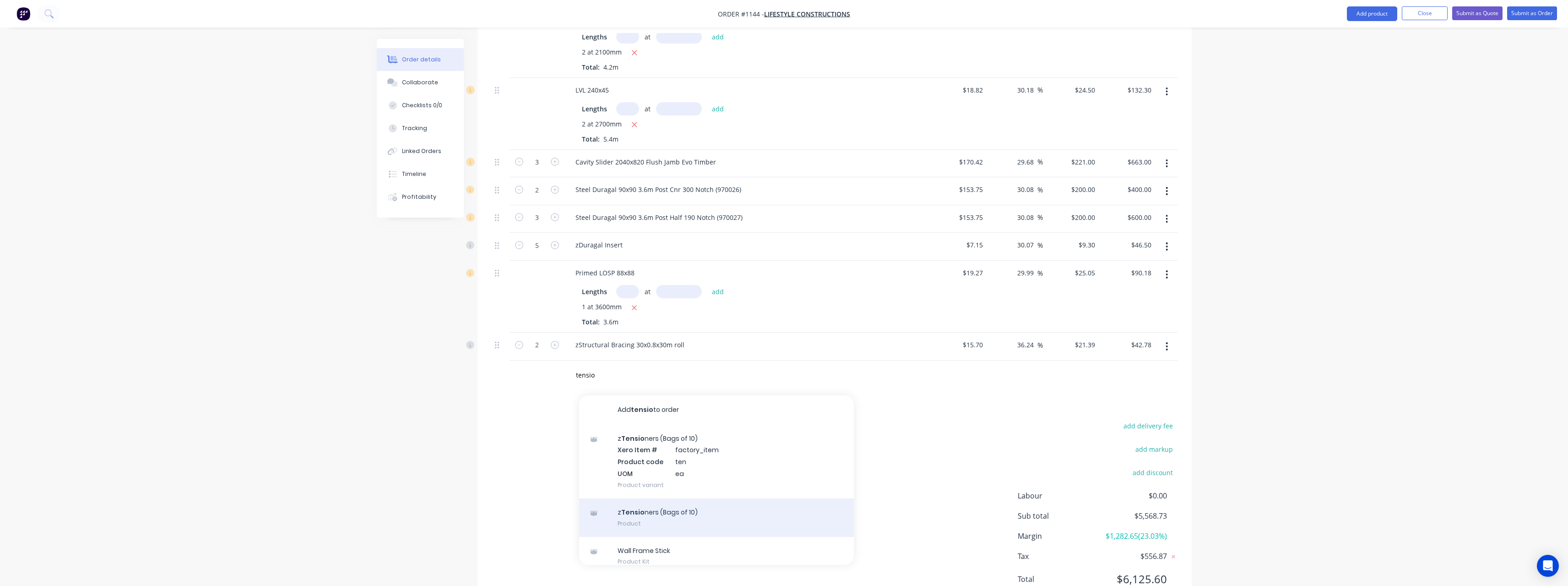
click at [631, 499] on div "z Tensio ners (Bags of 10) Product" at bounding box center [716, 517] width 274 height 39
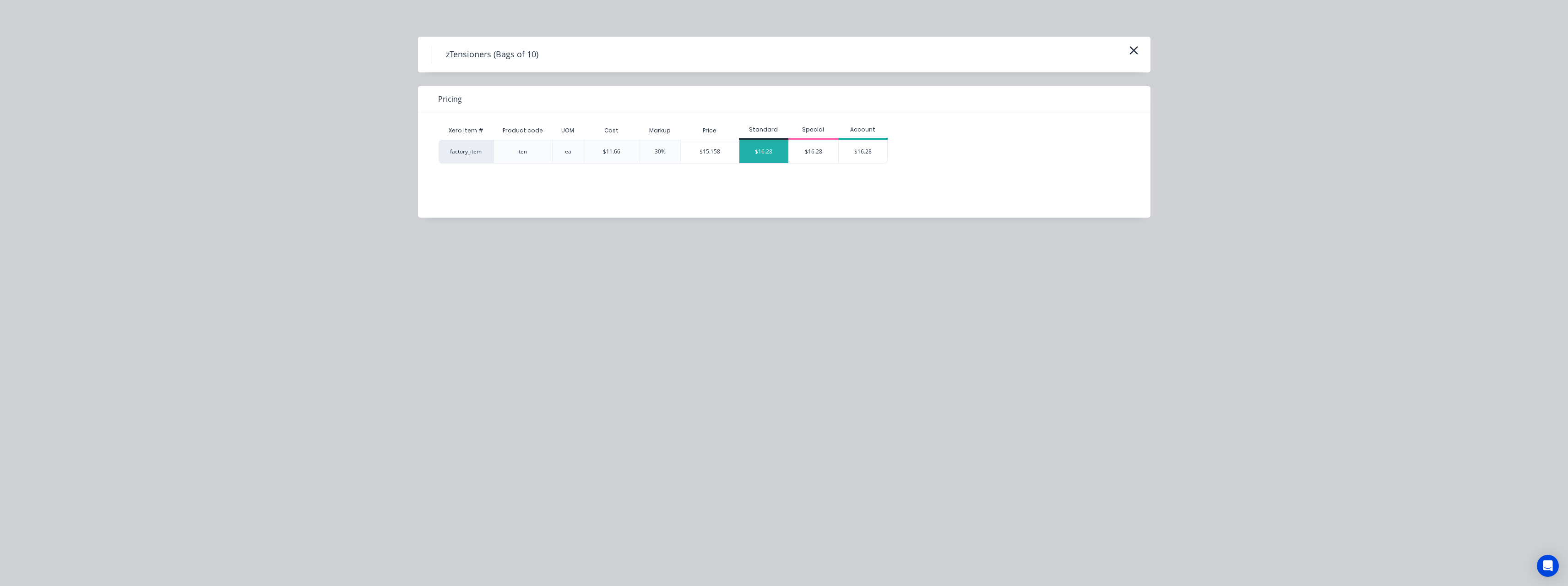
click at [761, 152] on div "$16.28" at bounding box center [764, 151] width 50 height 23
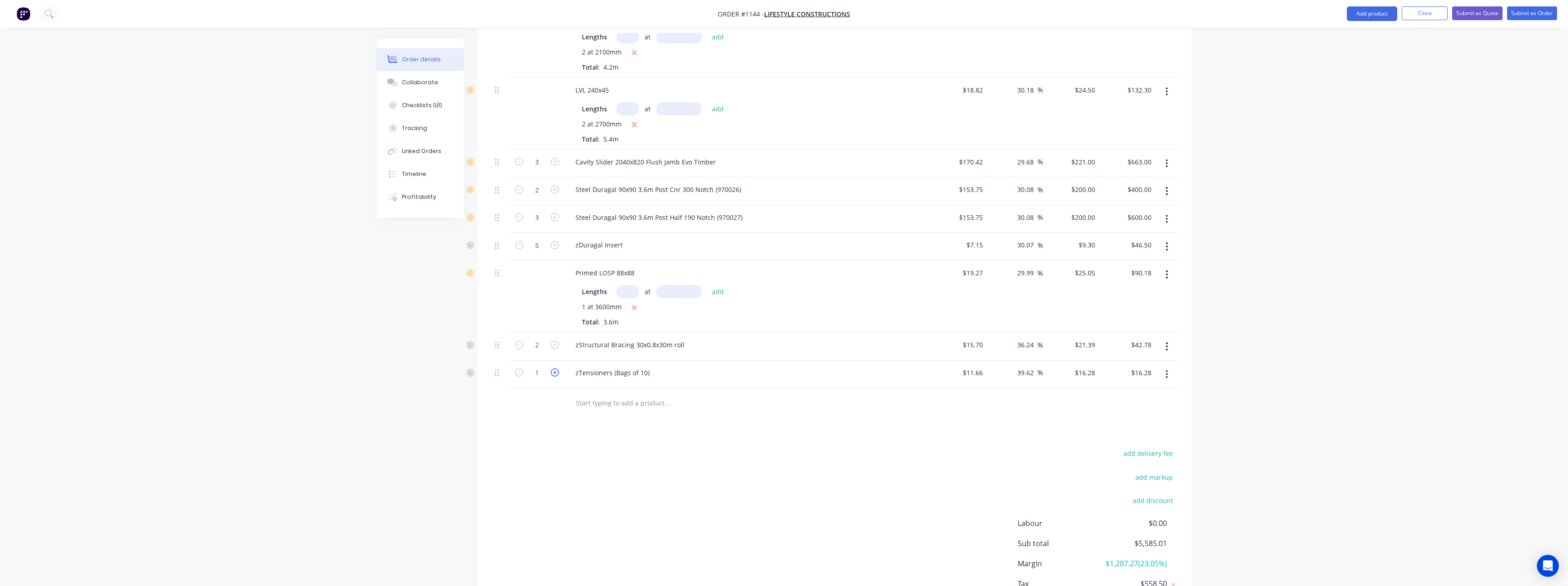
click at [556, 368] on icon "button" at bounding box center [554, 372] width 8 height 8
click at [588, 393] on input "text" at bounding box center [667, 402] width 183 height 18
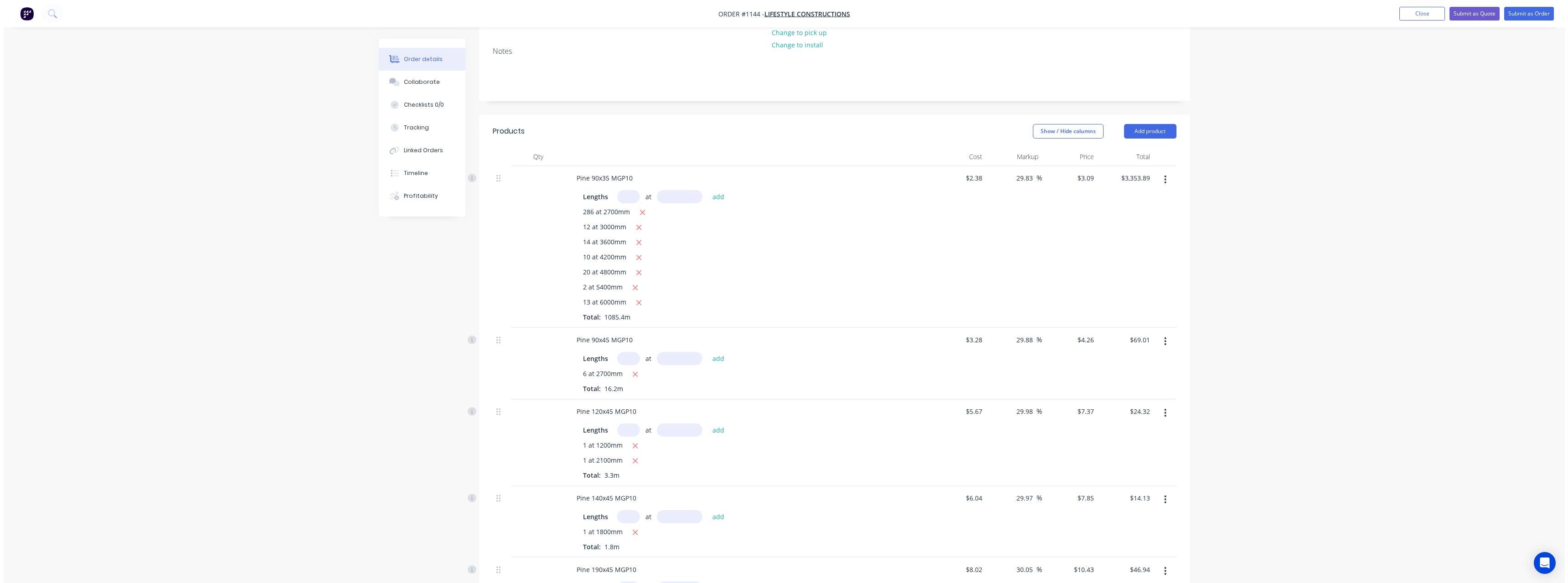
scroll to position [0, 0]
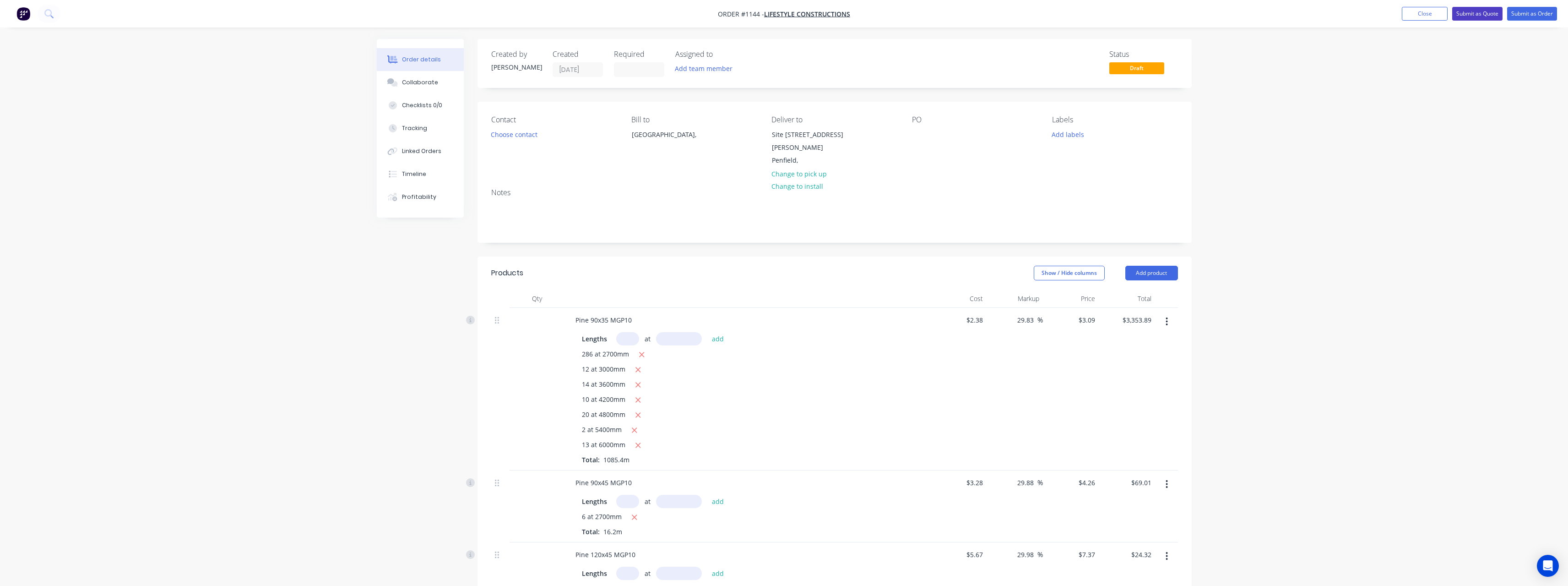
click at [1479, 10] on button "Submit as Quote" at bounding box center [1477, 13] width 50 height 13
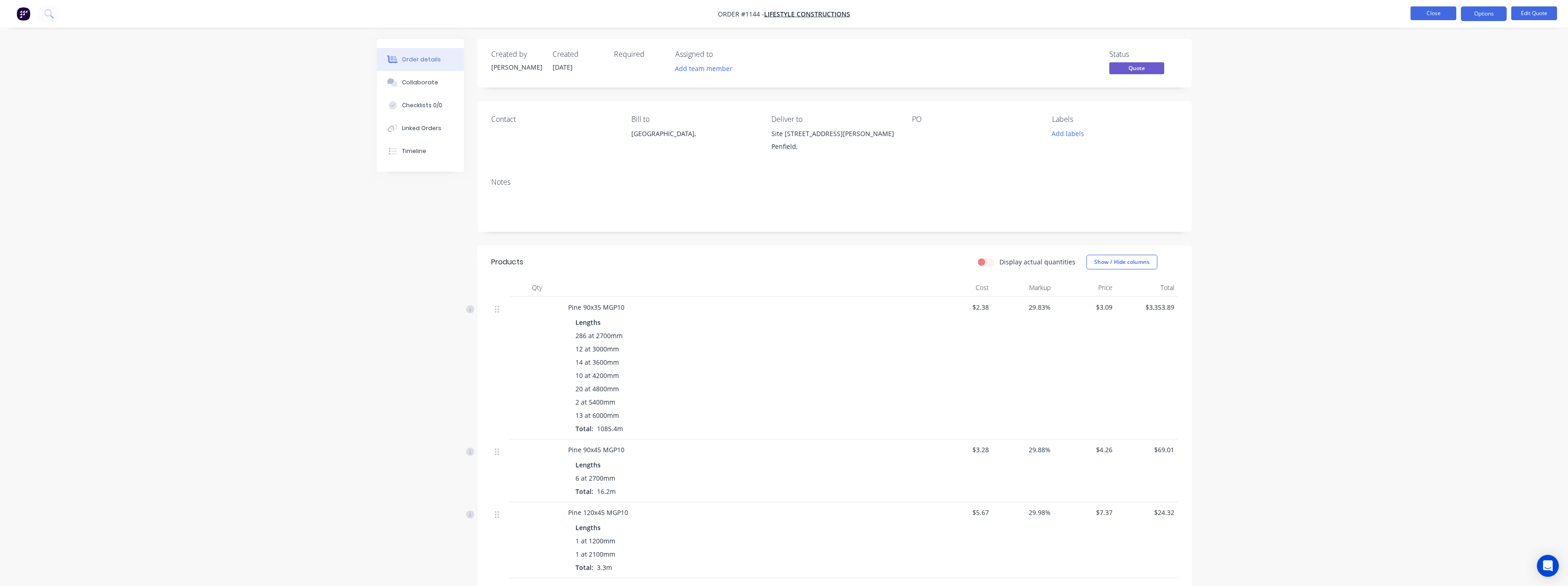
click at [1429, 10] on button "Close" at bounding box center [1433, 13] width 46 height 13
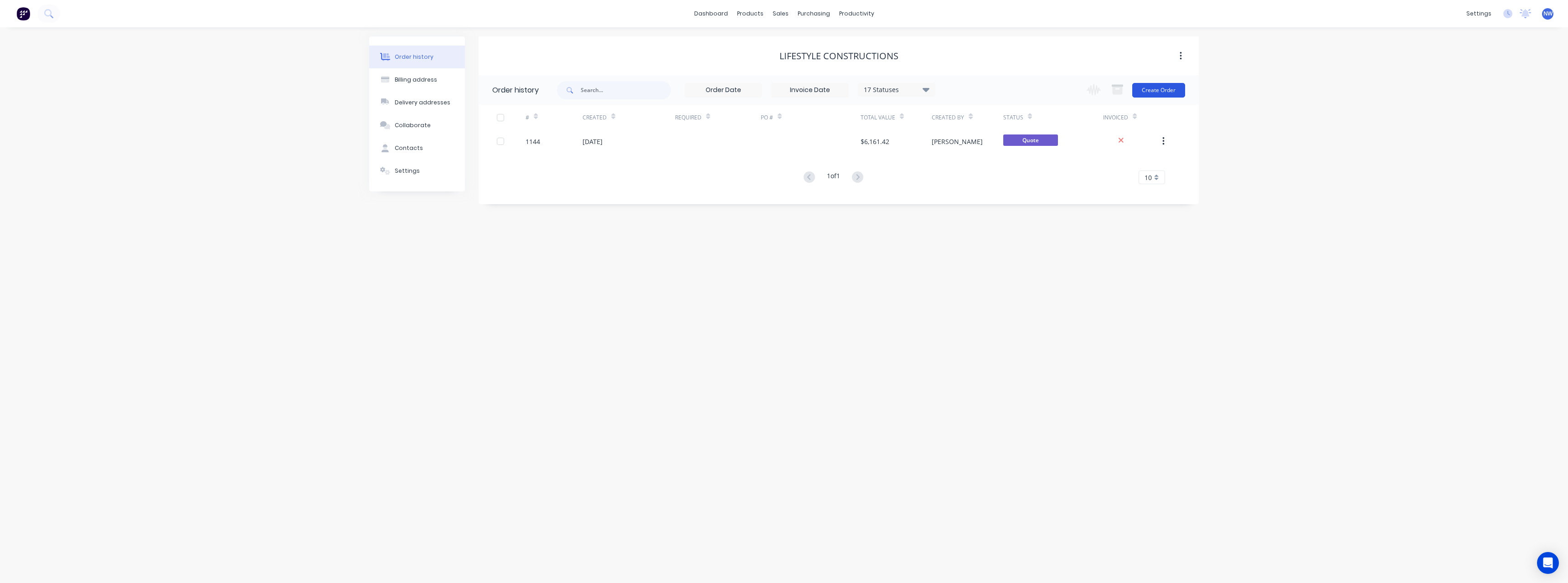
click at [1173, 88] on button "Create Order" at bounding box center [1158, 90] width 53 height 15
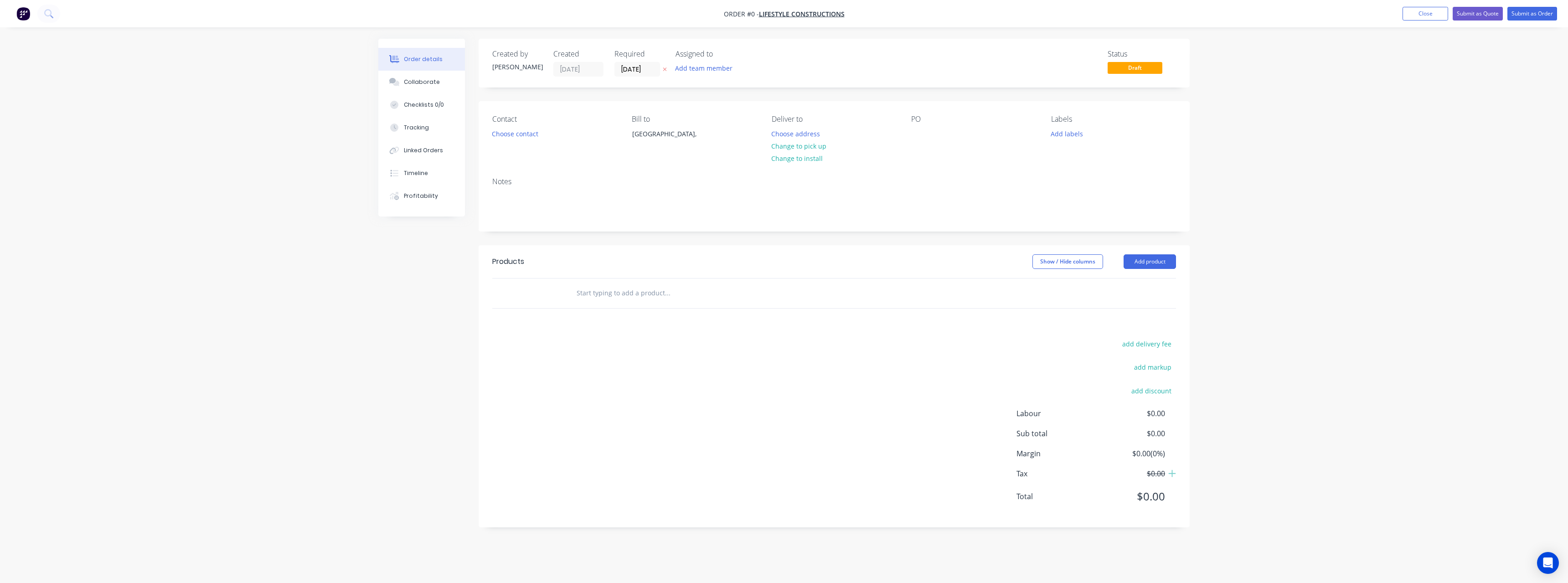
click at [667, 68] on icon at bounding box center [665, 69] width 4 height 5
click at [776, 131] on button "Choose address" at bounding box center [796, 133] width 58 height 12
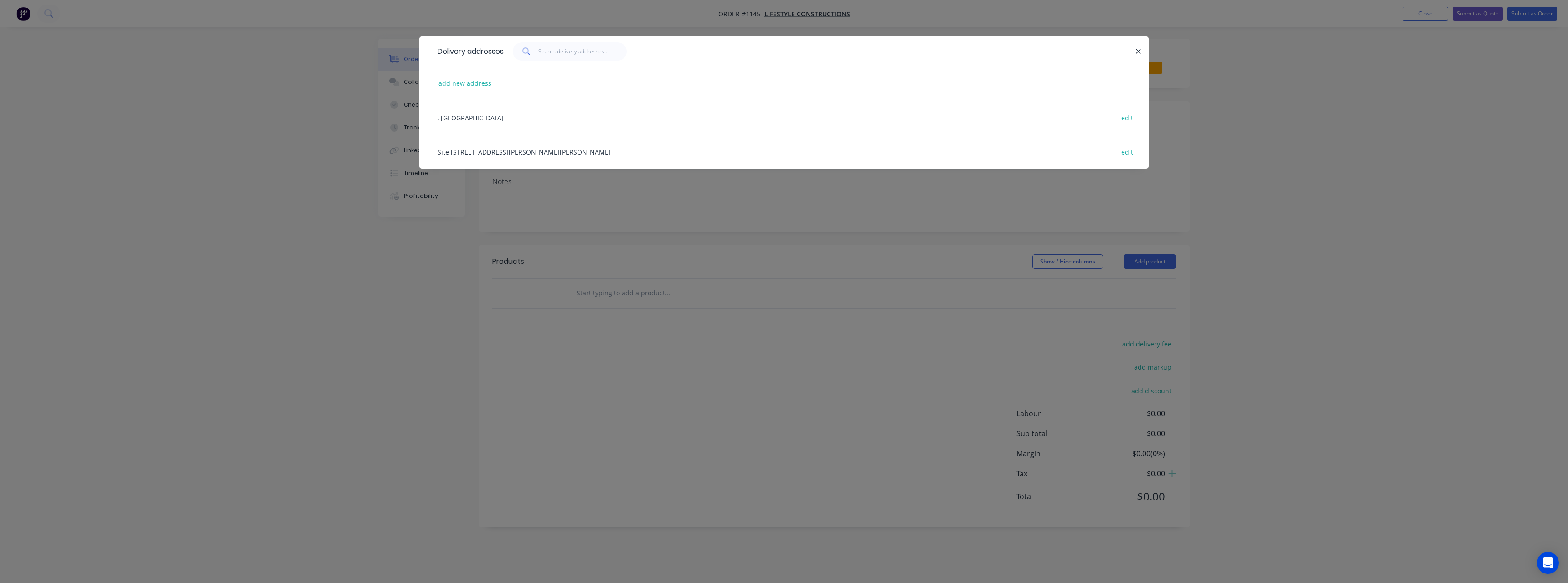
click at [494, 155] on div "Site [STREET_ADDRESS][PERSON_NAME][PERSON_NAME] edit" at bounding box center [783, 152] width 702 height 34
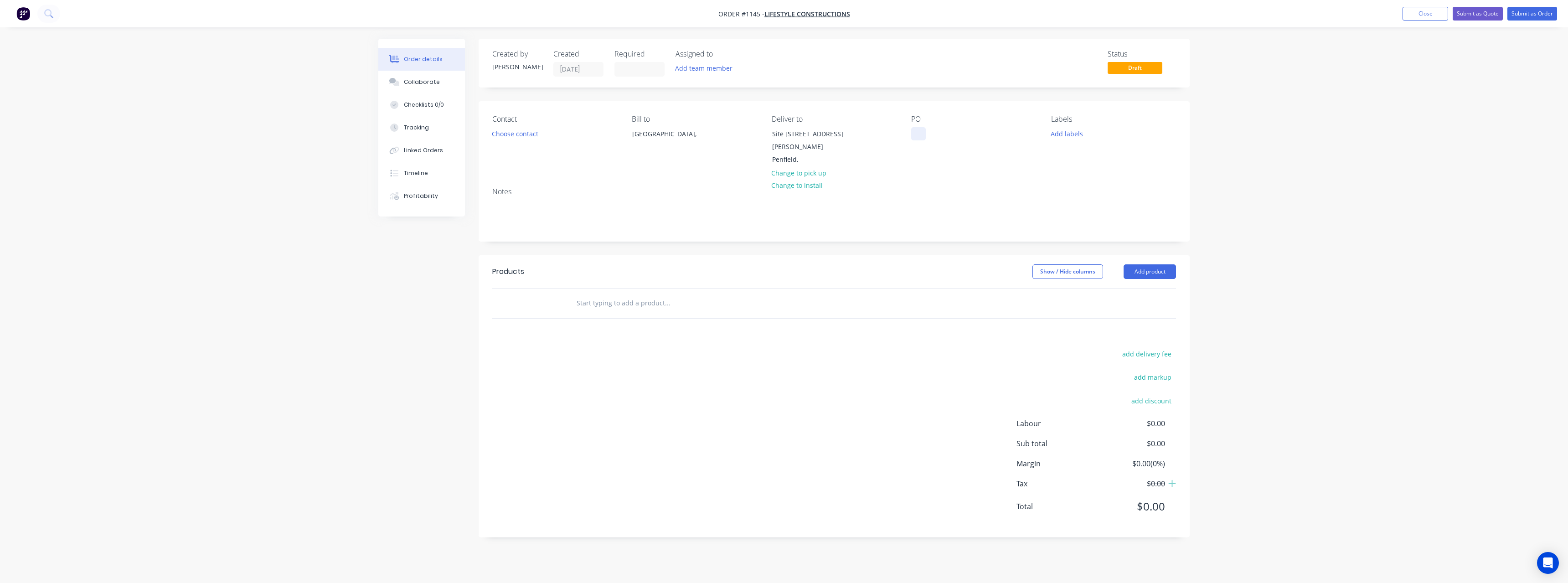
click at [921, 131] on div at bounding box center [919, 134] width 15 height 13
click at [636, 294] on input "text" at bounding box center [668, 303] width 183 height 18
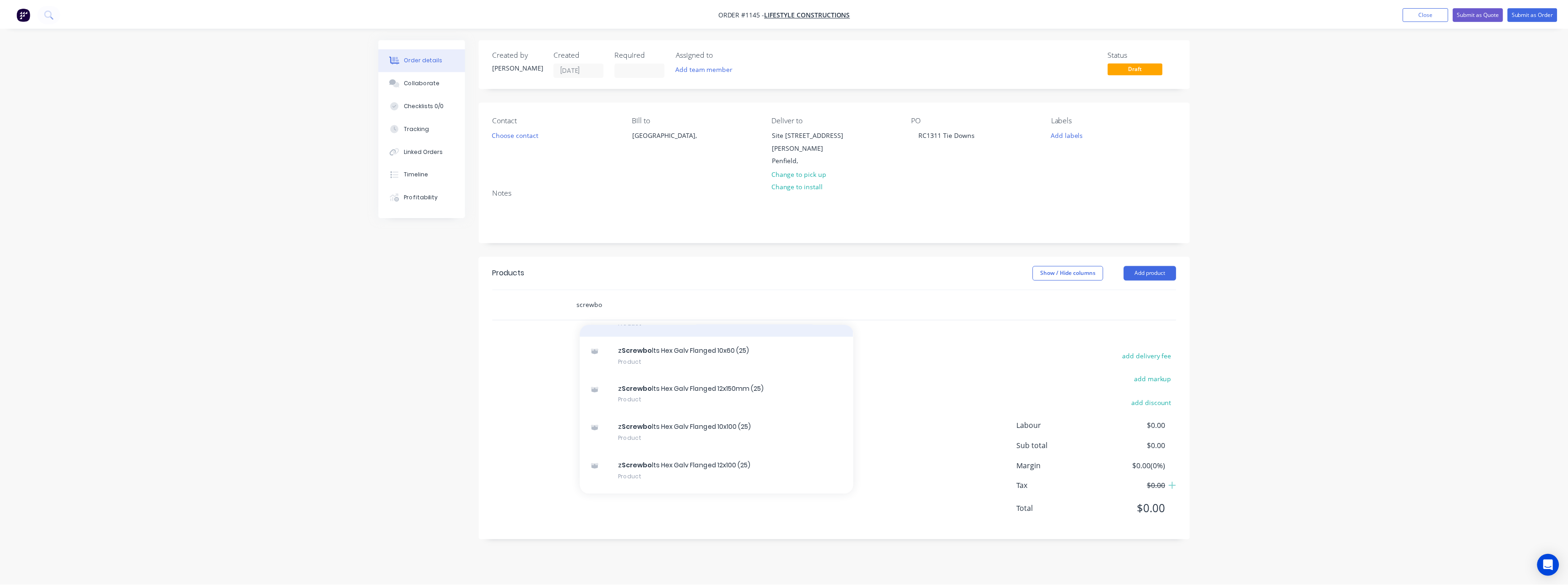
scroll to position [550, 0]
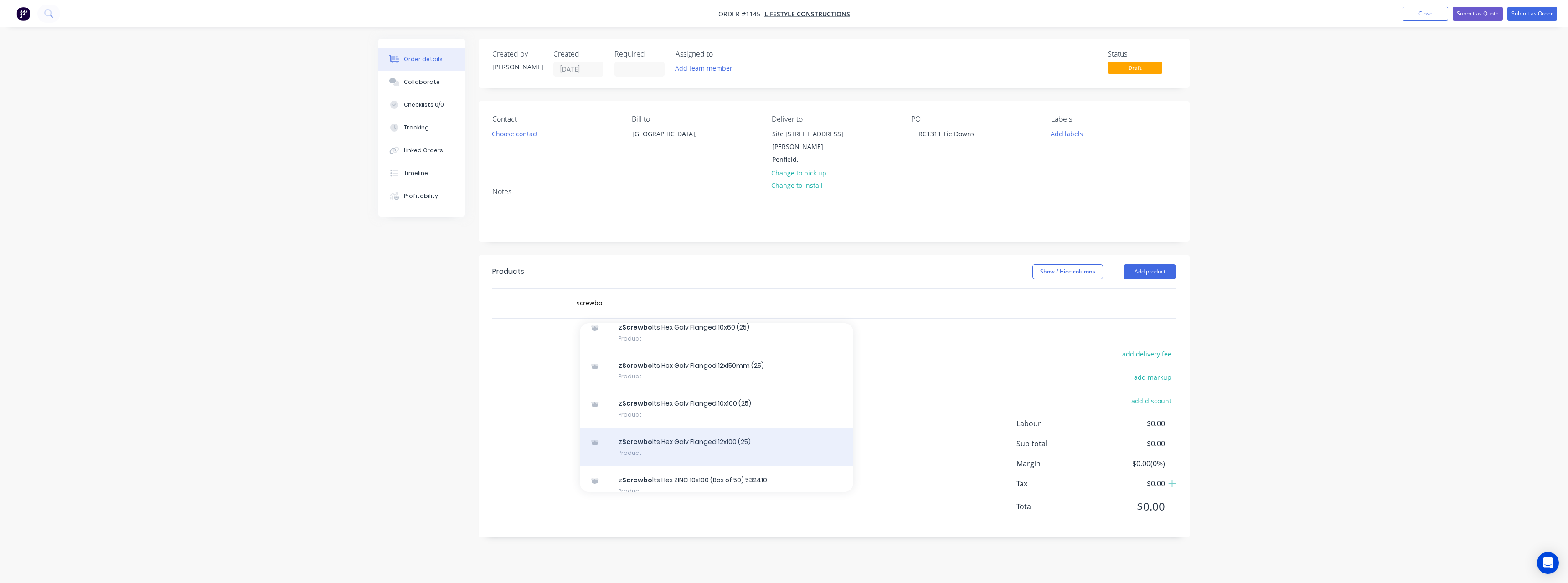
click at [745, 428] on div "z Screwbo lts Hex Galv Flanged 12x100 (25) Product" at bounding box center [716, 447] width 273 height 38
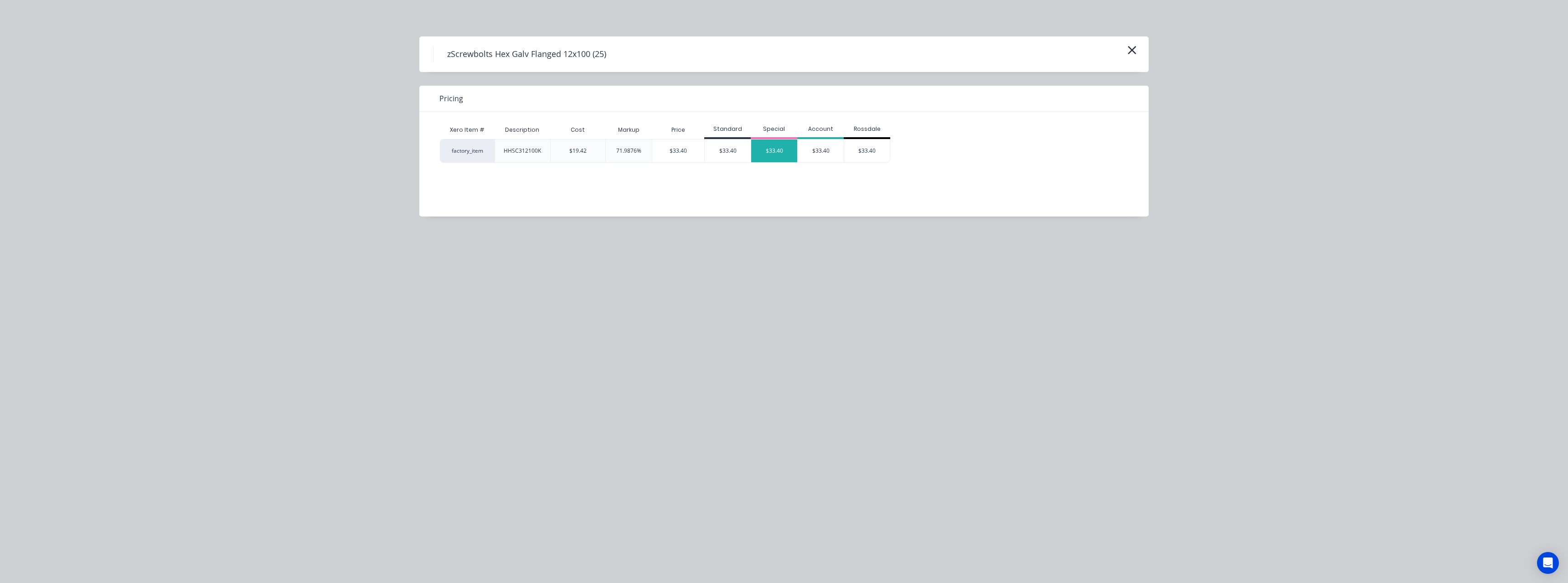
click at [784, 152] on div "$33.40" at bounding box center [774, 150] width 46 height 23
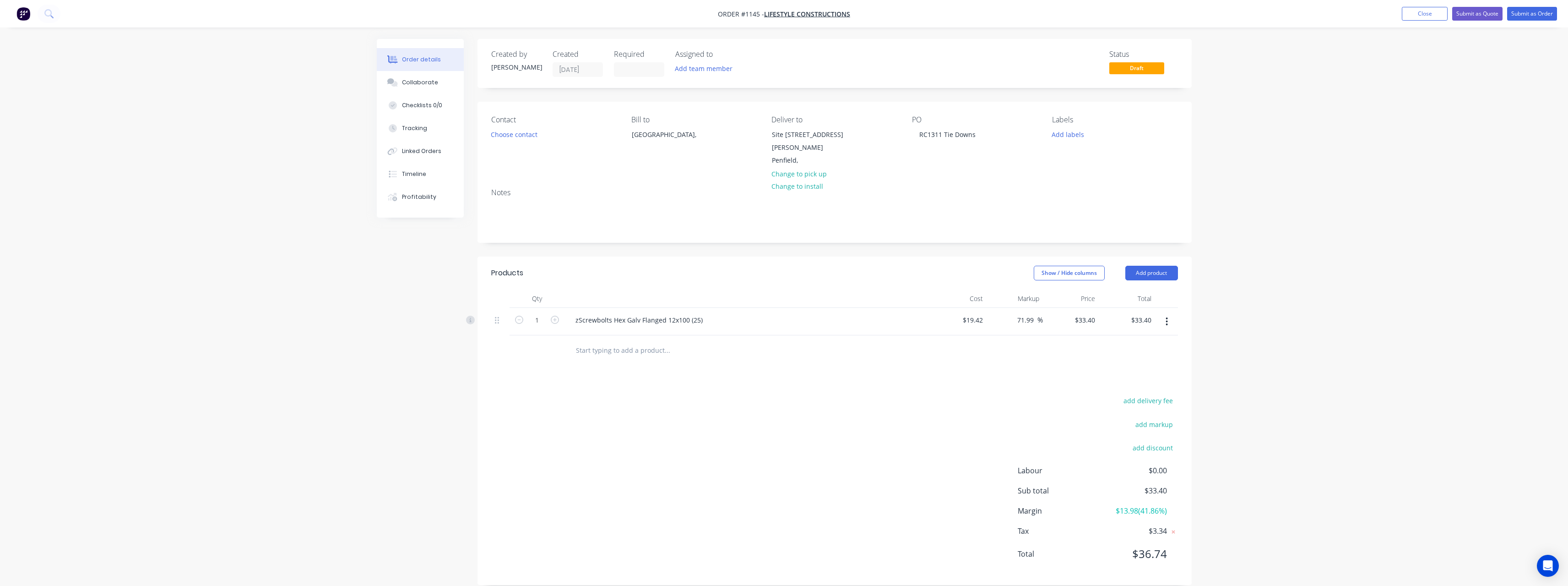
click at [659, 342] on input "text" at bounding box center [667, 350] width 183 height 18
click at [1427, 9] on button "Close" at bounding box center [1424, 13] width 46 height 13
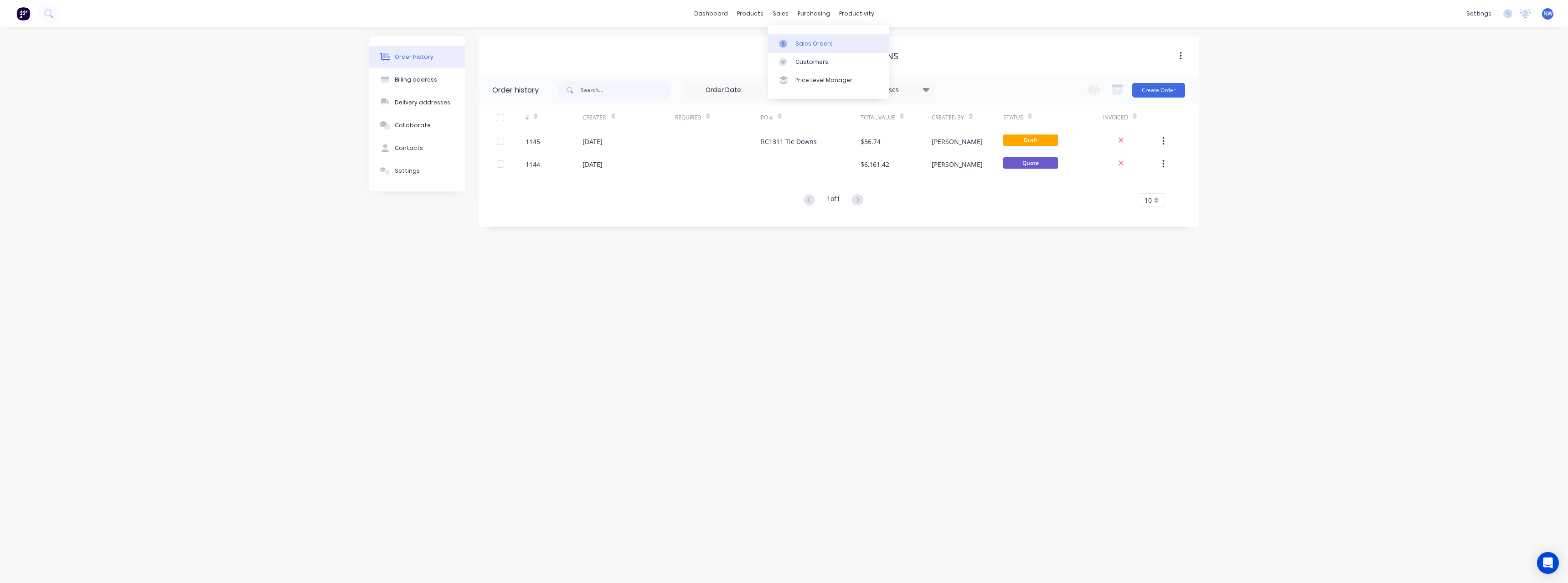
click at [802, 40] on div "Sales Orders" at bounding box center [814, 43] width 37 height 8
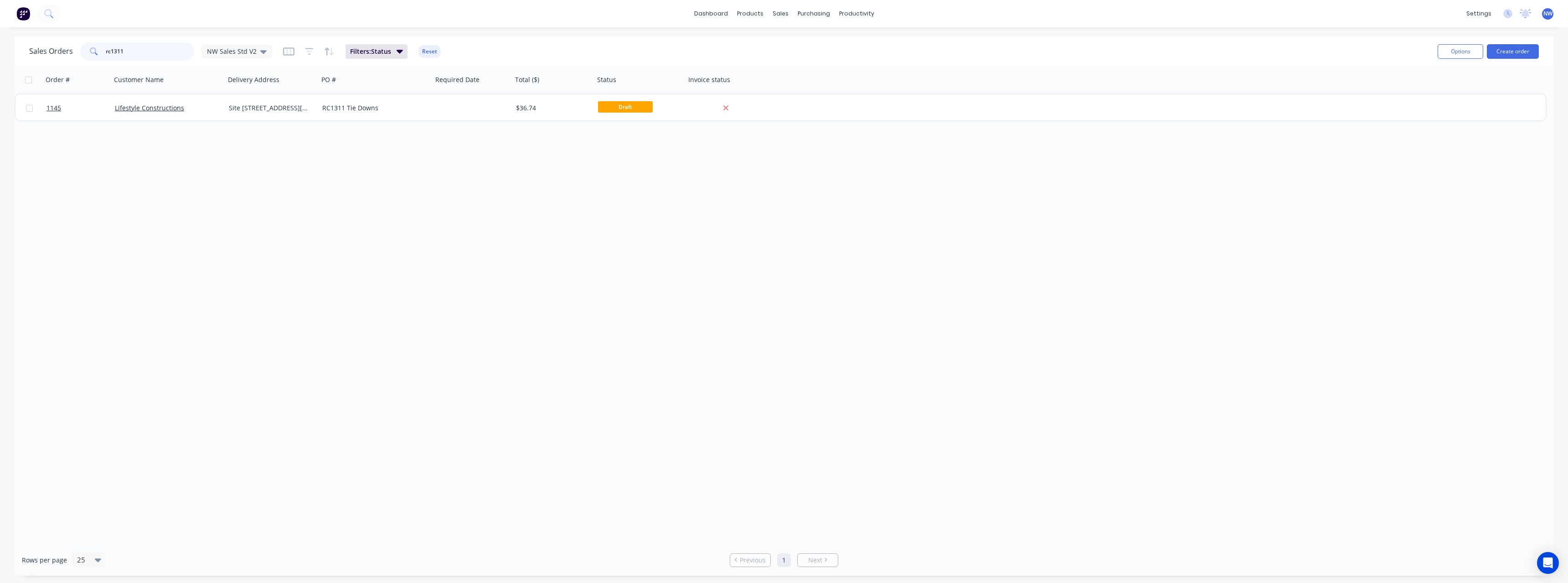
drag, startPoint x: 138, startPoint y: 54, endPoint x: 72, endPoint y: 55, distance: 66.0
click at [72, 55] on div "Sales Orders rc1311 NW Sales Std V2" at bounding box center [150, 52] width 243 height 18
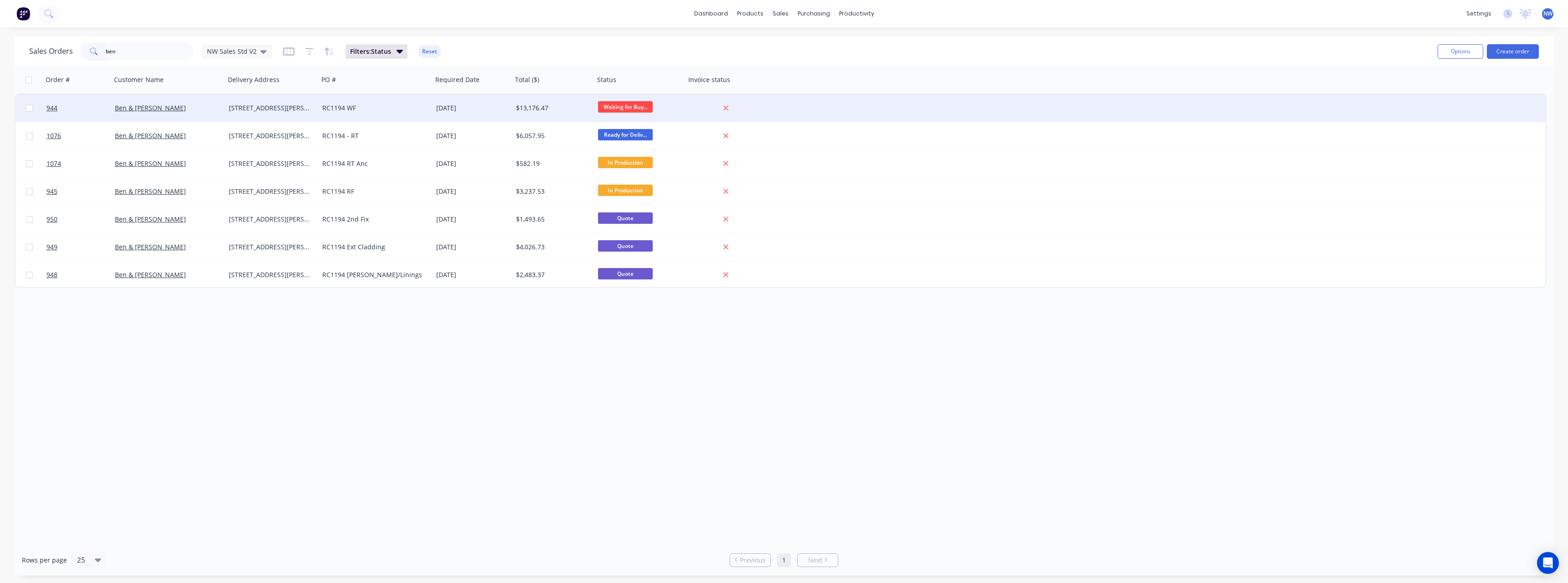
click at [267, 112] on div "[STREET_ADDRESS][PERSON_NAME]" at bounding box center [270, 108] width 82 height 9
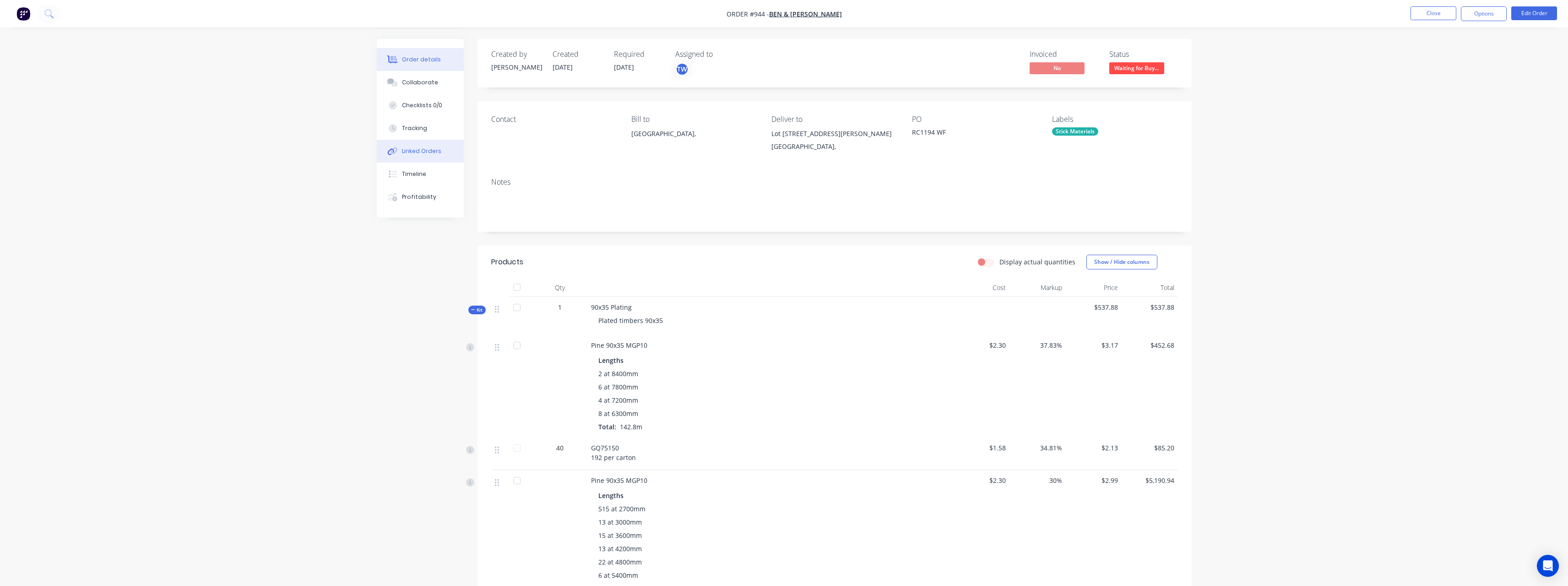
click at [427, 152] on div "Linked Orders" at bounding box center [421, 150] width 39 height 8
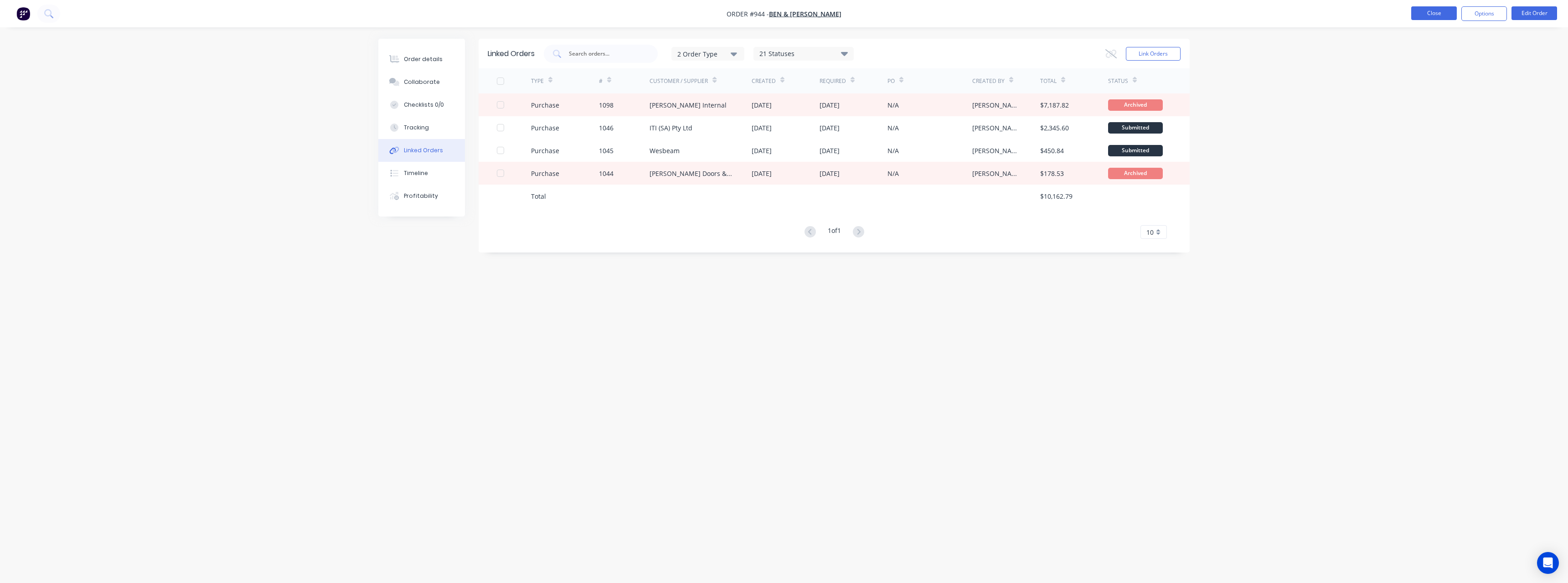
click at [1432, 13] on button "Close" at bounding box center [1433, 13] width 46 height 13
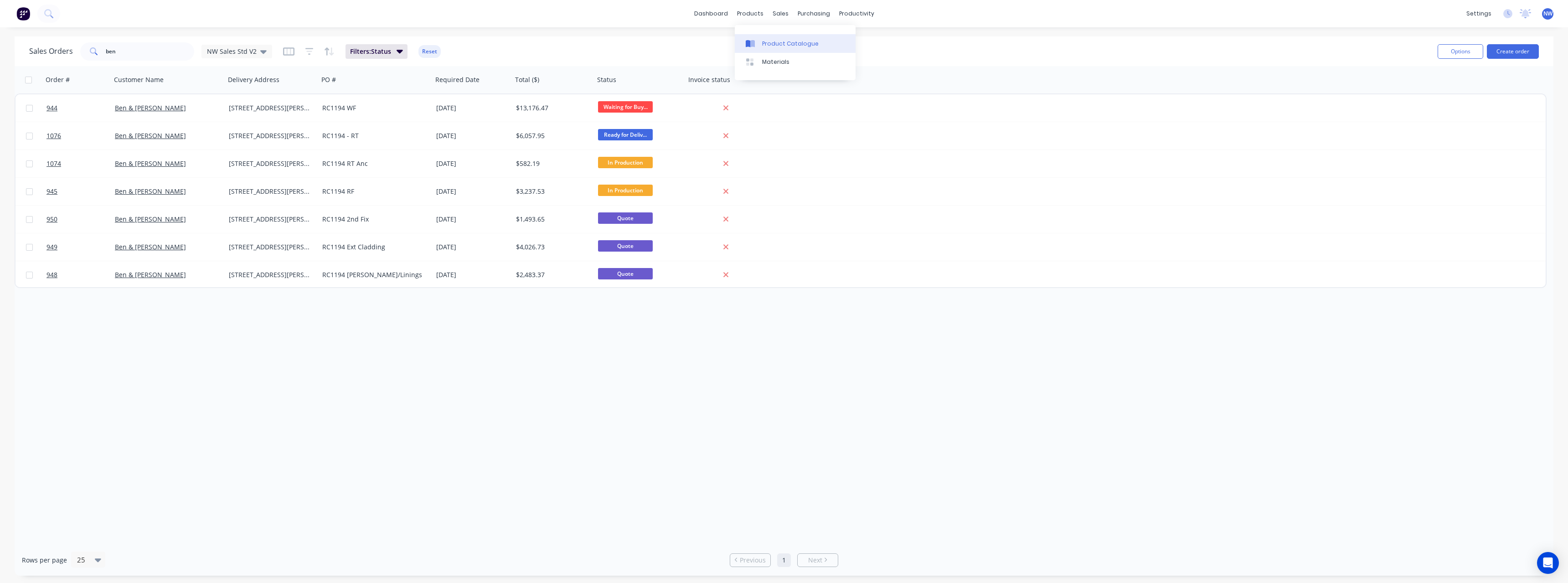
click at [771, 37] on link "Product Catalogue" at bounding box center [795, 43] width 121 height 18
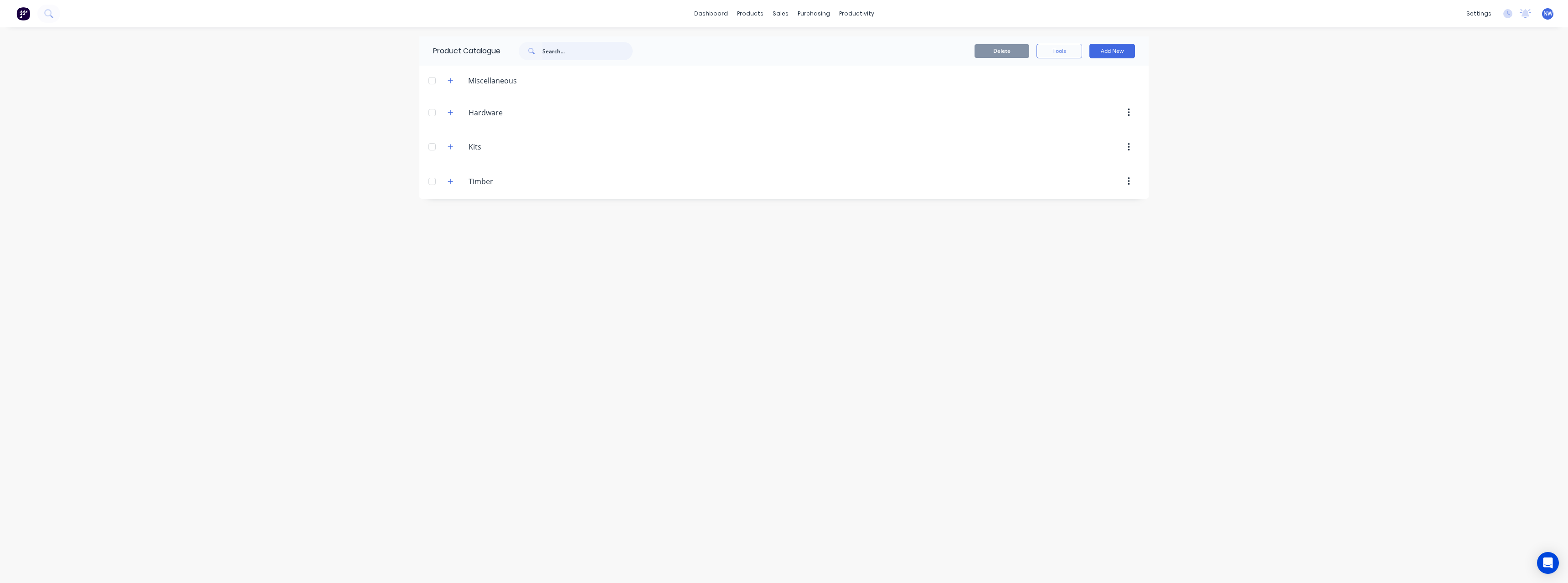
click at [559, 50] on input "text" at bounding box center [587, 51] width 90 height 18
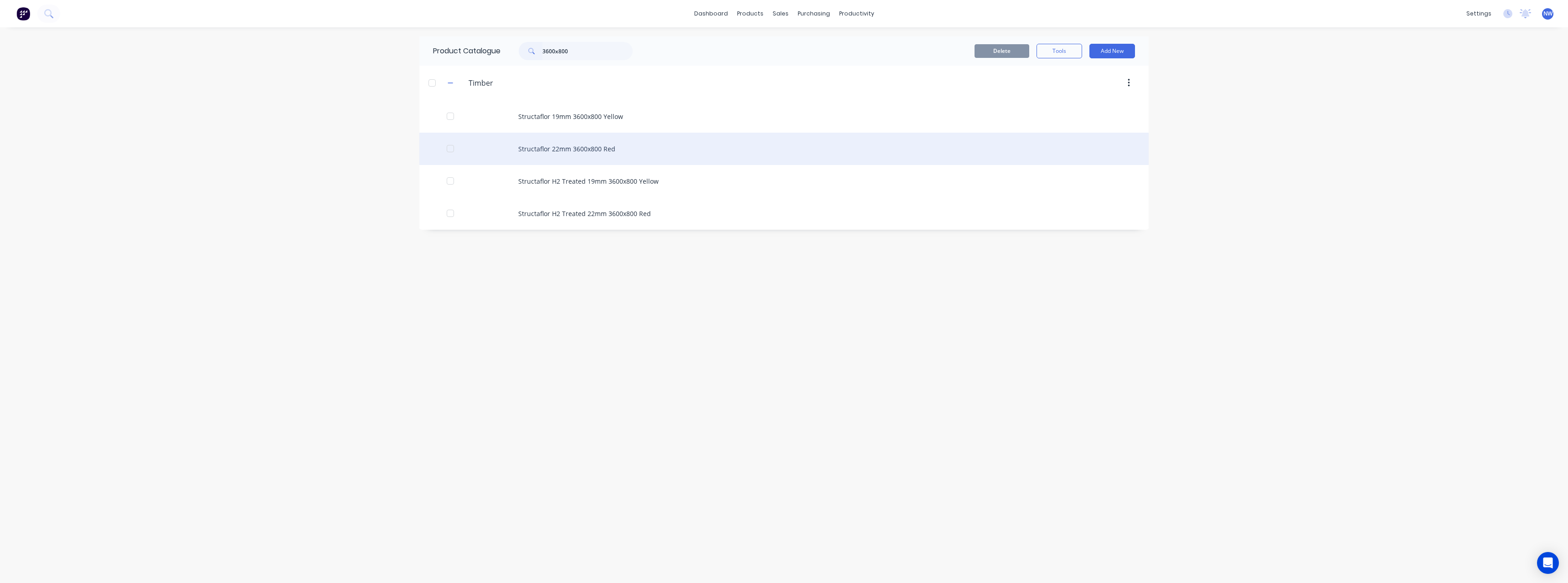
click at [663, 141] on div "Structaflor 22mm 3600x800 Red" at bounding box center [784, 148] width 729 height 32
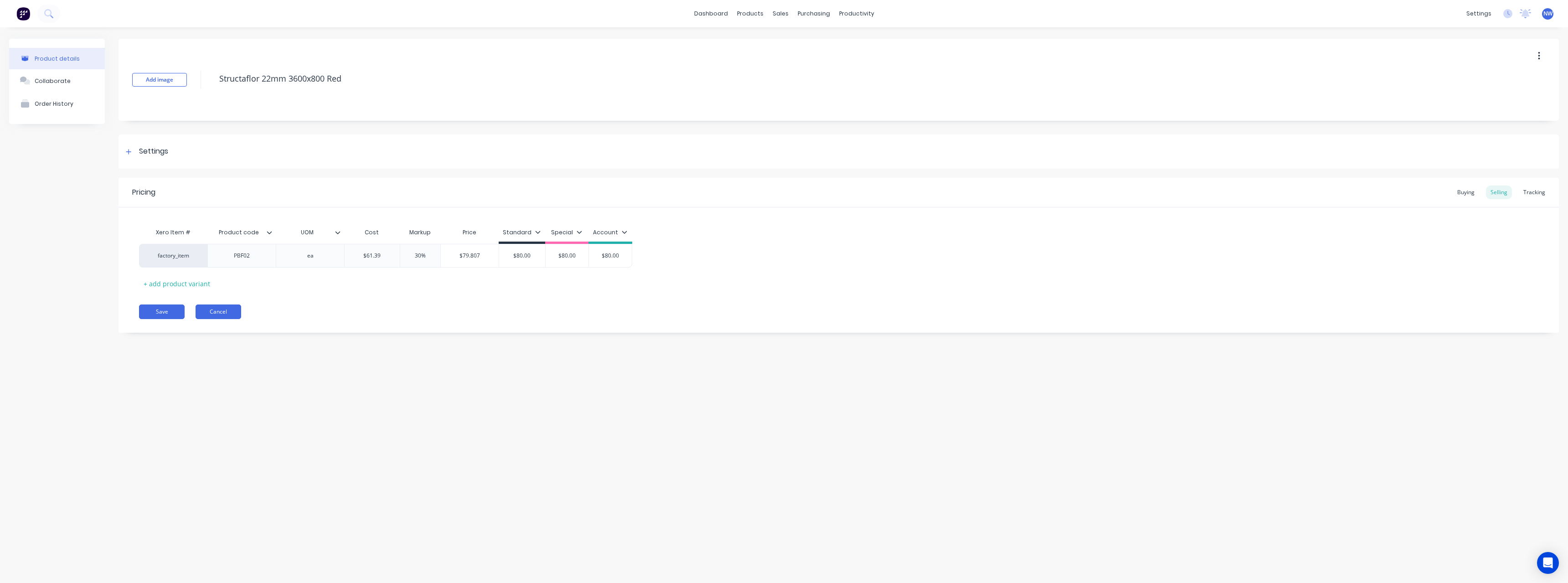
click at [222, 316] on button "Cancel" at bounding box center [218, 312] width 46 height 15
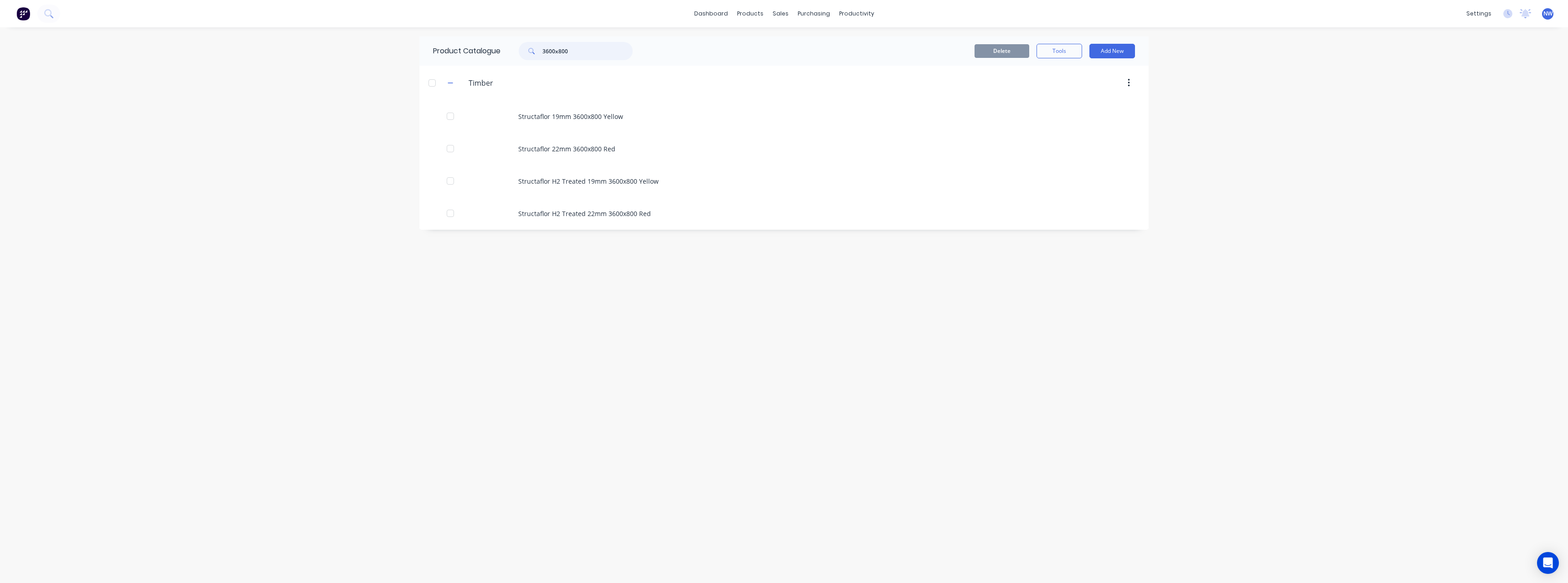
drag, startPoint x: 573, startPoint y: 49, endPoint x: 526, endPoint y: 52, distance: 47.1
click at [526, 52] on div "3600x800" at bounding box center [575, 51] width 114 height 18
click at [782, 14] on div "sales" at bounding box center [780, 13] width 25 height 13
click at [803, 44] on div "Sales Orders" at bounding box center [814, 43] width 37 height 8
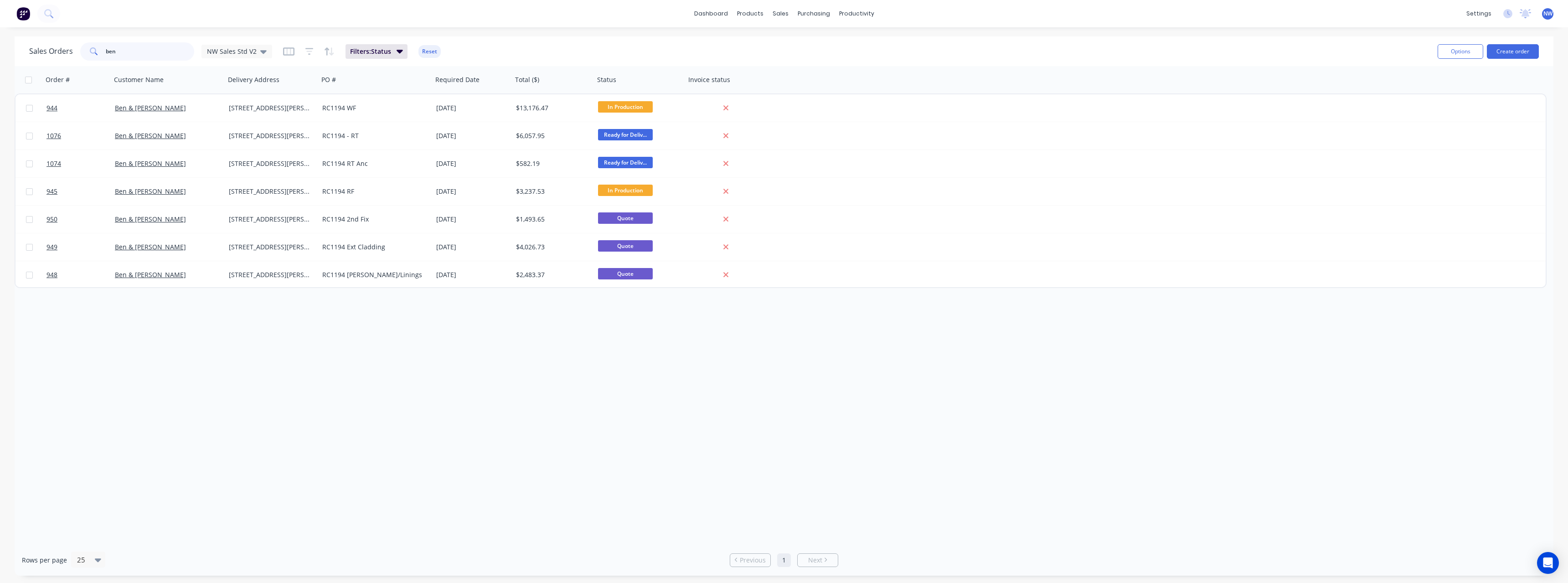
drag, startPoint x: 122, startPoint y: 54, endPoint x: 88, endPoint y: 55, distance: 34.0
click at [88, 55] on div "ben" at bounding box center [137, 52] width 114 height 18
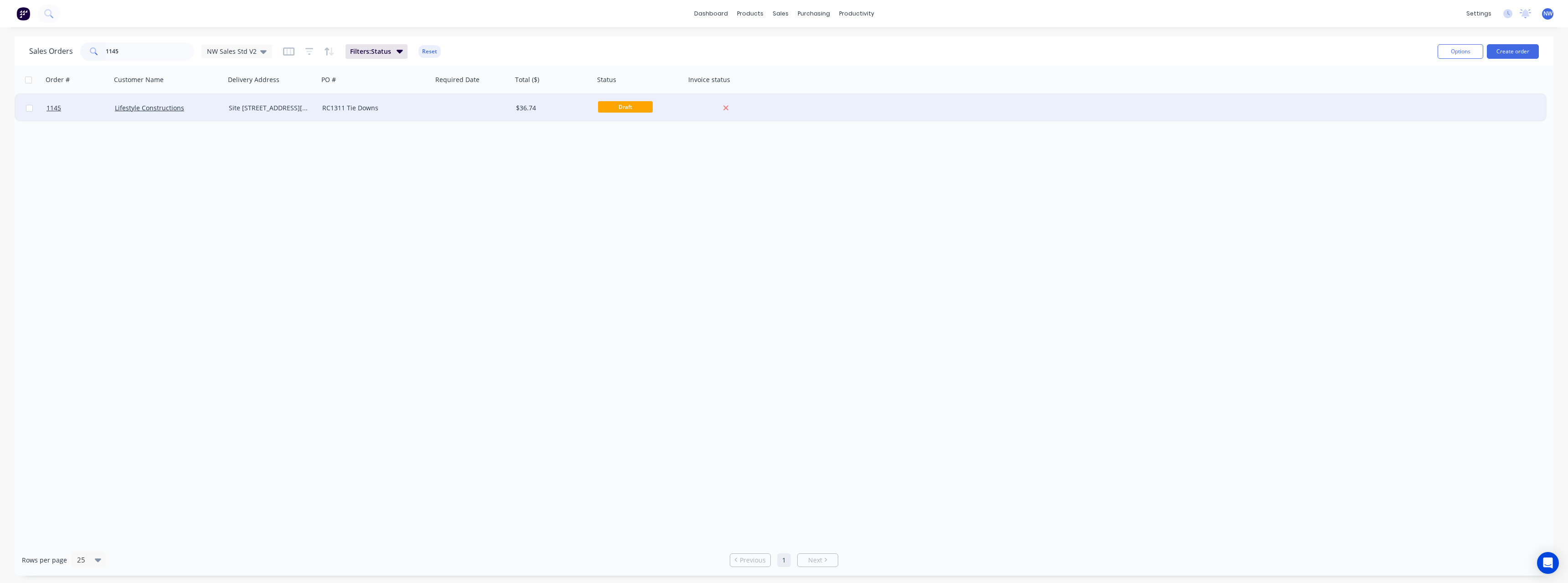
click at [262, 113] on div "Site [STREET_ADDRESS][PERSON_NAME][PERSON_NAME]" at bounding box center [272, 108] width 94 height 27
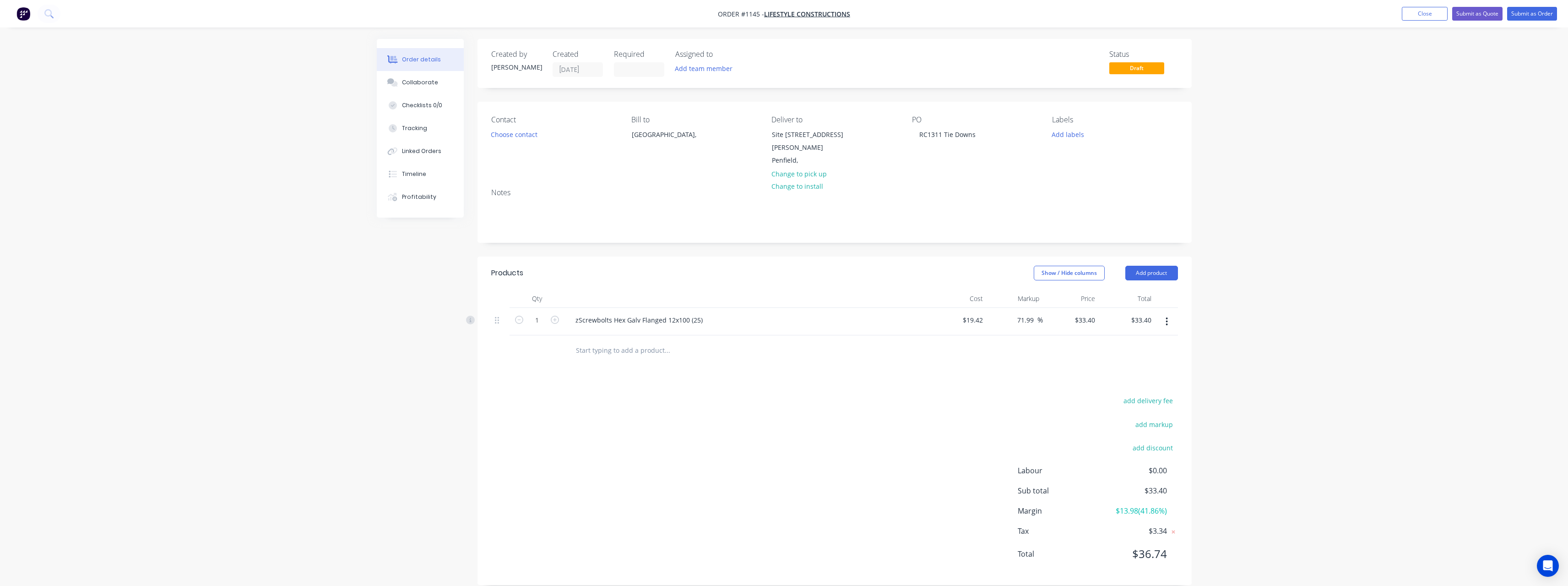
click at [613, 343] on input "text" at bounding box center [667, 350] width 183 height 18
click at [1168, 344] on icon "button" at bounding box center [1167, 349] width 2 height 10
click at [1121, 421] on div "Delete" at bounding box center [1134, 428] width 70 height 13
click at [620, 342] on input "text" at bounding box center [667, 350] width 183 height 18
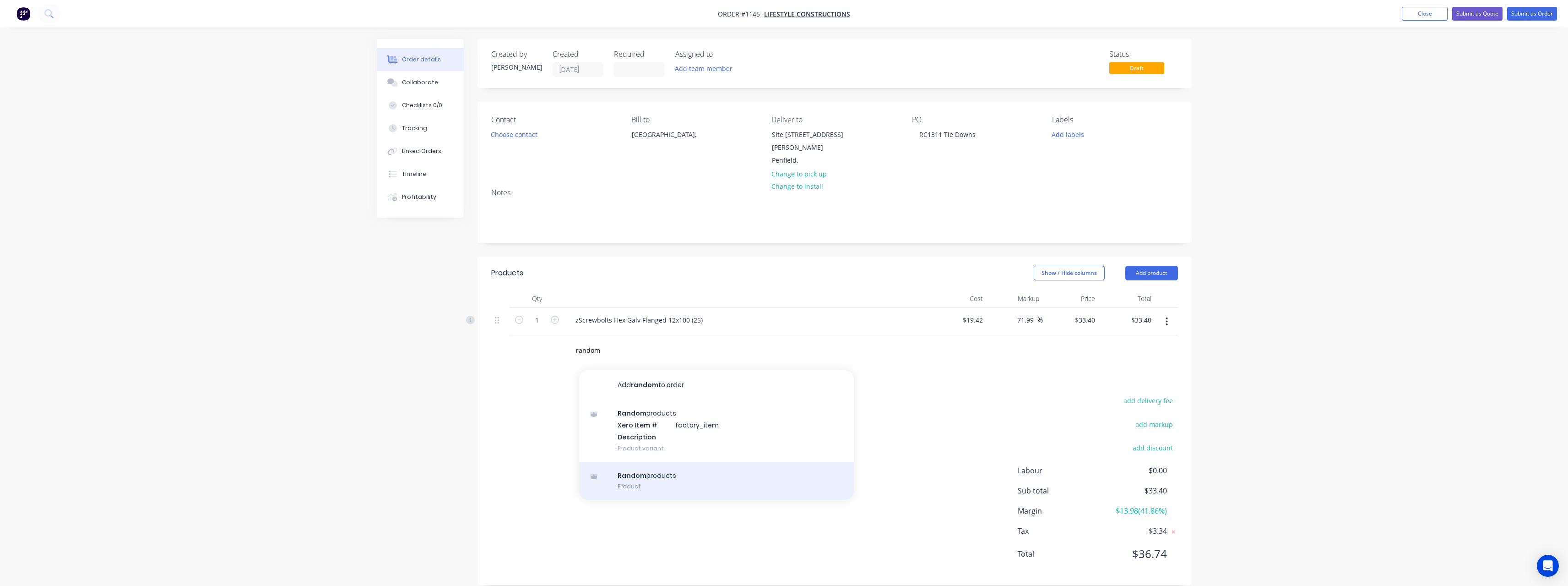
click at [633, 472] on div "Random products Product" at bounding box center [716, 481] width 274 height 39
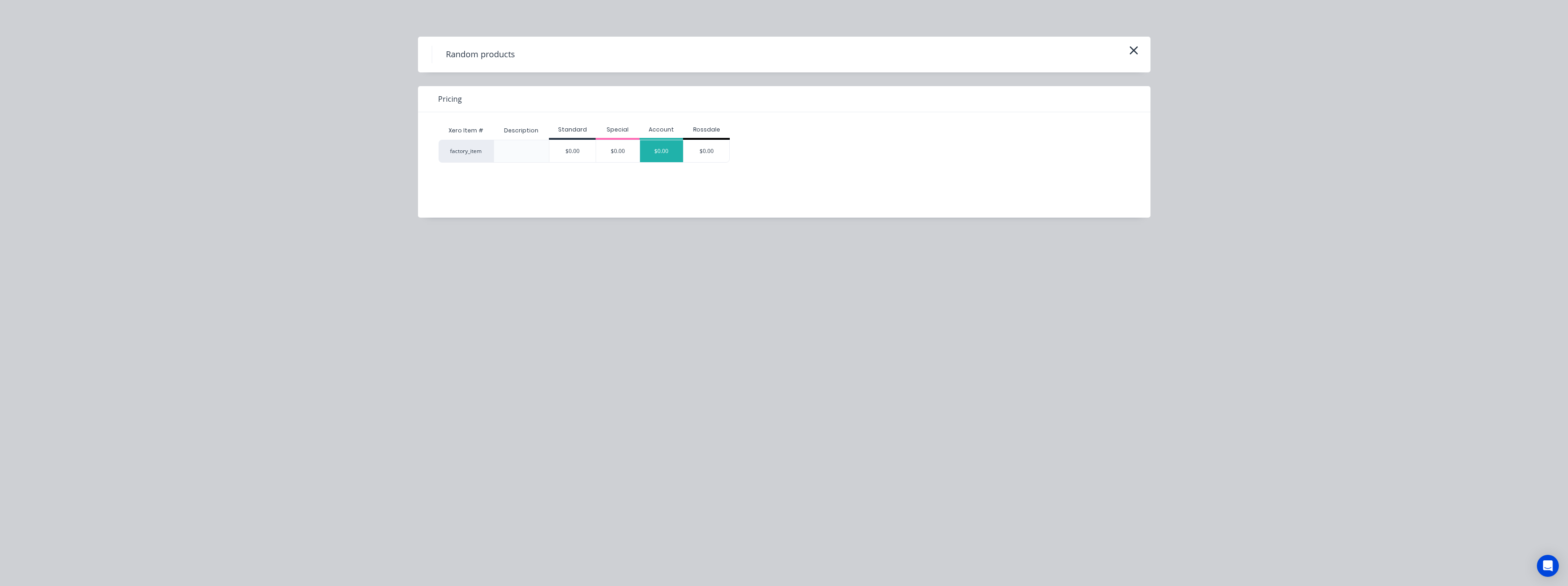
click at [655, 152] on div "$0.00" at bounding box center [661, 151] width 43 height 22
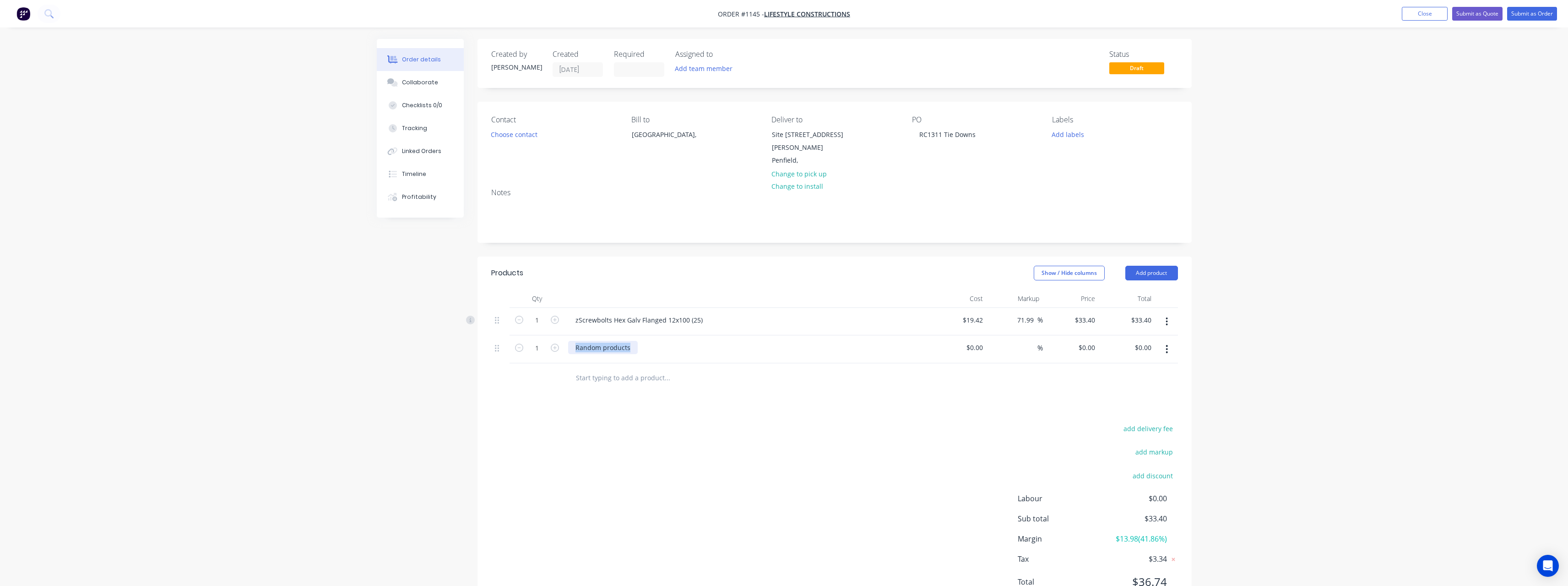
drag, startPoint x: 631, startPoint y: 341, endPoint x: 567, endPoint y: 342, distance: 64.0
click at [567, 342] on div "Random products" at bounding box center [747, 349] width 366 height 28
click at [982, 341] on input at bounding box center [976, 347] width 21 height 13
click at [1031, 341] on input at bounding box center [1032, 347] width 10 height 13
click at [556, 344] on icon "button" at bounding box center [554, 347] width 8 height 8
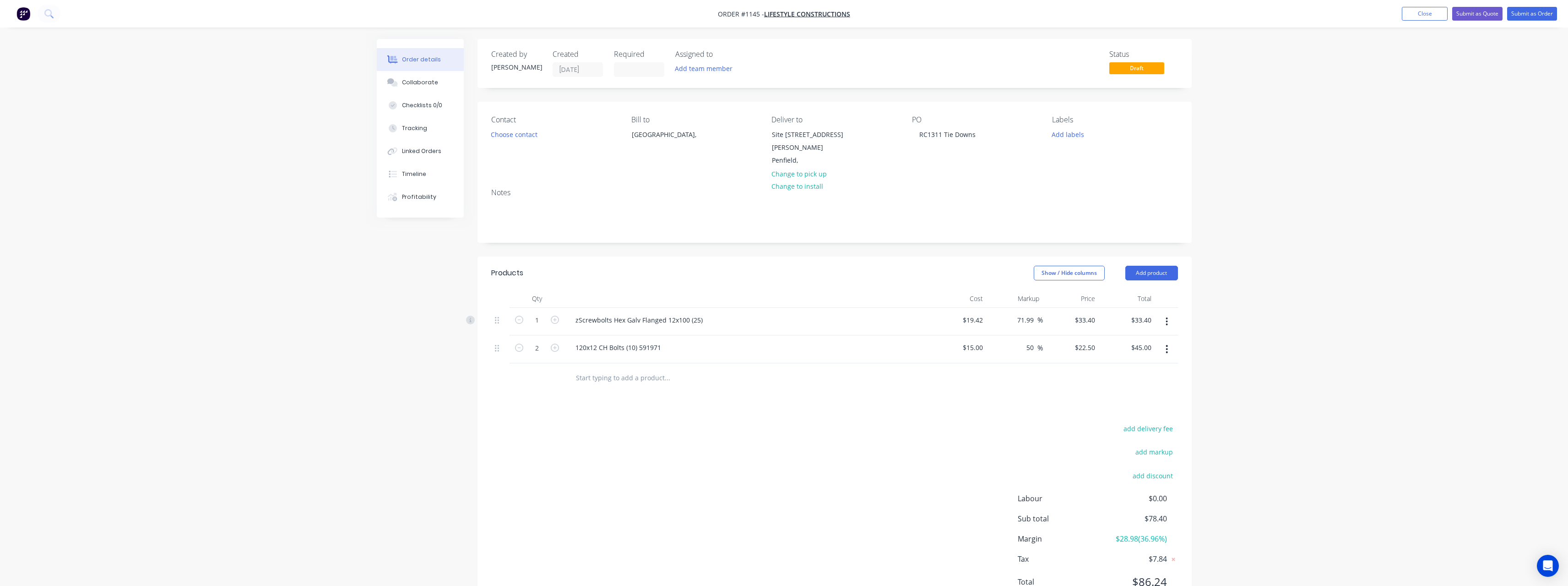
click at [613, 369] on input "text" at bounding box center [667, 378] width 183 height 18
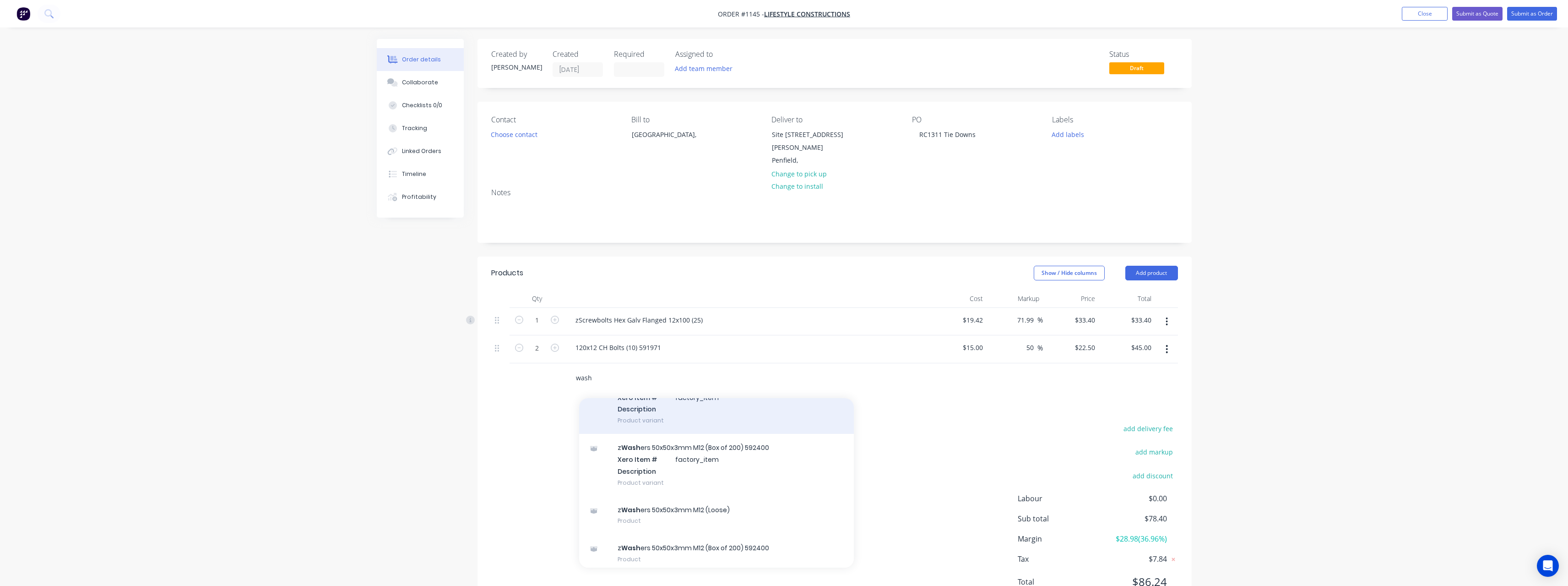
scroll to position [61, 0]
drag, startPoint x: 562, startPoint y: 373, endPoint x: 554, endPoint y: 373, distance: 8.0
click at [554, 373] on div "wash Add wash to order z Wash ers 50x50x3mm M12 (Loose) Xero Item # factory_ite…" at bounding box center [834, 378] width 686 height 30
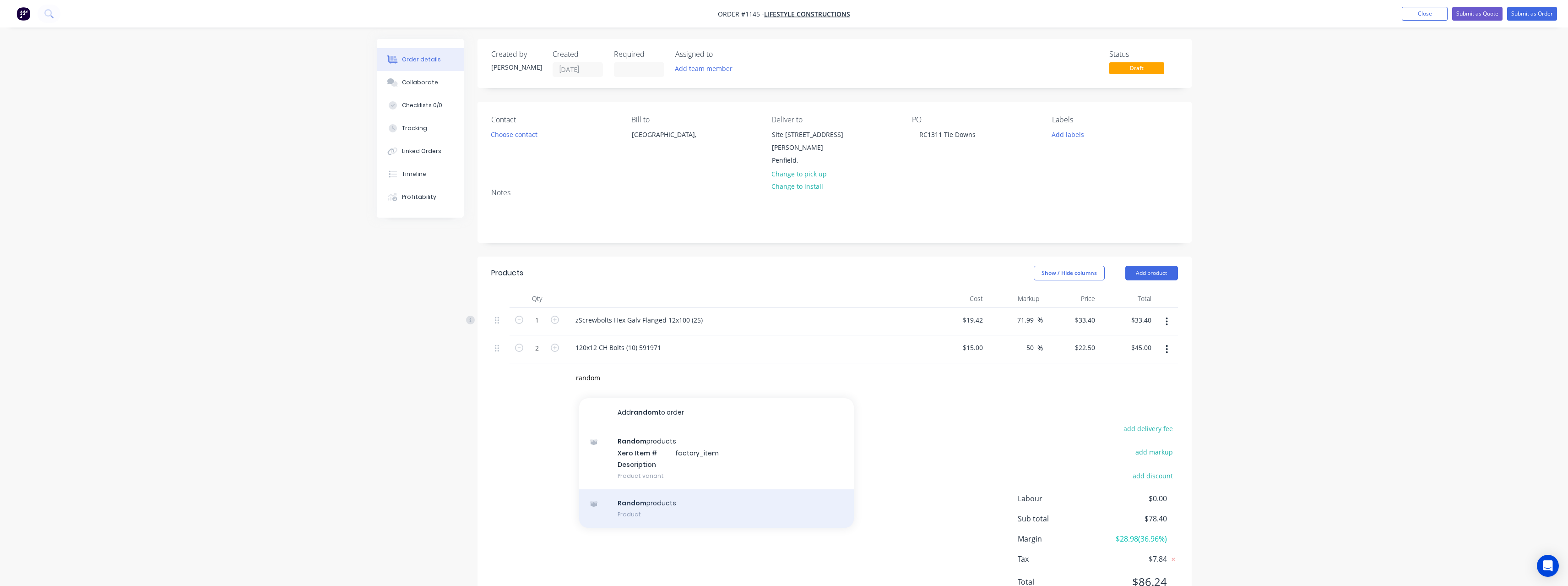
click at [644, 497] on div "Random products Product" at bounding box center [716, 508] width 274 height 39
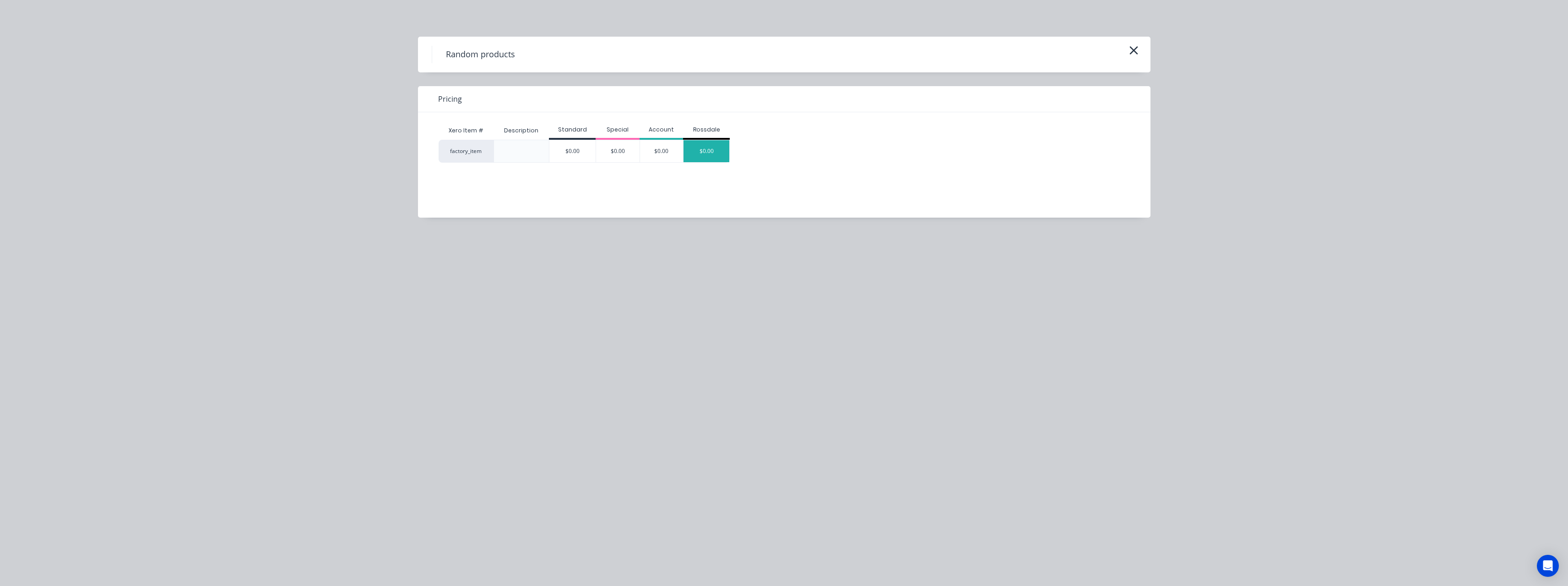
click at [704, 156] on div "$0.00" at bounding box center [706, 151] width 46 height 22
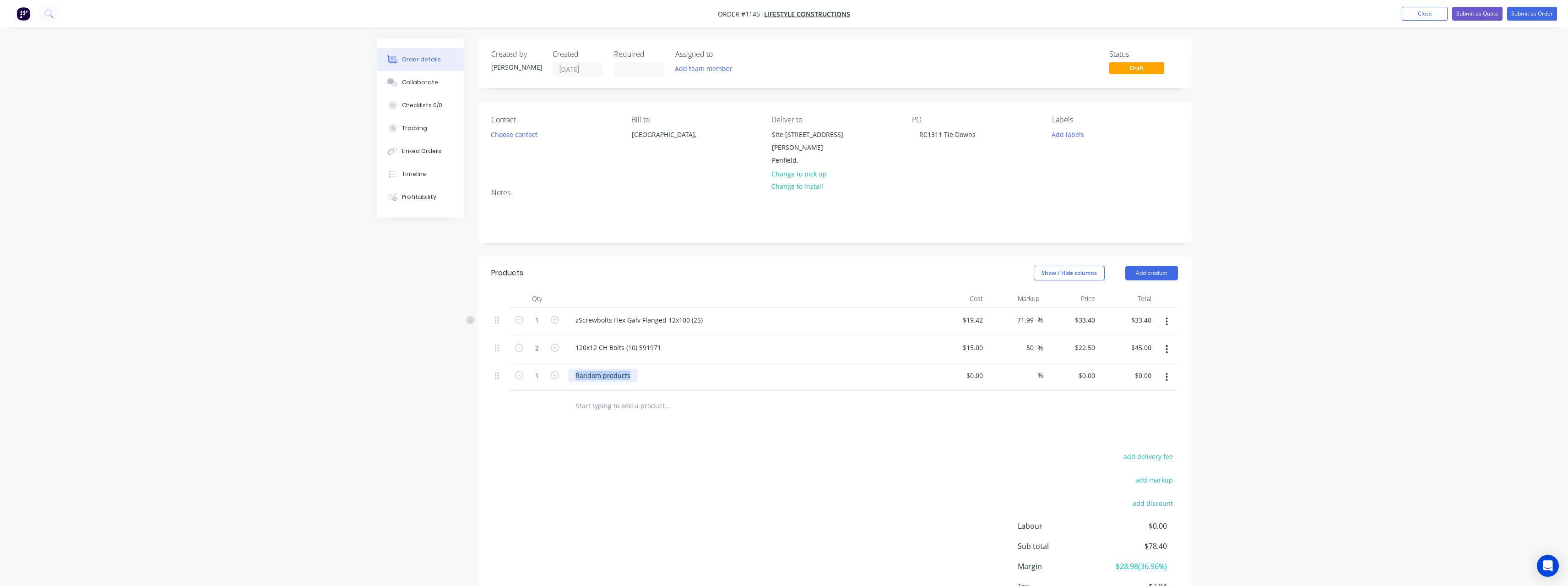
drag, startPoint x: 633, startPoint y: 368, endPoint x: 561, endPoint y: 370, distance: 72.0
click at [561, 370] on div "1 Random products $0.00 $0.00 % $0.00 $0.00 $0.00 $0.00" at bounding box center [834, 377] width 686 height 28
click at [986, 369] on input at bounding box center [981, 376] width 10 height 13
click at [1027, 369] on input at bounding box center [1032, 376] width 10 height 13
click at [641, 399] on input "text" at bounding box center [667, 406] width 183 height 18
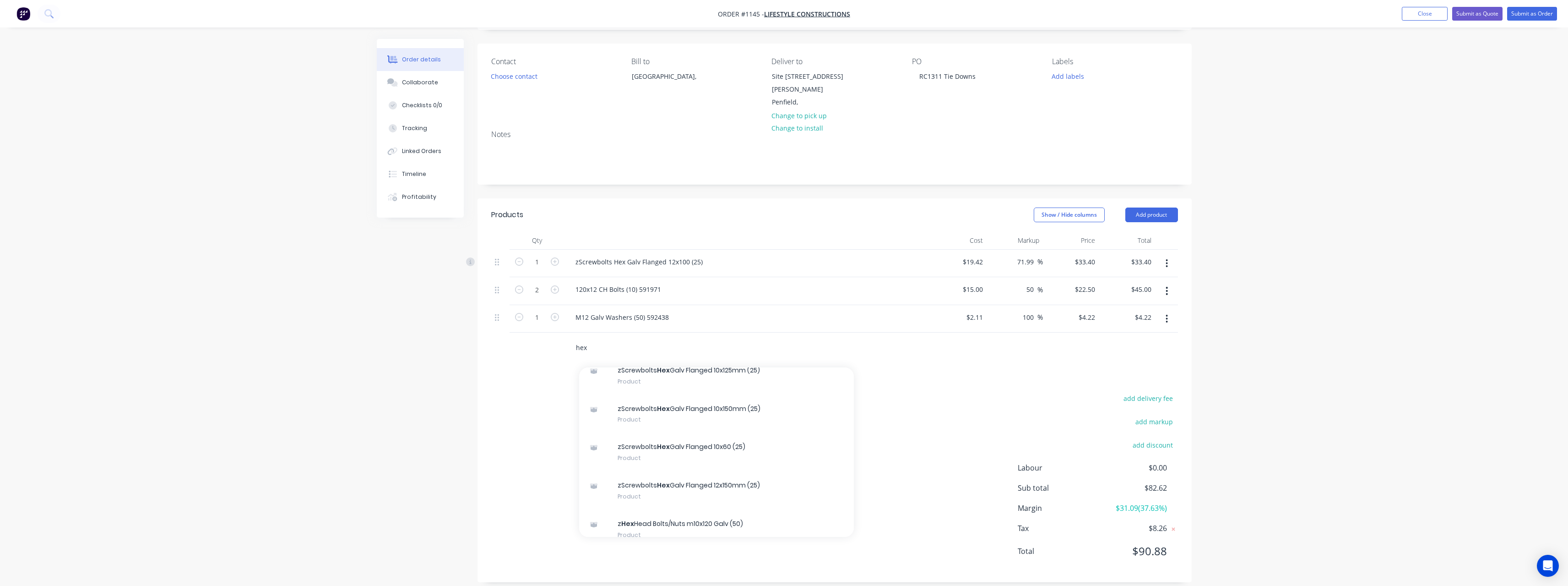
scroll to position [580, 0]
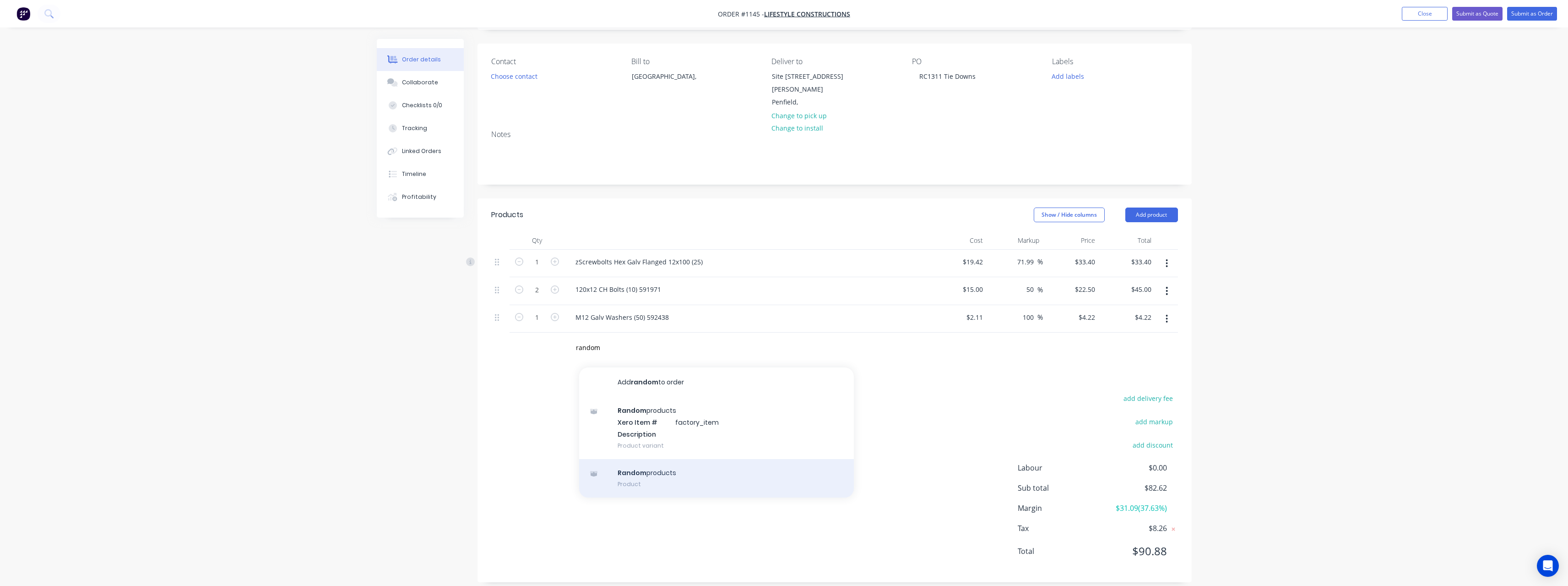
click at [631, 465] on div "Random products Product" at bounding box center [716, 478] width 274 height 39
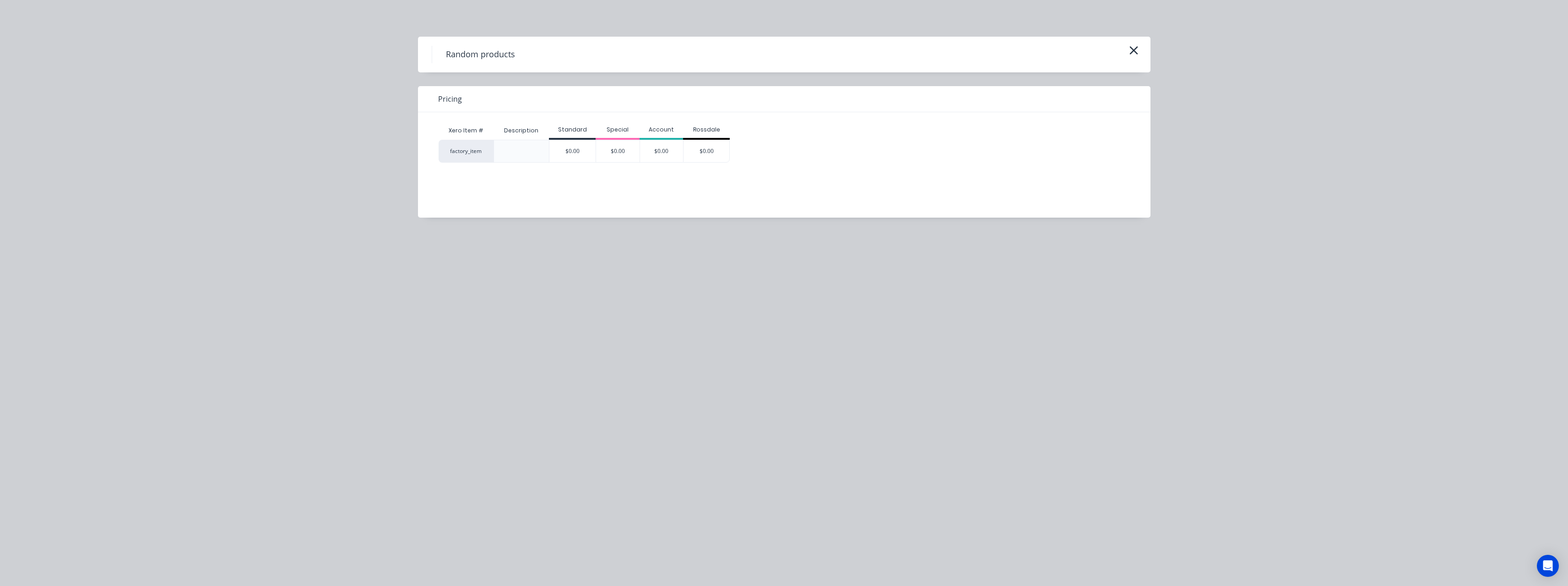
click at [673, 155] on div "$0.00" at bounding box center [661, 151] width 43 height 22
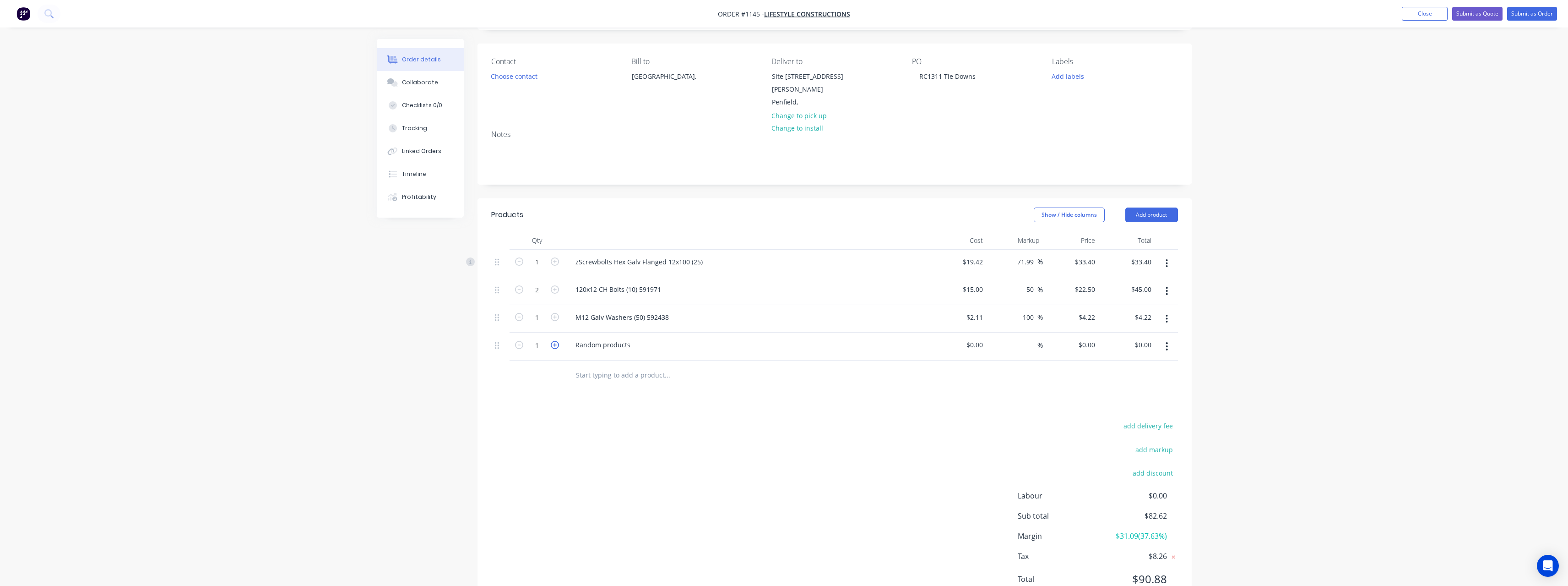
click at [556, 341] on icon "button" at bounding box center [554, 344] width 8 height 8
drag, startPoint x: 630, startPoint y: 336, endPoint x: 570, endPoint y: 337, distance: 60.0
click at [570, 338] on div "Random products" at bounding box center [603, 345] width 70 height 13
click at [988, 338] on div "%" at bounding box center [1015, 347] width 56 height 28
click at [985, 338] on input at bounding box center [976, 345] width 21 height 13
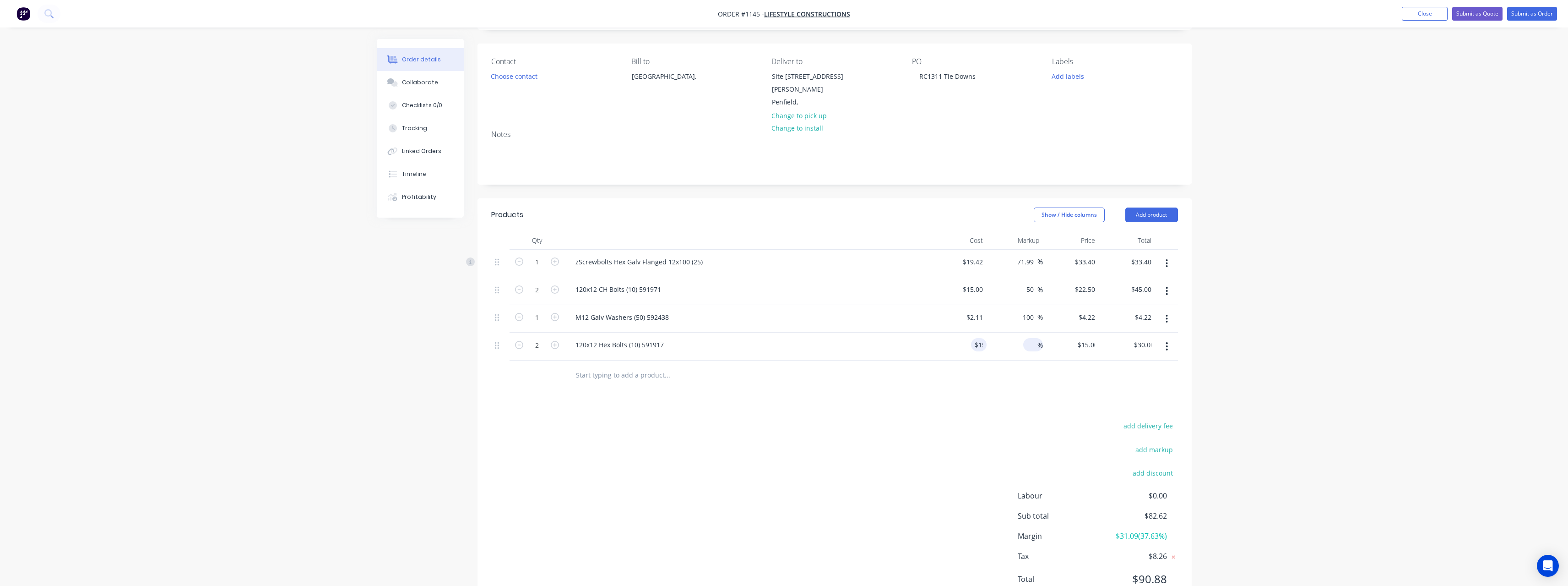
click at [1029, 338] on input at bounding box center [1032, 345] width 10 height 13
click at [637, 369] on input "text" at bounding box center [667, 375] width 183 height 18
drag, startPoint x: 598, startPoint y: 365, endPoint x: 562, endPoint y: 368, distance: 36.1
click at [562, 368] on div "bugle Add bugle to order z Bugle Screws Timber Galv 100x14mm (500) Xero Item # …" at bounding box center [834, 375] width 686 height 30
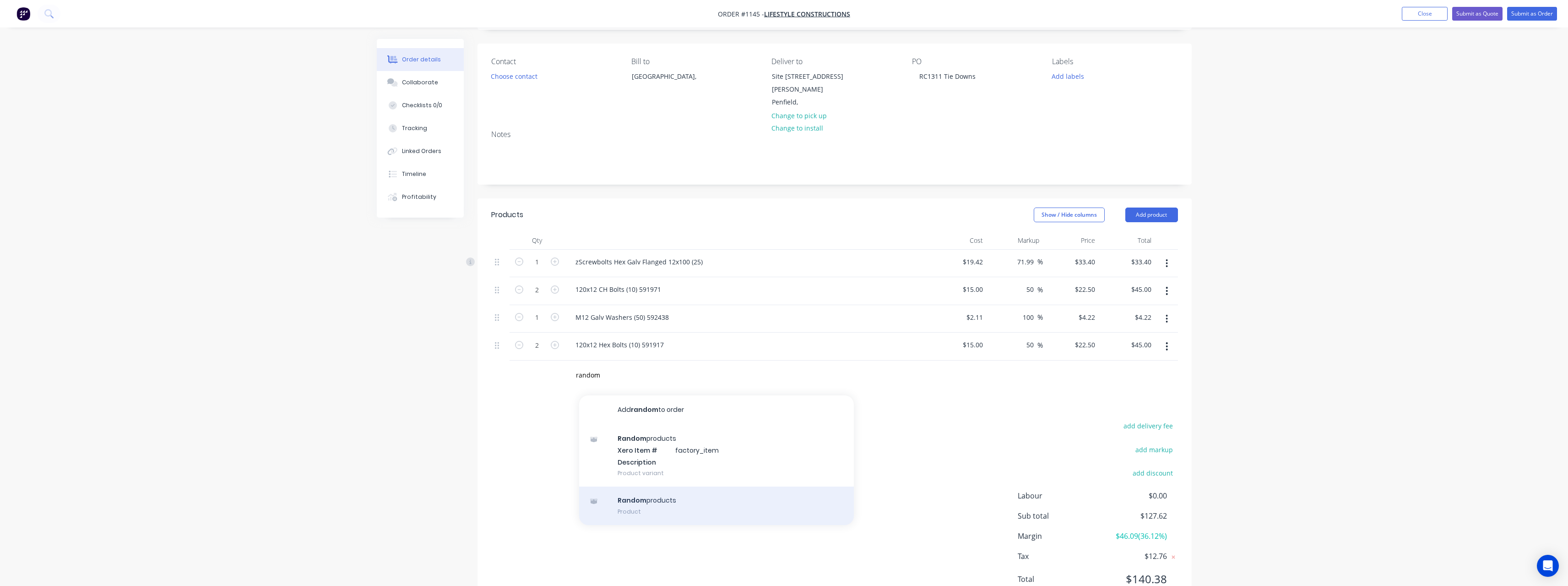
click at [646, 490] on div "Random products Product" at bounding box center [716, 505] width 274 height 39
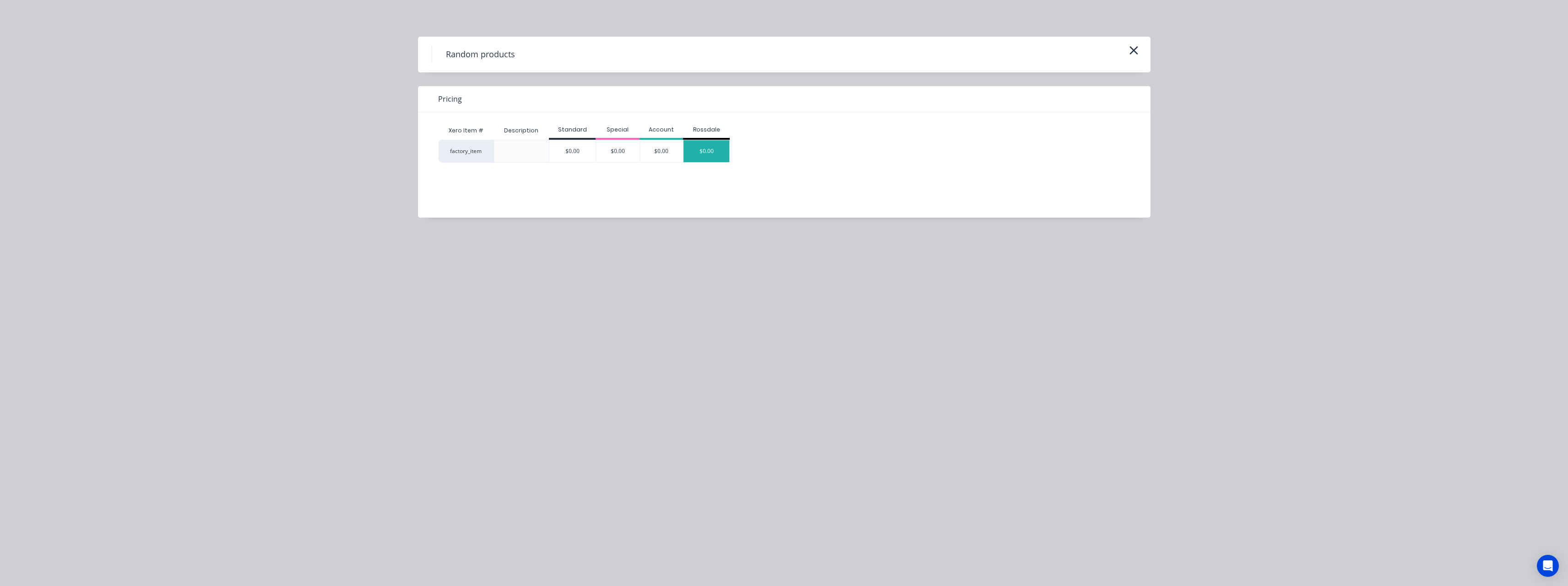
click at [707, 155] on div "$0.00" at bounding box center [706, 151] width 46 height 22
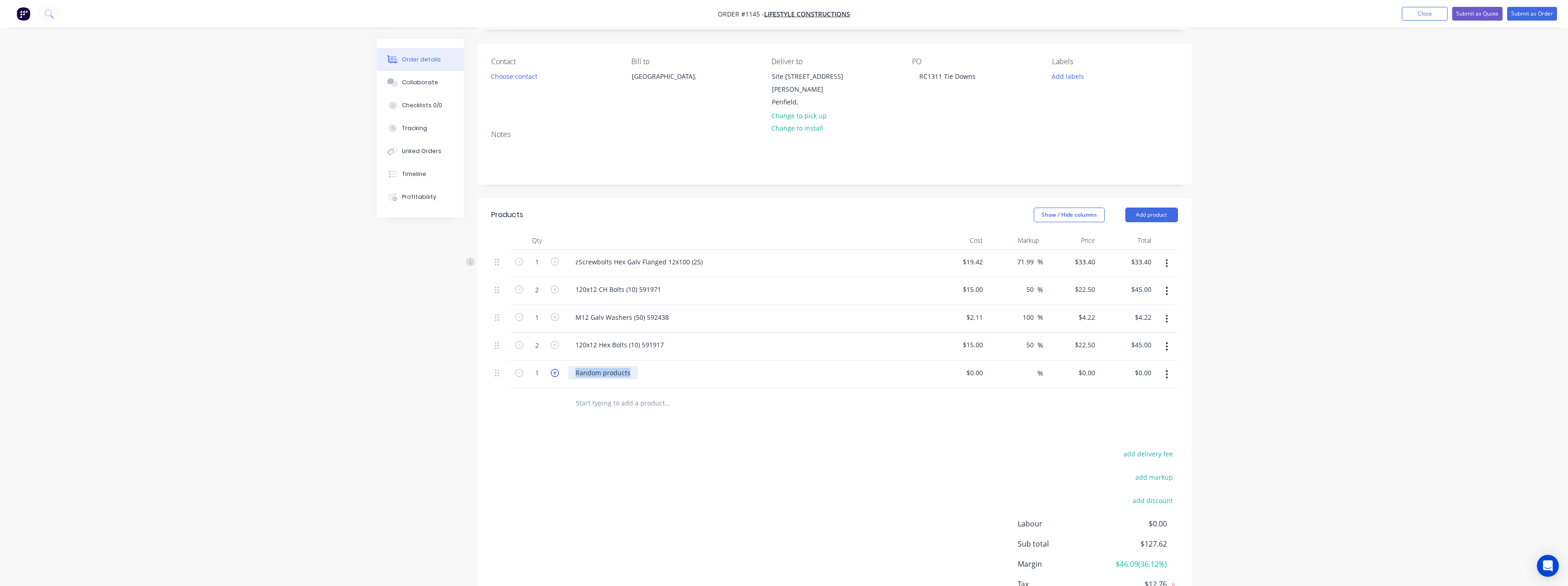
drag, startPoint x: 630, startPoint y: 361, endPoint x: 554, endPoint y: 365, distance: 76.1
click at [554, 365] on div "1 Random products $0.00 $0.00 % $0.00 $0.00 $0.00 $0.00" at bounding box center [834, 374] width 686 height 28
click at [985, 366] on input at bounding box center [981, 373] width 10 height 13
click at [1027, 366] on input at bounding box center [1032, 373] width 10 height 13
click at [646, 394] on input "text" at bounding box center [667, 403] width 183 height 18
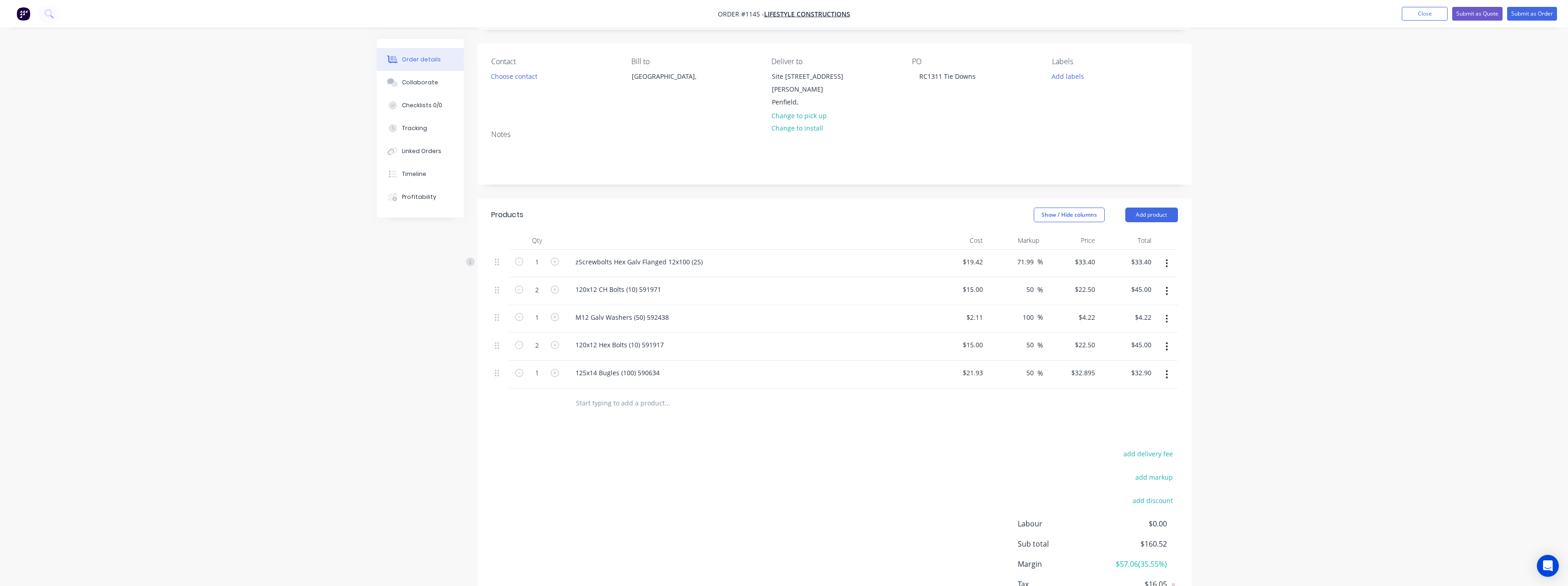
click at [611, 394] on input "text" at bounding box center [667, 403] width 183 height 18
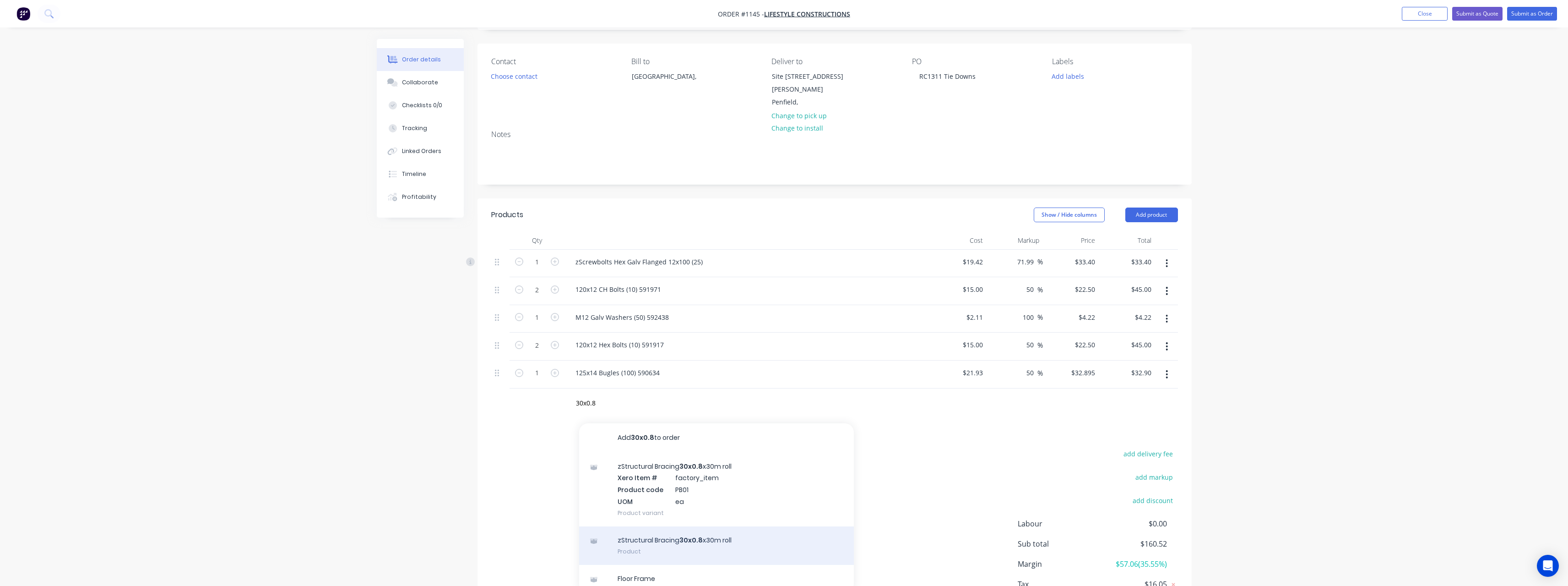
click at [658, 527] on div "zStructural Bracing 30x0.8 x30m roll Product" at bounding box center [716, 545] width 274 height 39
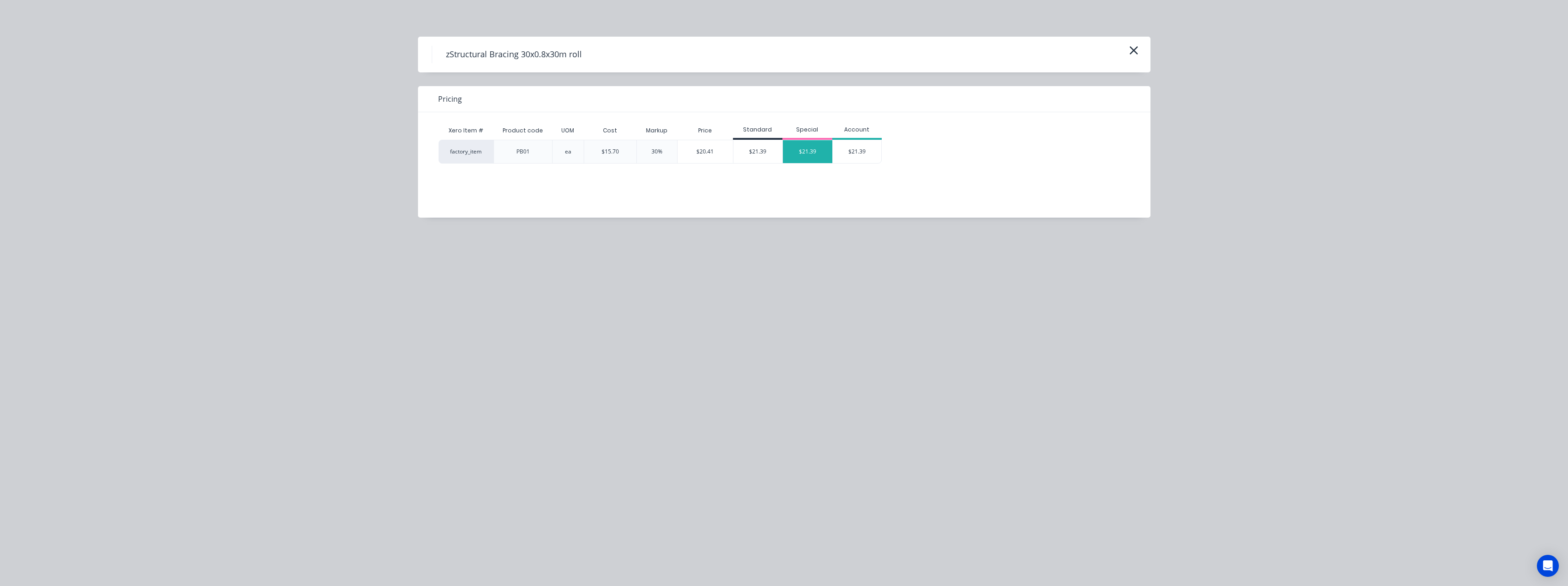
click at [817, 154] on div "$21.39" at bounding box center [808, 151] width 50 height 23
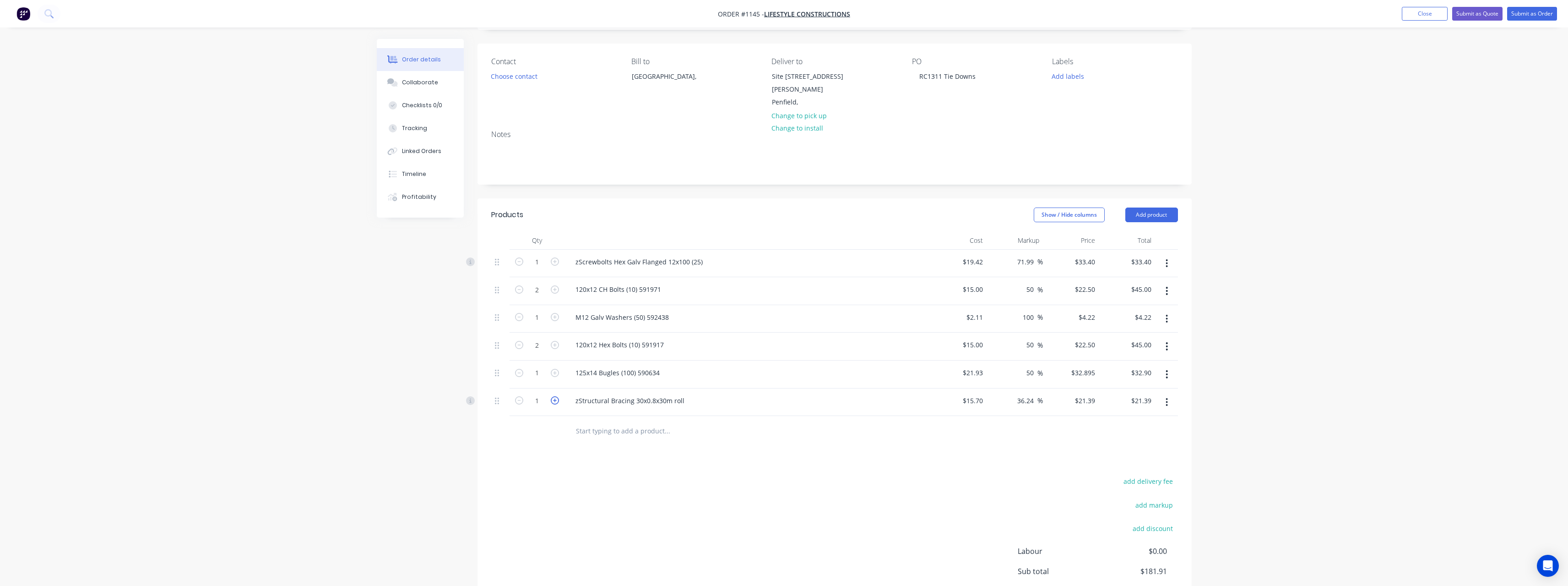
click at [557, 396] on icon "button" at bounding box center [554, 400] width 8 height 8
click at [1490, 15] on button "Submit as Quote" at bounding box center [1477, 13] width 50 height 13
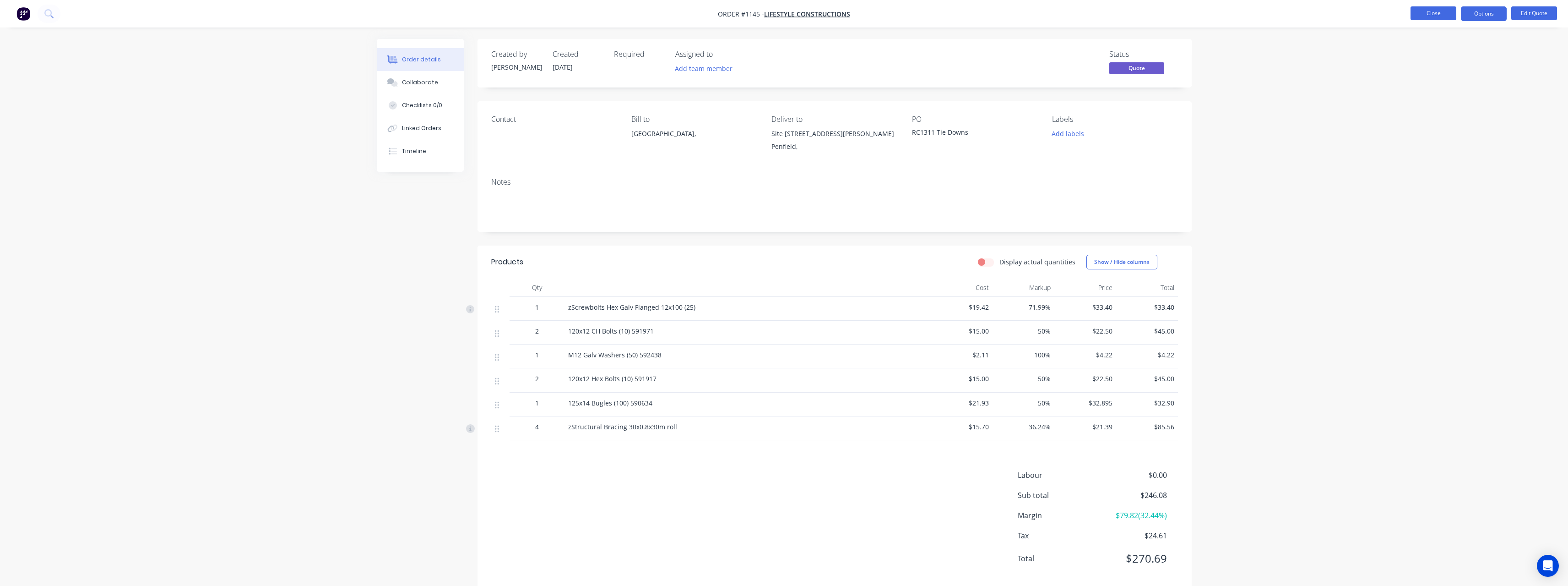
click at [1423, 17] on button "Close" at bounding box center [1433, 13] width 46 height 13
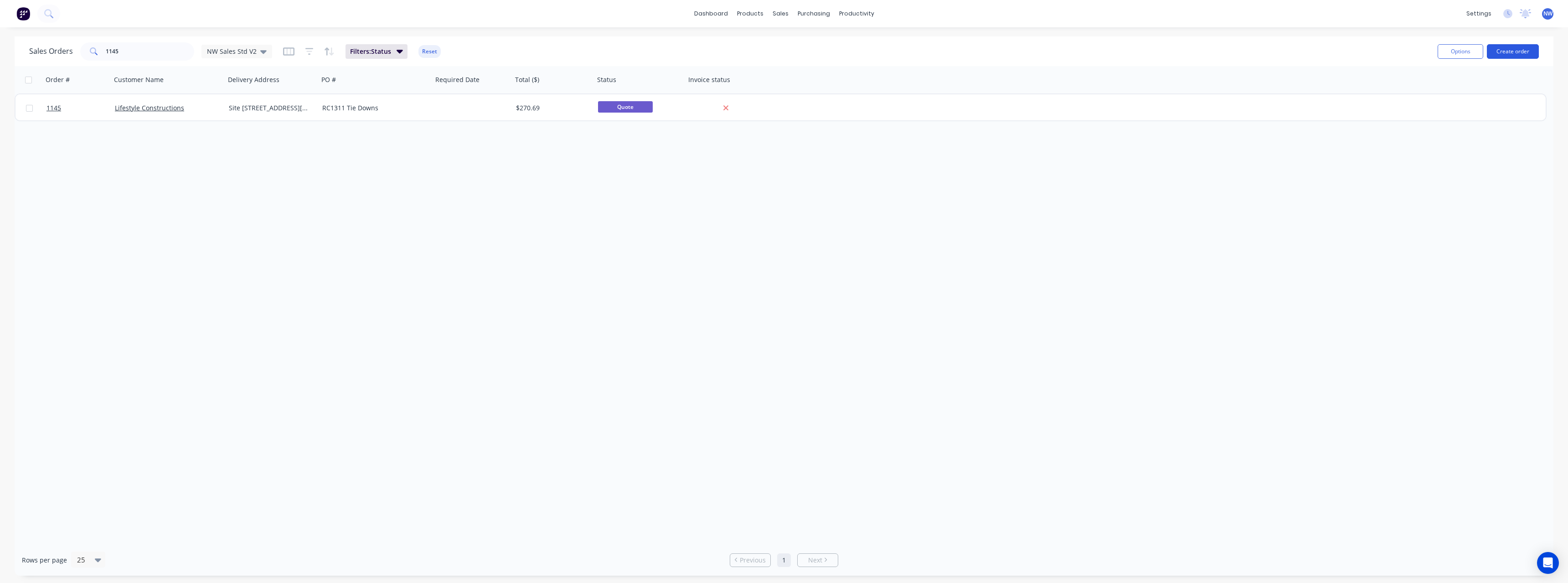
click at [1500, 53] on button "Create order" at bounding box center [1513, 52] width 52 height 15
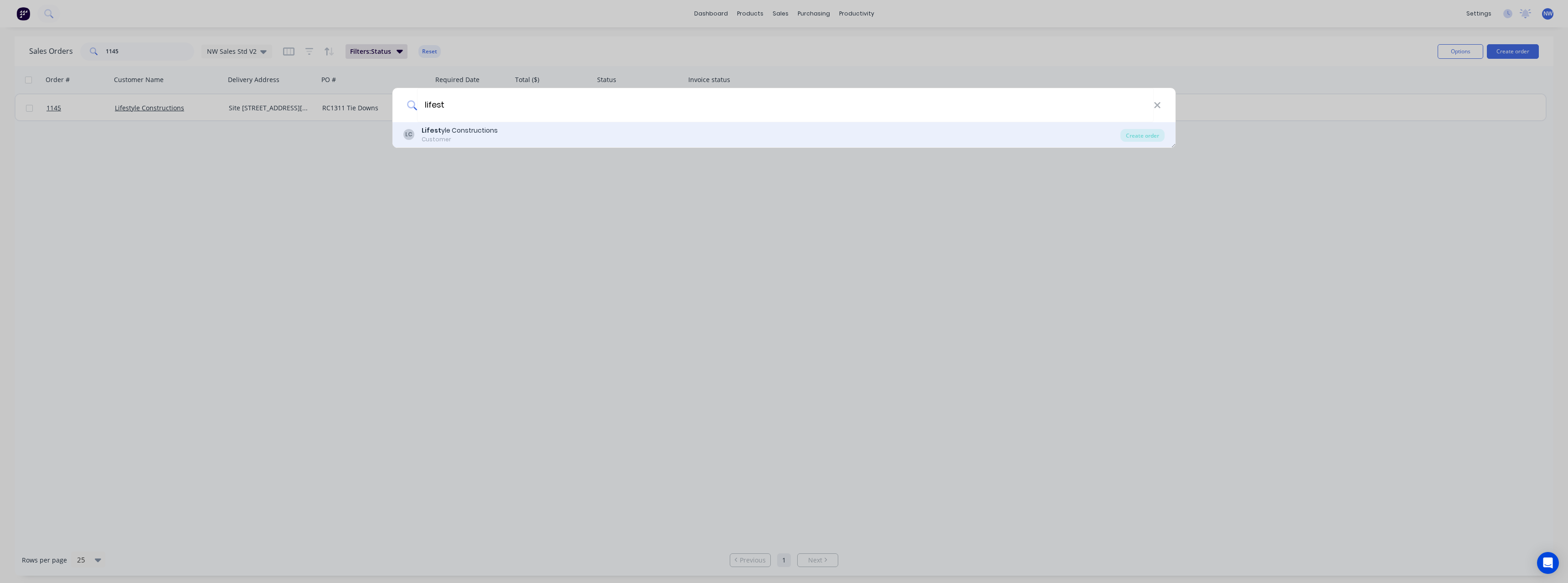
click at [467, 132] on div "Lifest yle Constructions" at bounding box center [460, 131] width 76 height 10
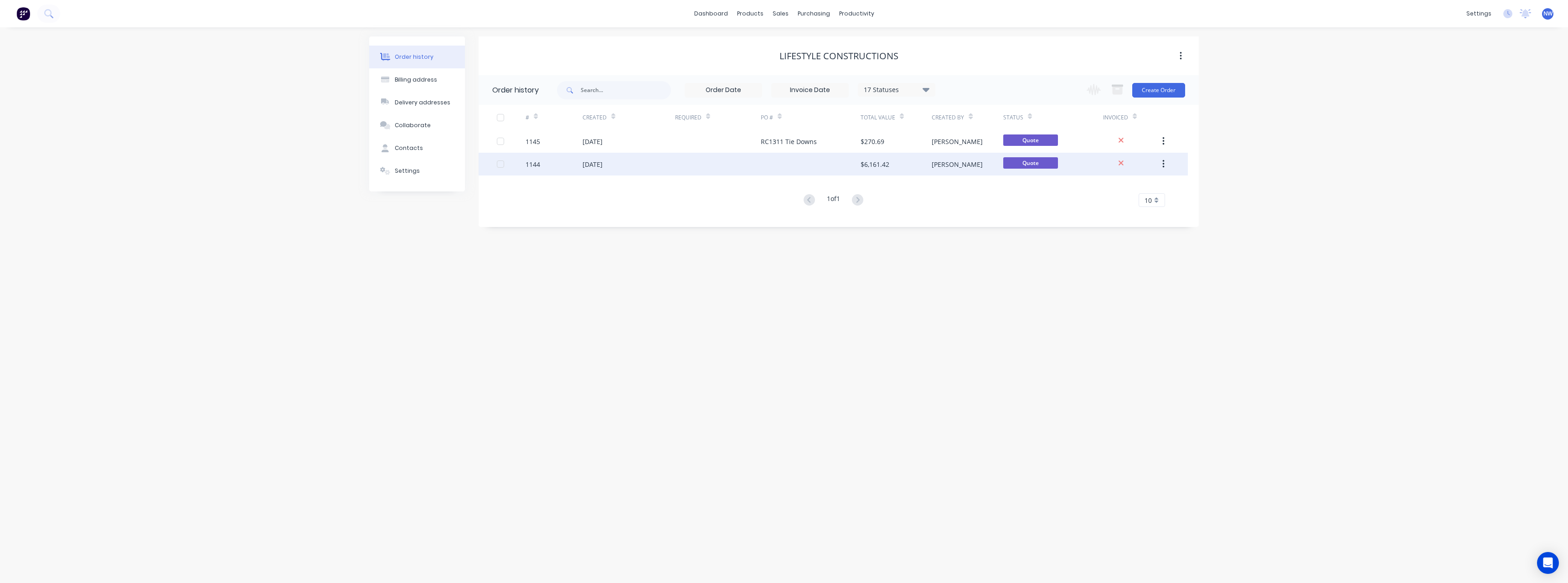
click at [794, 166] on div at bounding box center [811, 164] width 100 height 23
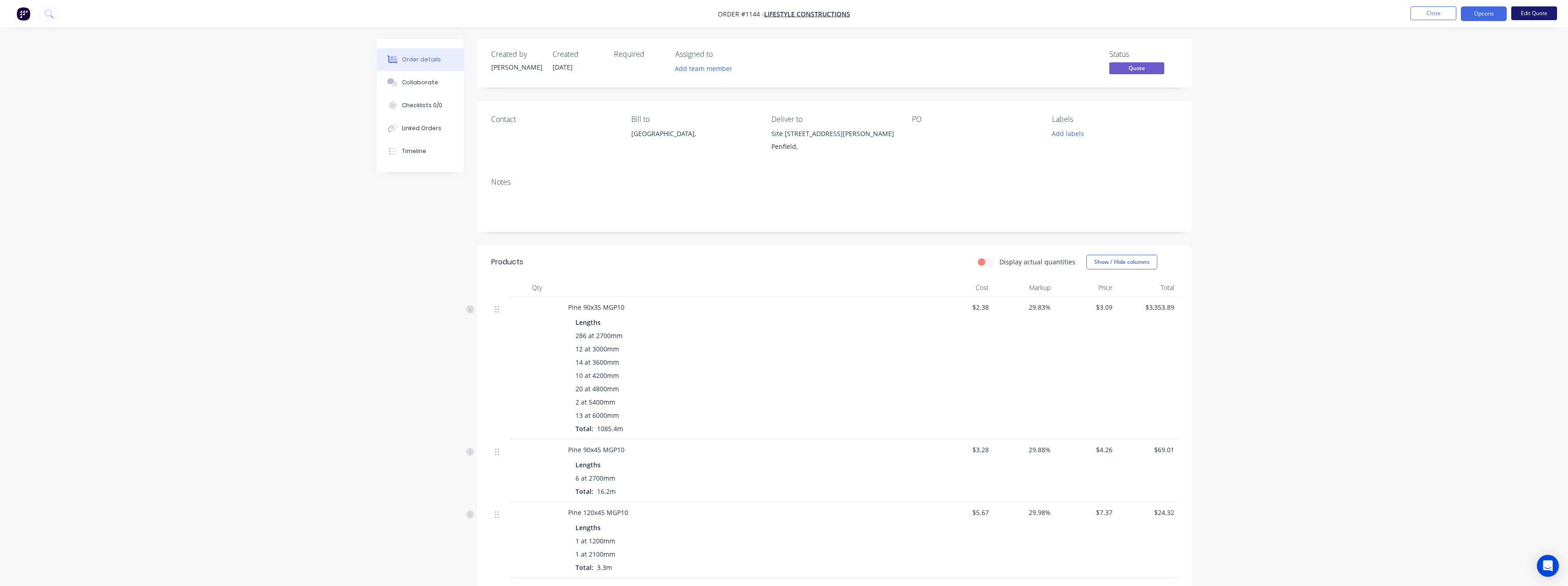
click at [1522, 17] on button "Edit Quote" at bounding box center [1534, 13] width 46 height 13
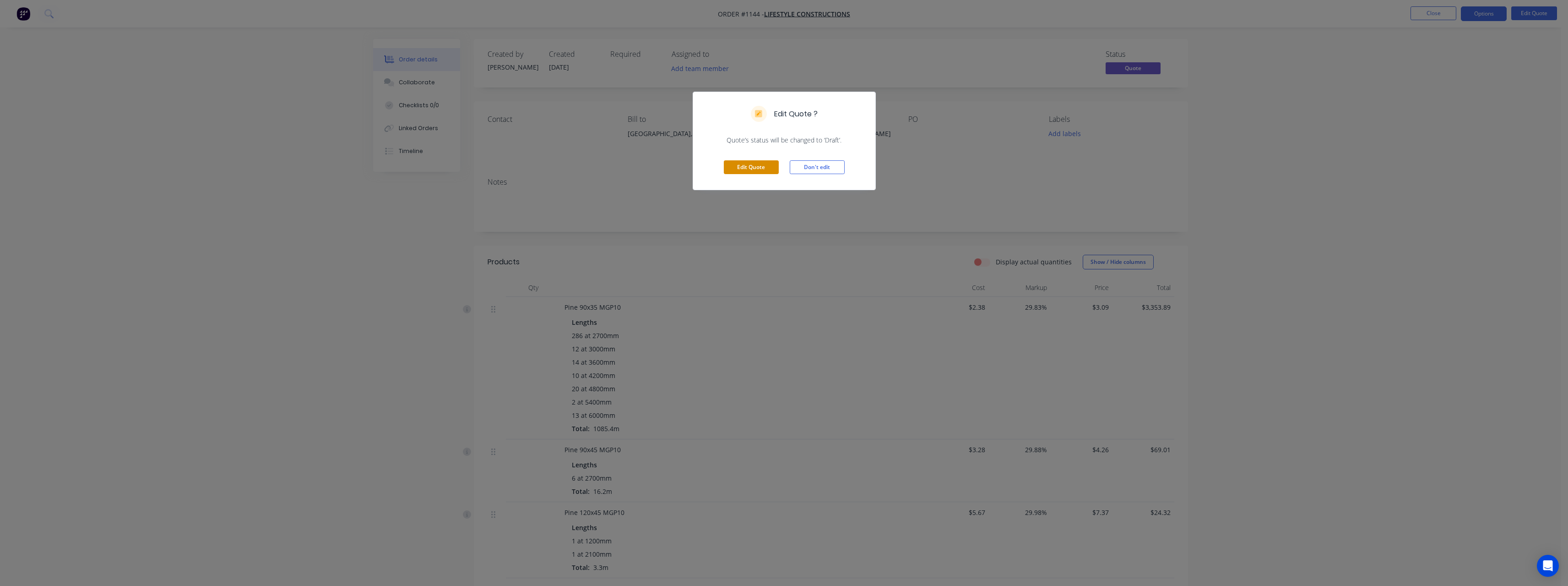
click at [773, 169] on button "Edit Quote" at bounding box center [751, 167] width 55 height 13
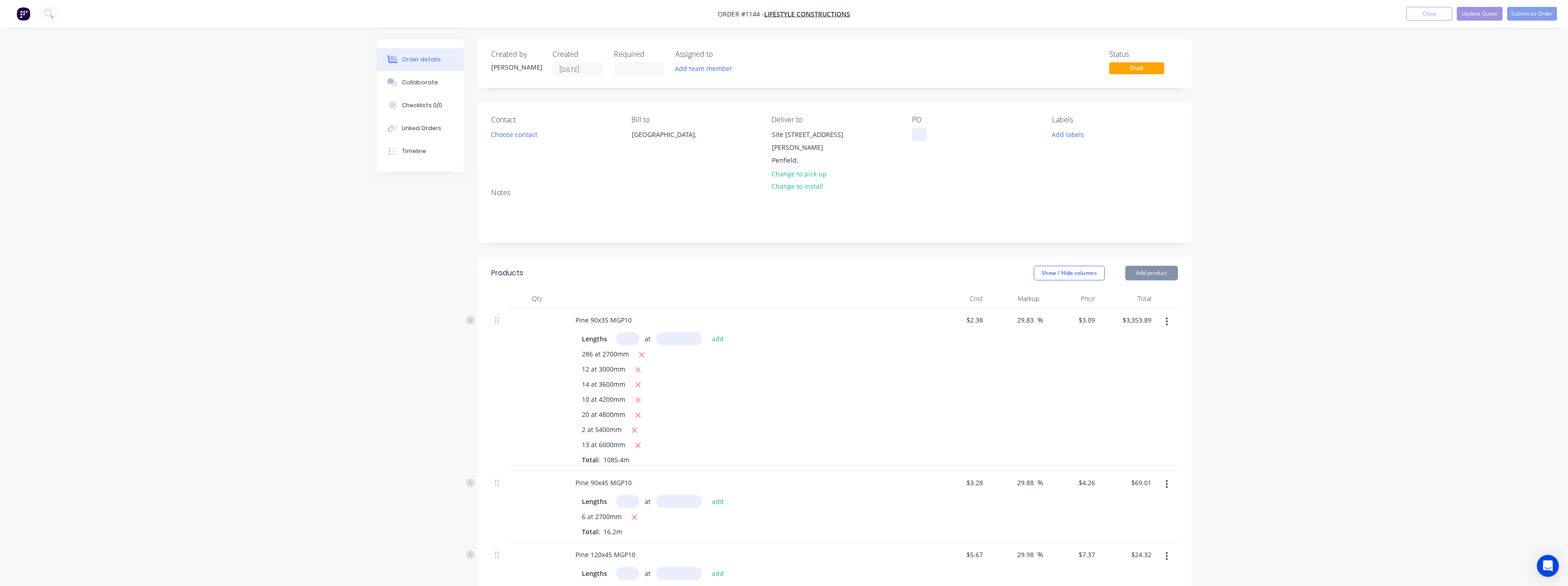
click at [917, 130] on div at bounding box center [919, 135] width 15 height 13
click at [1468, 17] on button "Update Quote" at bounding box center [1479, 13] width 46 height 13
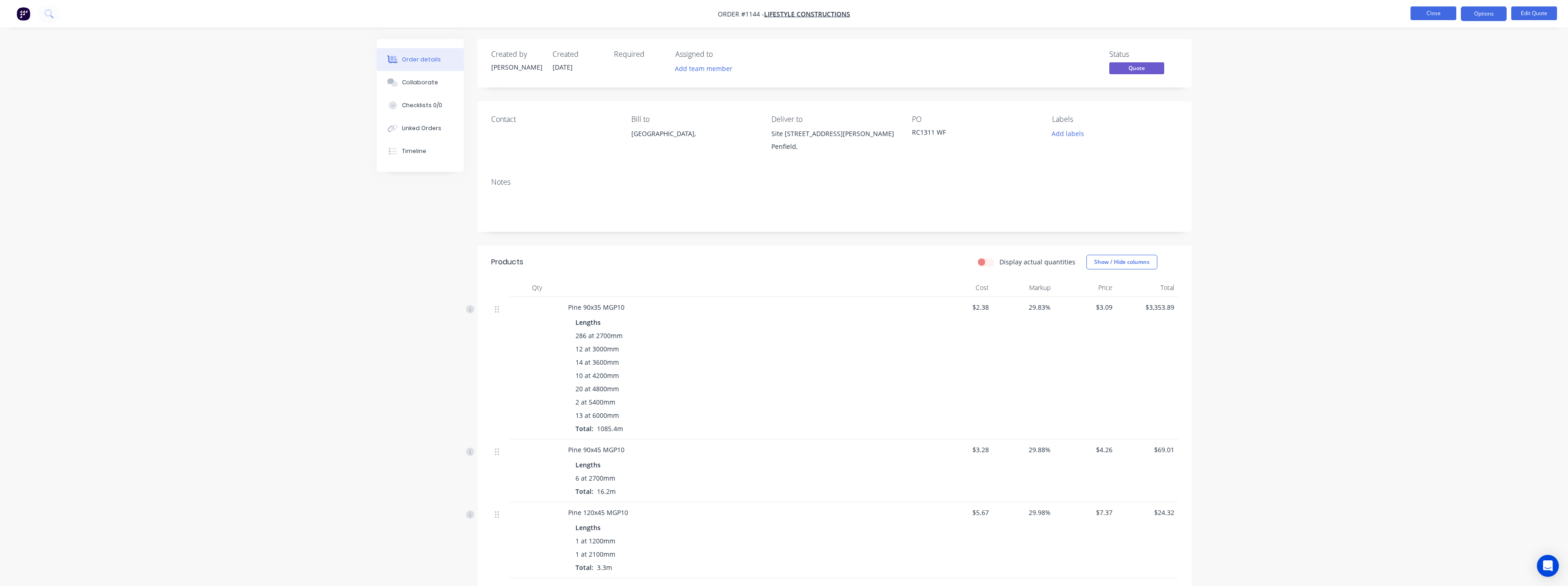
click at [1412, 17] on button "Close" at bounding box center [1433, 13] width 46 height 13
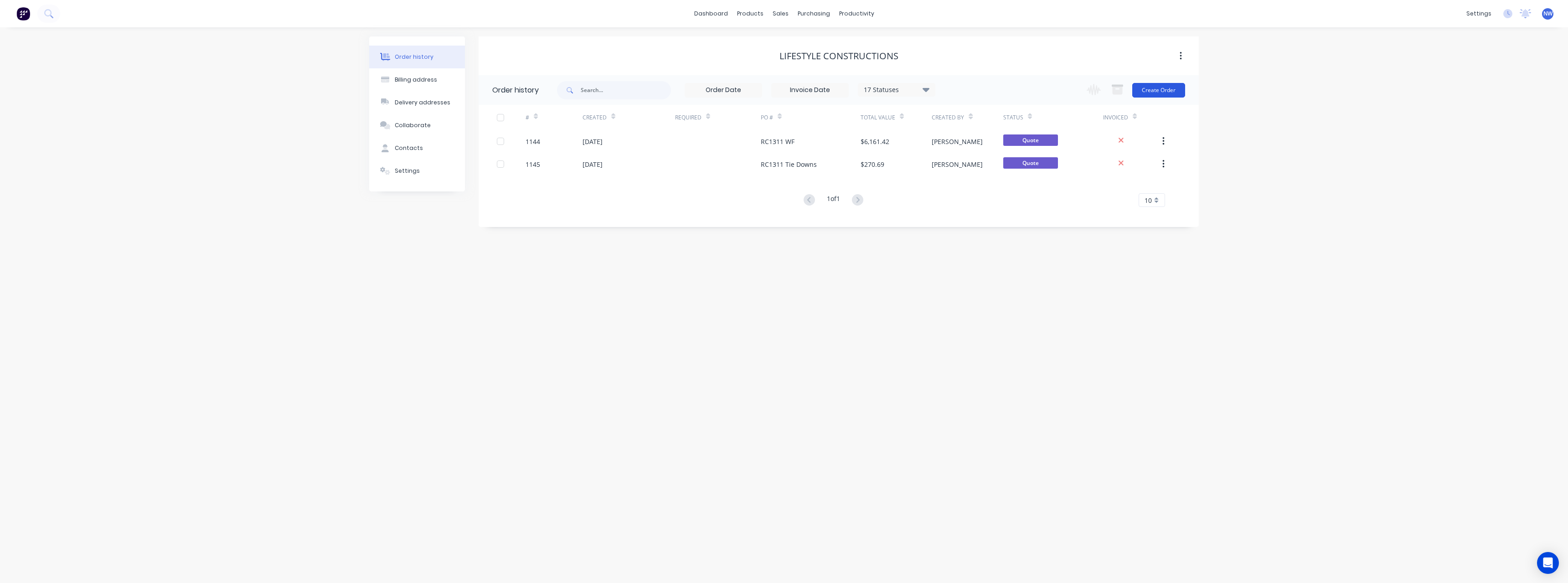
click at [1152, 94] on button "Create Order" at bounding box center [1158, 90] width 53 height 15
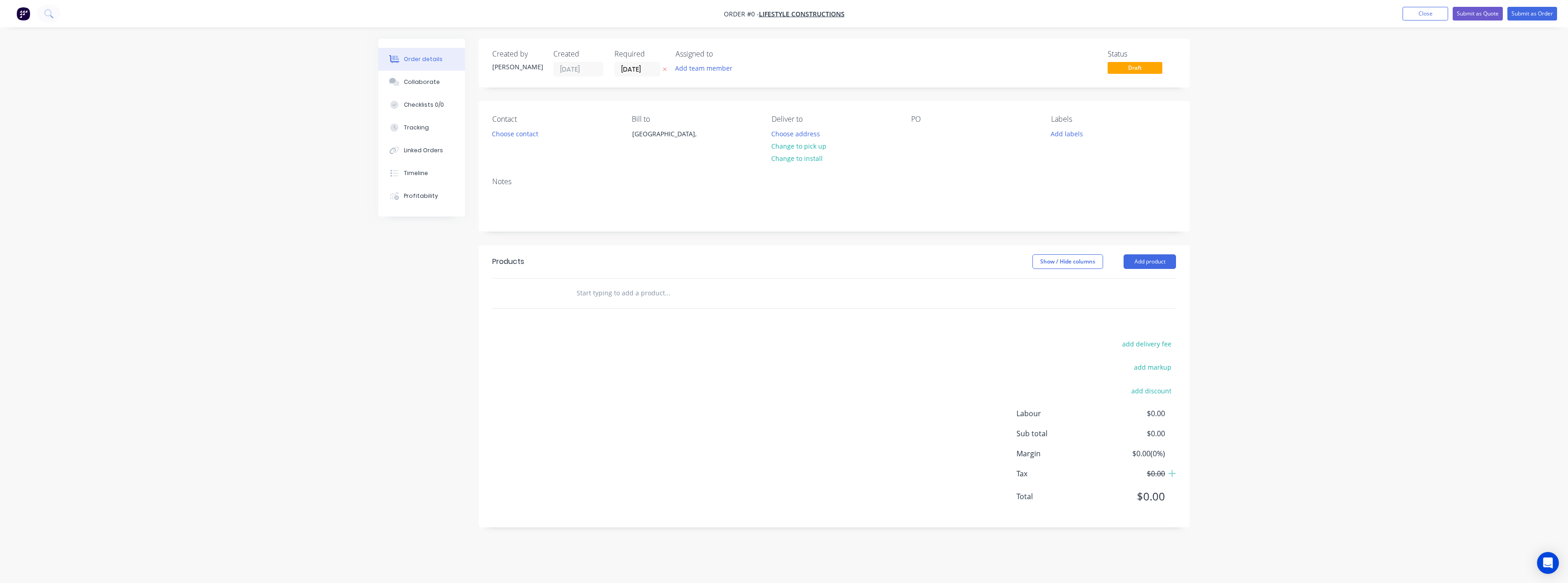
click at [665, 65] on button at bounding box center [665, 69] width 10 height 10
click at [805, 131] on button "Choose address" at bounding box center [796, 133] width 58 height 12
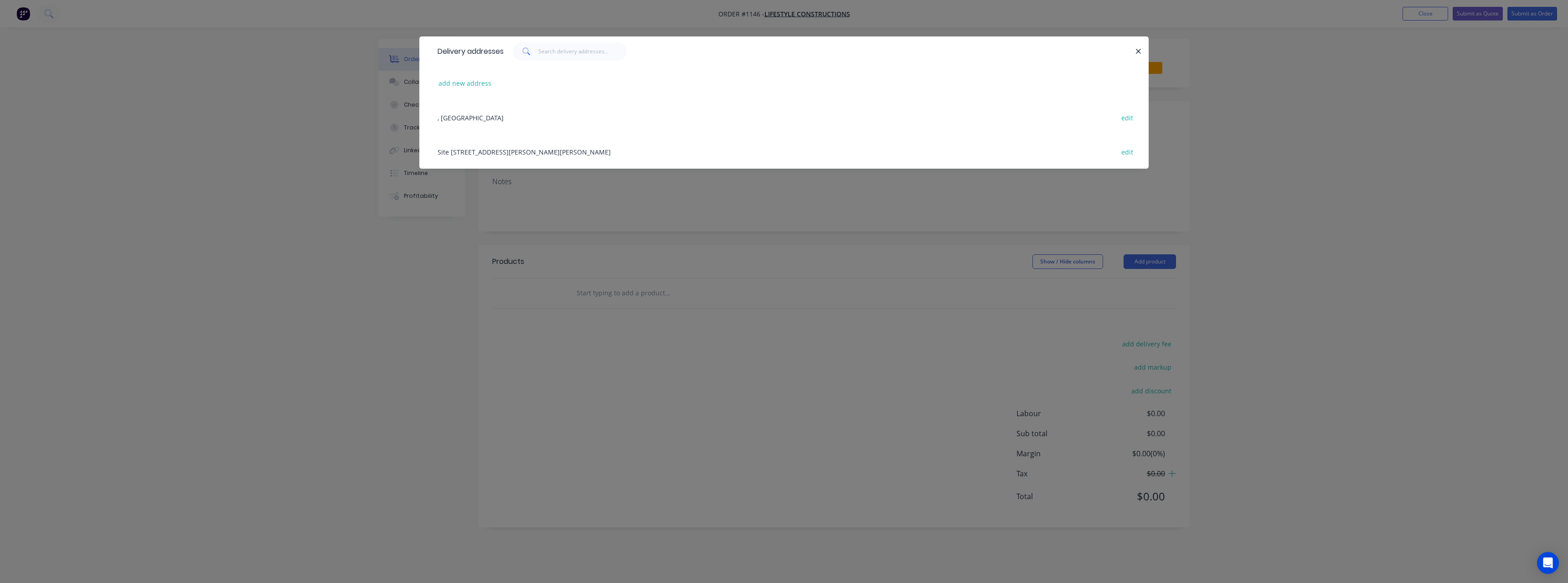
click at [531, 153] on div "Site [STREET_ADDRESS][PERSON_NAME][PERSON_NAME] edit" at bounding box center [783, 152] width 702 height 34
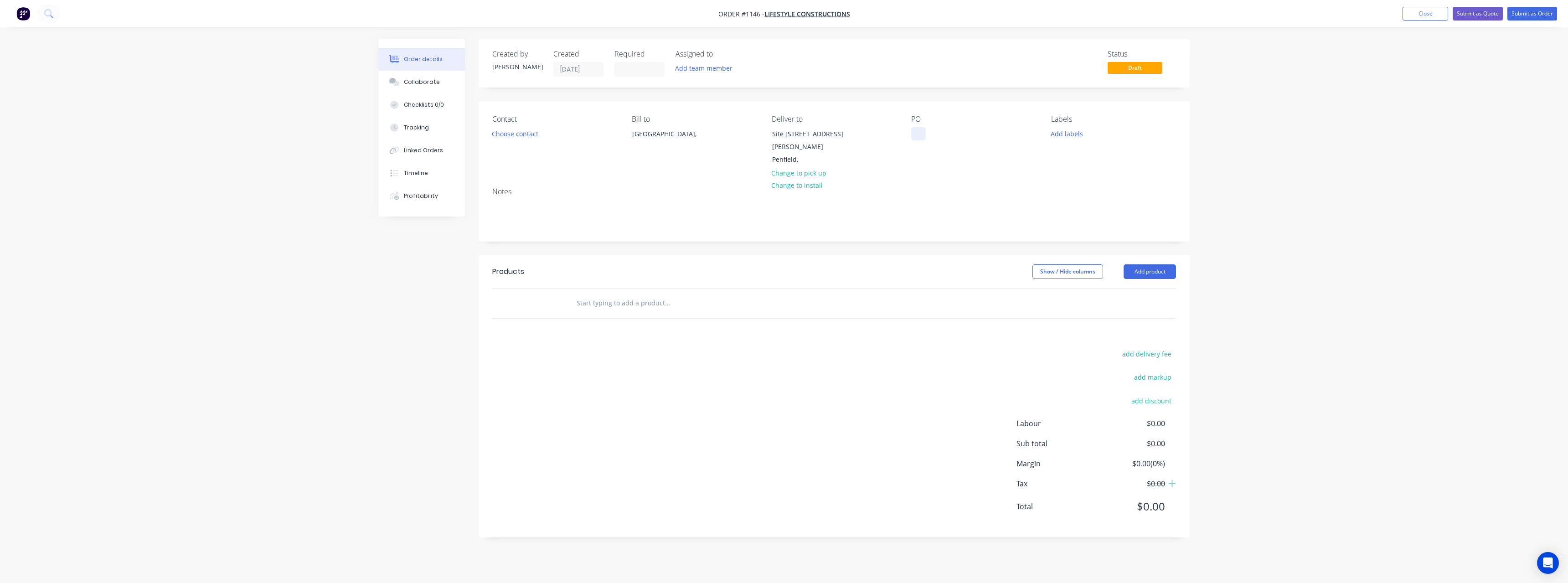
click at [921, 135] on div at bounding box center [919, 134] width 15 height 13
click at [663, 294] on input "text" at bounding box center [668, 303] width 183 height 18
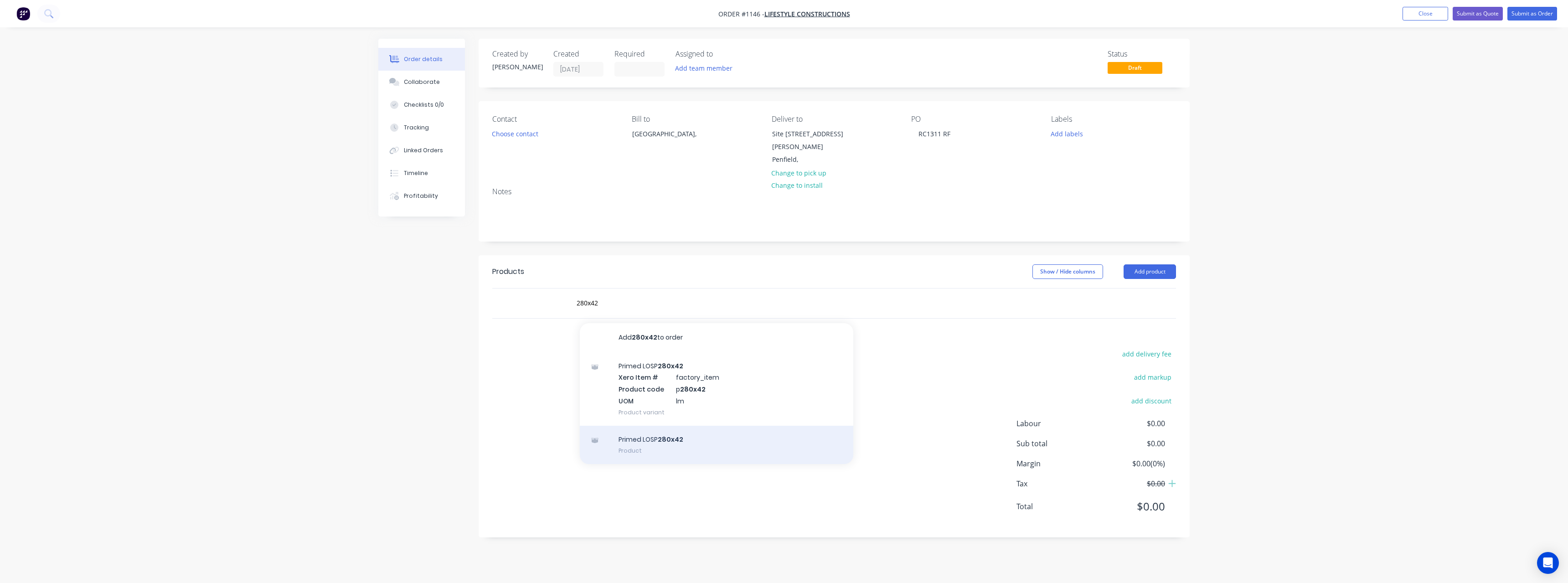
click at [667, 428] on div "Primed LOSP 280x42 Product" at bounding box center [716, 444] width 273 height 38
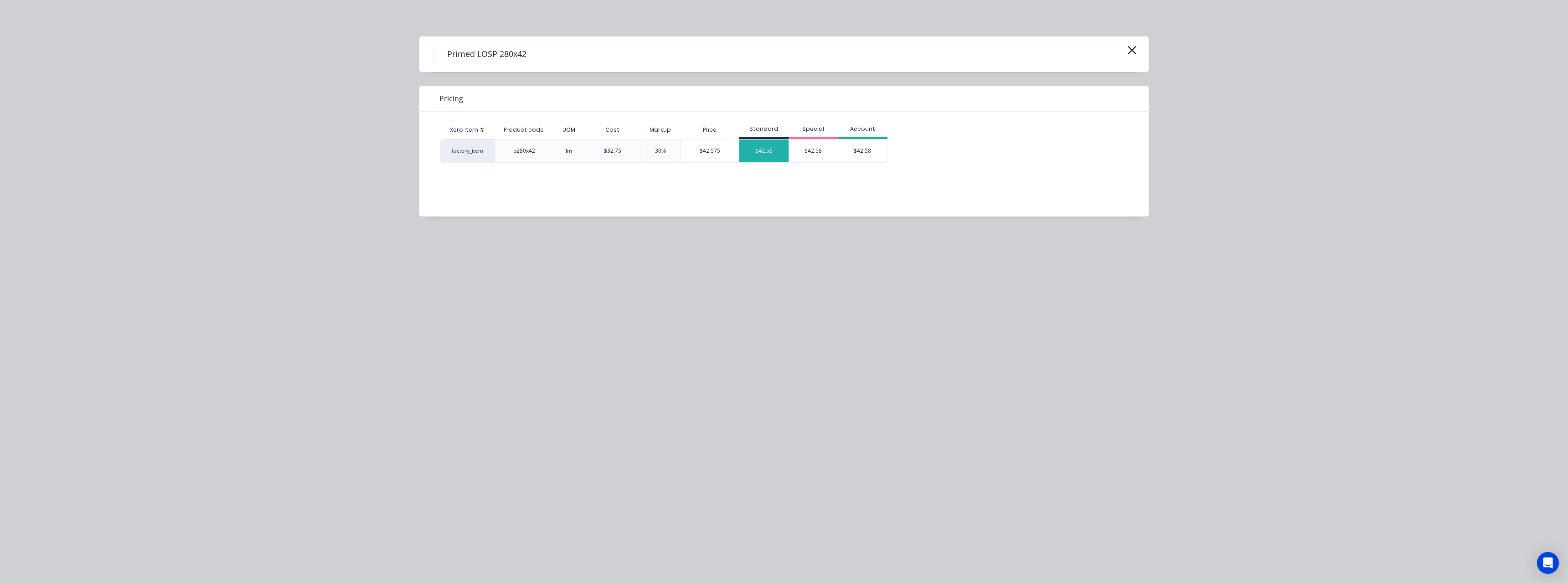
click at [767, 156] on div "$42.58" at bounding box center [764, 150] width 49 height 23
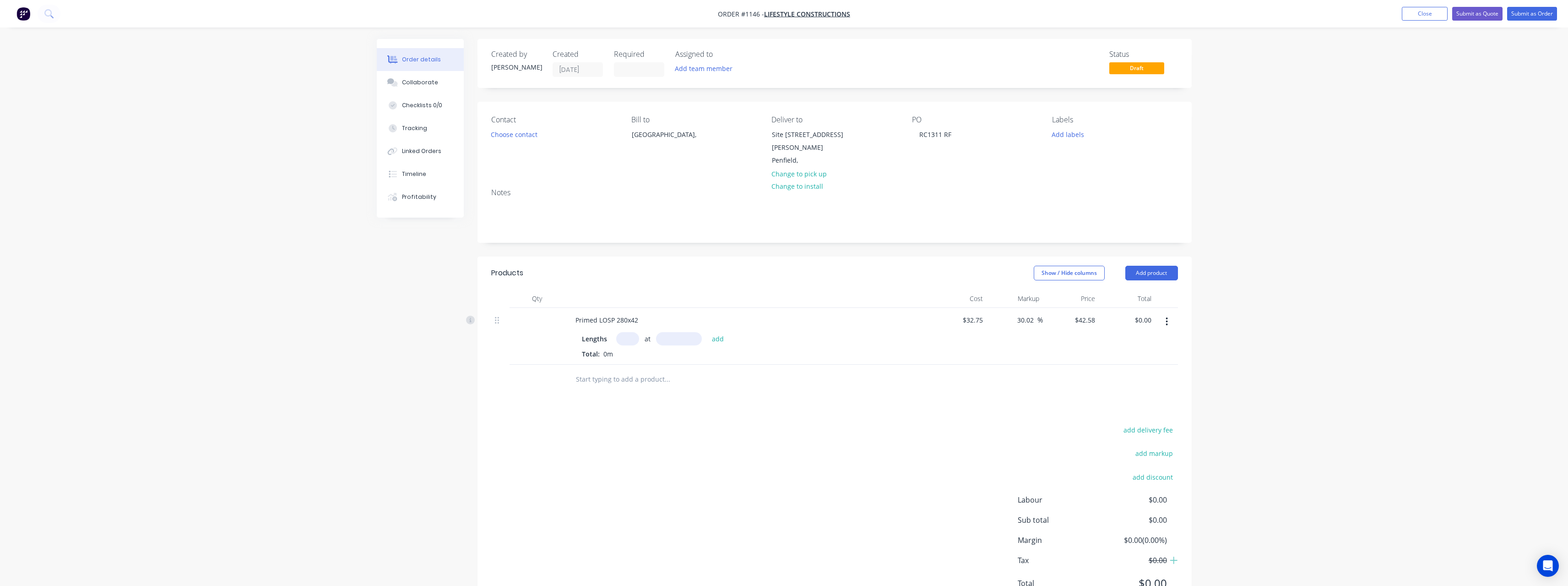
click at [637, 332] on input "text" at bounding box center [627, 339] width 23 height 13
click at [707, 332] on button "add" at bounding box center [718, 338] width 21 height 12
click at [615, 385] on input "text" at bounding box center [667, 395] width 183 height 18
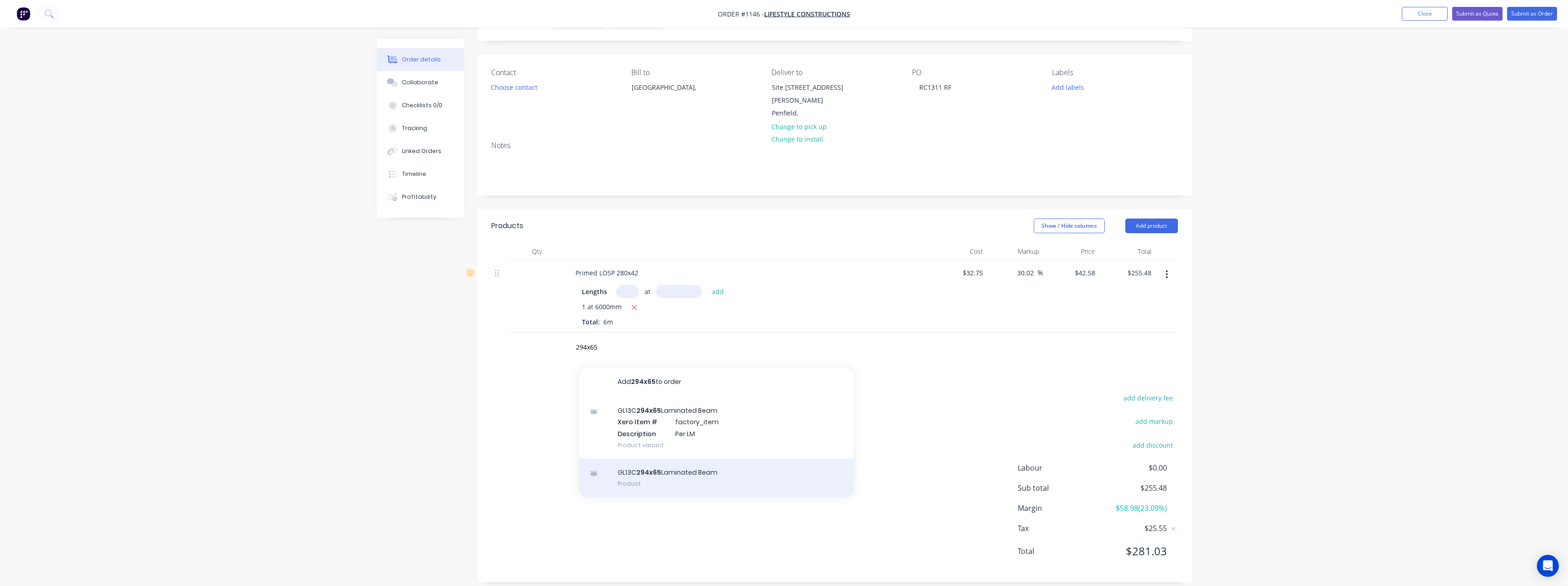
click at [639, 462] on div "GL13C 294x65 Laminated Beam Product" at bounding box center [716, 478] width 274 height 39
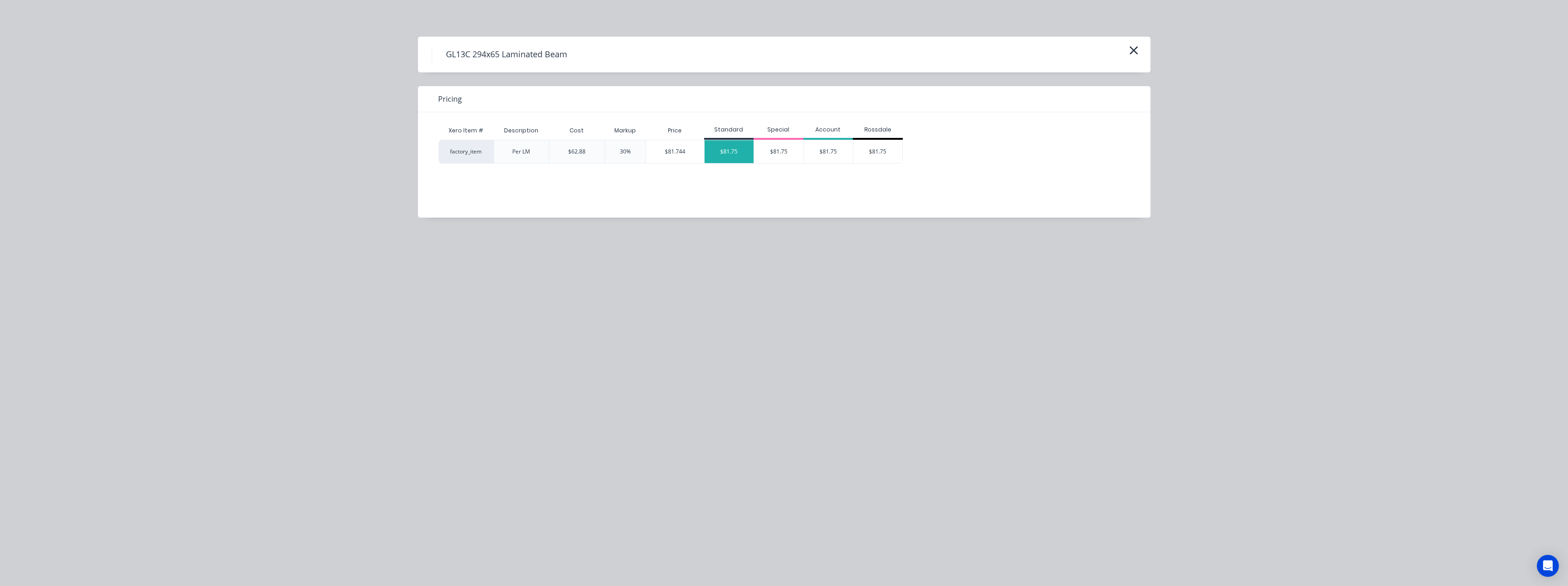
click at [733, 154] on div "$81.75" at bounding box center [729, 151] width 50 height 23
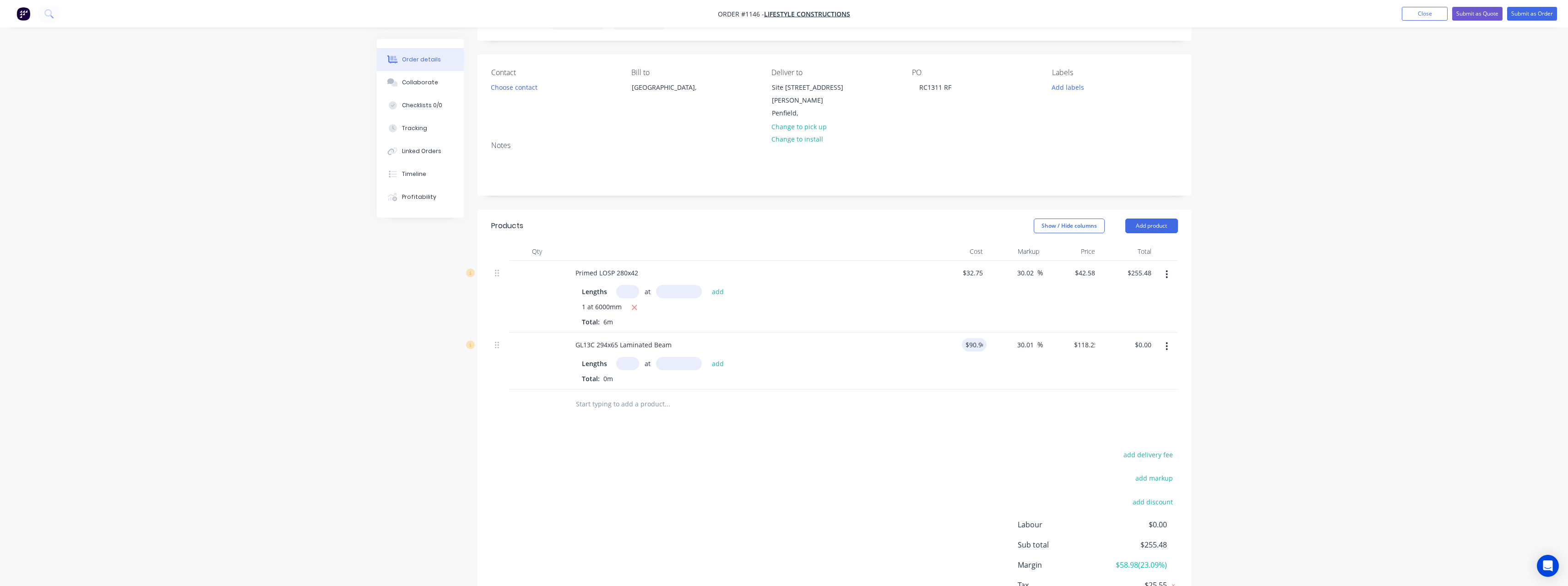
click at [618, 357] on input "text" at bounding box center [627, 363] width 23 height 13
click at [707, 357] on button "add" at bounding box center [718, 363] width 21 height 12
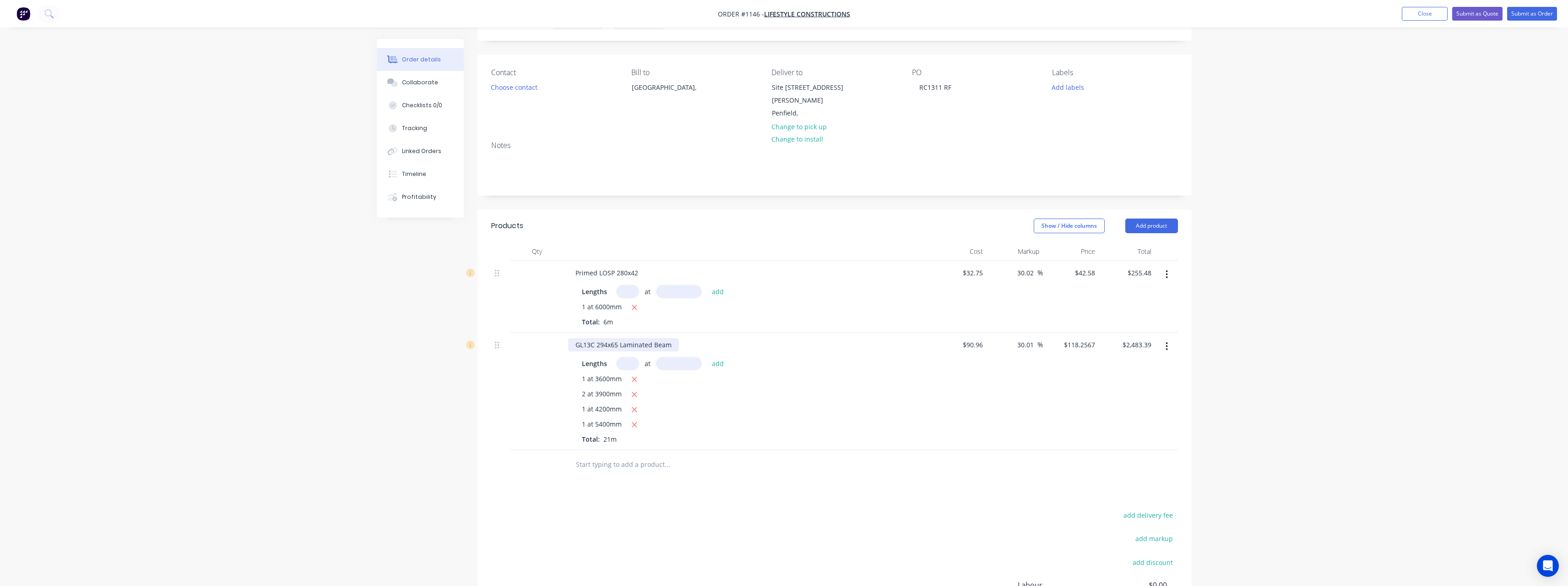
click at [674, 338] on div "GL13C 294x65 Laminated Beam" at bounding box center [623, 345] width 111 height 13
click at [608, 457] on input "text" at bounding box center [667, 464] width 183 height 18
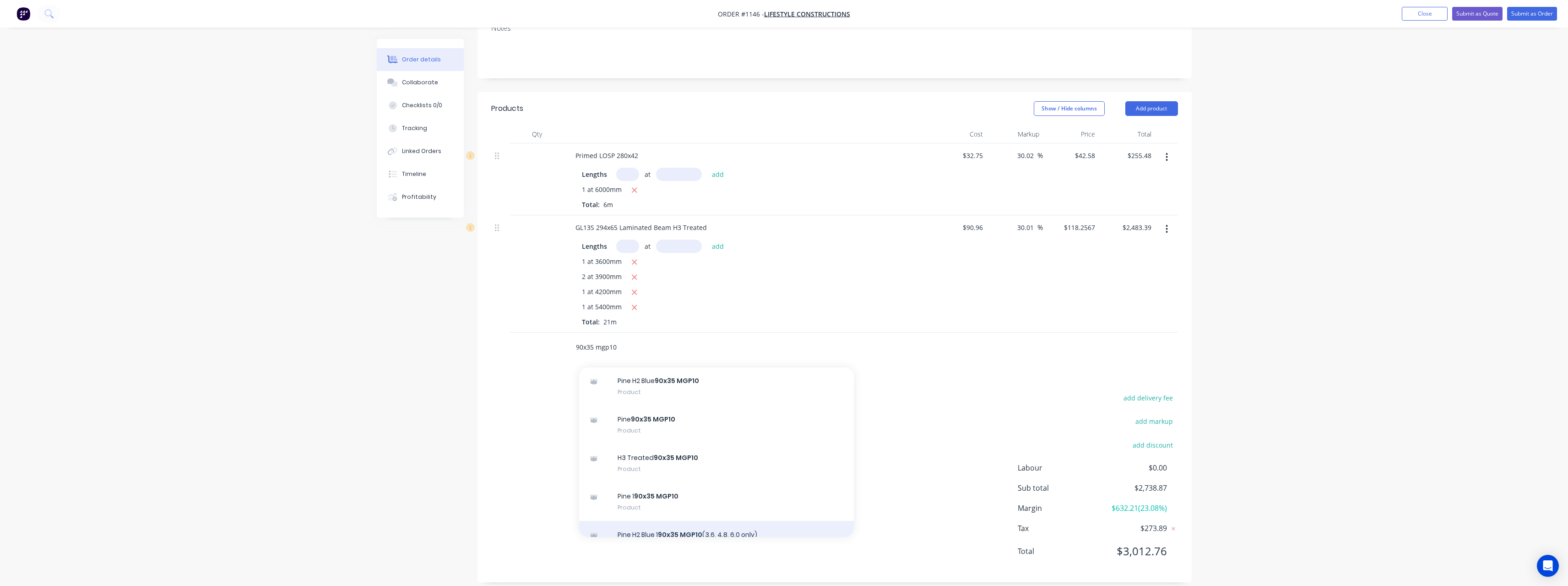
scroll to position [458, 0]
click at [685, 462] on div "Pine 90x35 MGP10 Product" at bounding box center [716, 477] width 274 height 39
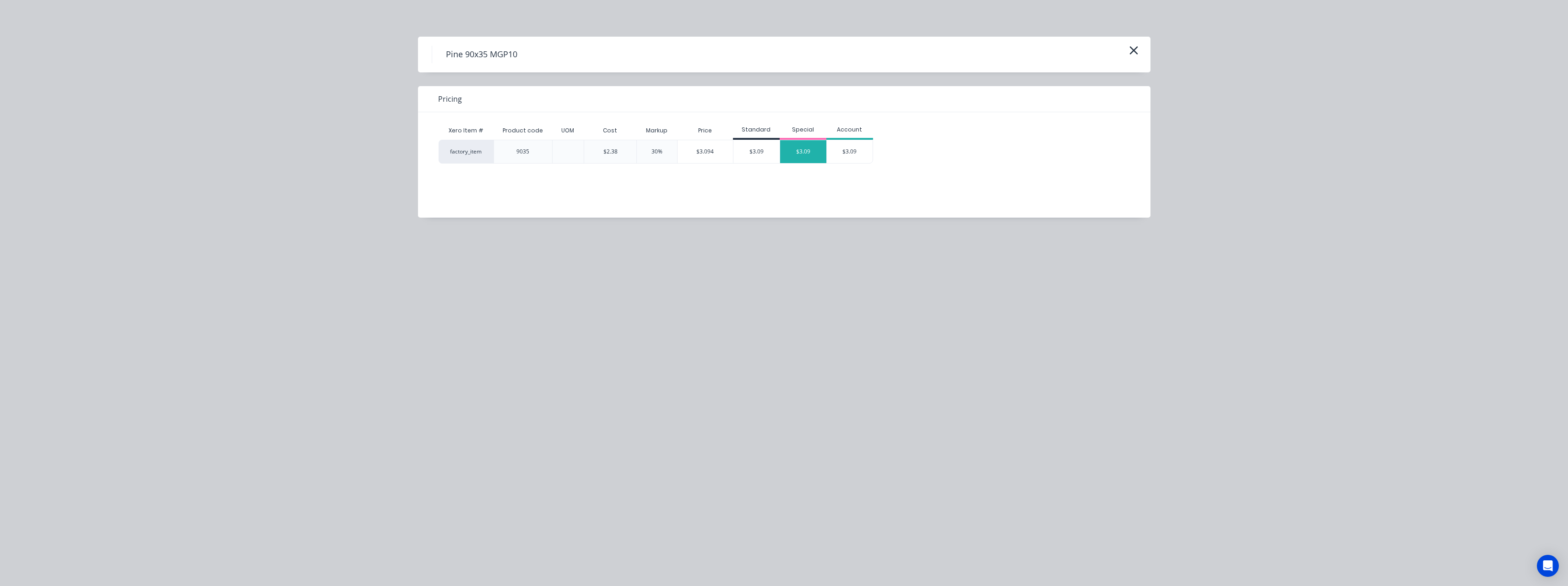
click at [788, 154] on div "$3.09" at bounding box center [803, 151] width 46 height 23
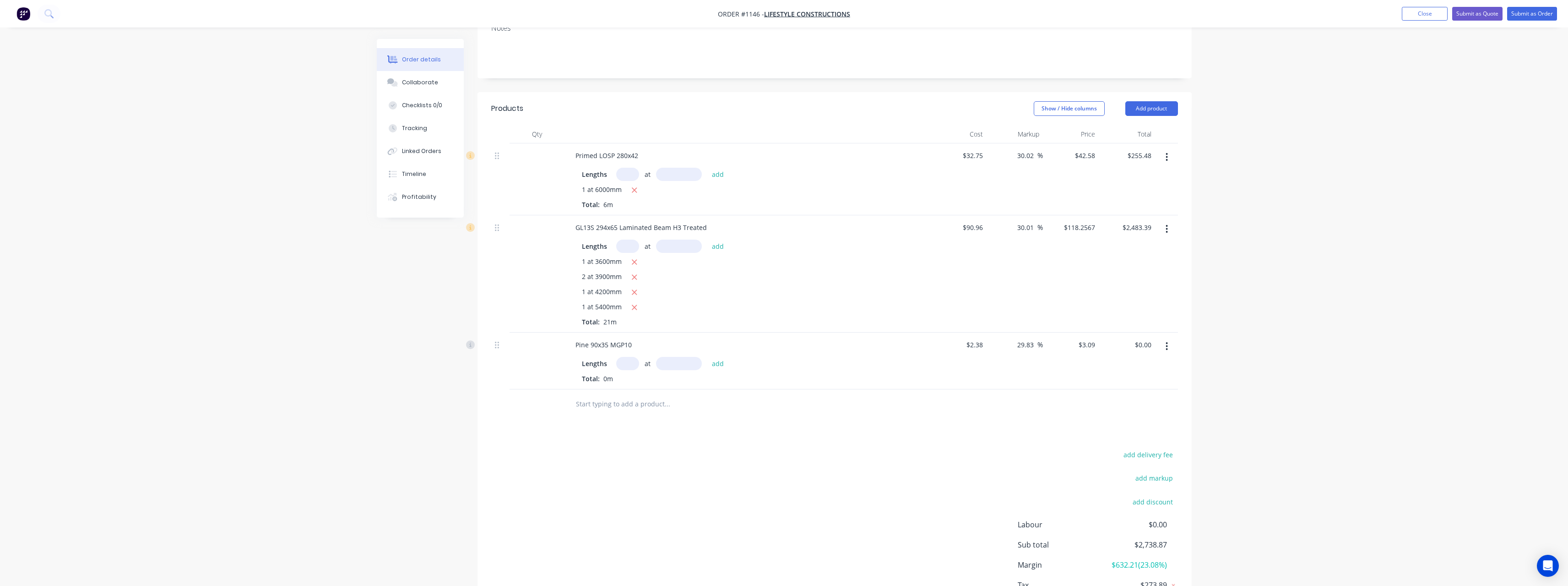
click at [628, 357] on input "text" at bounding box center [627, 363] width 23 height 13
click at [707, 357] on button "add" at bounding box center [718, 363] width 21 height 12
click at [617, 440] on input "text" at bounding box center [667, 450] width 183 height 18
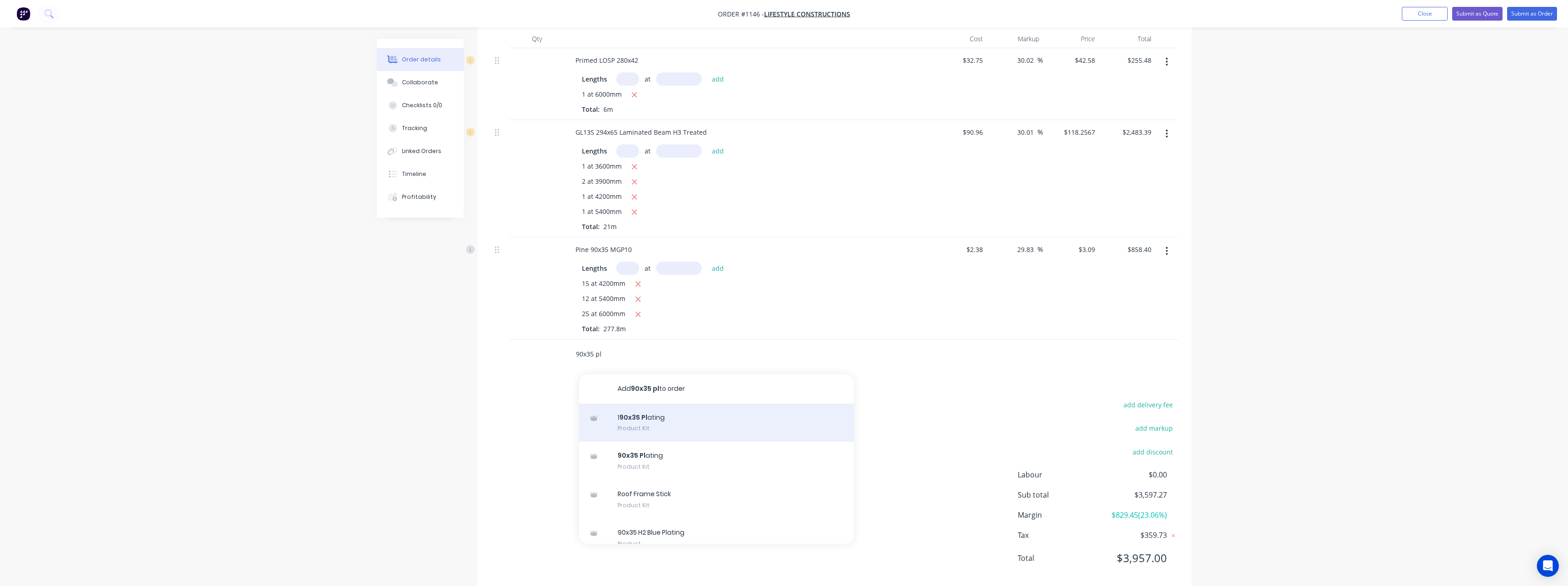
scroll to position [267, 0]
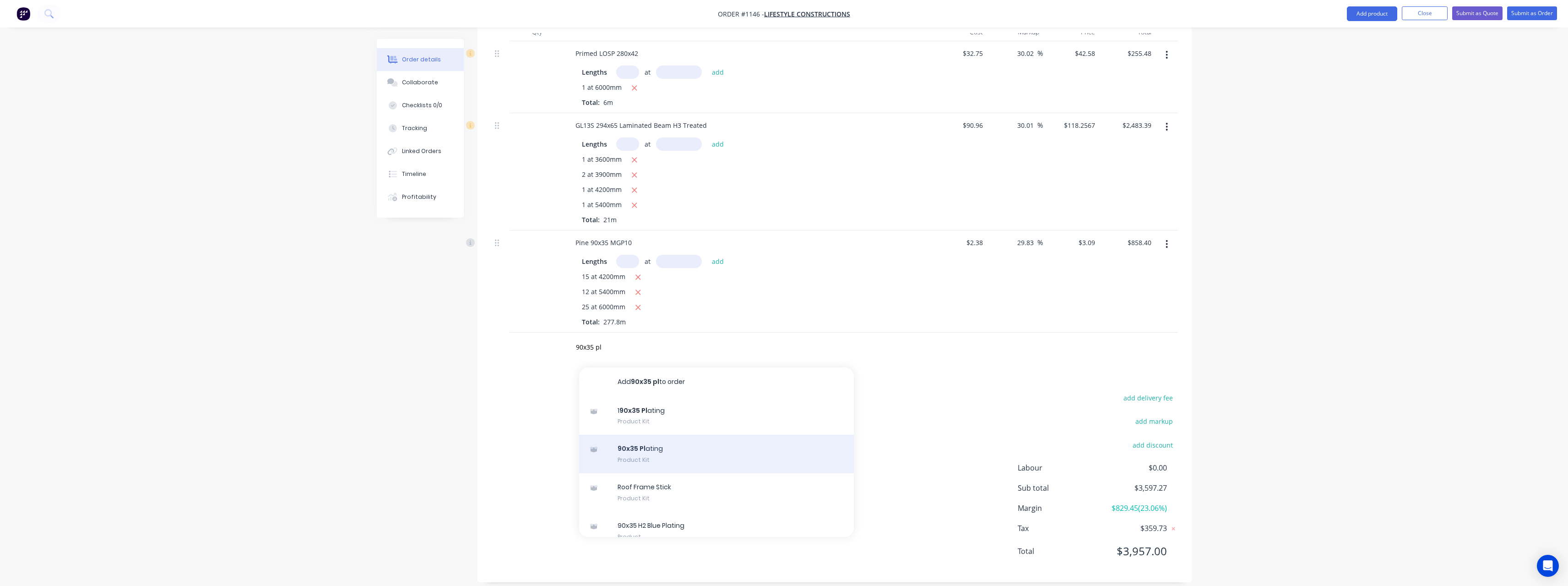
click at [685, 437] on div "90x35 Pl ating Product Kit" at bounding box center [716, 454] width 274 height 39
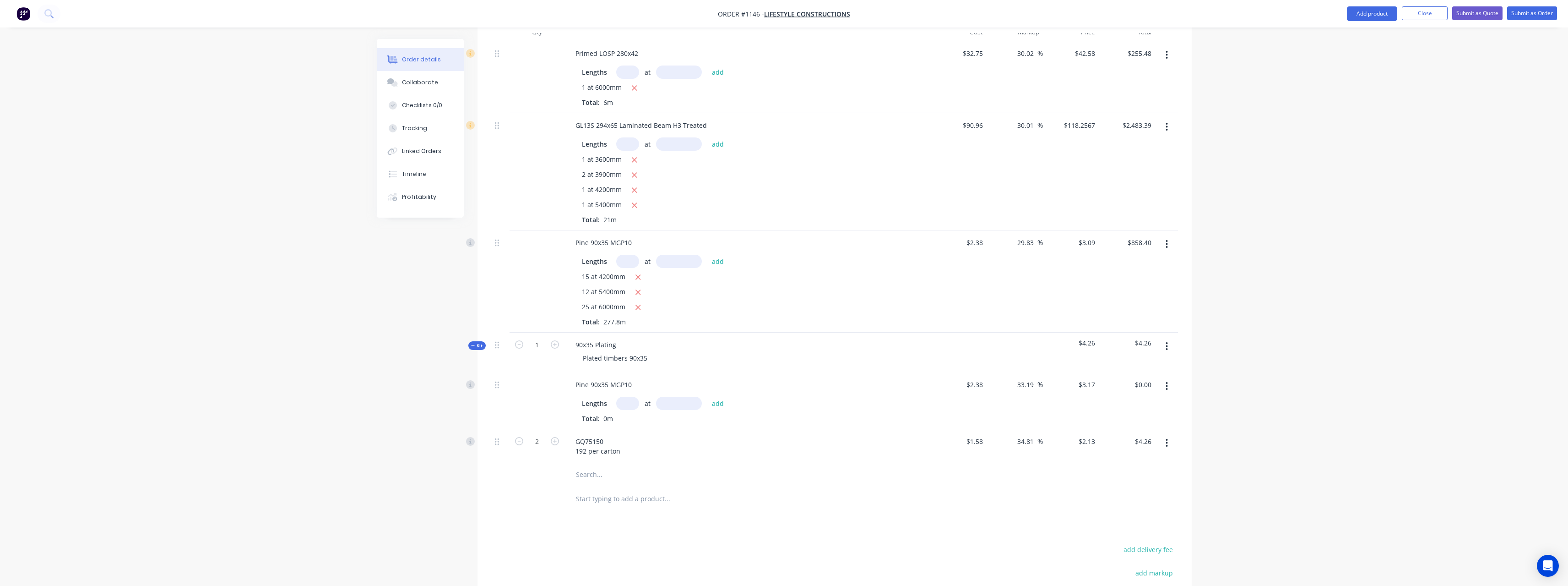
click at [629, 396] on input "text" at bounding box center [627, 403] width 23 height 13
click at [707, 396] on button "add" at bounding box center [718, 402] width 21 height 12
click at [543, 452] on input "2" at bounding box center [537, 456] width 24 height 13
click at [600, 505] on input "text" at bounding box center [667, 514] width 183 height 18
click at [602, 505] on input "text" at bounding box center [667, 514] width 183 height 18
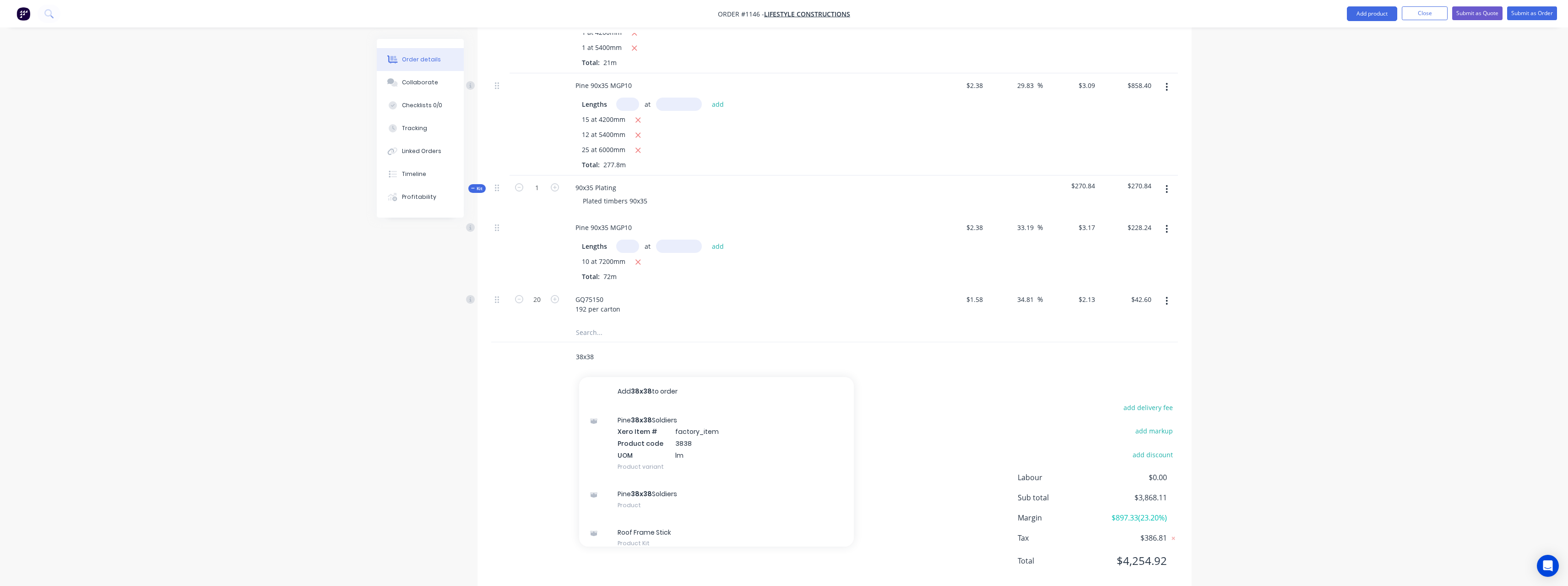
scroll to position [433, 0]
click at [696, 472] on div "Pine 38x38 Soldiers Product" at bounding box center [716, 489] width 274 height 39
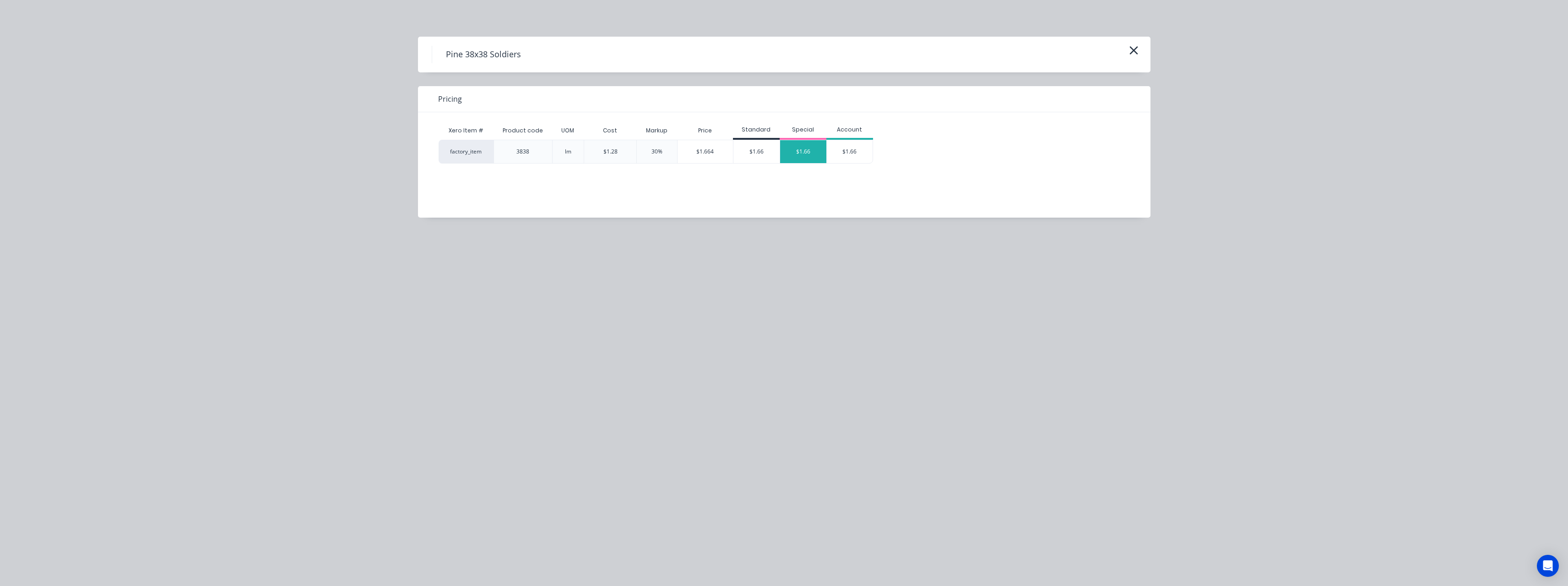
click at [793, 150] on div "$1.66" at bounding box center [803, 151] width 46 height 23
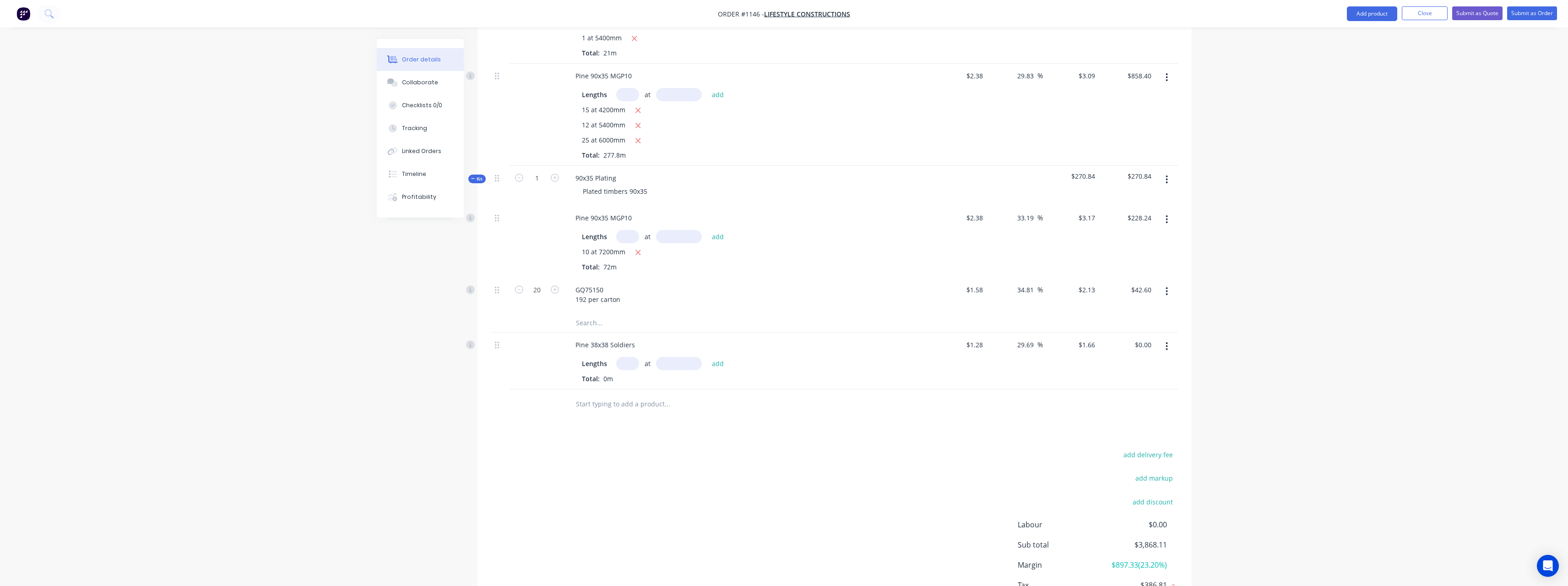
click at [629, 357] on input "text" at bounding box center [627, 363] width 23 height 13
click at [707, 357] on button "add" at bounding box center [718, 363] width 21 height 12
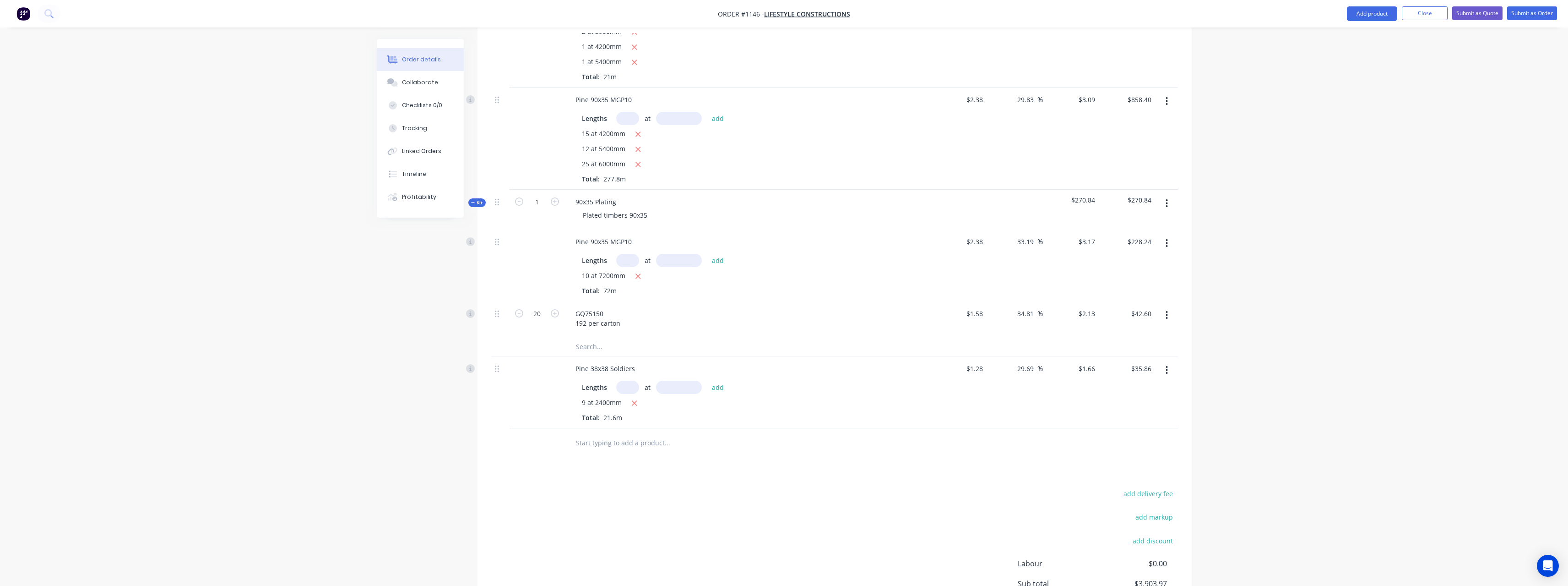
scroll to position [388, 0]
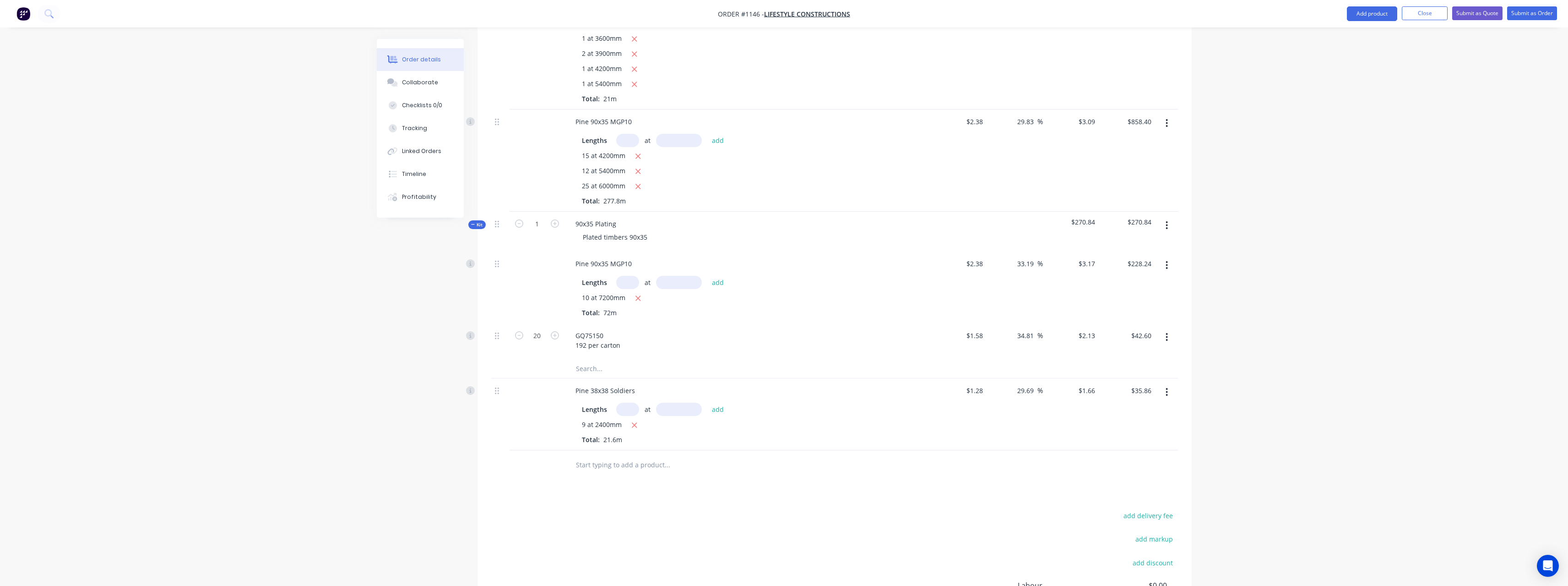
click at [631, 134] on input "text" at bounding box center [627, 141] width 23 height 13
click at [707, 134] on button "add" at bounding box center [718, 140] width 21 height 12
click at [639, 184] on icon "button" at bounding box center [638, 187] width 5 height 5
click at [617, 456] on input "text" at bounding box center [667, 465] width 183 height 18
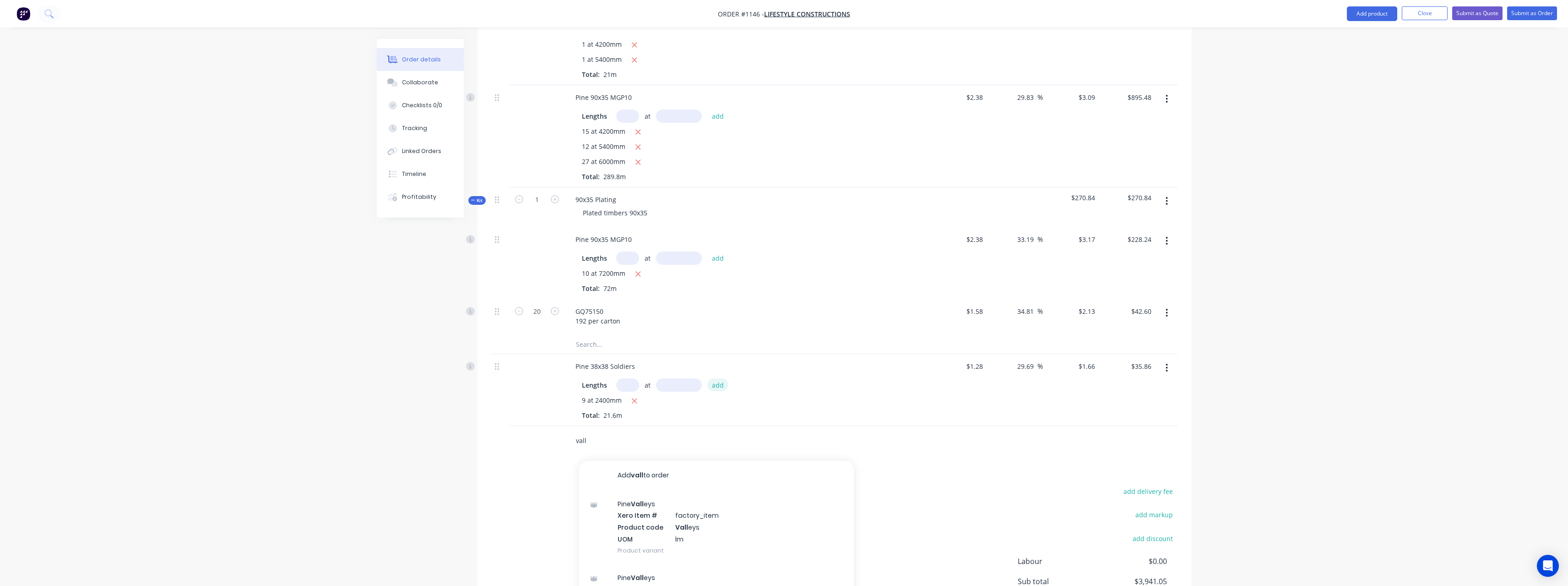
scroll to position [505, 0]
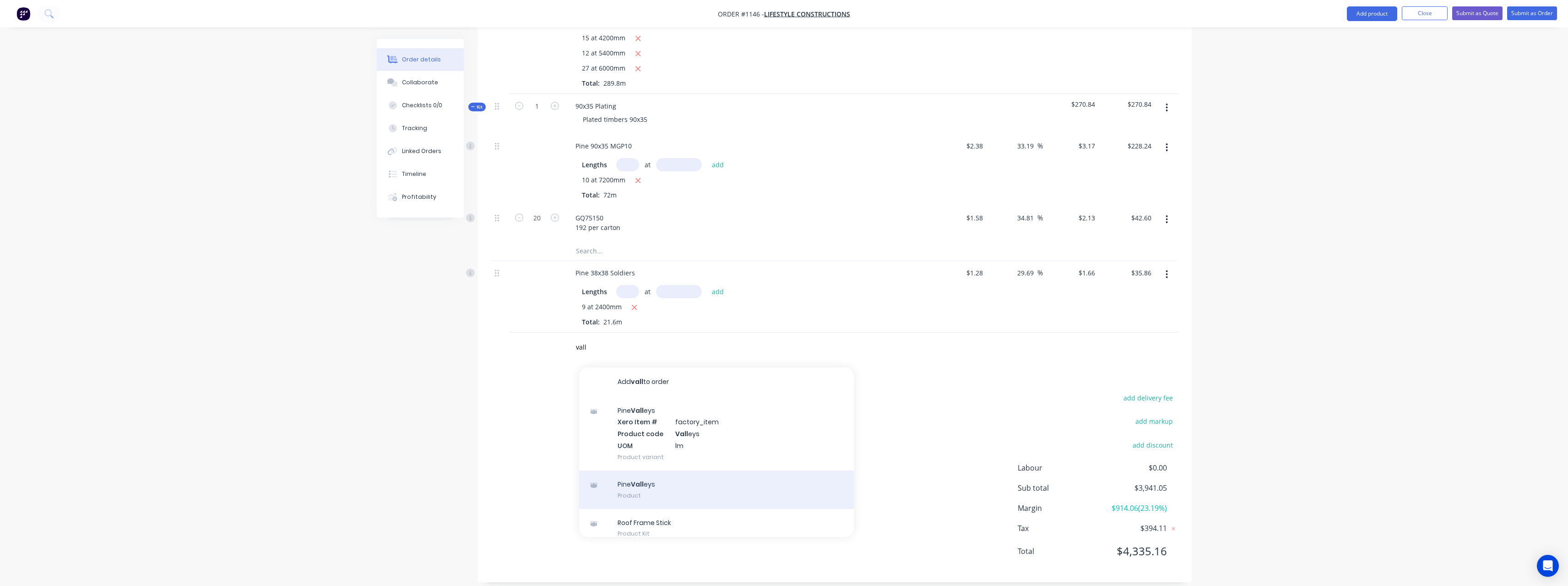
click at [659, 477] on div "Pine Vall eys Product" at bounding box center [716, 489] width 274 height 39
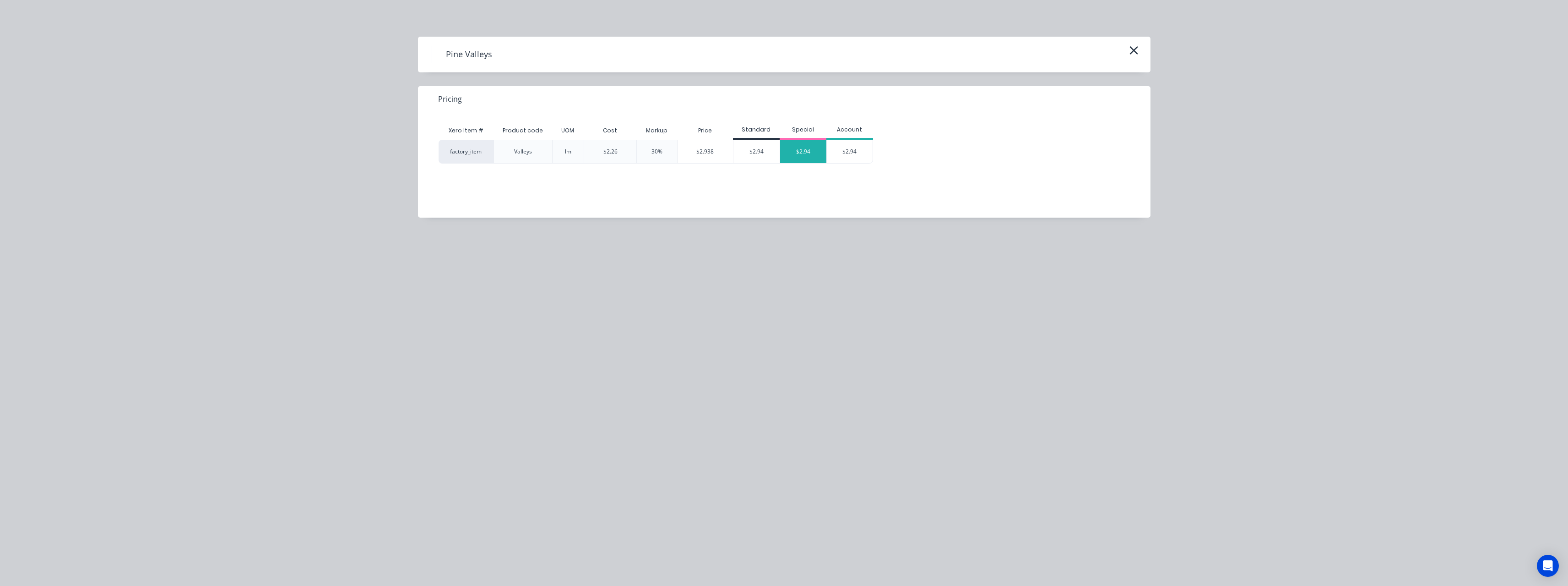
click at [799, 162] on div "$2.94" at bounding box center [803, 151] width 46 height 23
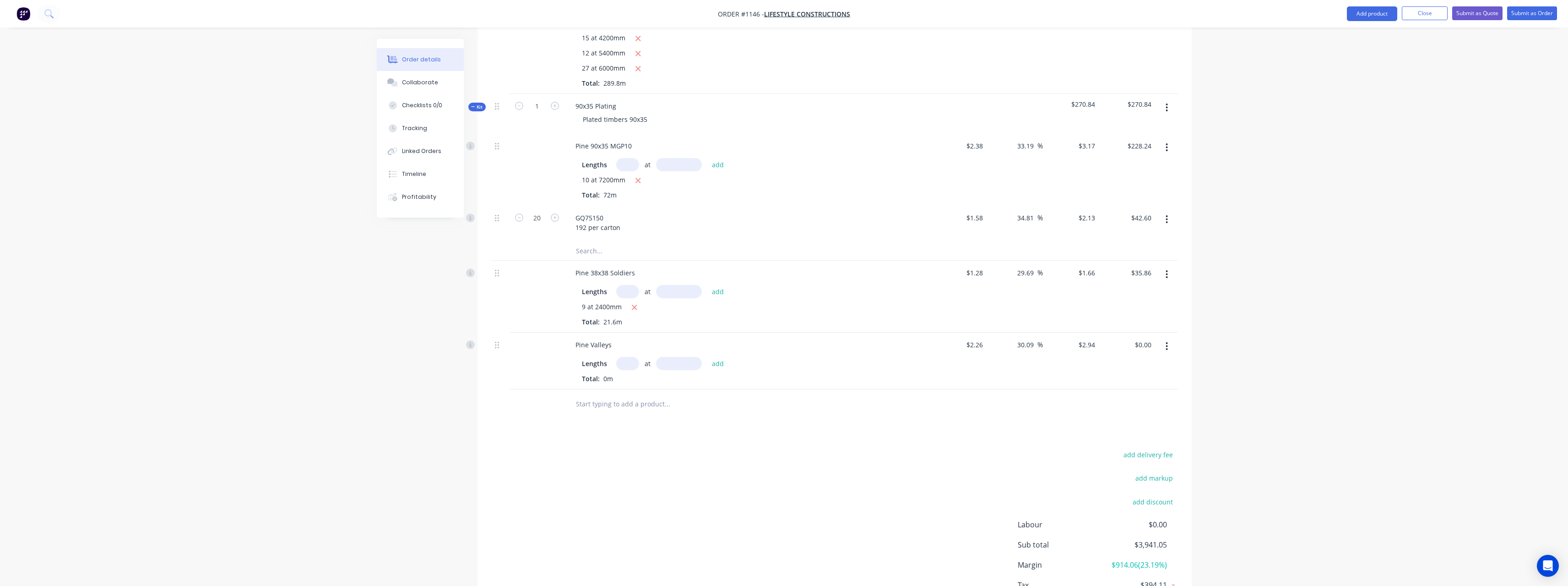
click at [633, 358] on input "text" at bounding box center [627, 363] width 23 height 13
click at [707, 357] on button "add" at bounding box center [718, 363] width 21 height 12
click at [607, 410] on input "text" at bounding box center [667, 419] width 183 height 18
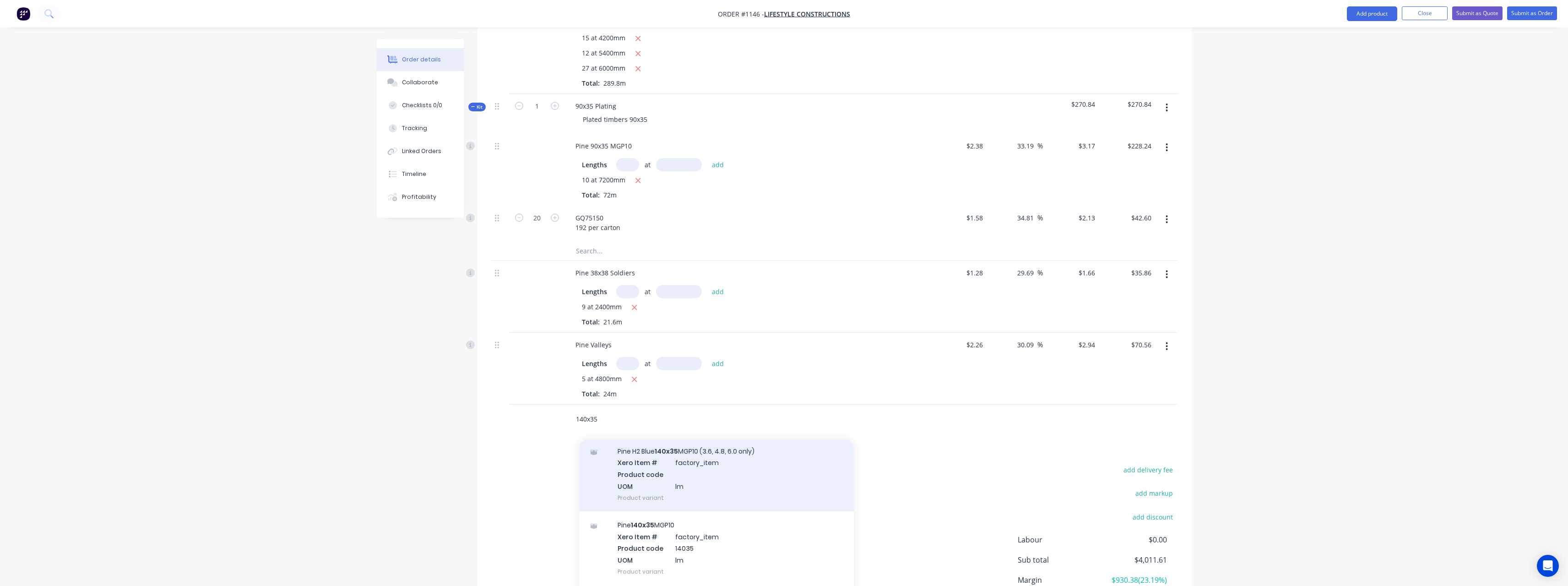
scroll to position [184, 0]
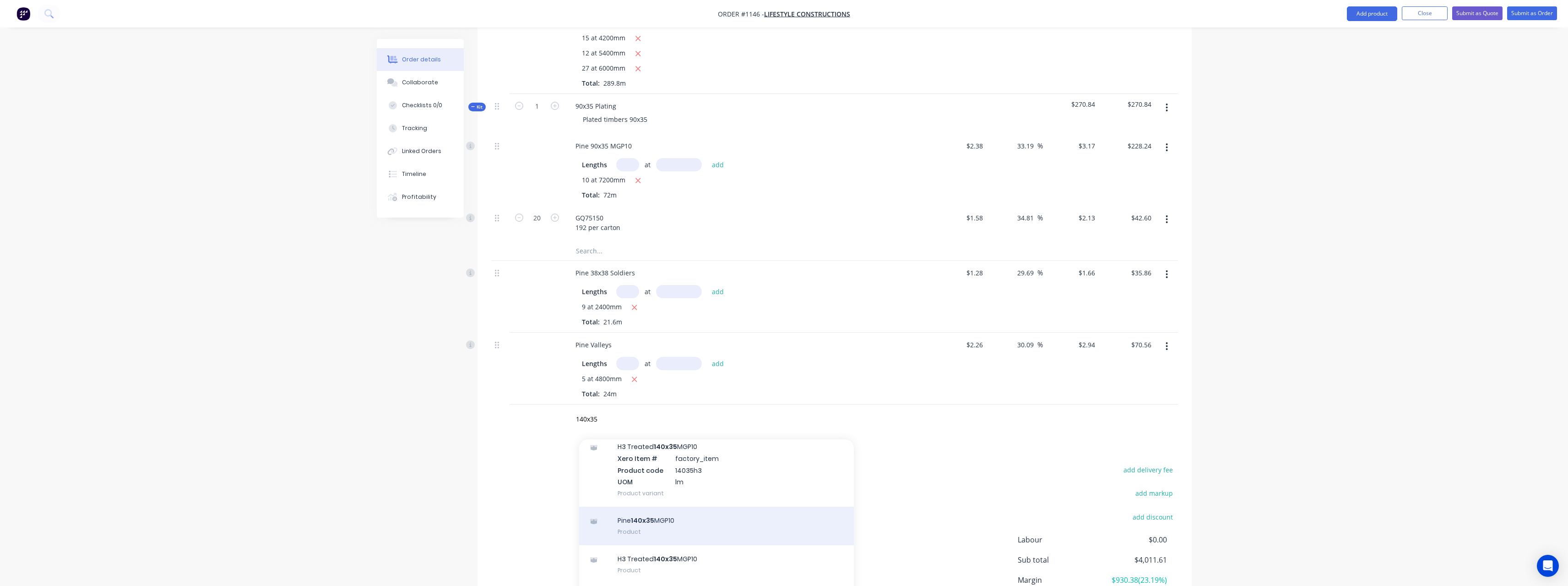
click at [644, 515] on div "Pine 140x35 MGP10 Product" at bounding box center [716, 525] width 274 height 39
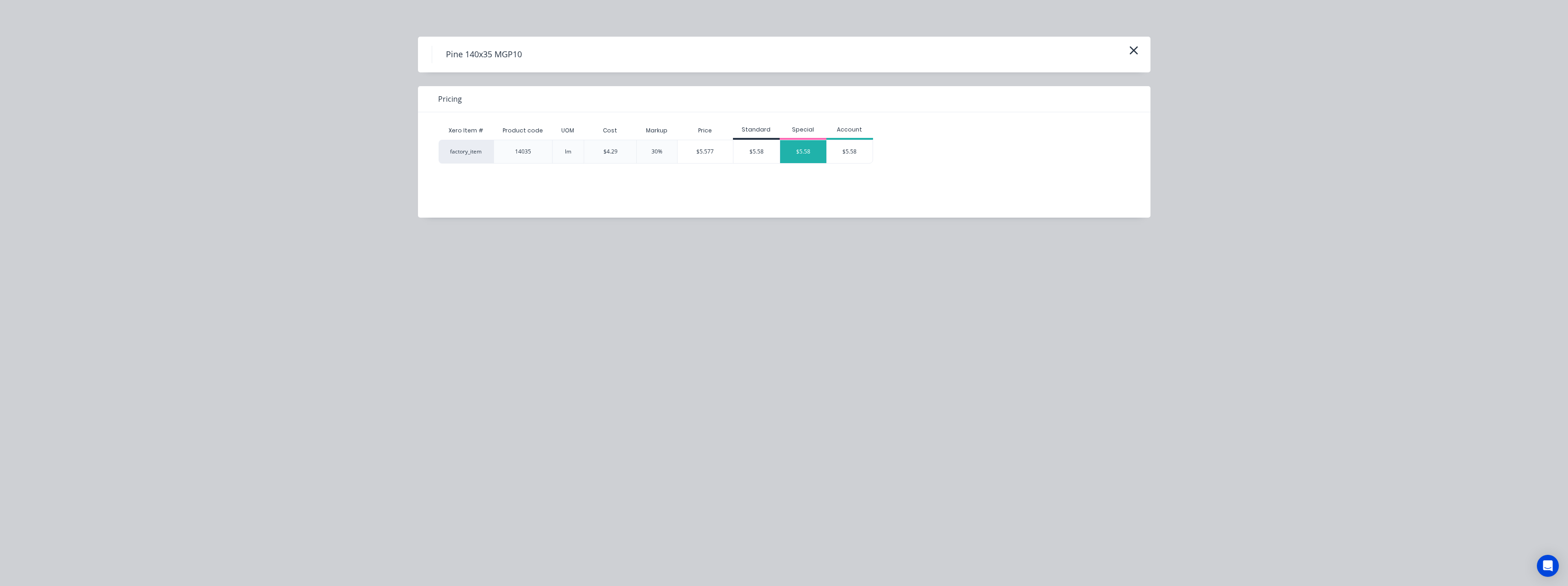
click at [795, 160] on div "$5.58" at bounding box center [803, 151] width 46 height 23
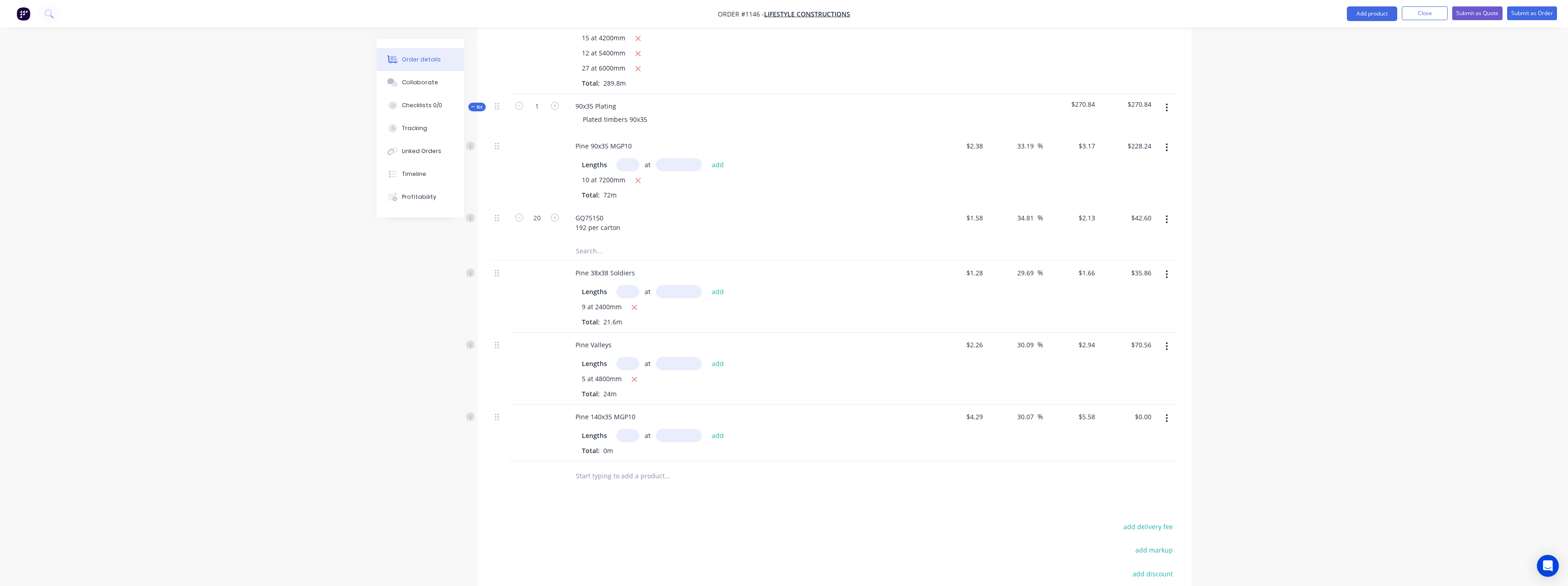
click at [631, 429] on input "text" at bounding box center [627, 436] width 23 height 13
click at [707, 429] on button "add" at bounding box center [718, 435] width 21 height 12
click at [609, 482] on input "text" at bounding box center [667, 491] width 183 height 18
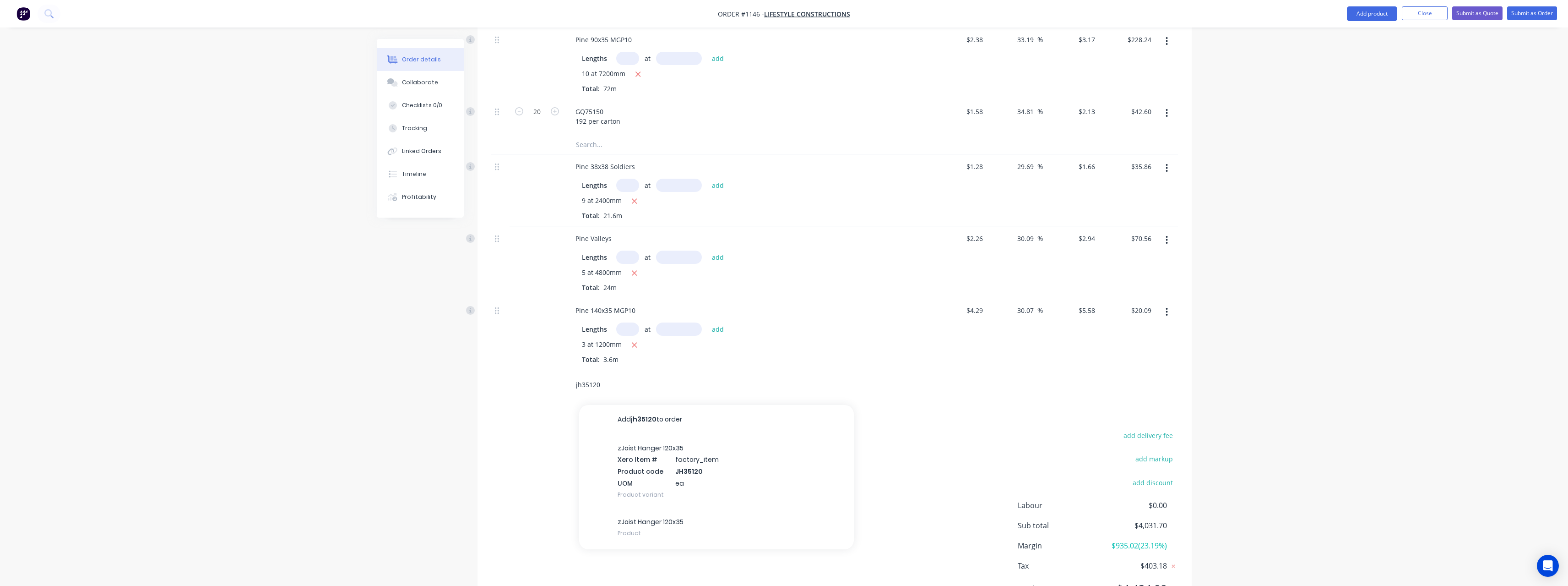
scroll to position [649, 0]
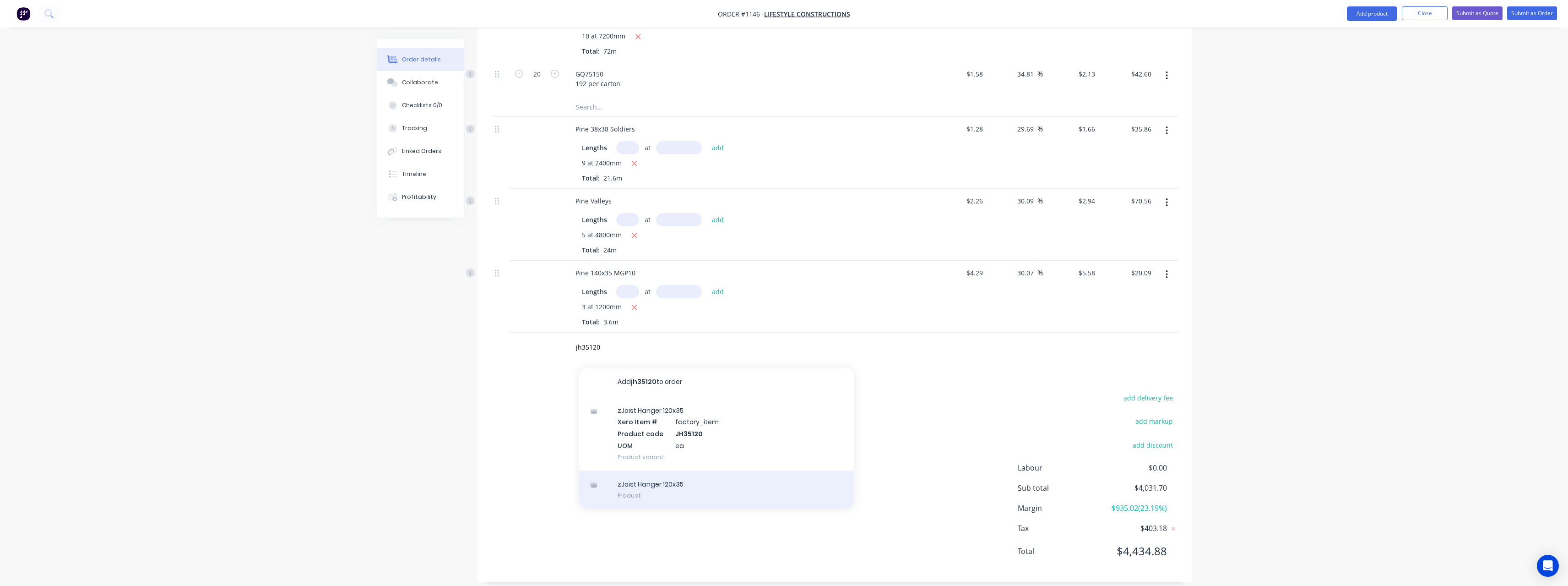
click at [682, 473] on div "zJoist Hanger 120x35 Product" at bounding box center [716, 489] width 274 height 39
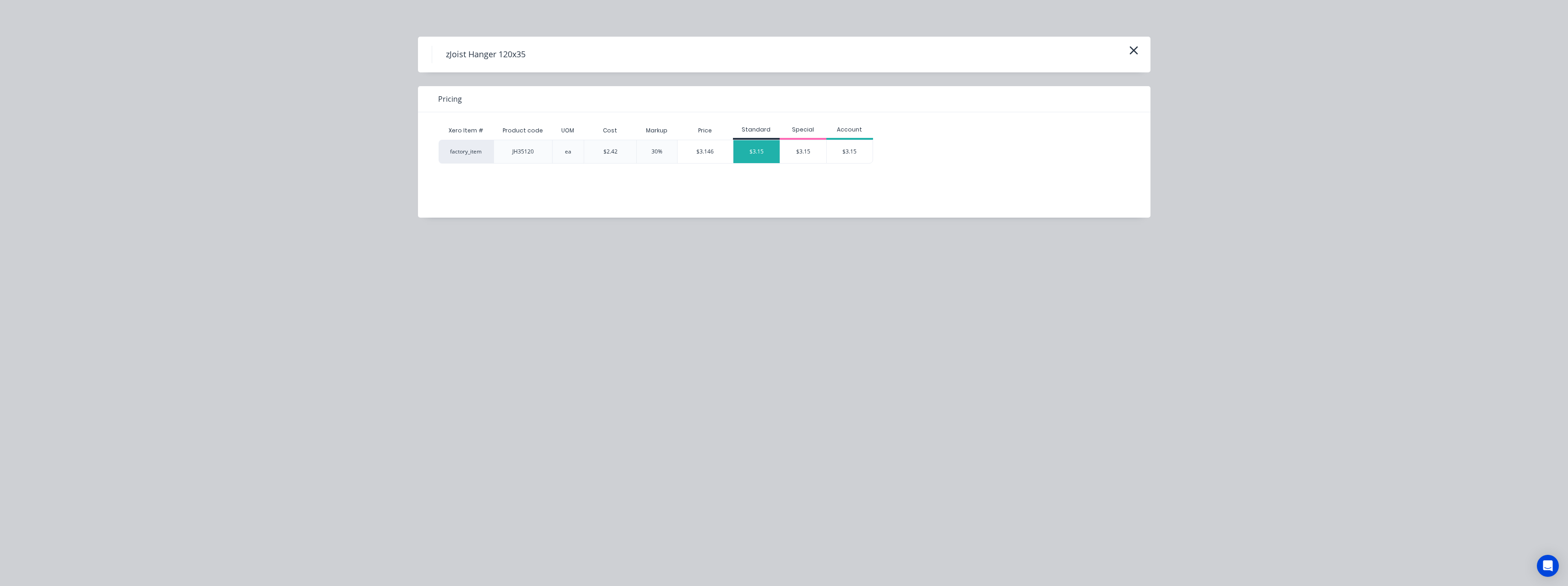
click at [756, 147] on div "$3.15" at bounding box center [757, 151] width 46 height 23
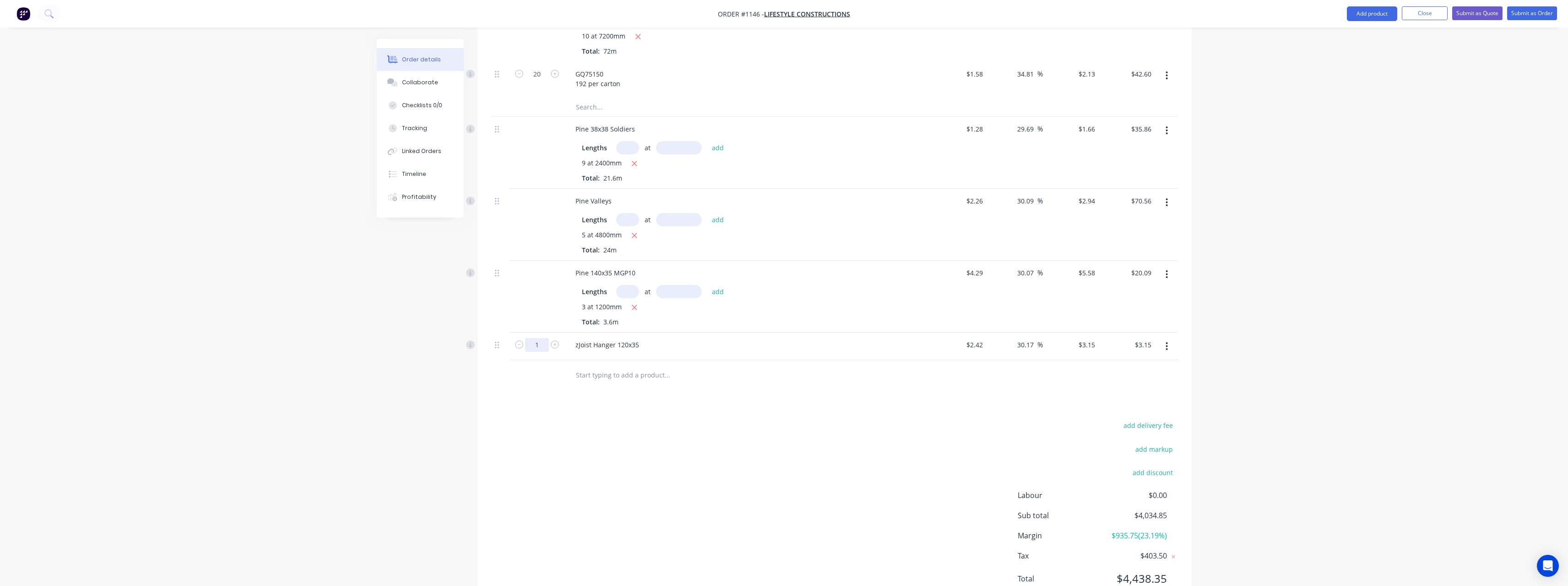
click at [617, 366] on input "text" at bounding box center [667, 375] width 183 height 18
click at [1490, 14] on button "Submit as Quote" at bounding box center [1477, 13] width 50 height 13
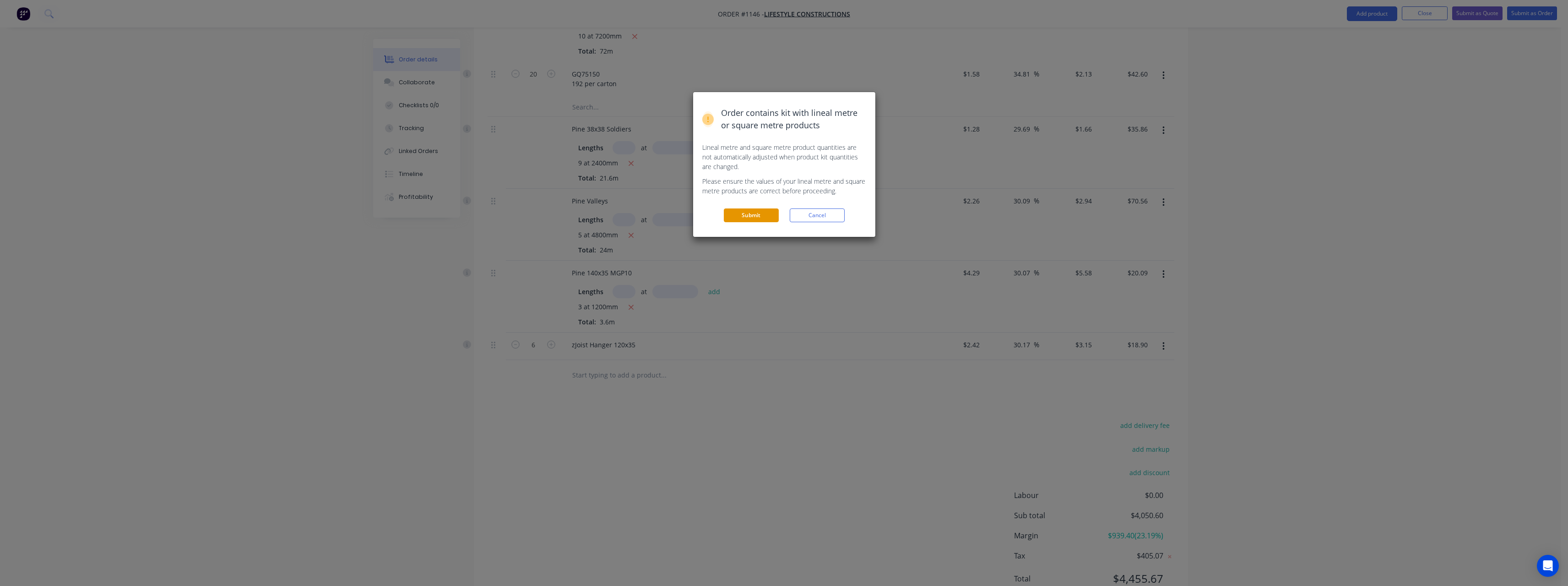
click at [769, 216] on button "Submit" at bounding box center [751, 215] width 55 height 13
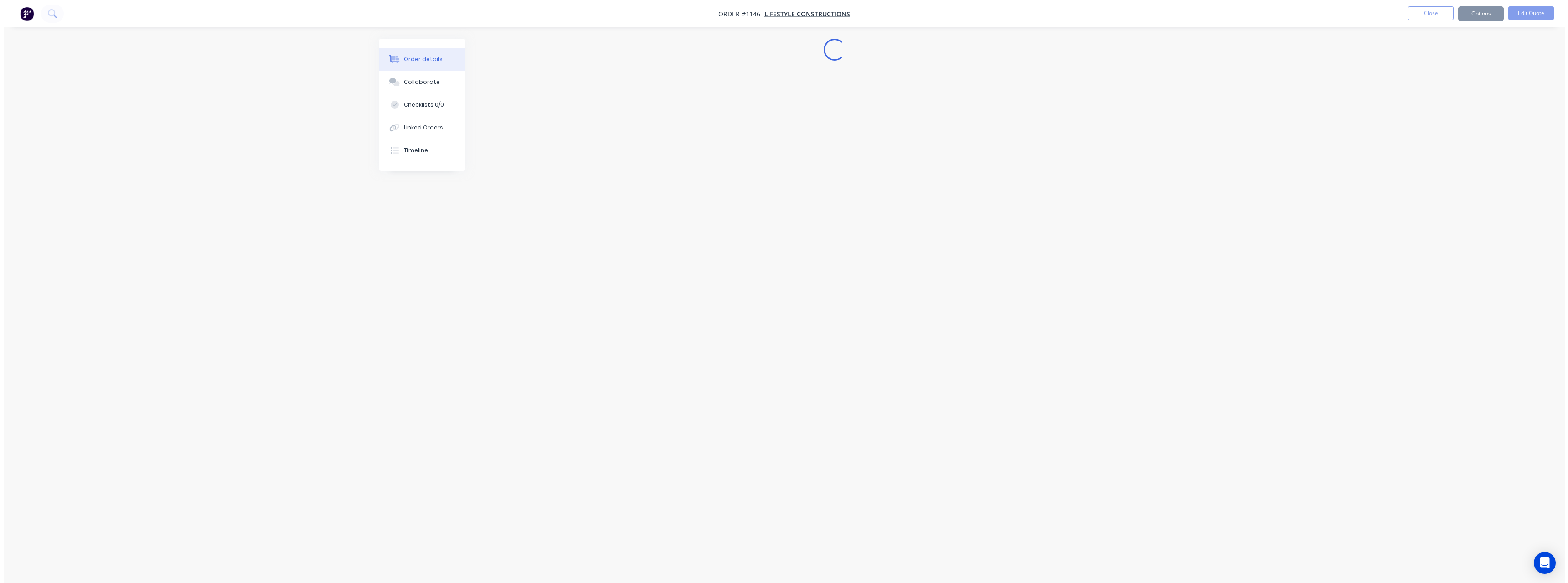
scroll to position [0, 0]
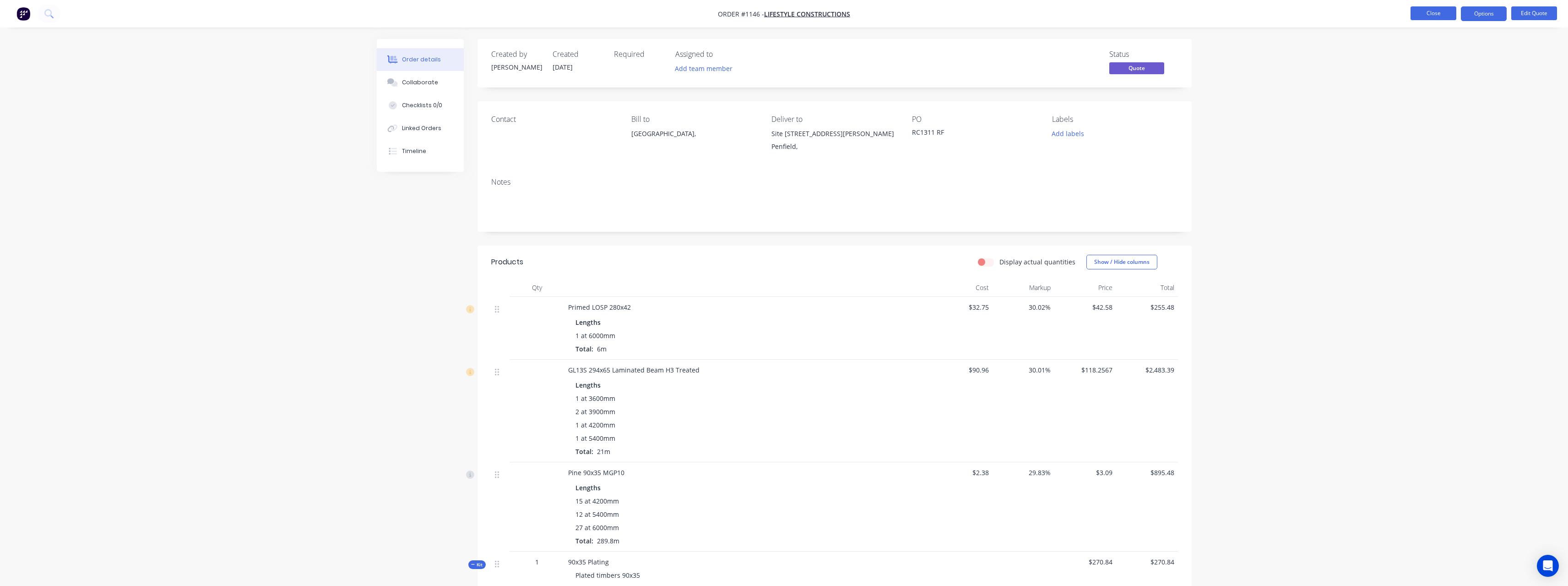
click at [1441, 12] on button "Close" at bounding box center [1433, 13] width 46 height 13
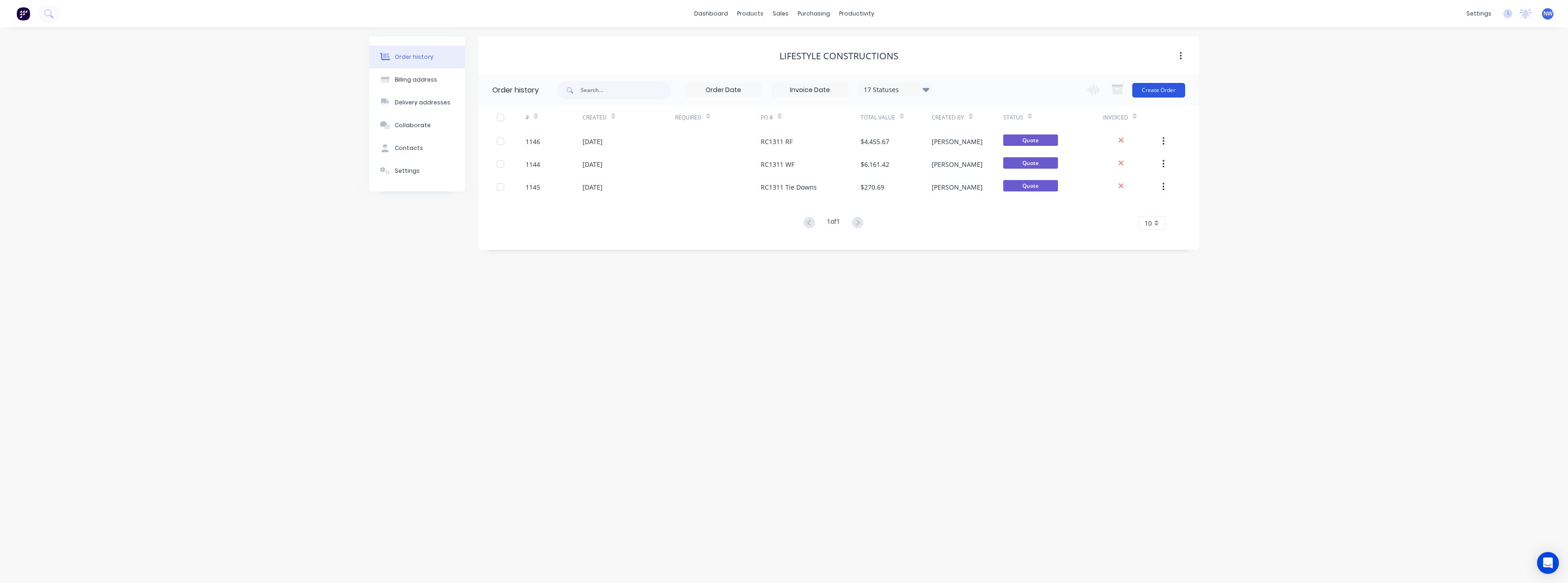
click at [1148, 88] on button "Create Order" at bounding box center [1158, 90] width 53 height 15
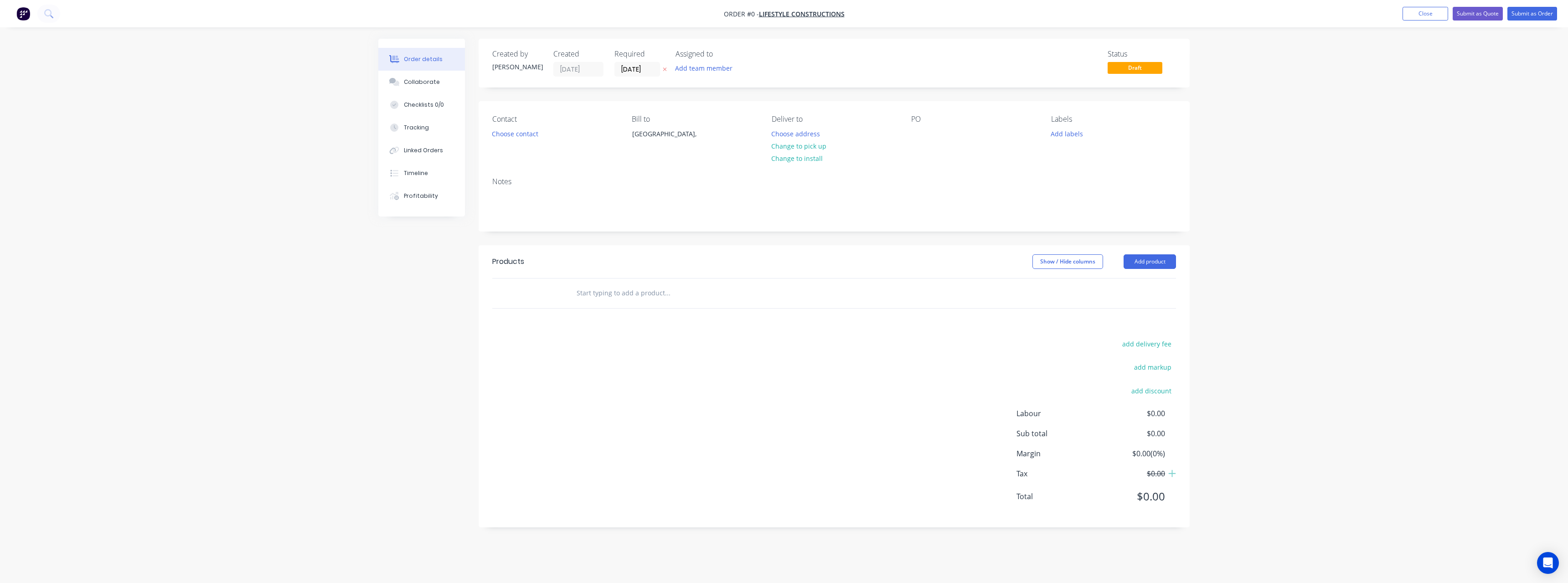
click at [668, 71] on button at bounding box center [665, 69] width 10 height 10
click at [775, 134] on button "Choose address" at bounding box center [796, 133] width 58 height 12
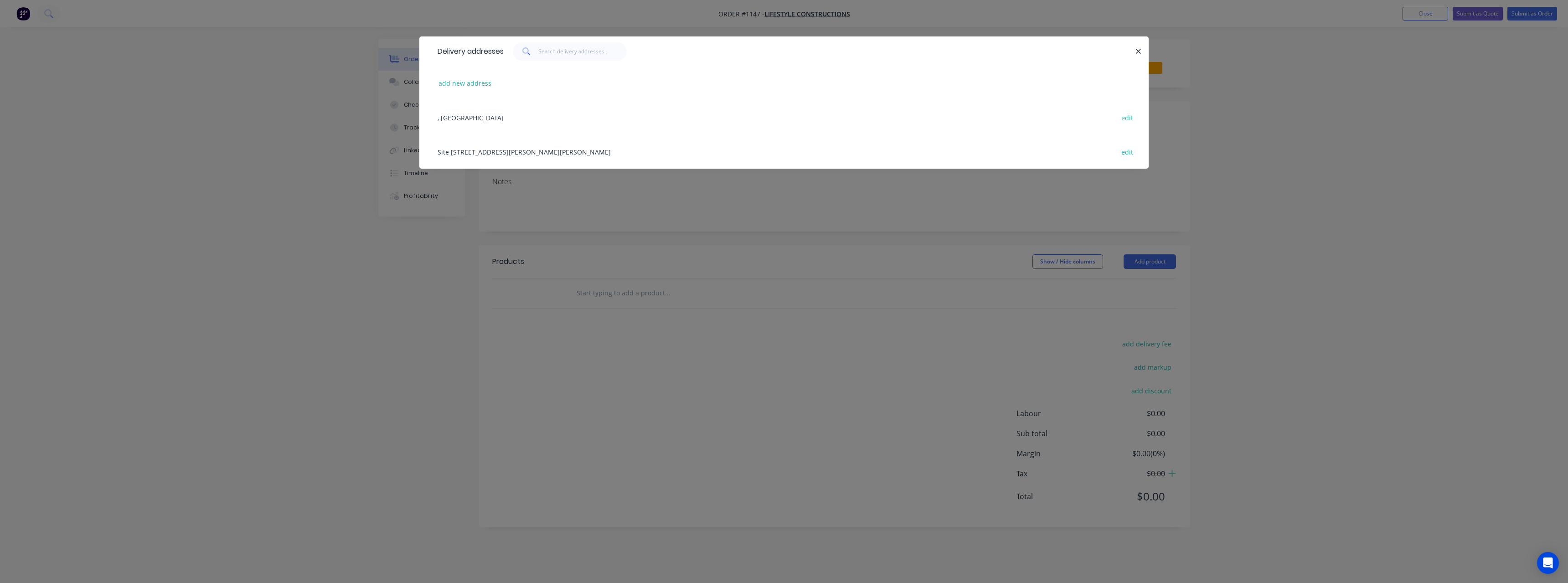
click at [484, 156] on div "Site [STREET_ADDRESS][PERSON_NAME][PERSON_NAME] edit" at bounding box center [783, 152] width 702 height 34
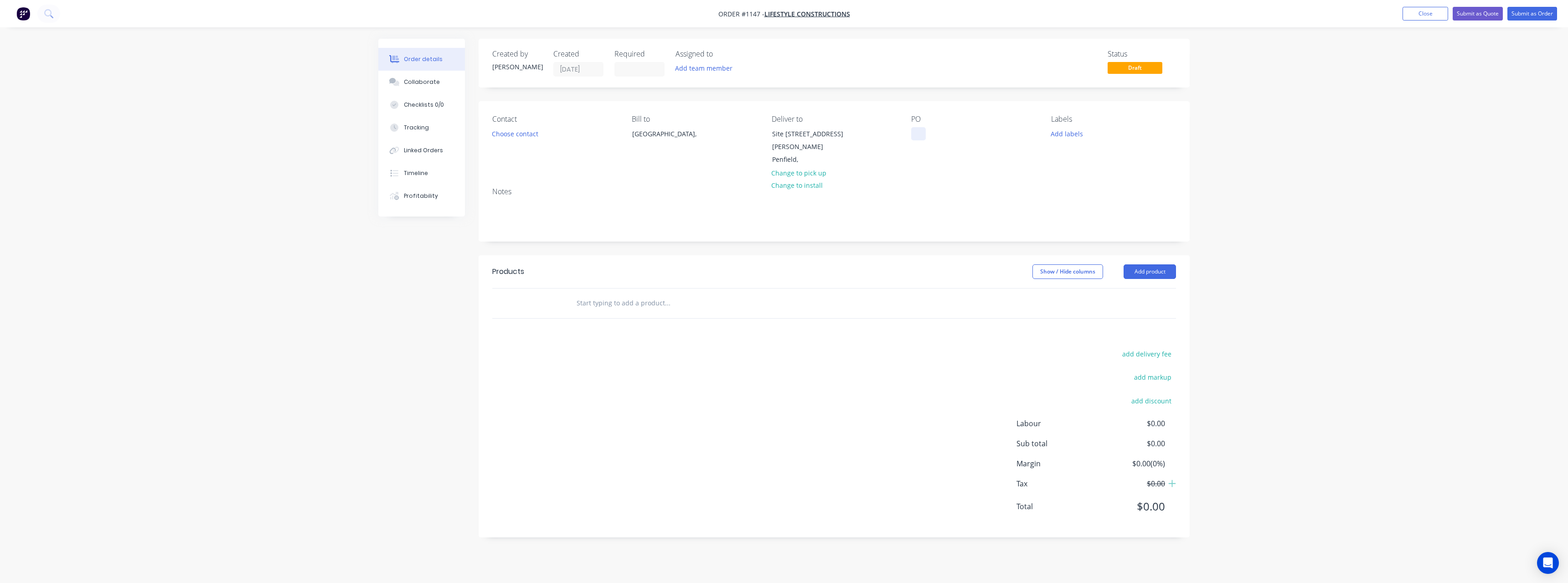
drag, startPoint x: 921, startPoint y: 139, endPoint x: 921, endPoint y: 157, distance: 18.0
click at [921, 139] on div at bounding box center [919, 134] width 15 height 13
click at [654, 295] on input "text" at bounding box center [668, 303] width 183 height 18
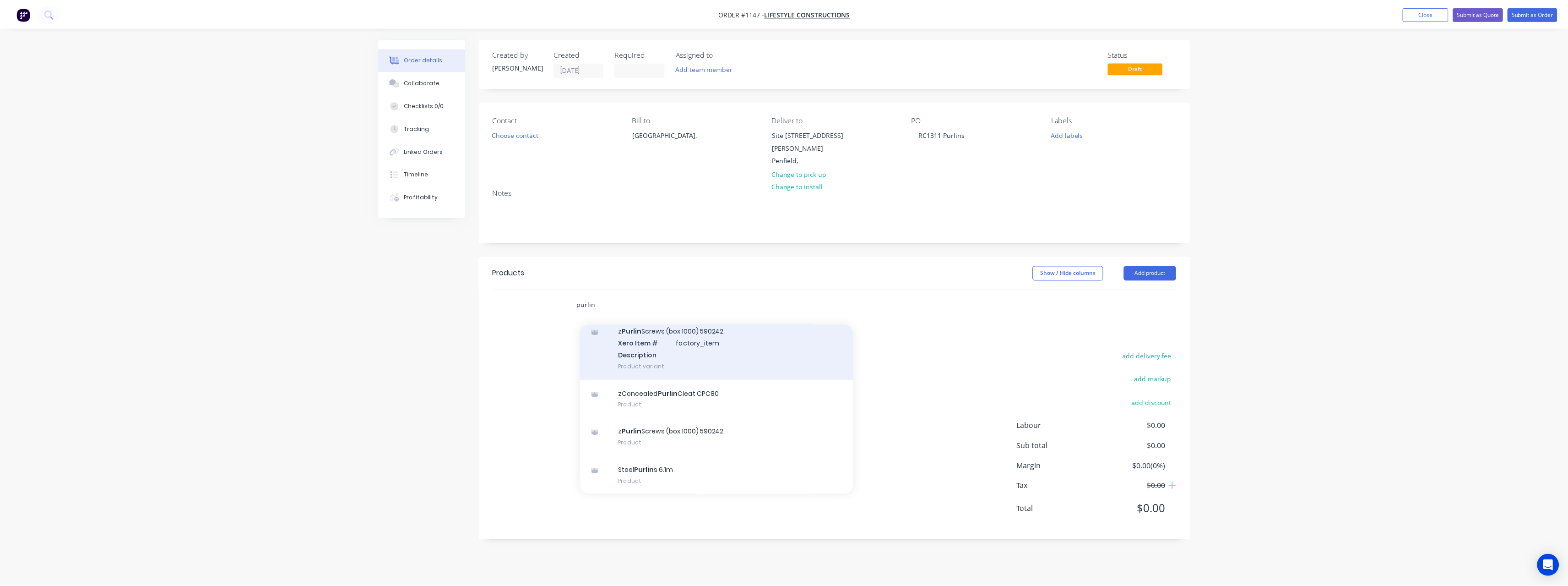
scroll to position [172, 0]
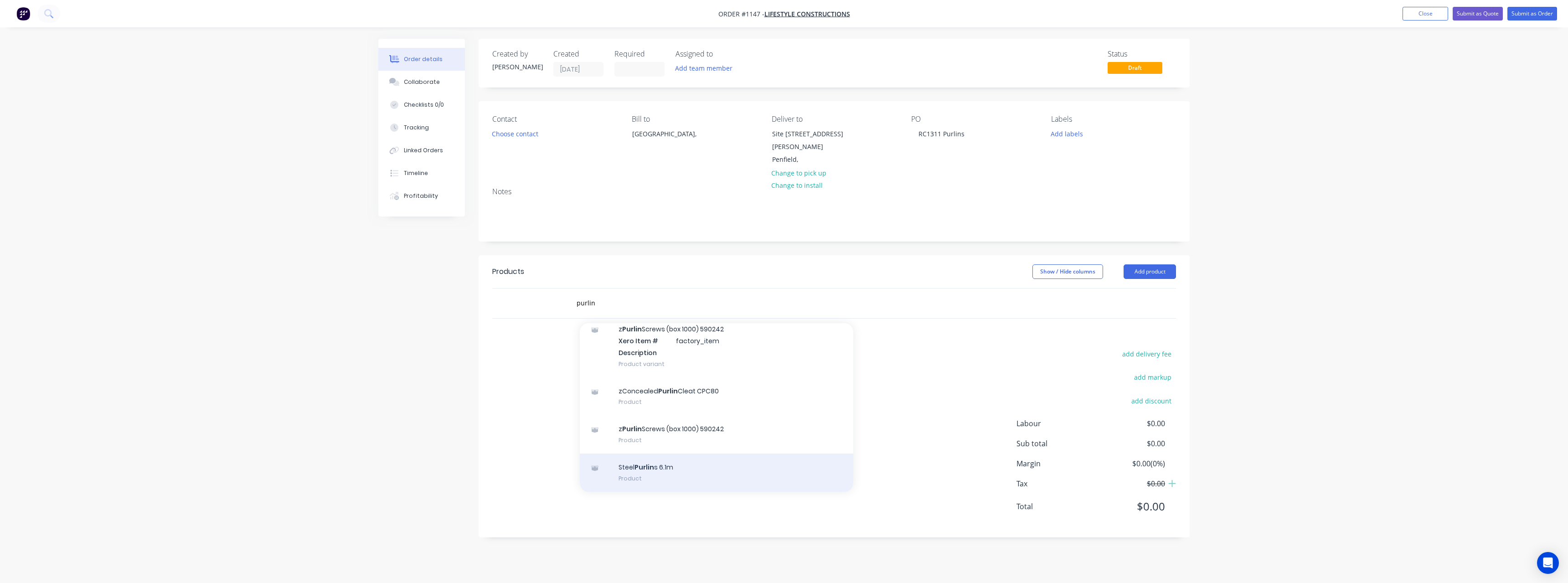
click at [680, 458] on div "Steel Purlin s 6.1m Product" at bounding box center [716, 472] width 273 height 38
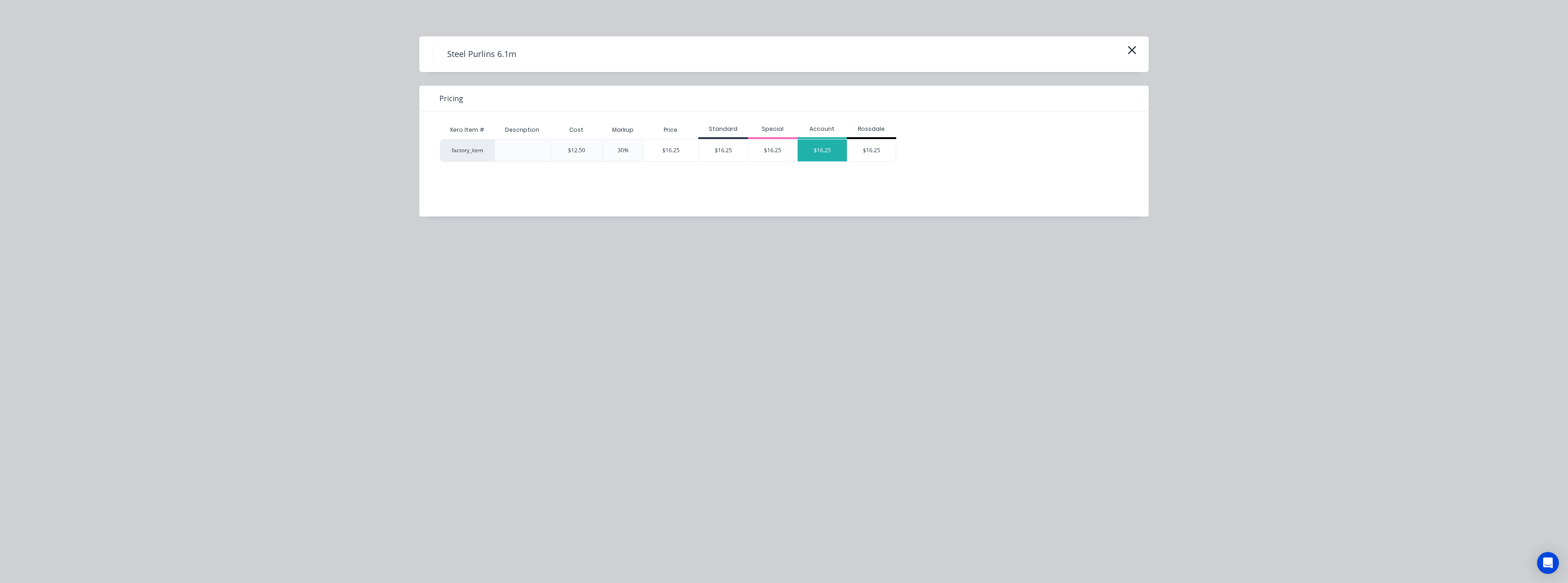
click at [814, 160] on div "$16.25" at bounding box center [822, 150] width 49 height 22
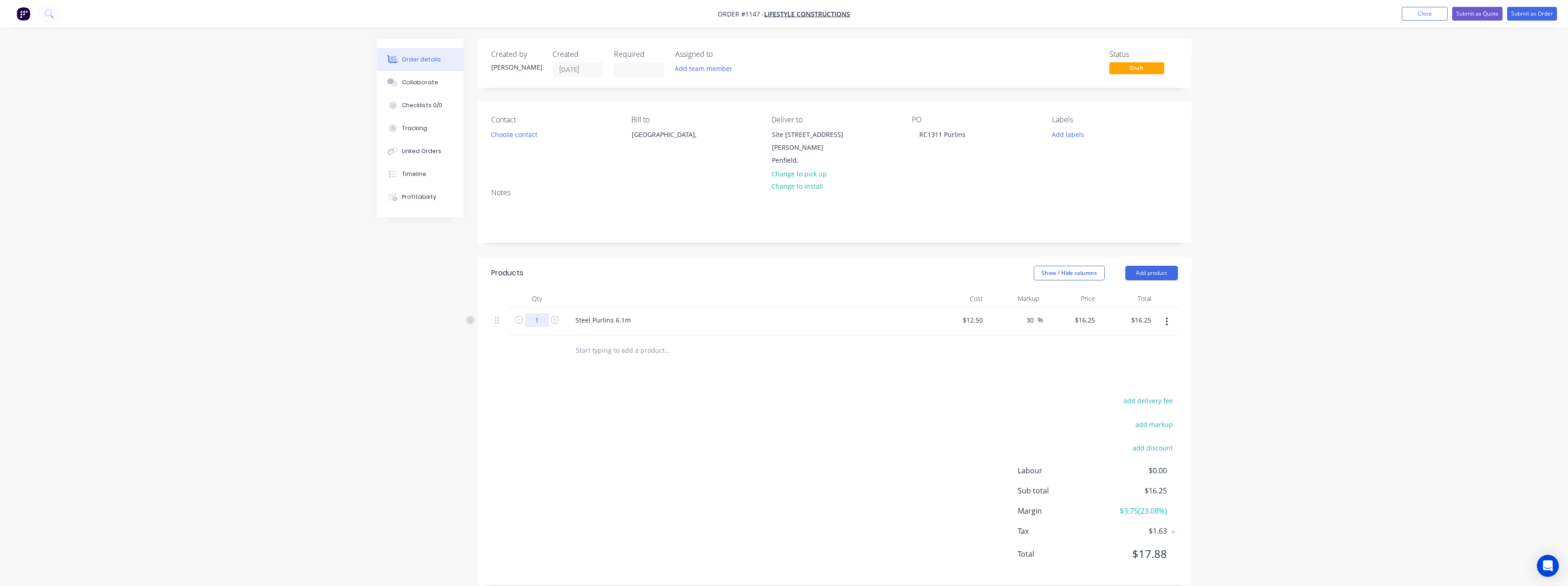
click at [542, 313] on input "1" at bounding box center [537, 320] width 24 height 13
click at [627, 341] on input "text" at bounding box center [667, 350] width 183 height 18
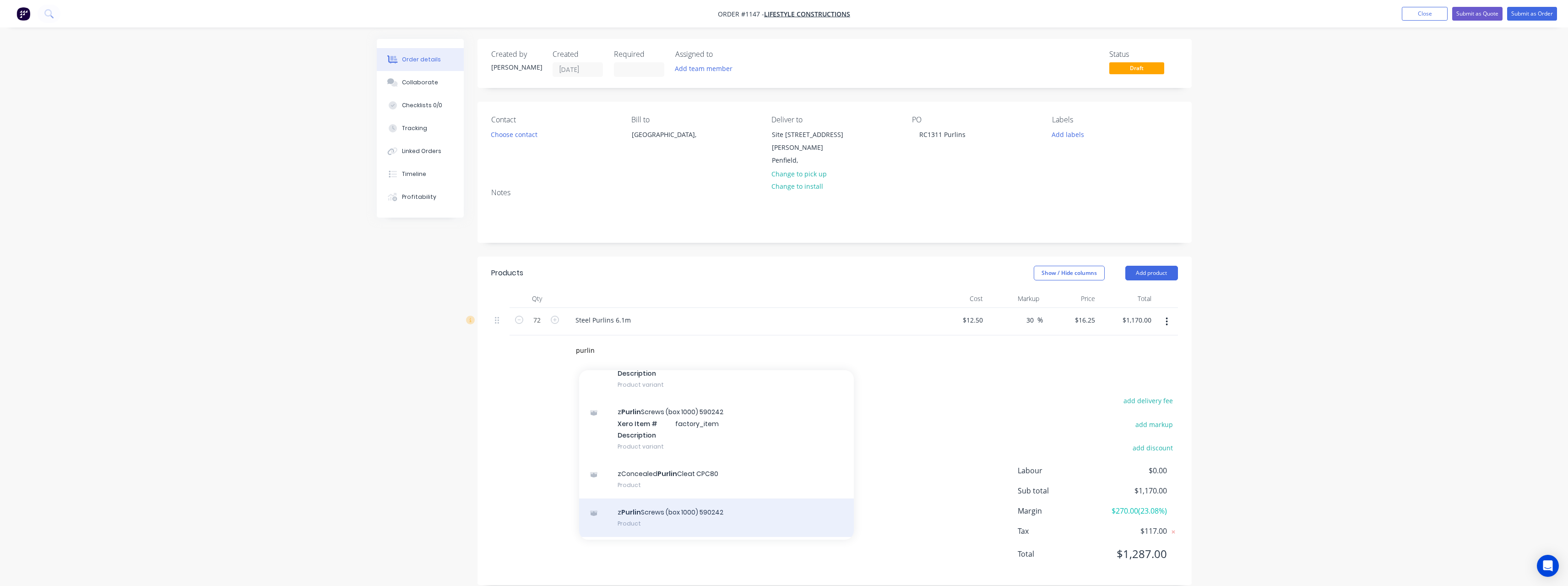
click at [704, 499] on div "z Purlin Screws (box 1000) 590242 Product" at bounding box center [716, 517] width 274 height 39
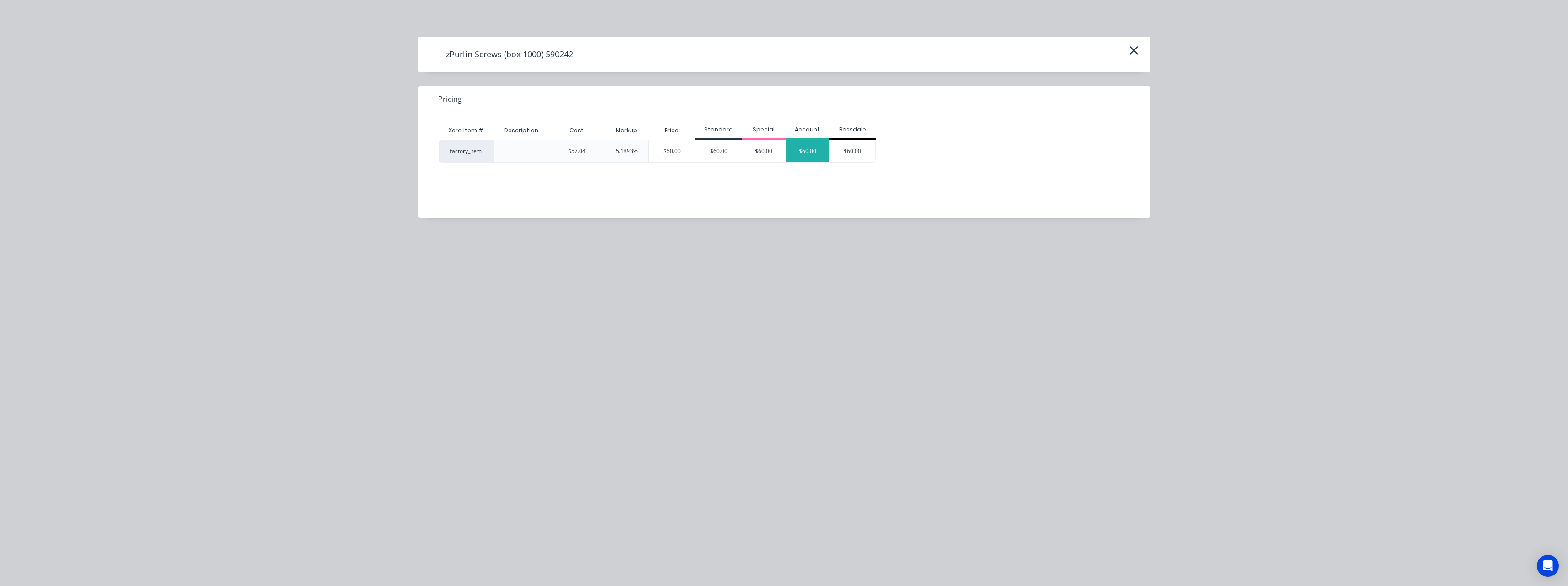
click at [800, 155] on div "$60.00" at bounding box center [808, 151] width 43 height 22
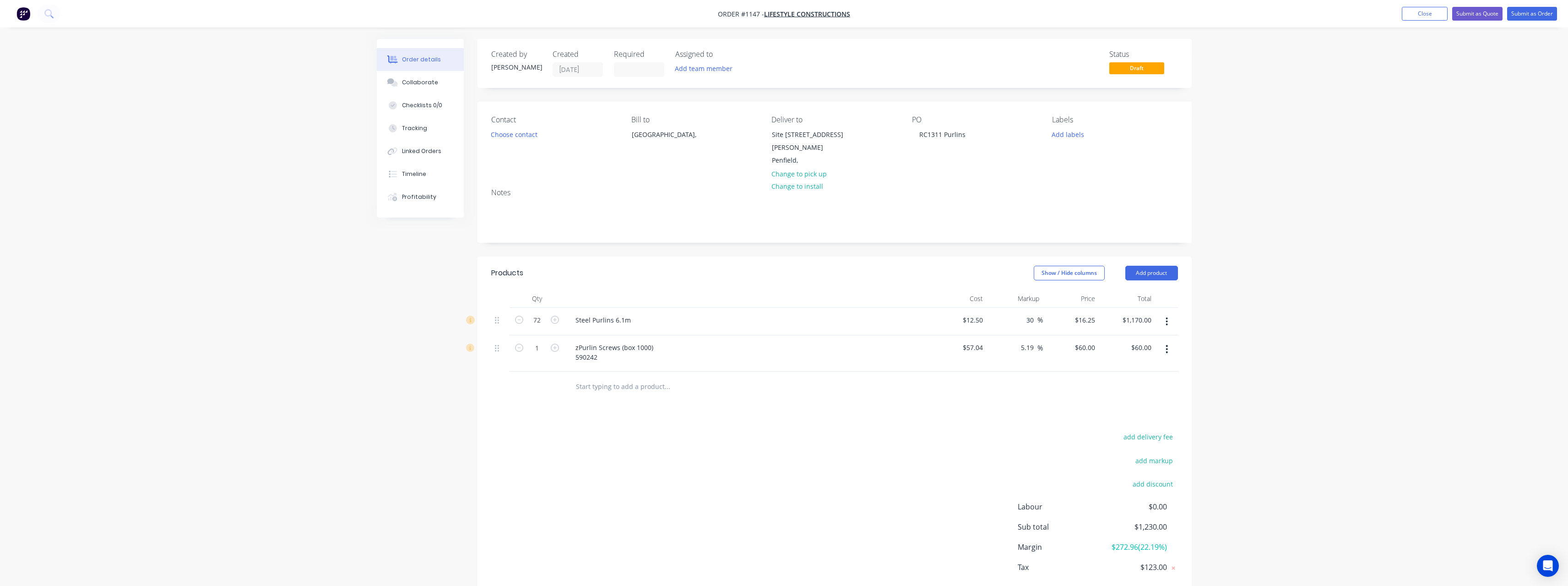
drag, startPoint x: 1036, startPoint y: 337, endPoint x: 1010, endPoint y: 339, distance: 26.1
click at [1010, 339] on div "5.19 5.19 %" at bounding box center [1015, 353] width 56 height 36
click at [611, 377] on input "text" at bounding box center [667, 386] width 183 height 18
click at [1485, 7] on button "Submit as Quote" at bounding box center [1477, 13] width 50 height 13
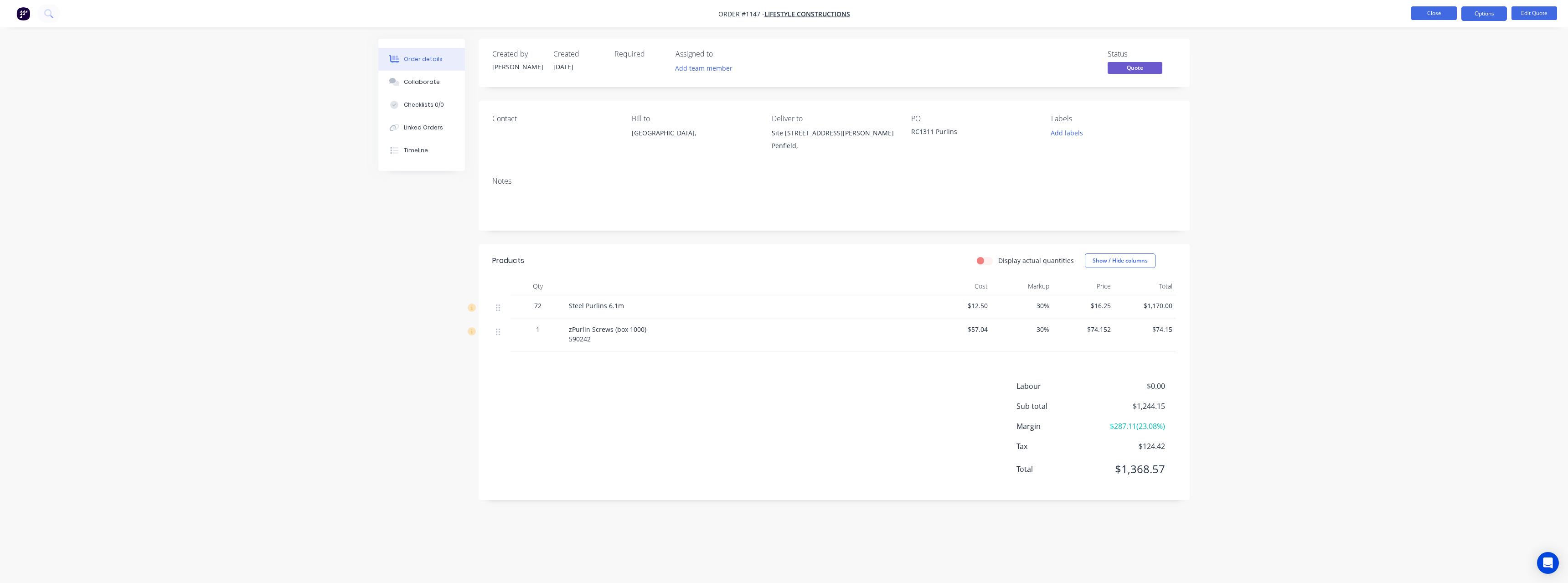
click at [1430, 14] on button "Close" at bounding box center [1433, 13] width 46 height 13
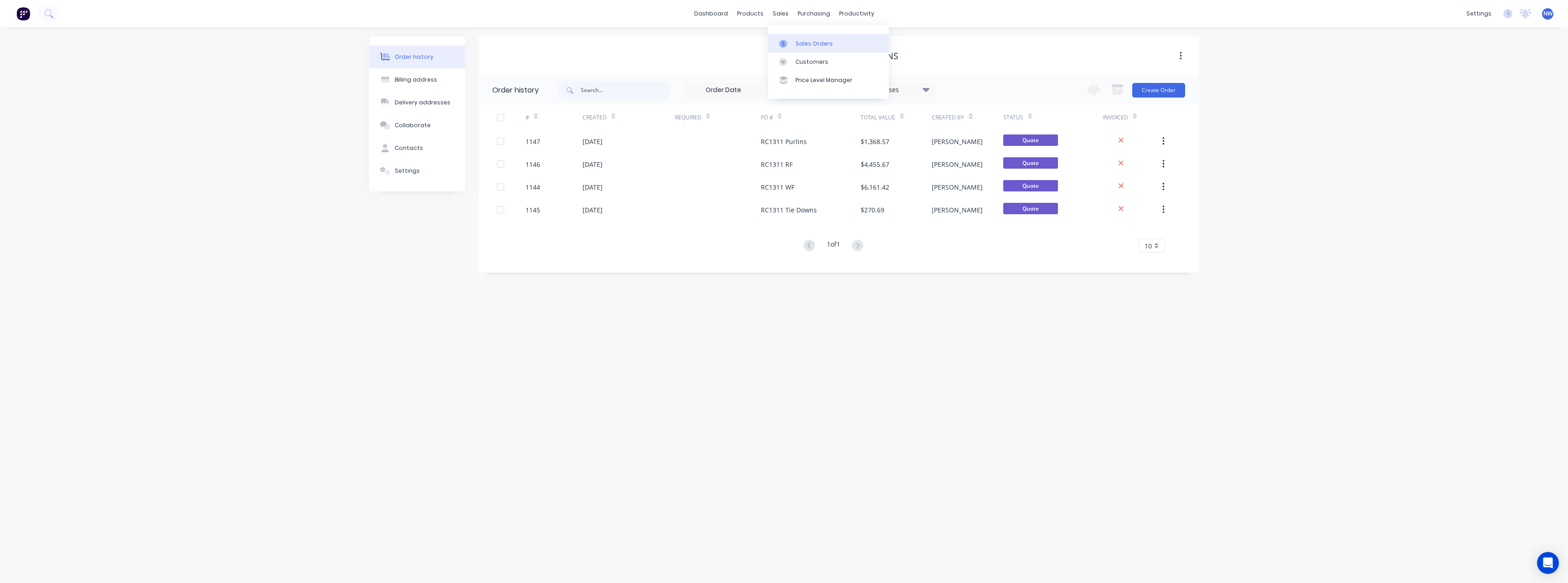
click at [803, 40] on div "Sales Orders" at bounding box center [814, 43] width 37 height 8
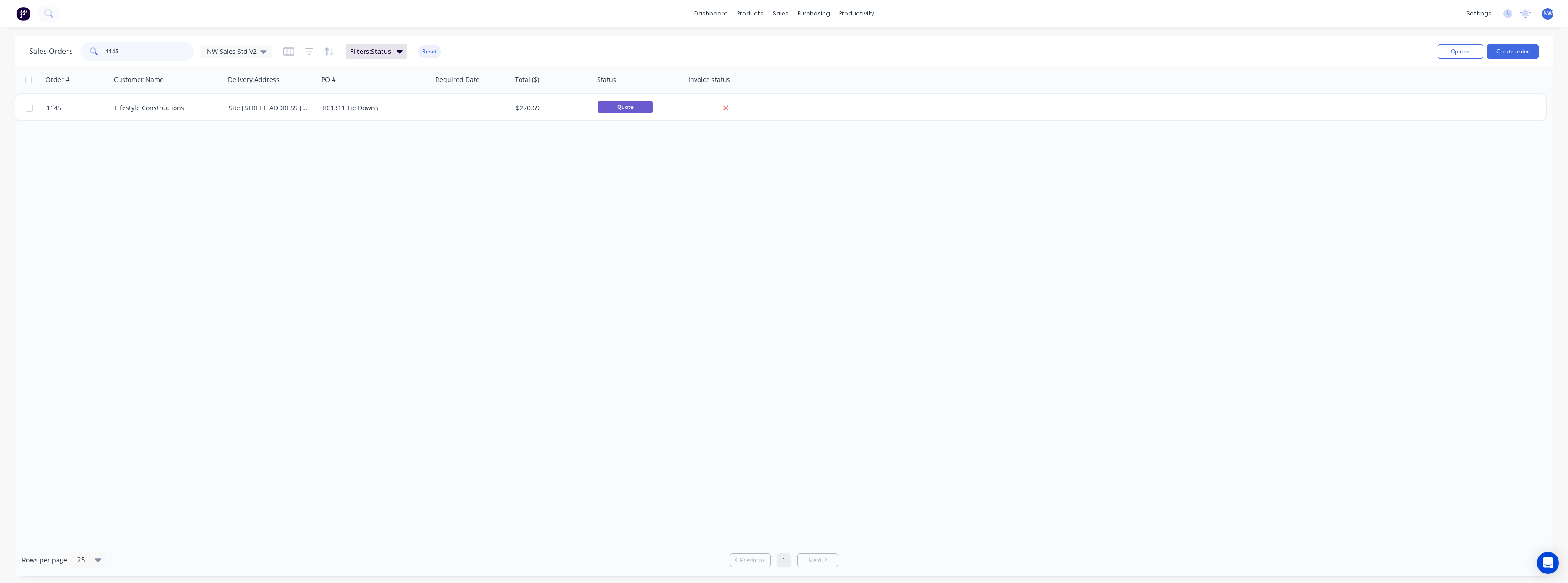
drag, startPoint x: 146, startPoint y: 50, endPoint x: 57, endPoint y: 59, distance: 89.5
click at [57, 59] on div "Sales Orders 1145 NW Sales Std V2" at bounding box center [150, 52] width 243 height 18
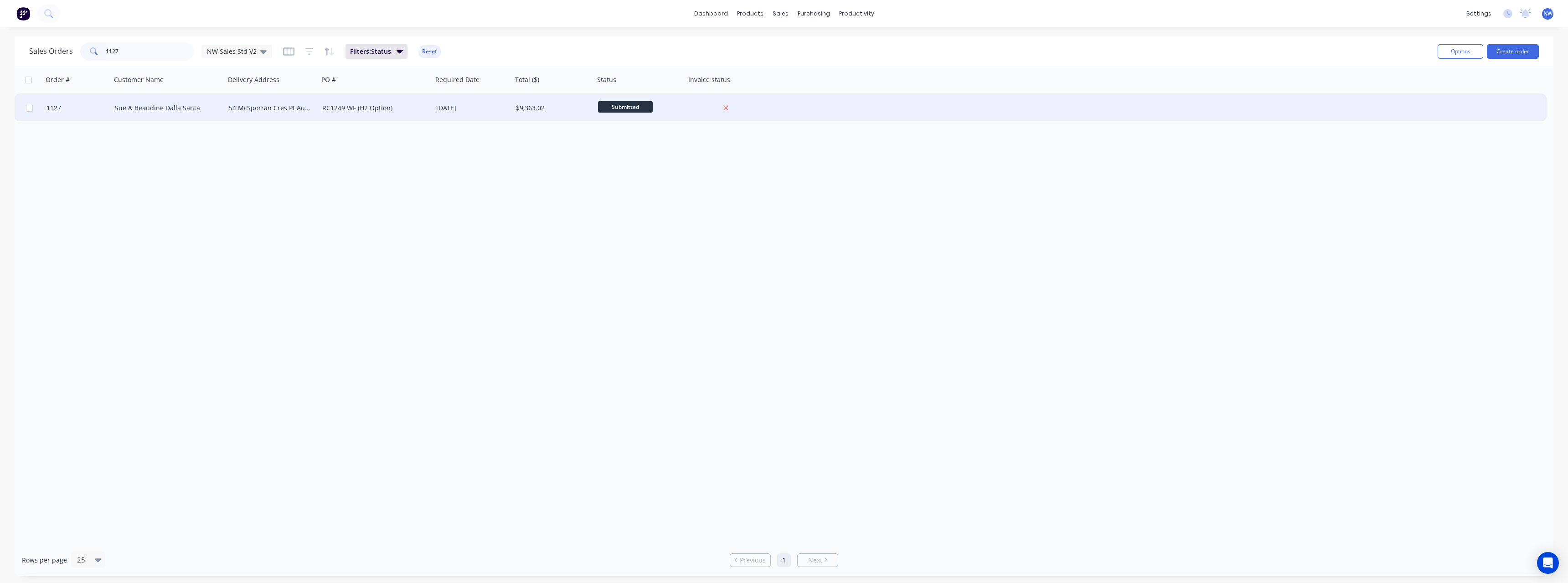
click at [349, 111] on div "RC1249 WF (H2 Option)" at bounding box center [373, 108] width 101 height 9
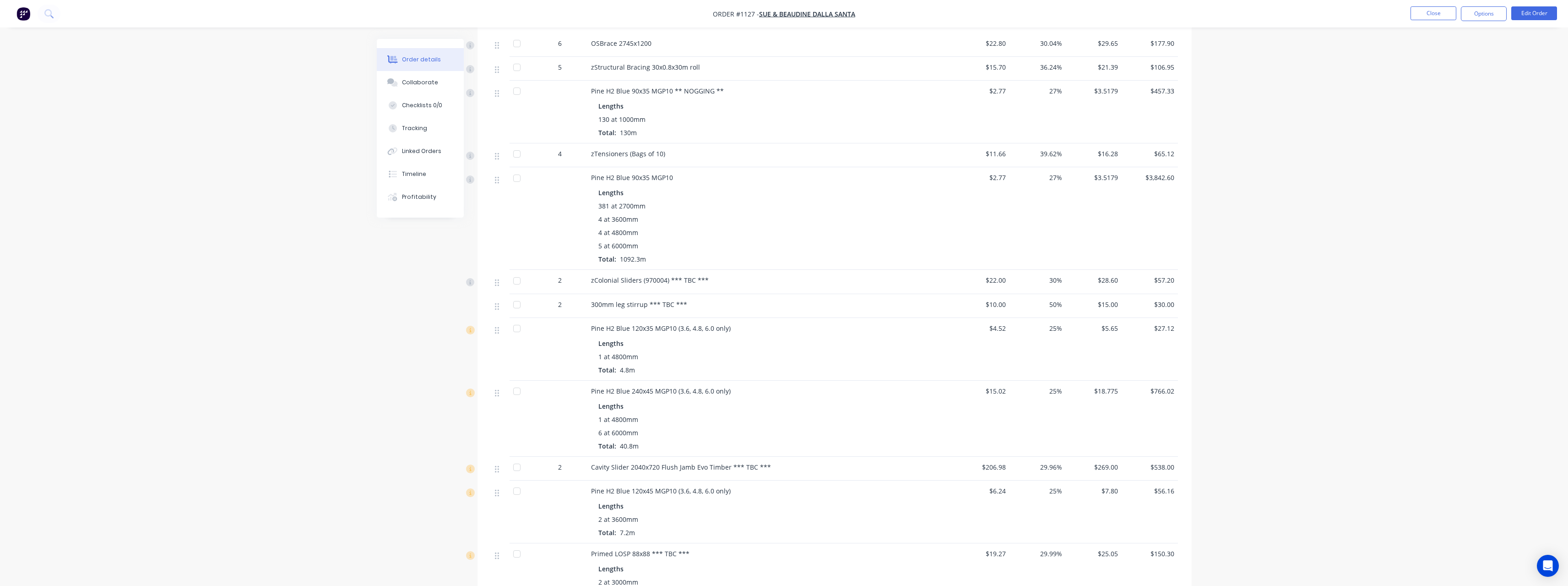
scroll to position [412, 0]
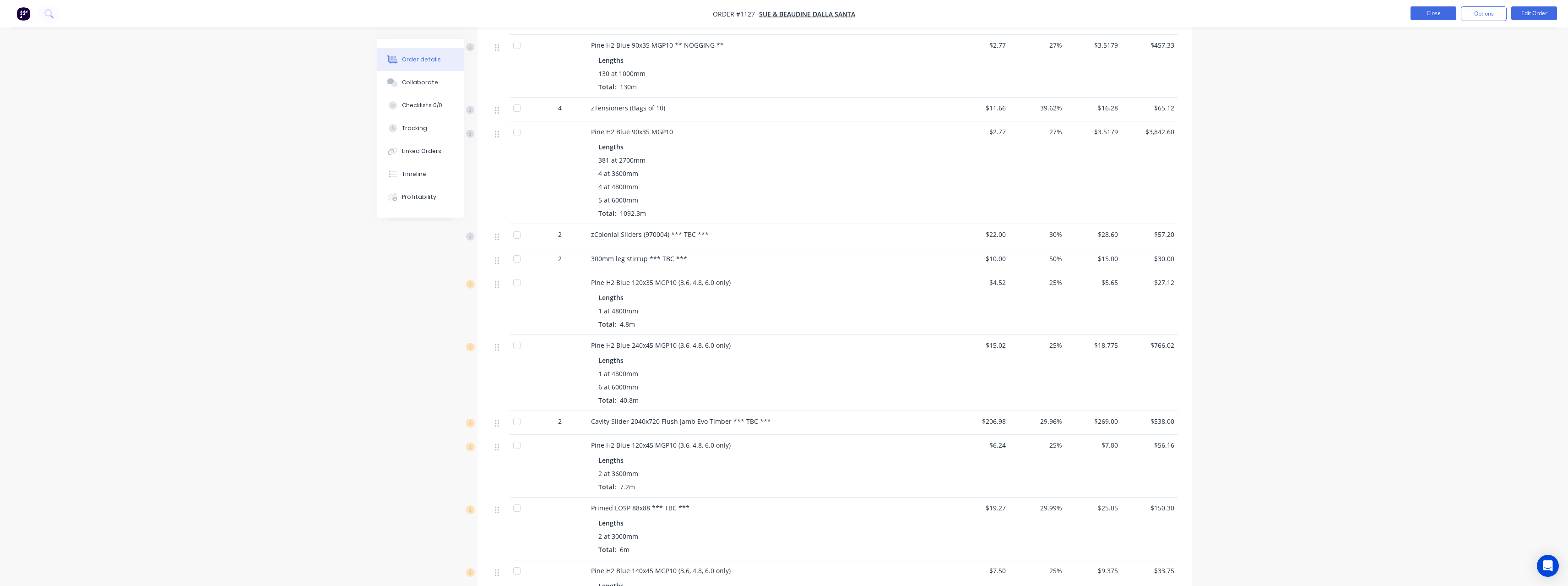
click at [1441, 17] on button "Close" at bounding box center [1433, 13] width 46 height 13
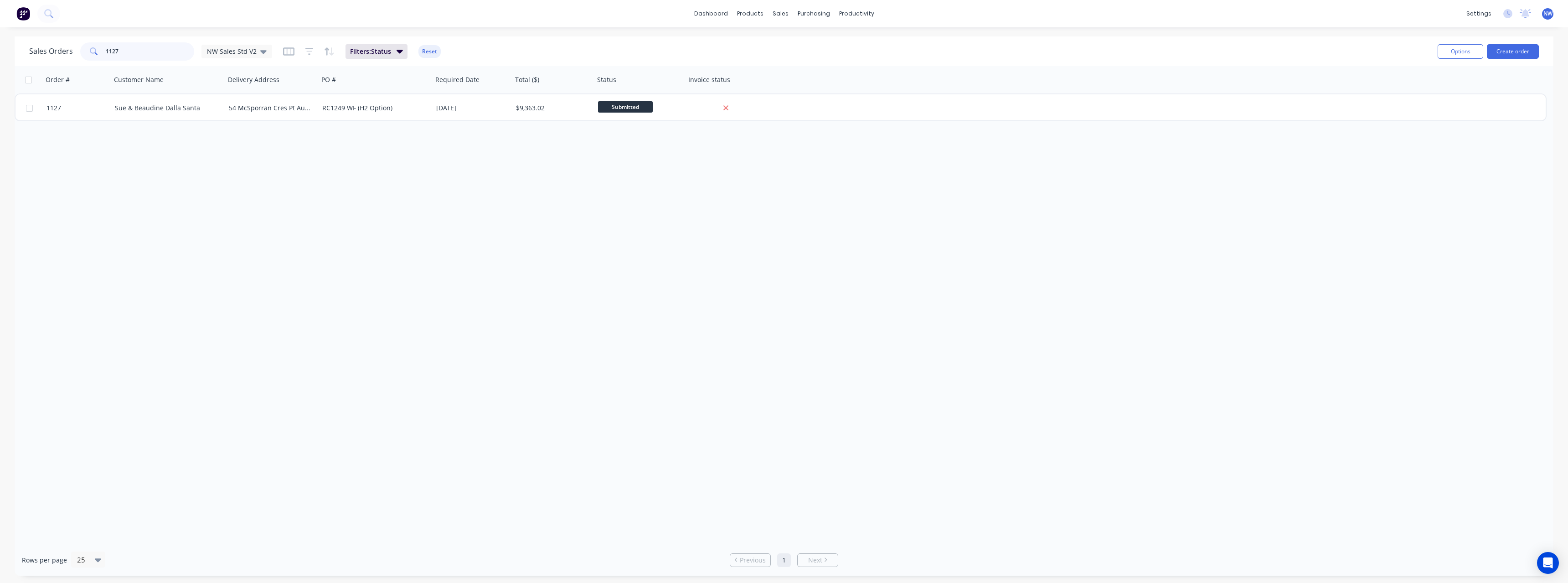
drag, startPoint x: 128, startPoint y: 51, endPoint x: 57, endPoint y: 54, distance: 71.1
click at [57, 54] on div "Sales Orders [STREET_ADDRESS]" at bounding box center [150, 52] width 243 height 18
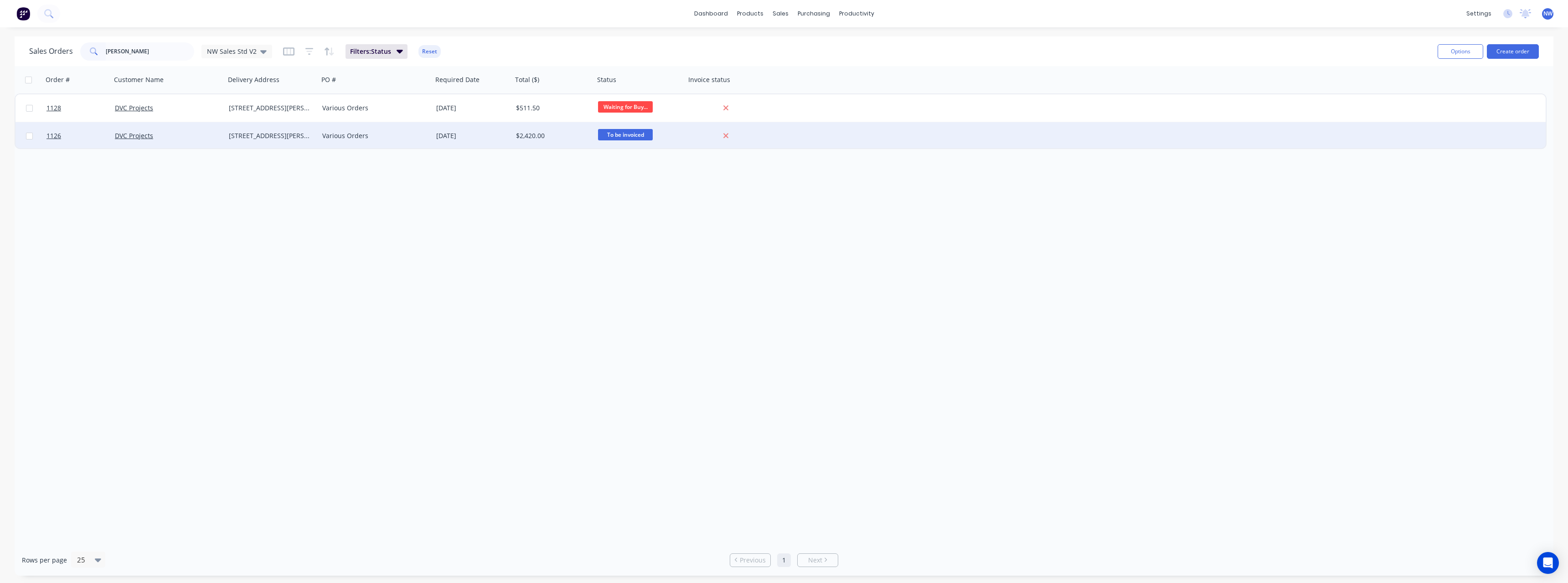
click at [222, 133] on div "DVC Projects" at bounding box center [168, 136] width 114 height 27
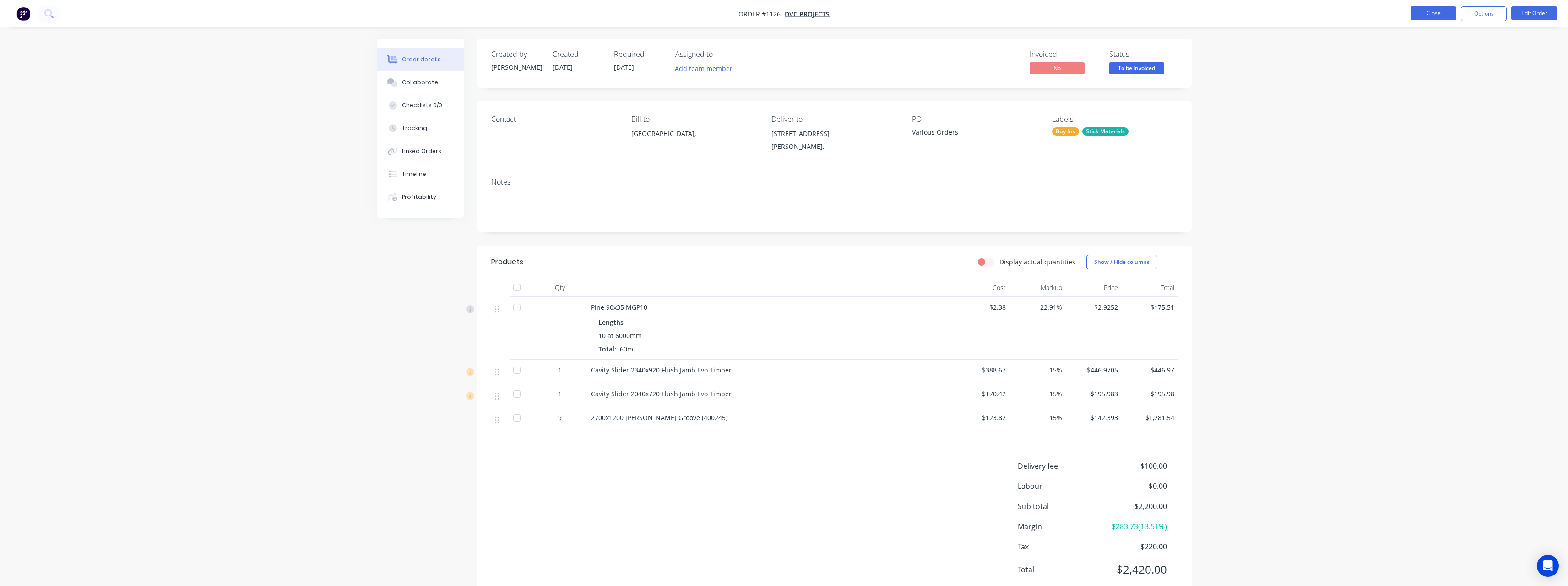
click at [1417, 13] on button "Close" at bounding box center [1433, 13] width 46 height 13
